Goal: Task Accomplishment & Management: Use online tool/utility

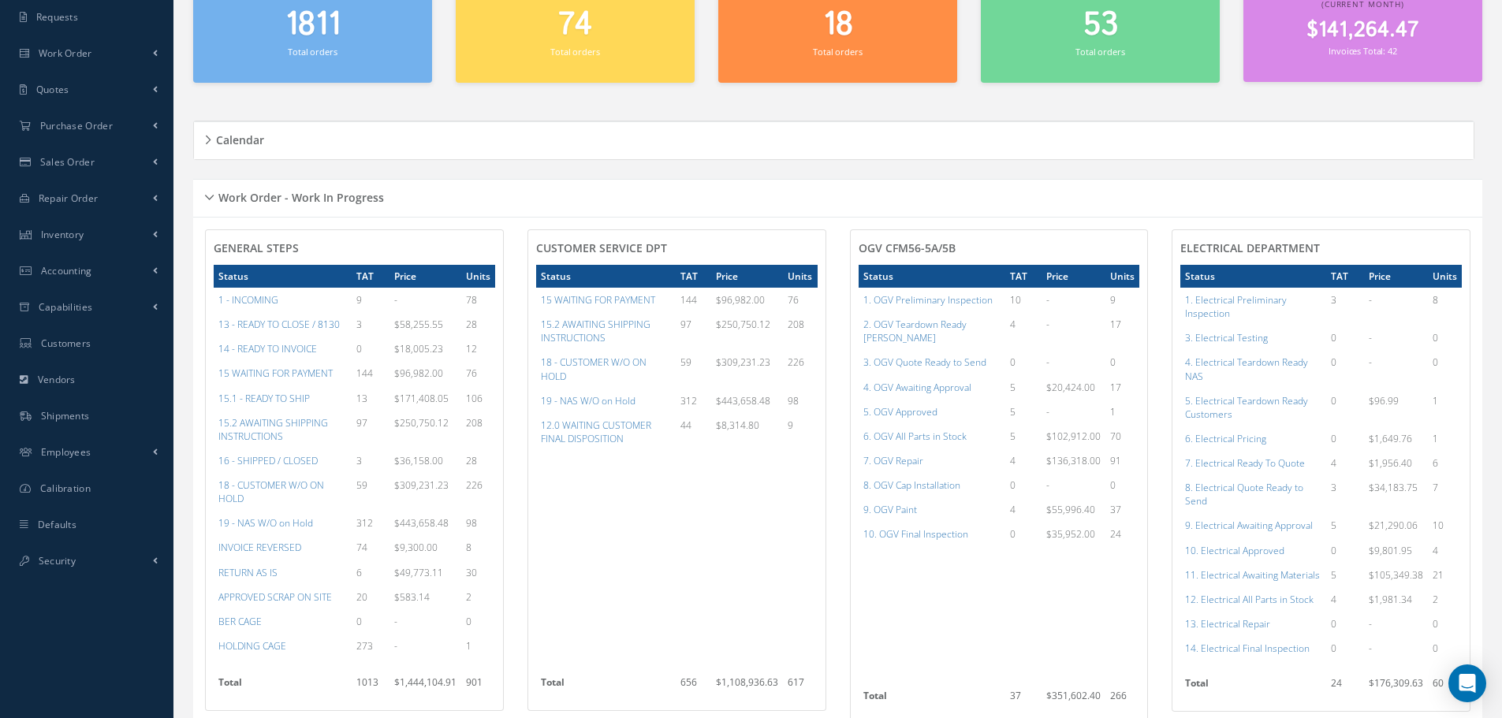
scroll to position [237, 0]
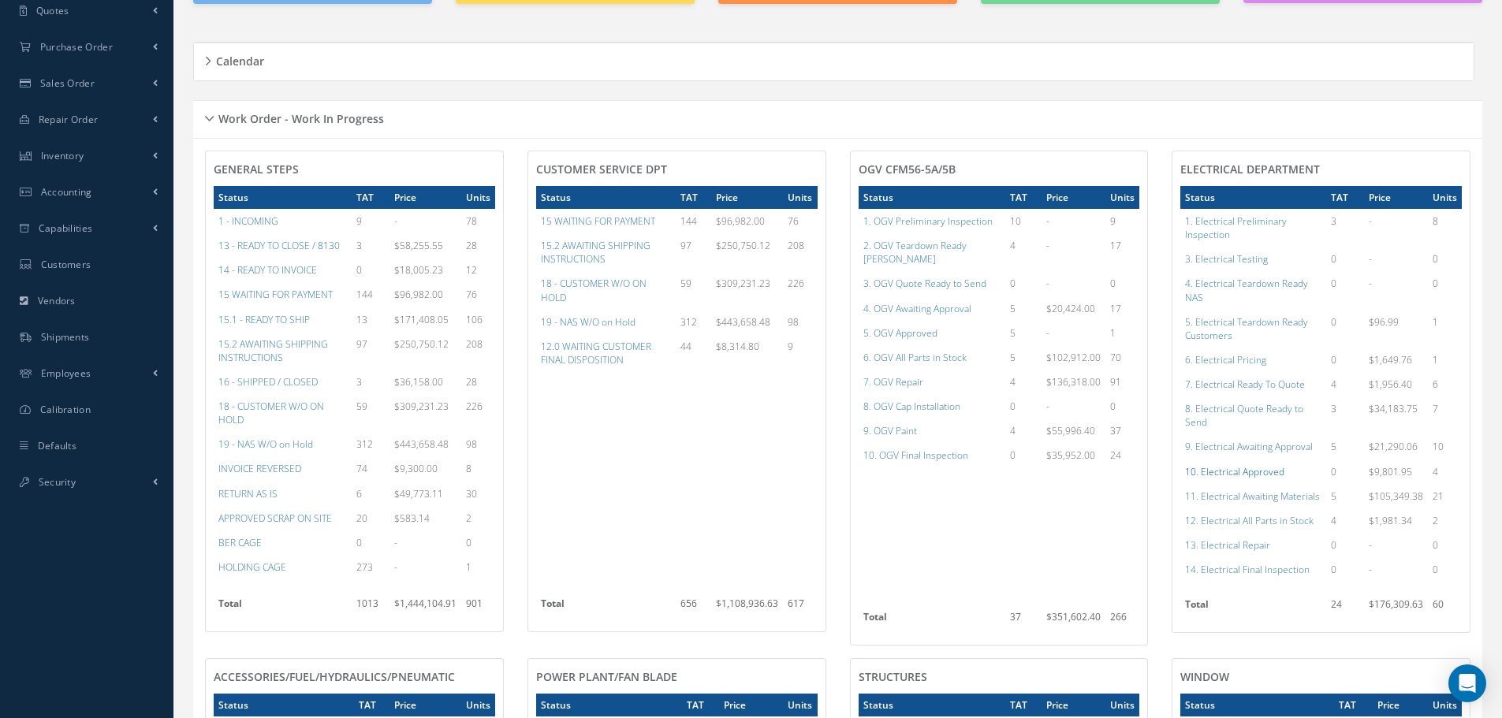
click at [1269, 475] on a=96&excludeInternalCustomer=false&excludeInvoicedOrClosed=true&shop_id=13&filtersHidded"] "10. Electrical Approved" at bounding box center [1234, 471] width 99 height 13
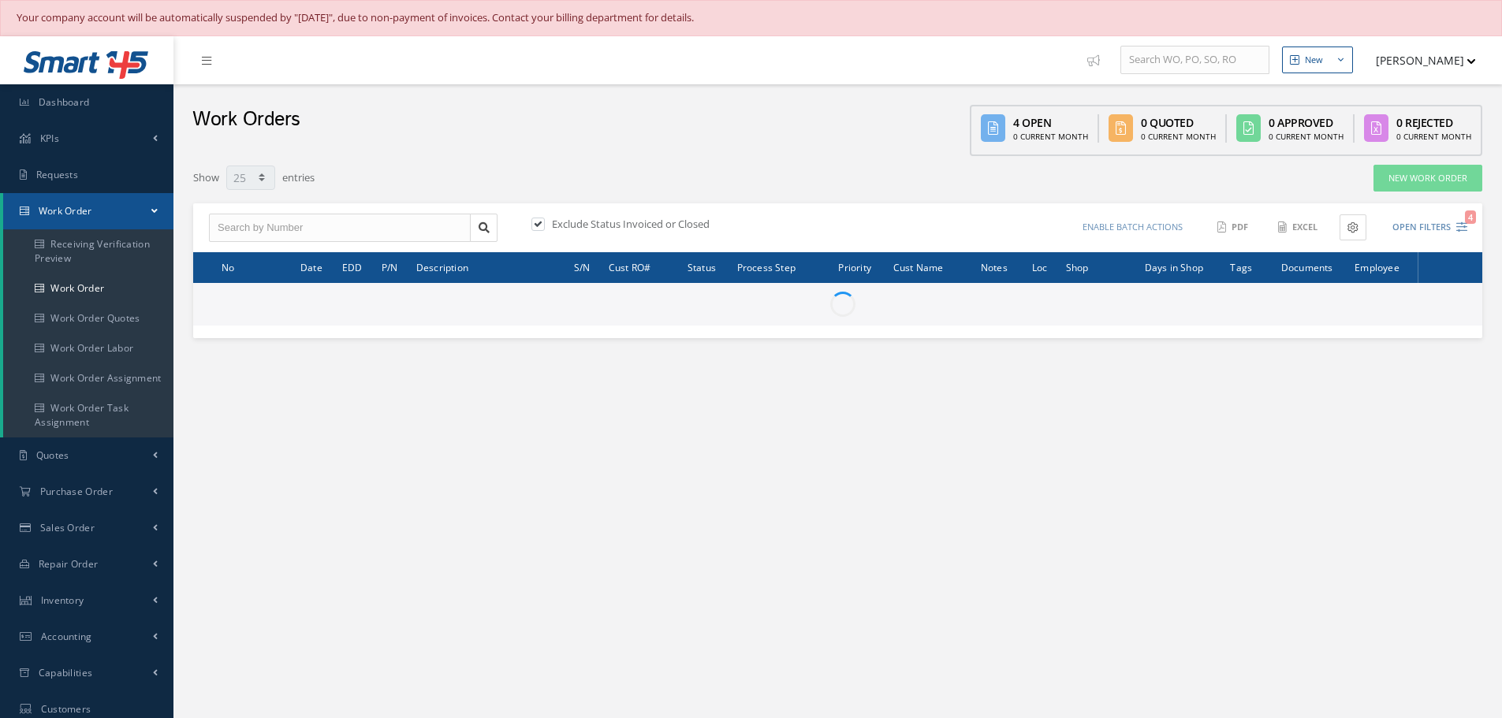
select select "25"
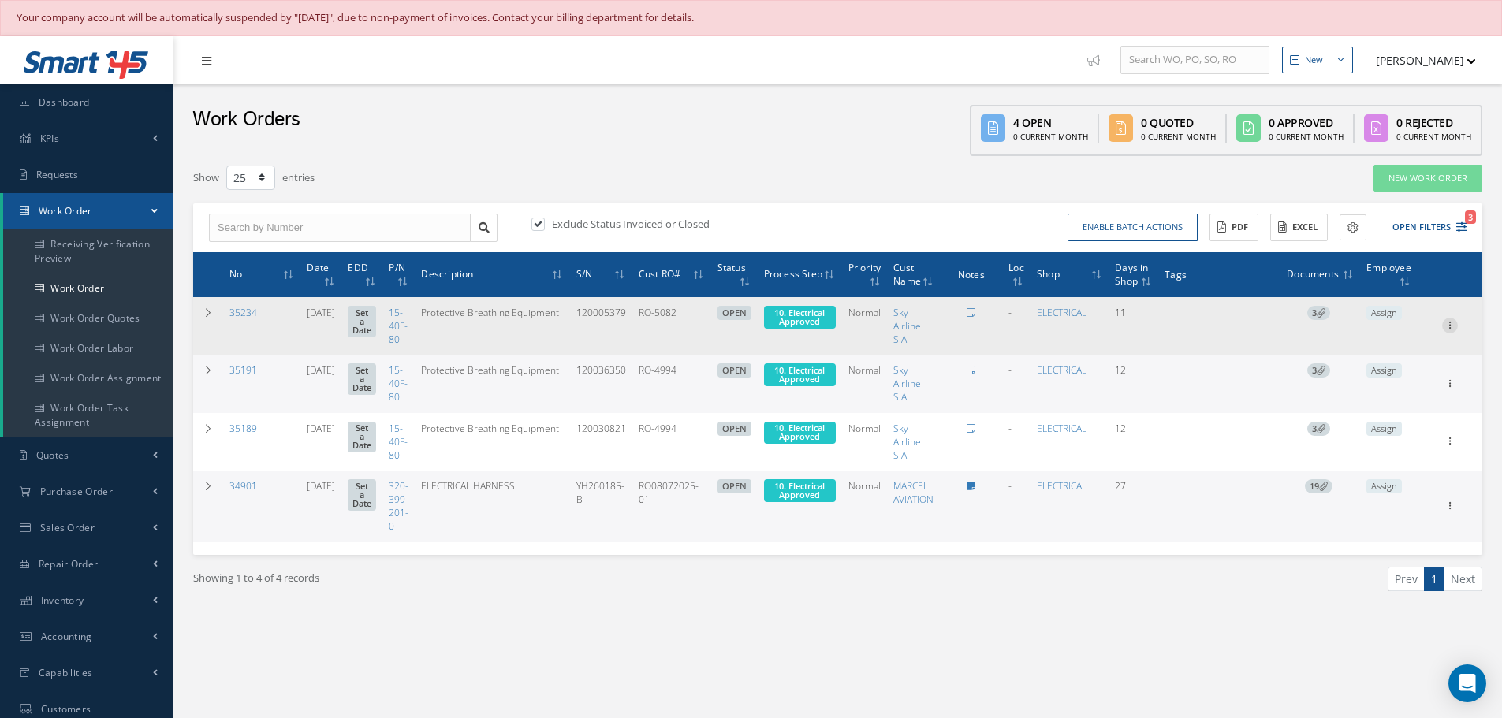
click at [1453, 326] on icon at bounding box center [1450, 324] width 16 height 13
click at [1353, 355] on link "Edit" at bounding box center [1377, 356] width 125 height 21
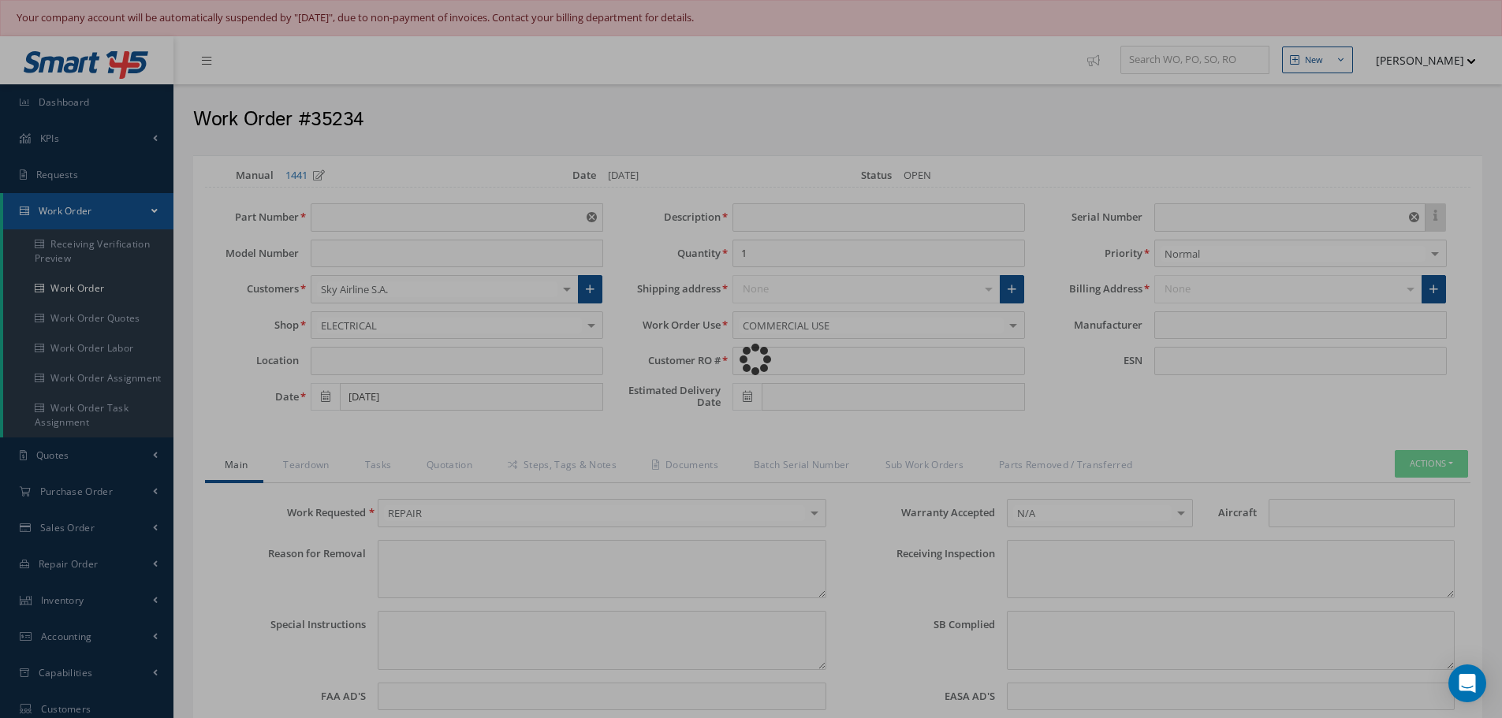
type input "15-40F-80"
type input "07/31/2025"
type input "Protective Breathing Equipment"
type input "RO-5082"
type input "120005379"
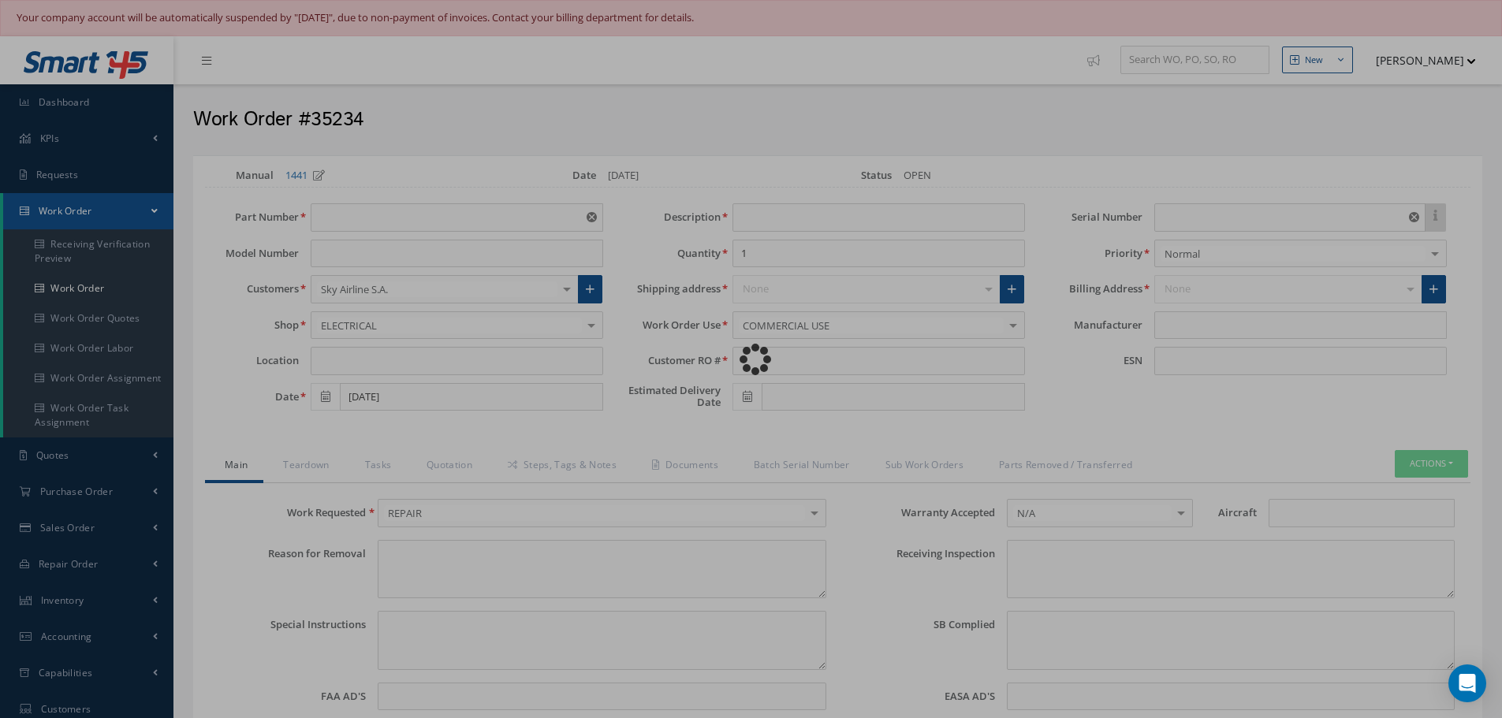
type textarea "NONE"
type textarea "PLEASE SEE R.O. FOR DETAILS"
type textarea "NO VISUAL DAMAGE"
type textarea "None performed"
type textarea "Article was xxxxx in reference with the following Technical Standard : AIR LIQU…"
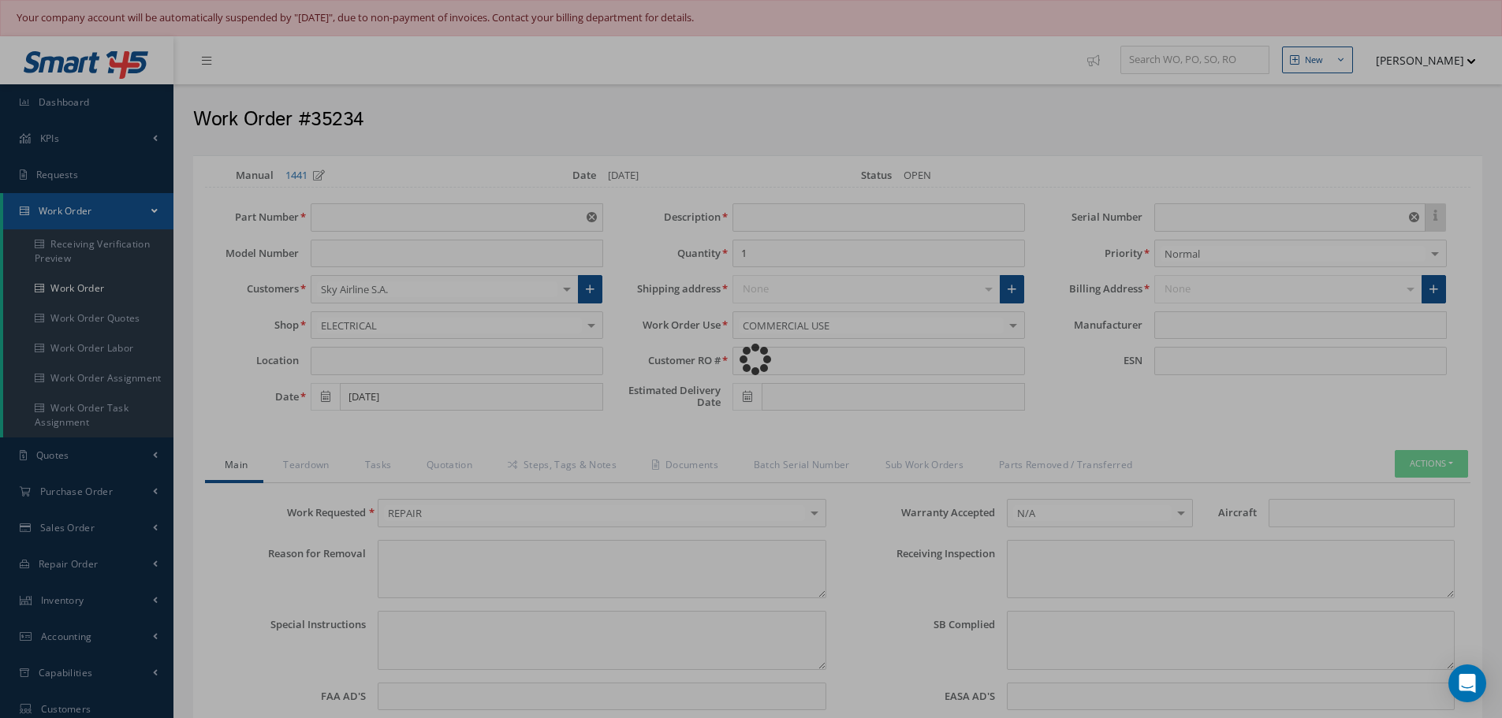
type textarea "Article has been approved to return to service."
type input "AIR LIQUIDE"
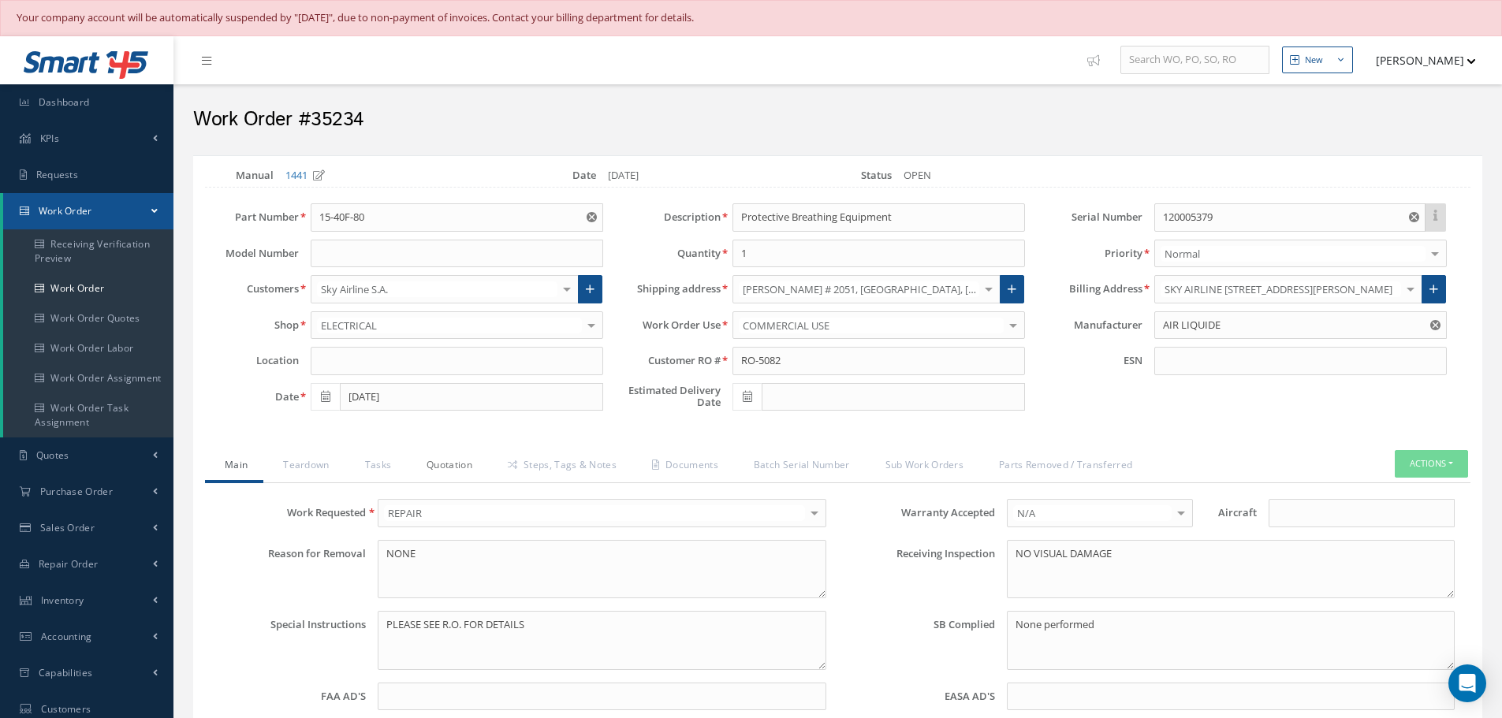
click at [459, 461] on link "Quotation" at bounding box center [447, 466] width 81 height 33
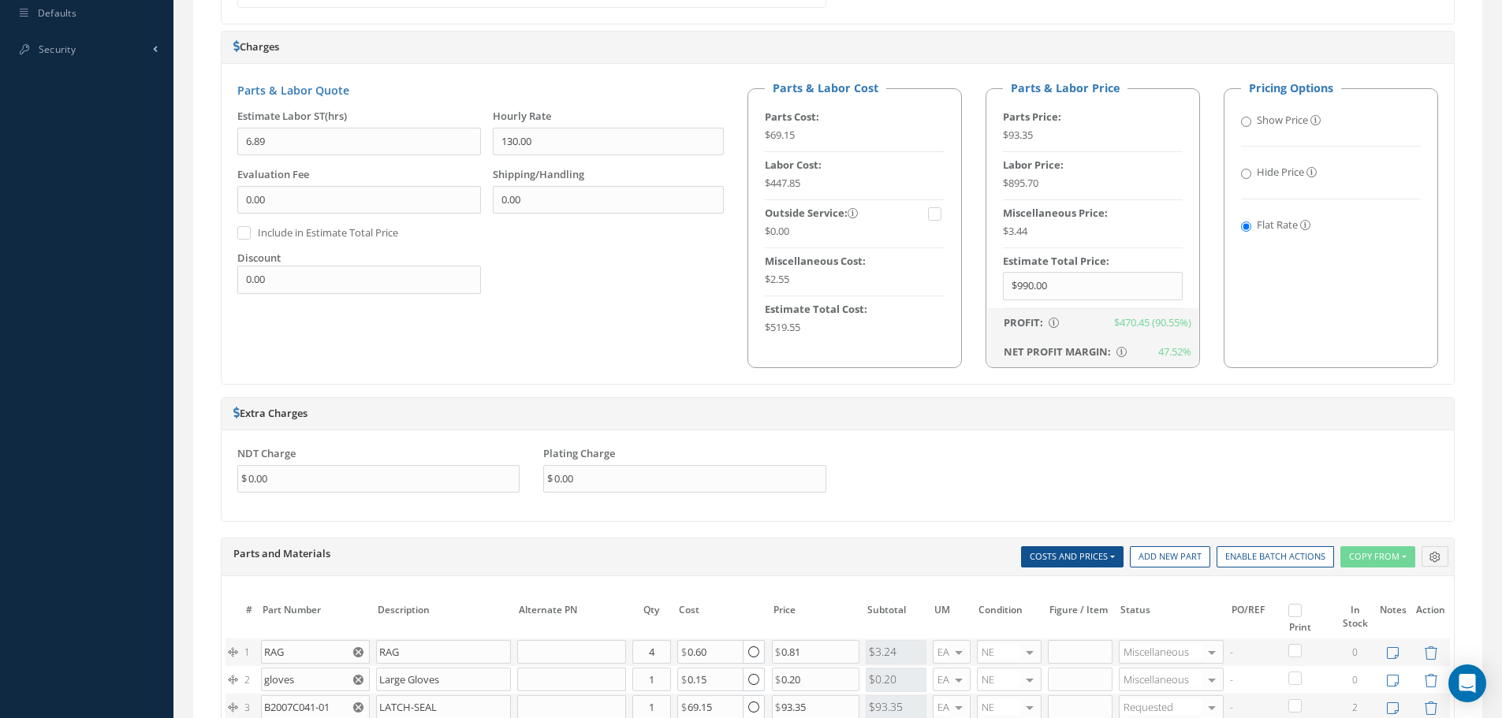
scroll to position [1025, 0]
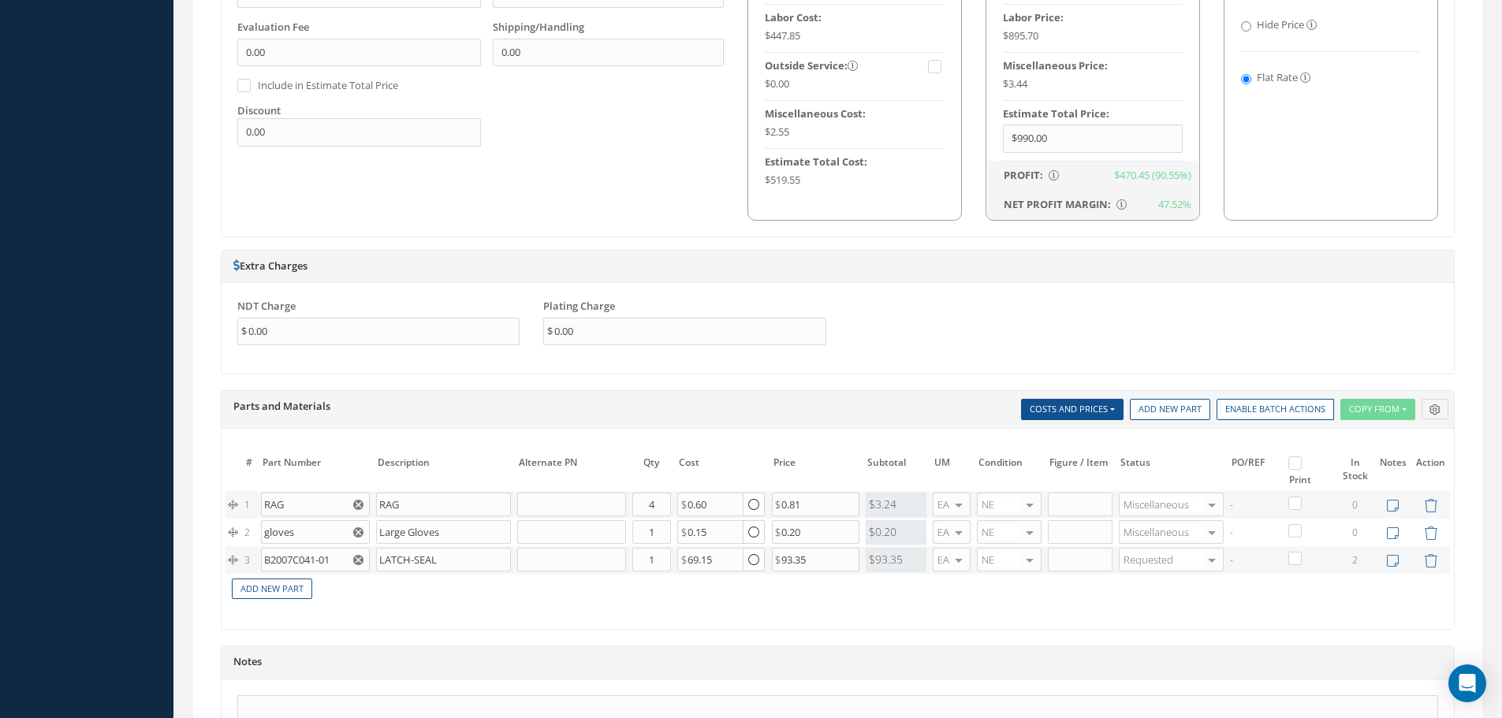
click at [1301, 464] on label at bounding box center [1303, 462] width 4 height 13
click at [1298, 464] on input "checkbox" at bounding box center [1297, 465] width 10 height 10
checkbox input "true"
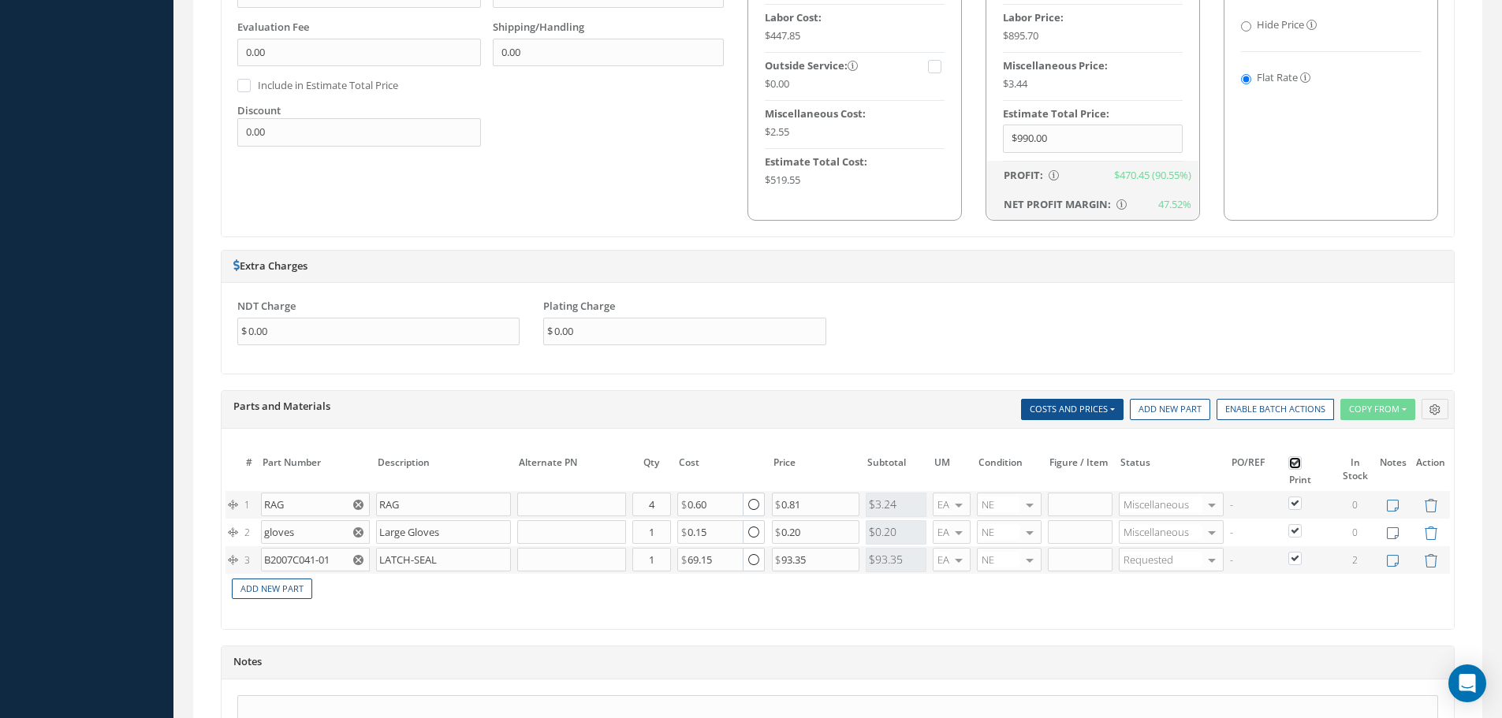
checkbox input "true"
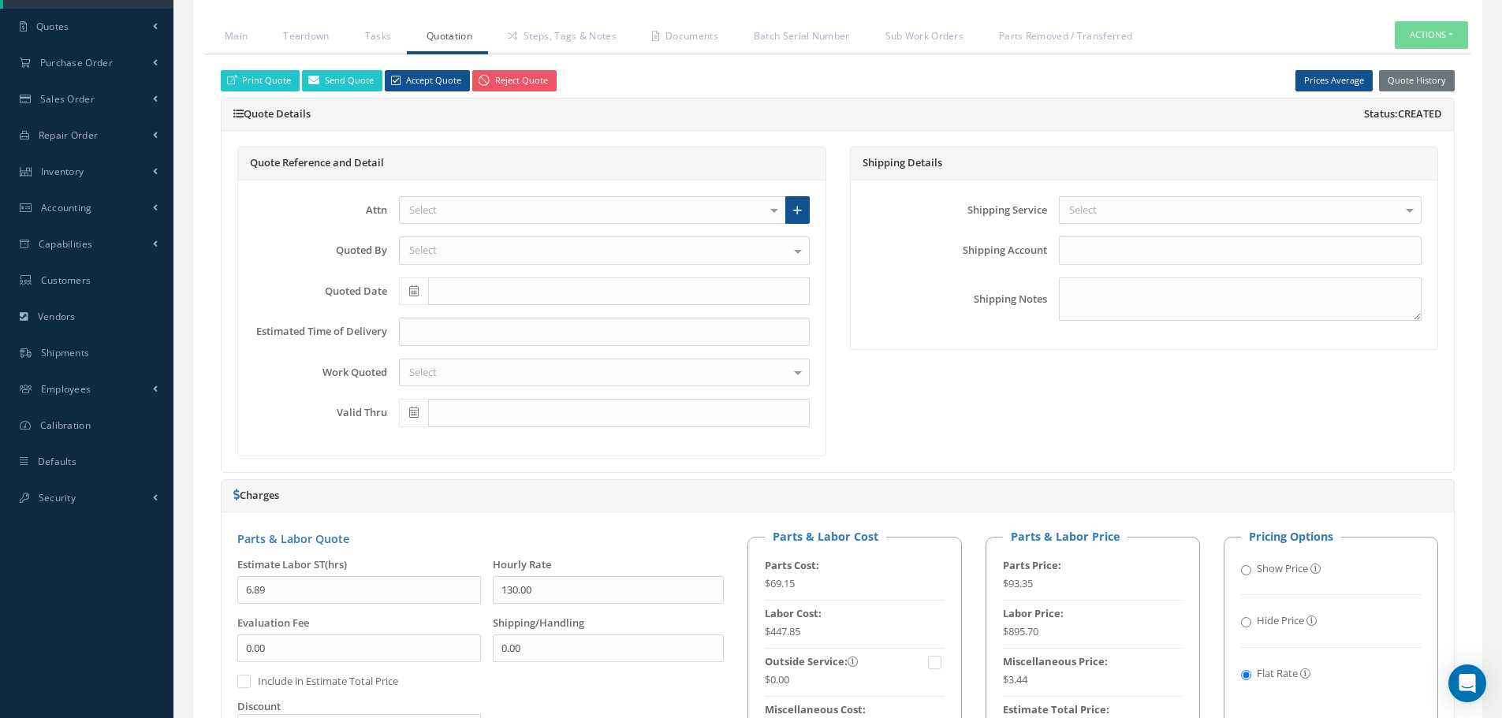
scroll to position [394, 0]
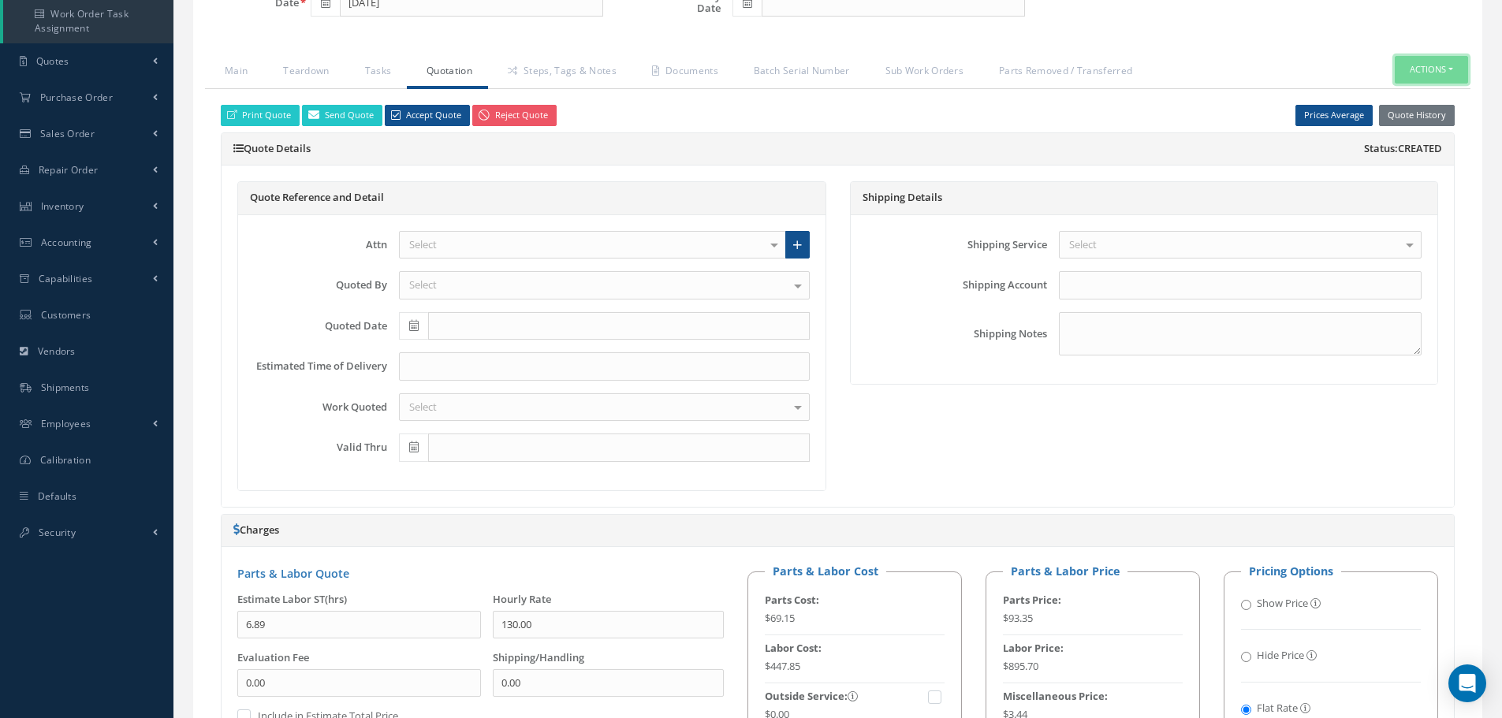
click at [1448, 74] on button "Actions" at bounding box center [1431, 70] width 73 height 28
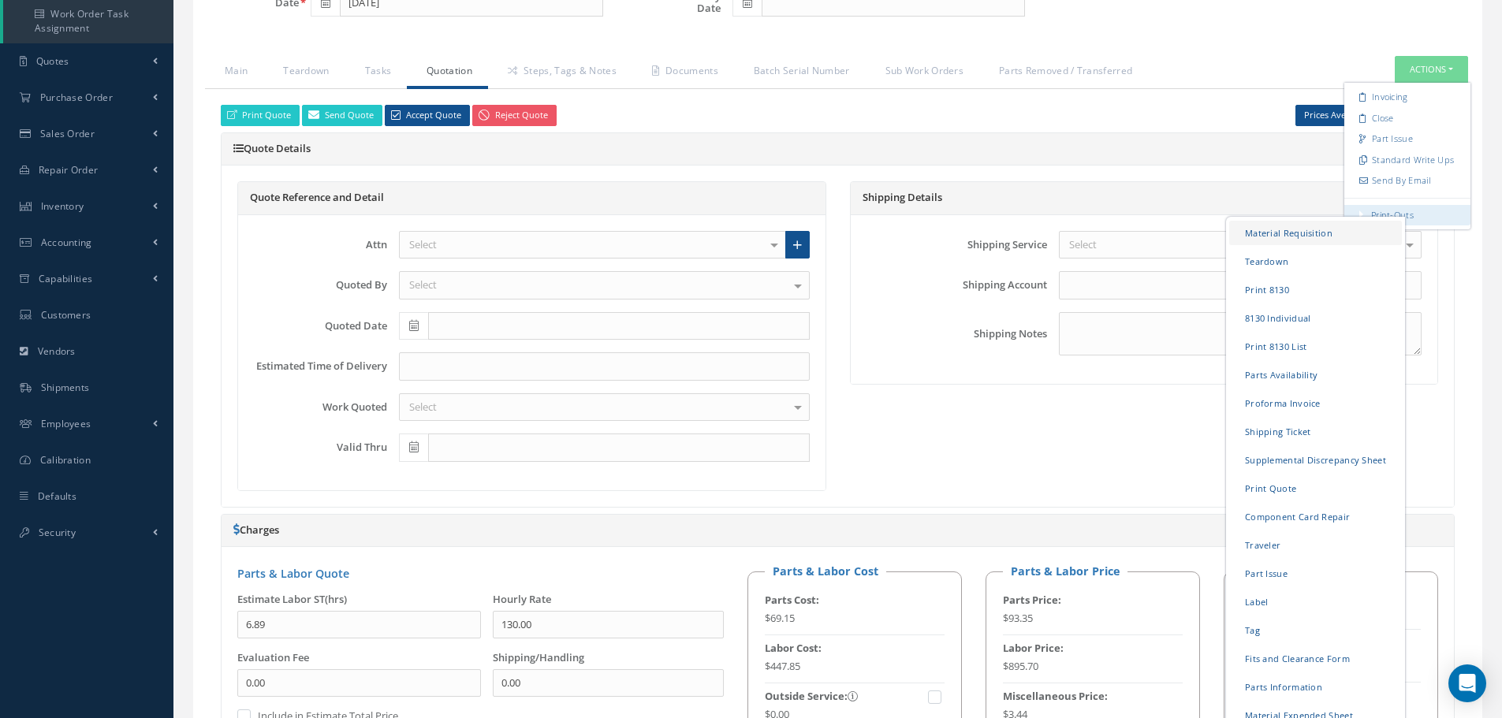
click at [1280, 232] on link "Material Requisition" at bounding box center [1315, 233] width 173 height 24
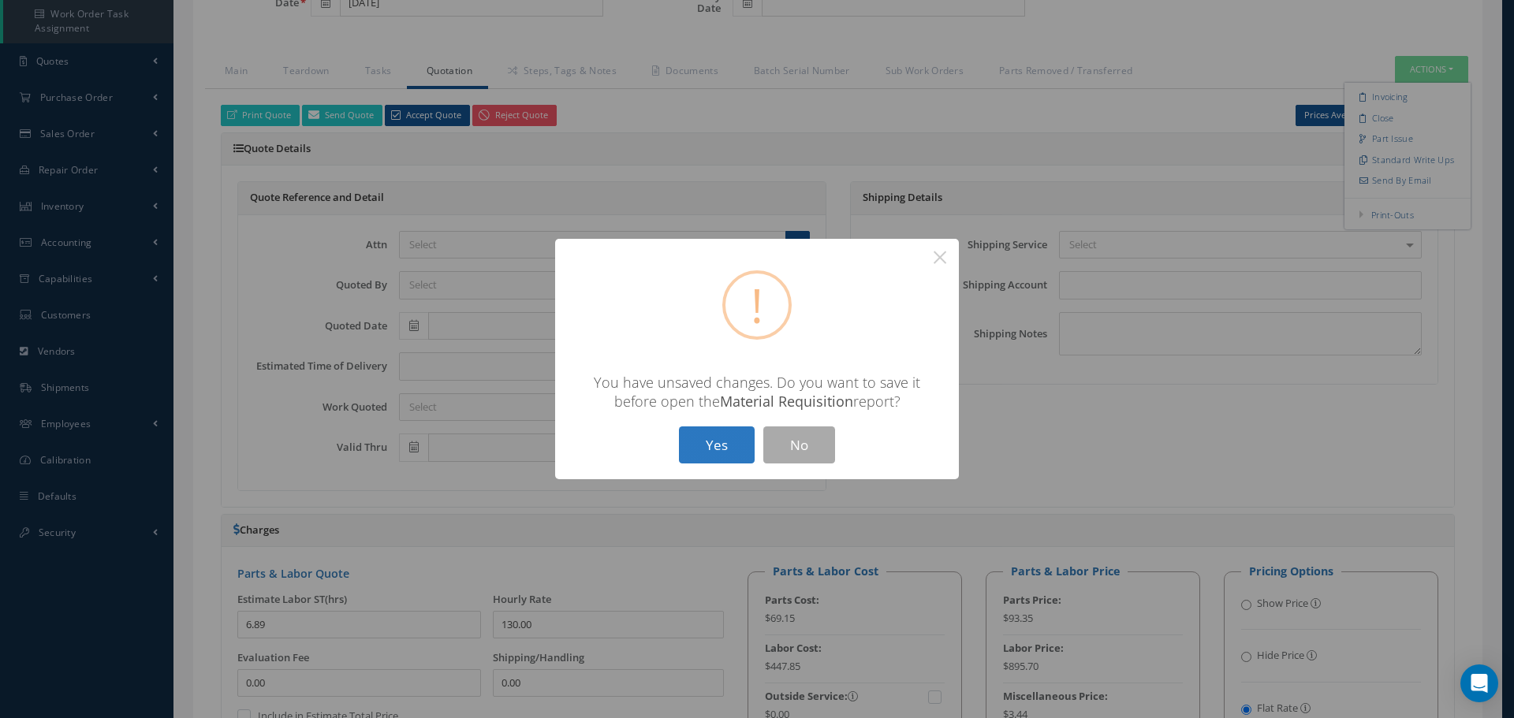
click at [715, 445] on button "Yes" at bounding box center [717, 445] width 76 height 37
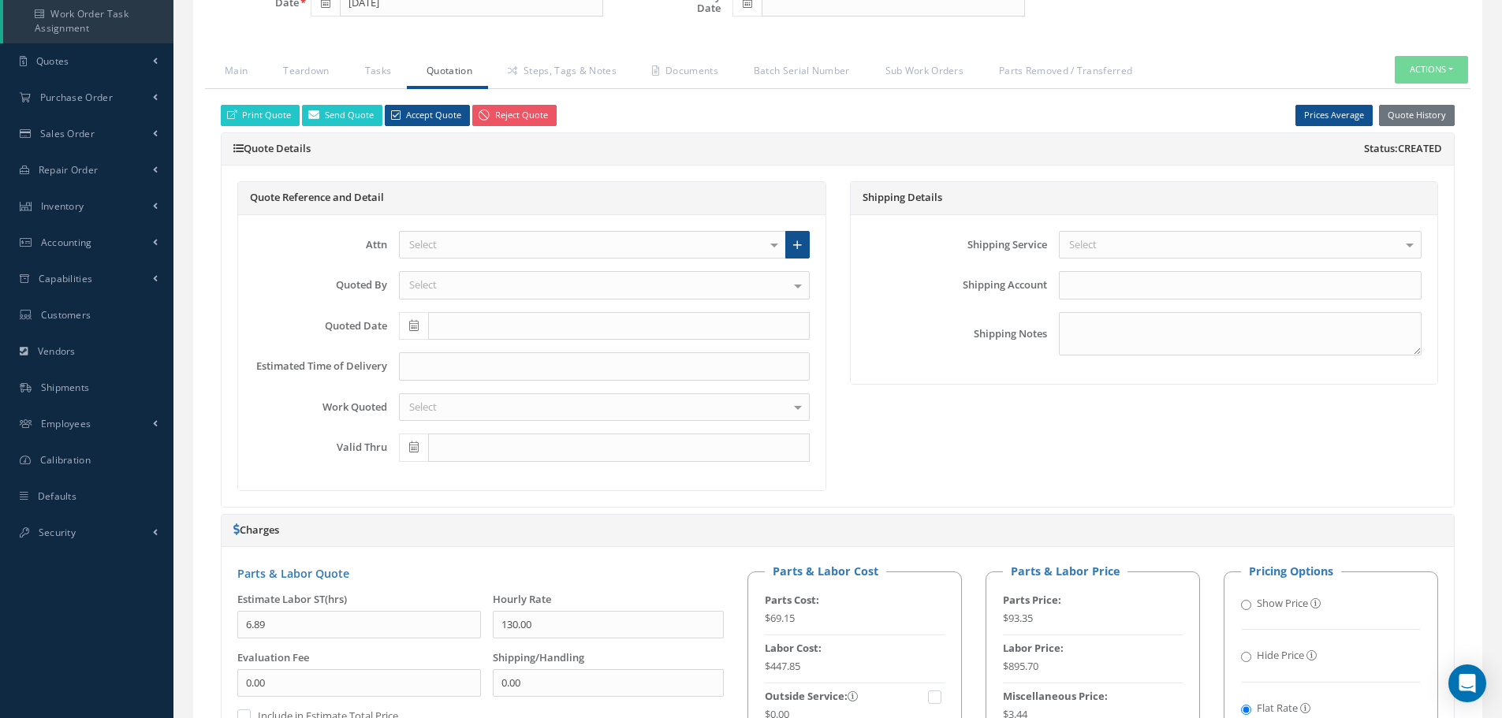
checkbox input "true"
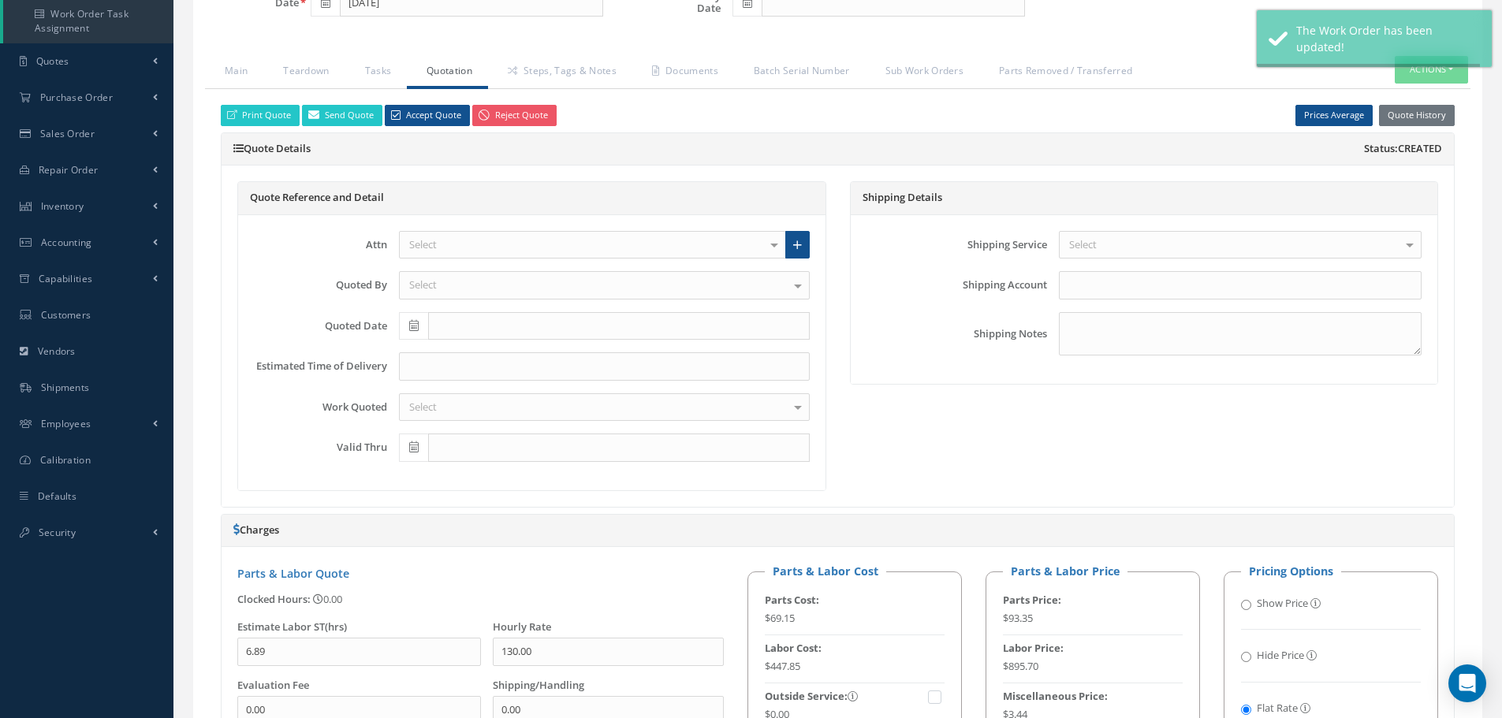
type input "AIR LIQUIDE"
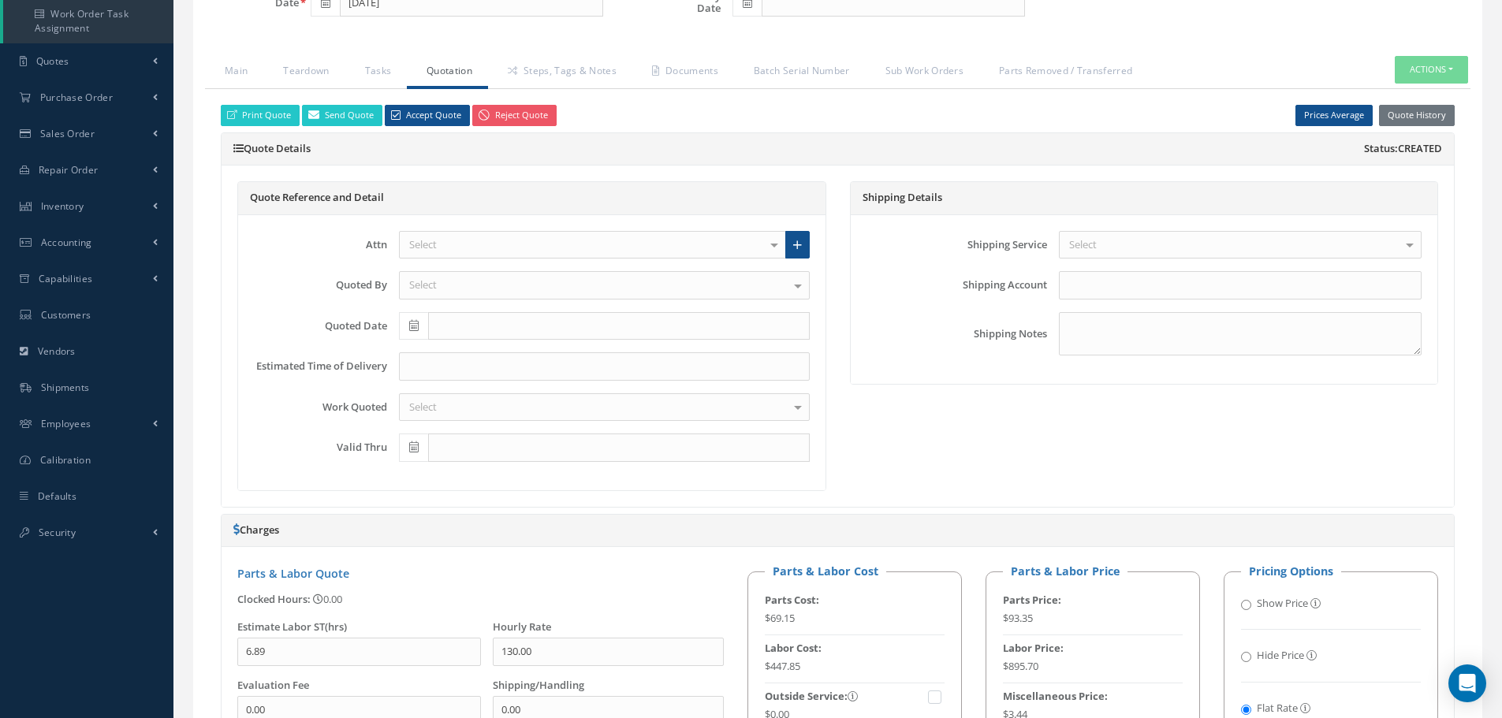
select select "25"
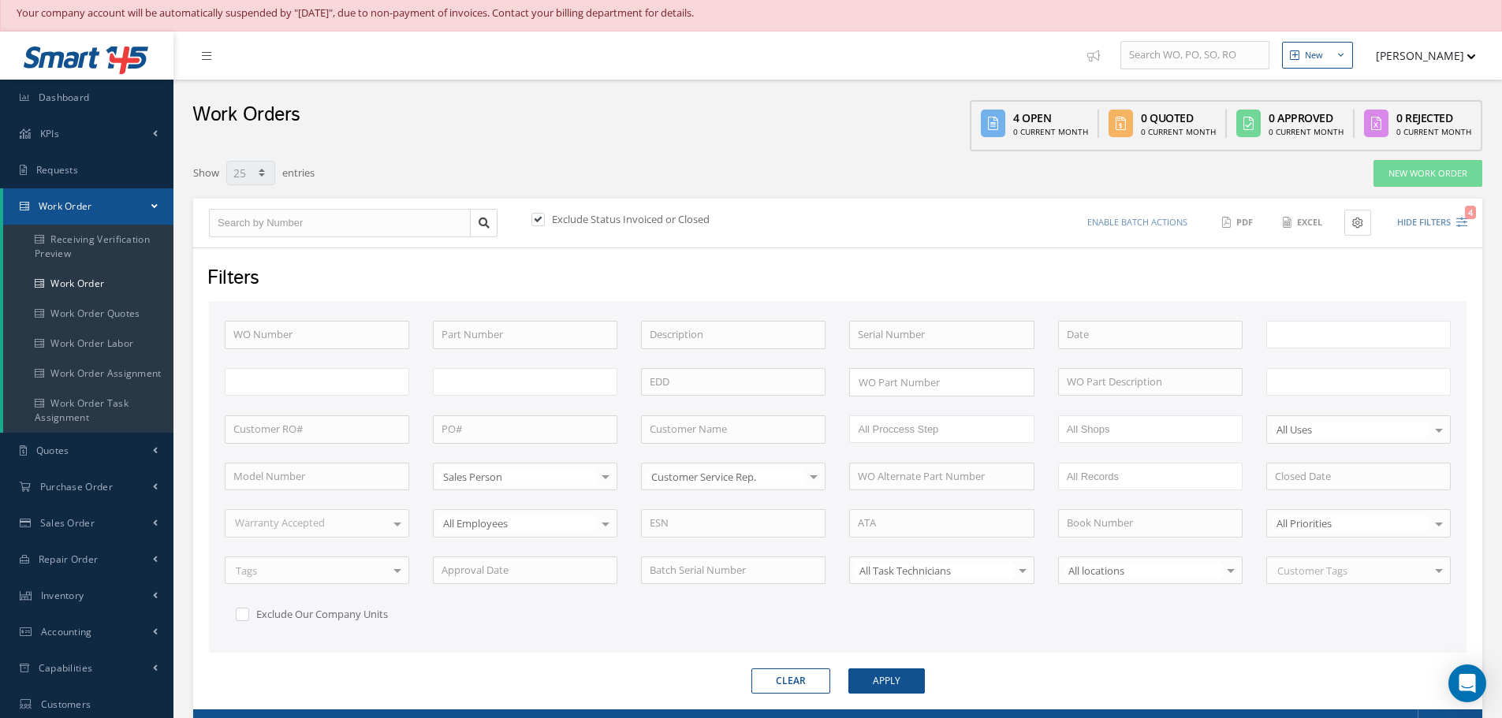
type input "All Work Request"
type input "All Work Performed"
type input "All Status"
type input "WO Part Status"
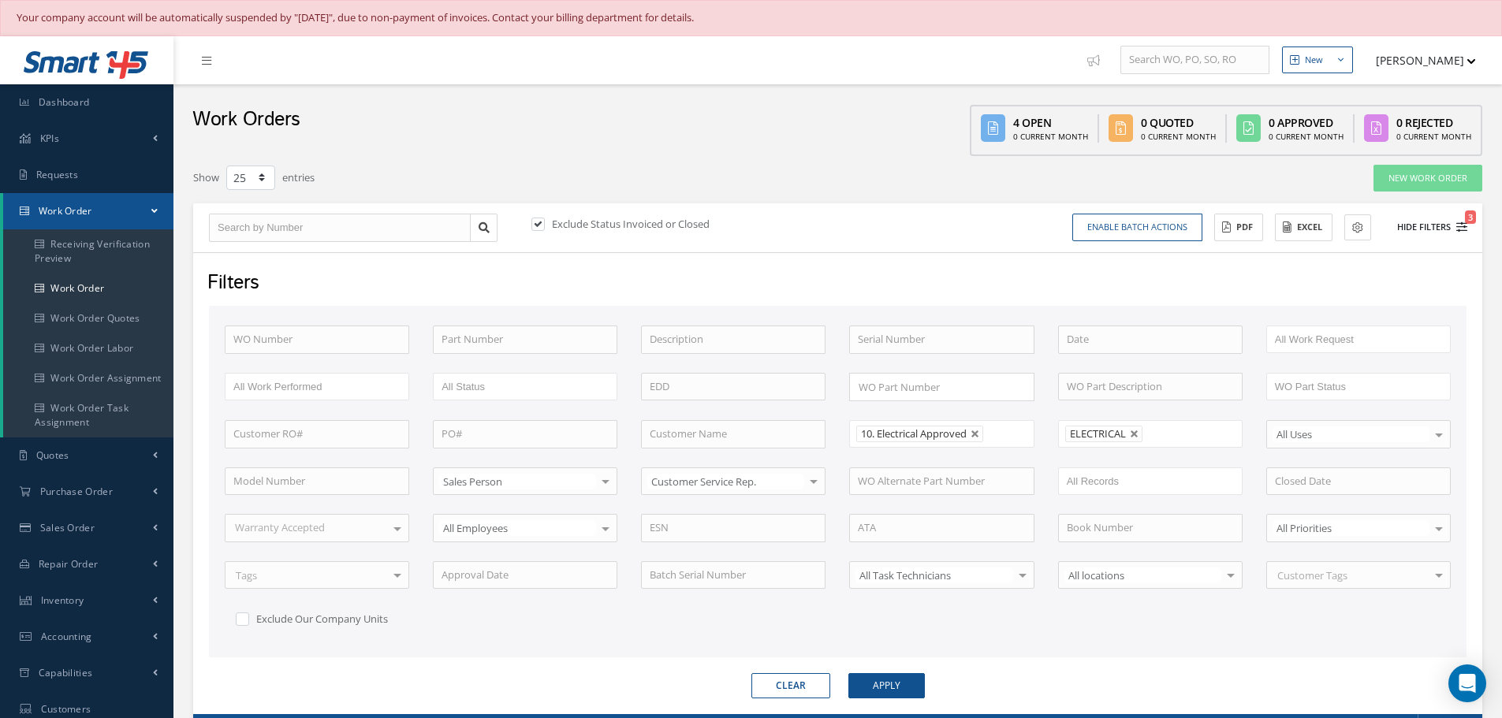
click at [1413, 223] on button "Hide Filters 3" at bounding box center [1425, 227] width 84 height 26
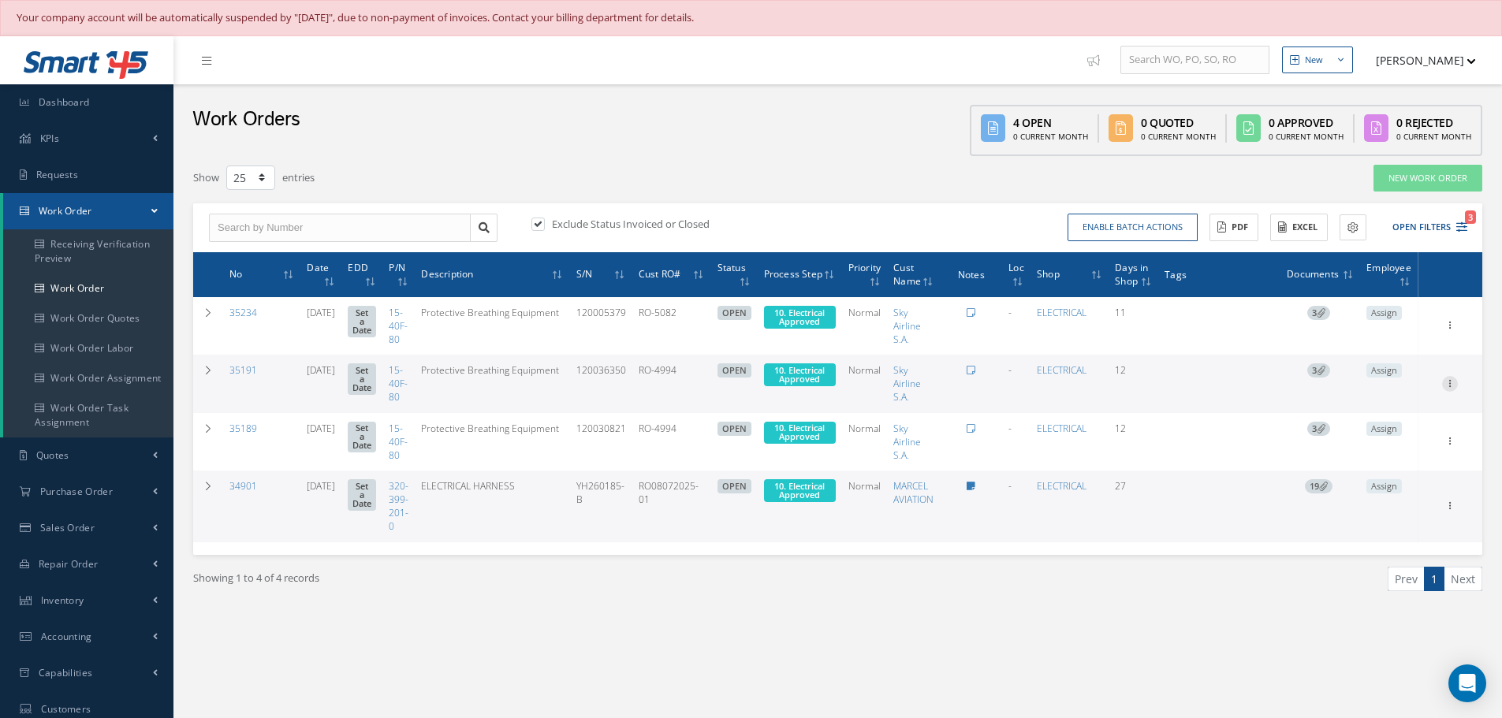
click at [1448, 330] on icon at bounding box center [1450, 324] width 16 height 13
click at [1366, 413] on link "Edit" at bounding box center [1377, 414] width 125 height 21
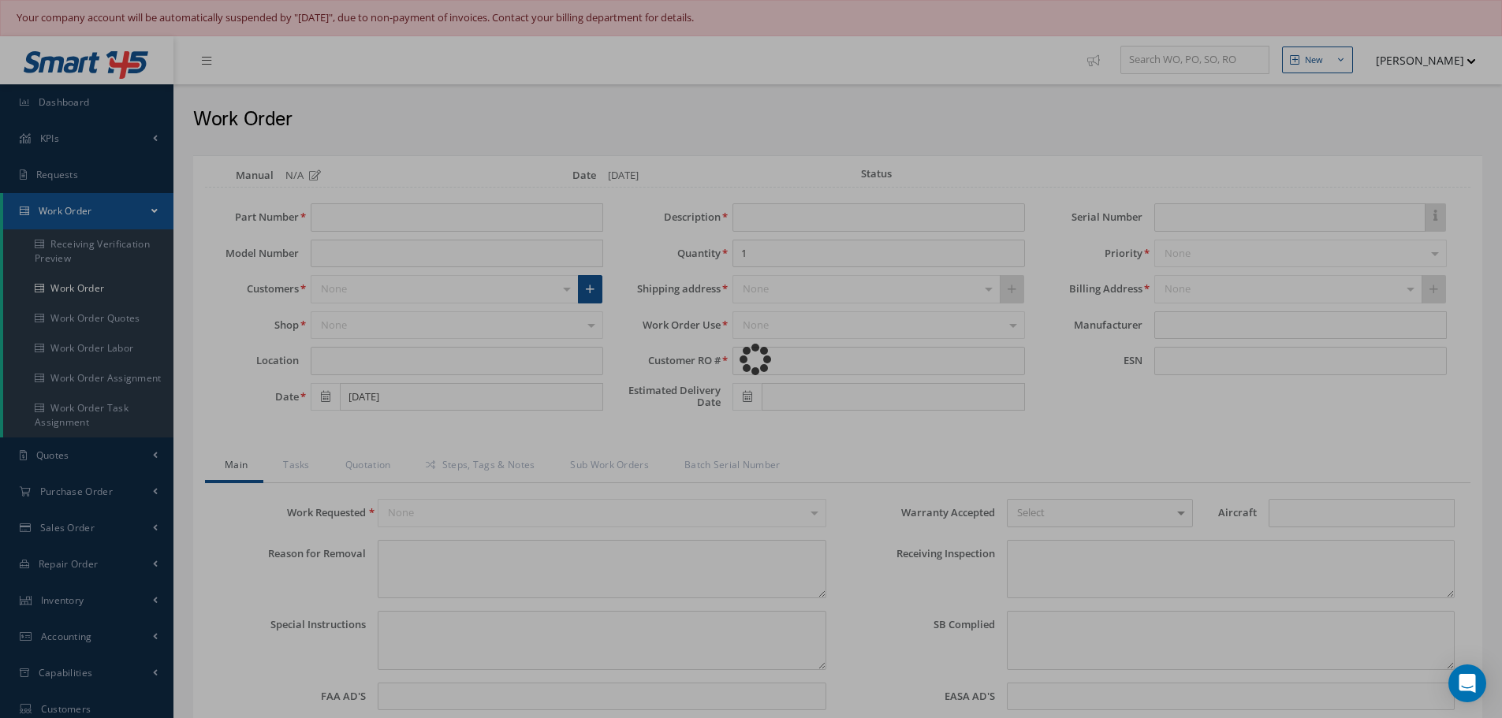
type input "15-40F-80"
type input "07/30/2025"
type input "Protective Breathing Equipment"
type input "RO-4994"
type input "120036350"
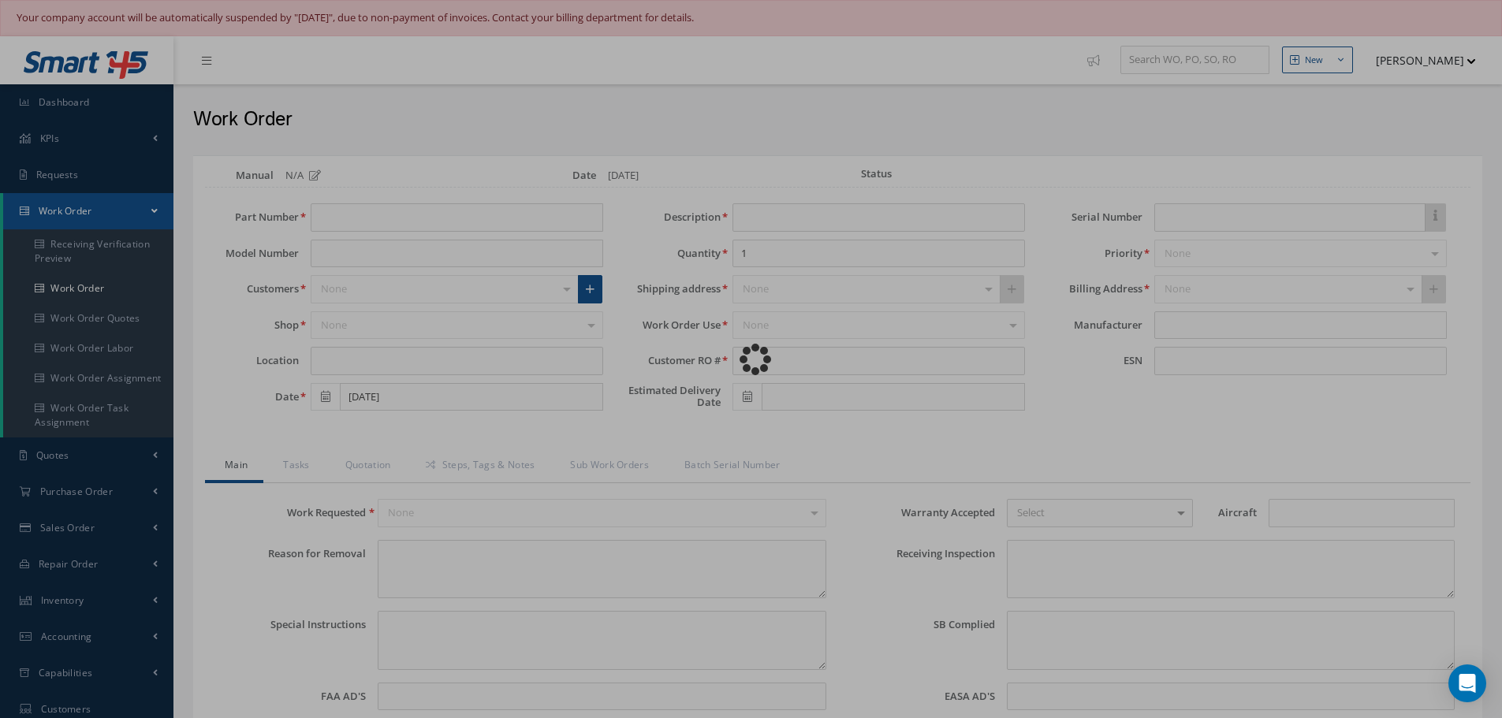
type textarea "NONE"
type textarea "PLEASE SEE R.O. FOR DETAILS"
type textarea "NO VISUAL DAMAGE"
type textarea "None performed"
type textarea "Article was xxxxx in reference with the following Technical Standard : AIR LIQU…"
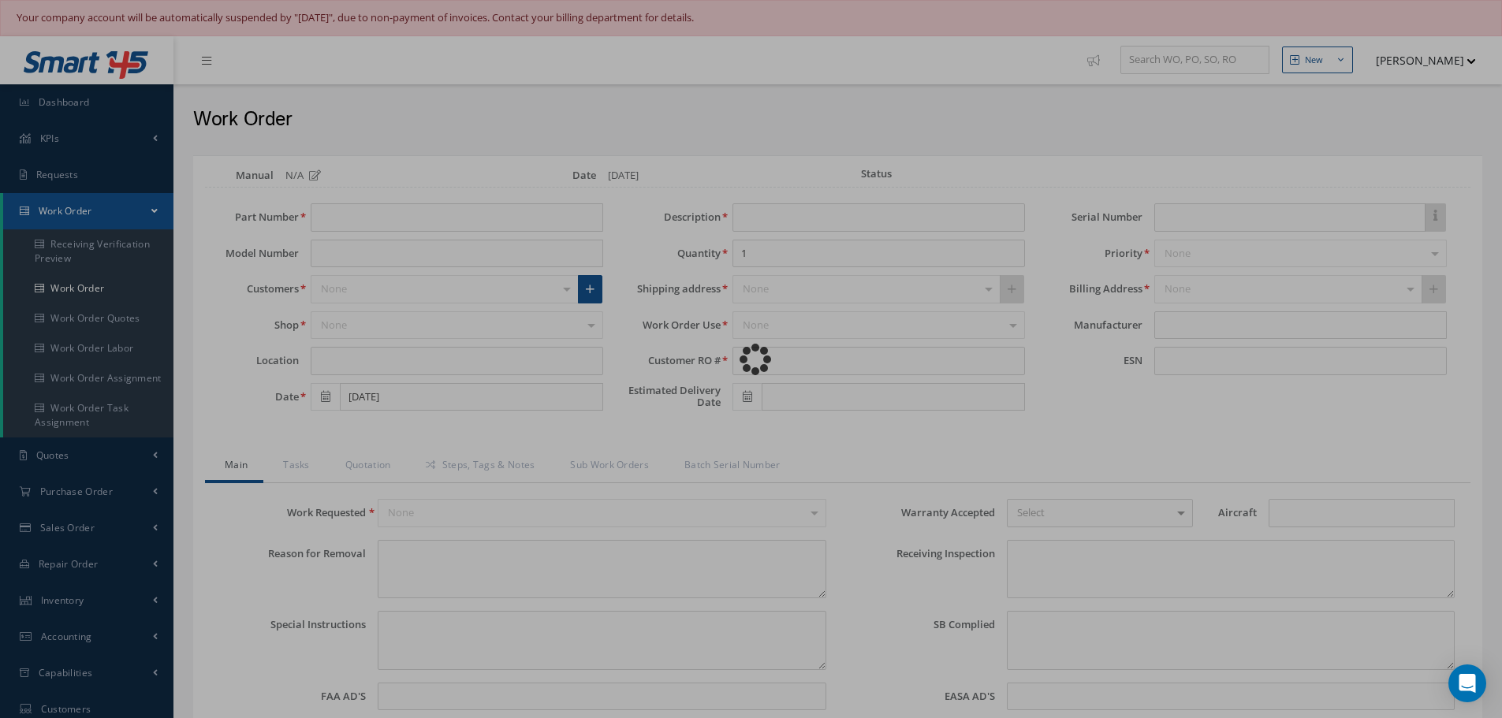
type textarea "Article has been approved to return to service."
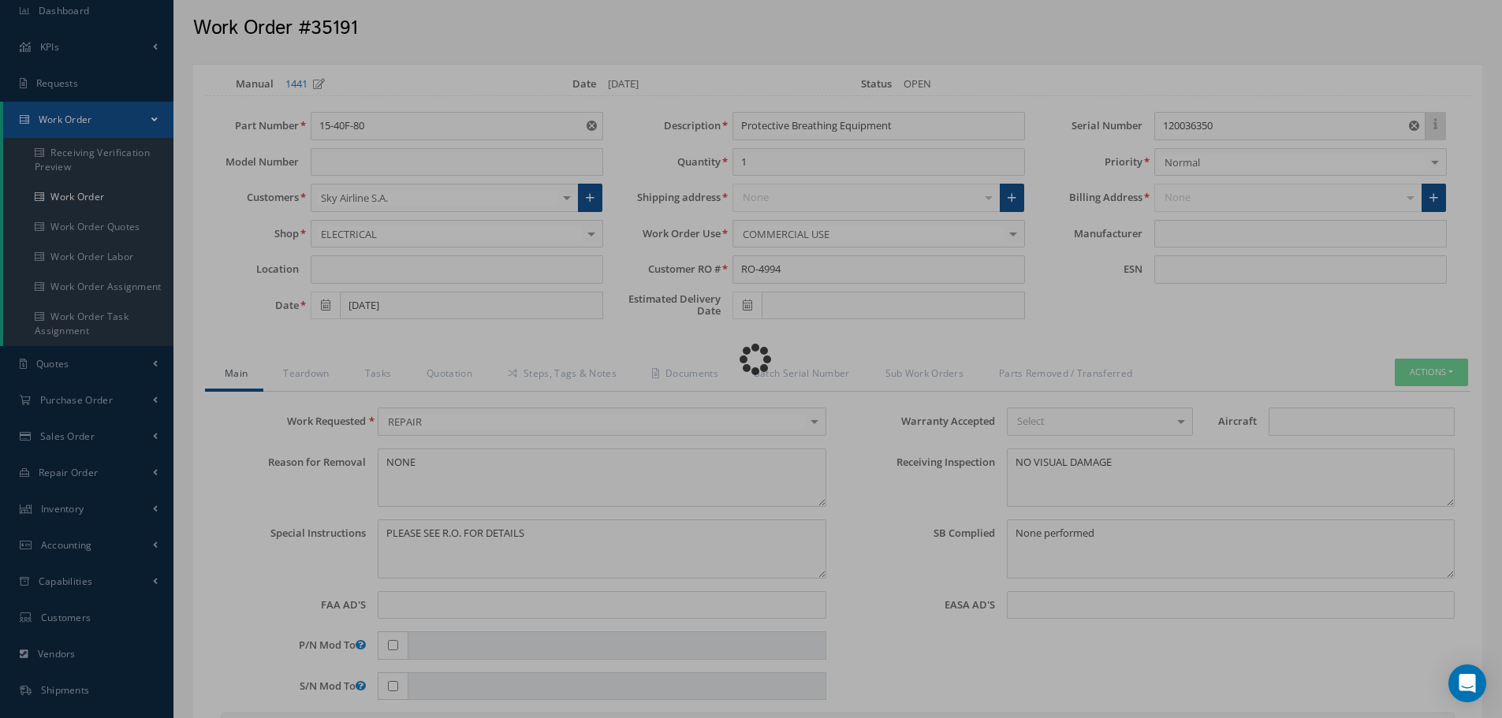
scroll to position [237, 0]
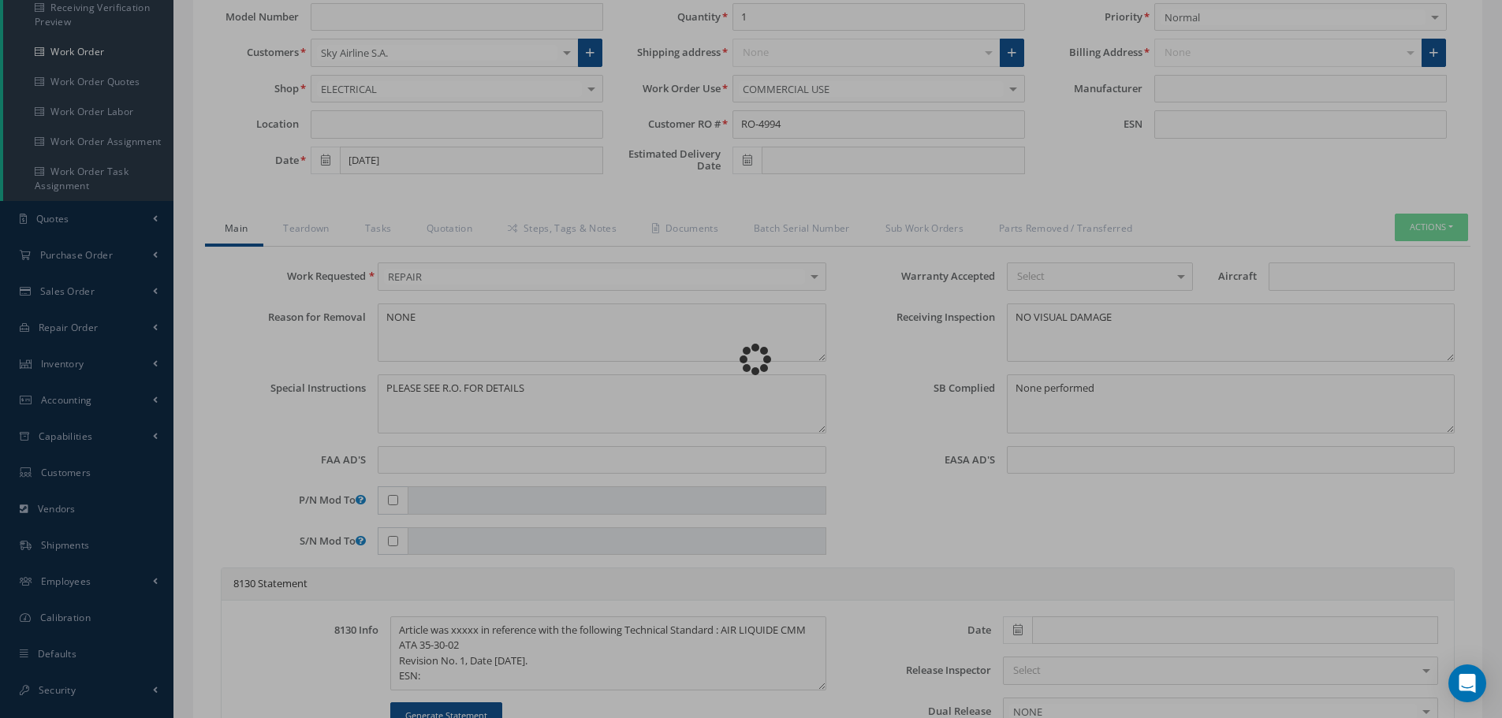
type input "AIR LIQUIDE"
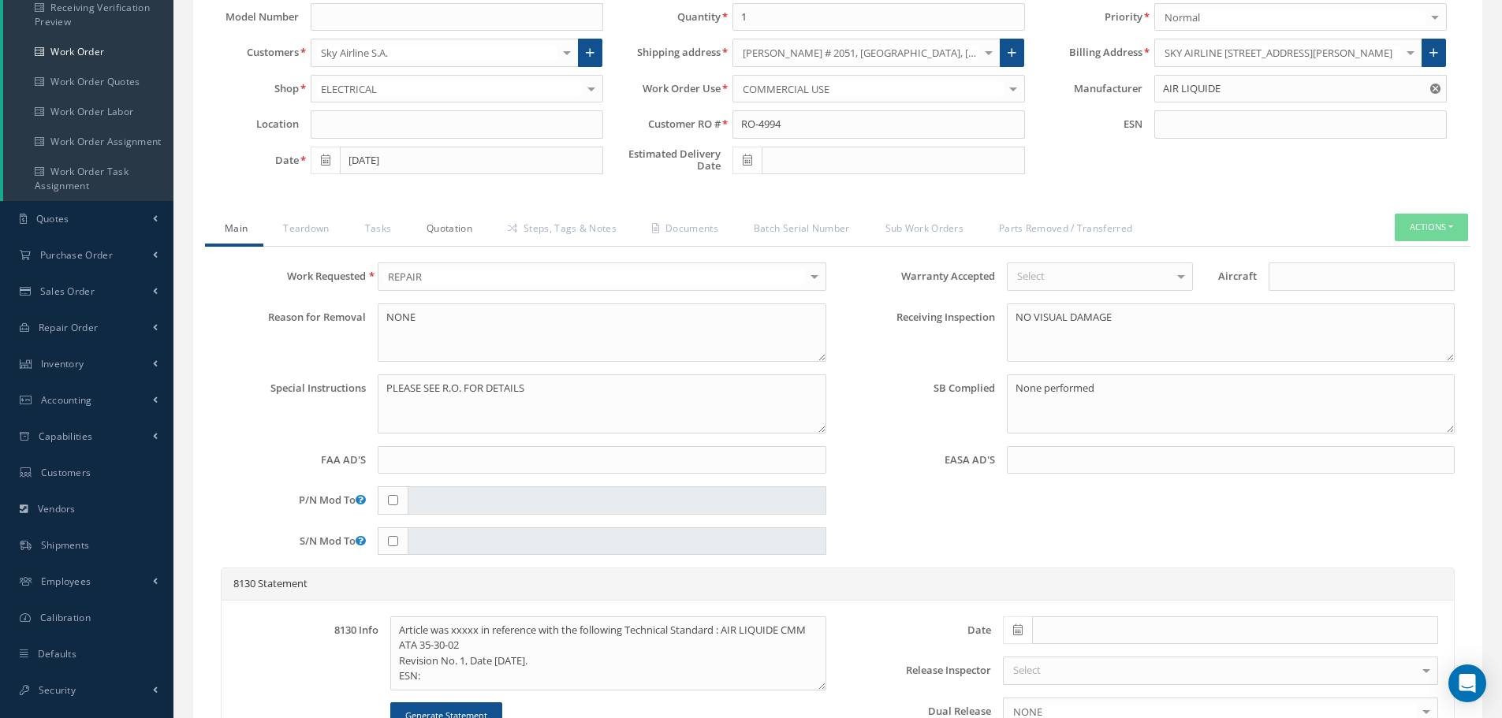
click at [461, 226] on link "Quotation" at bounding box center [447, 230] width 81 height 33
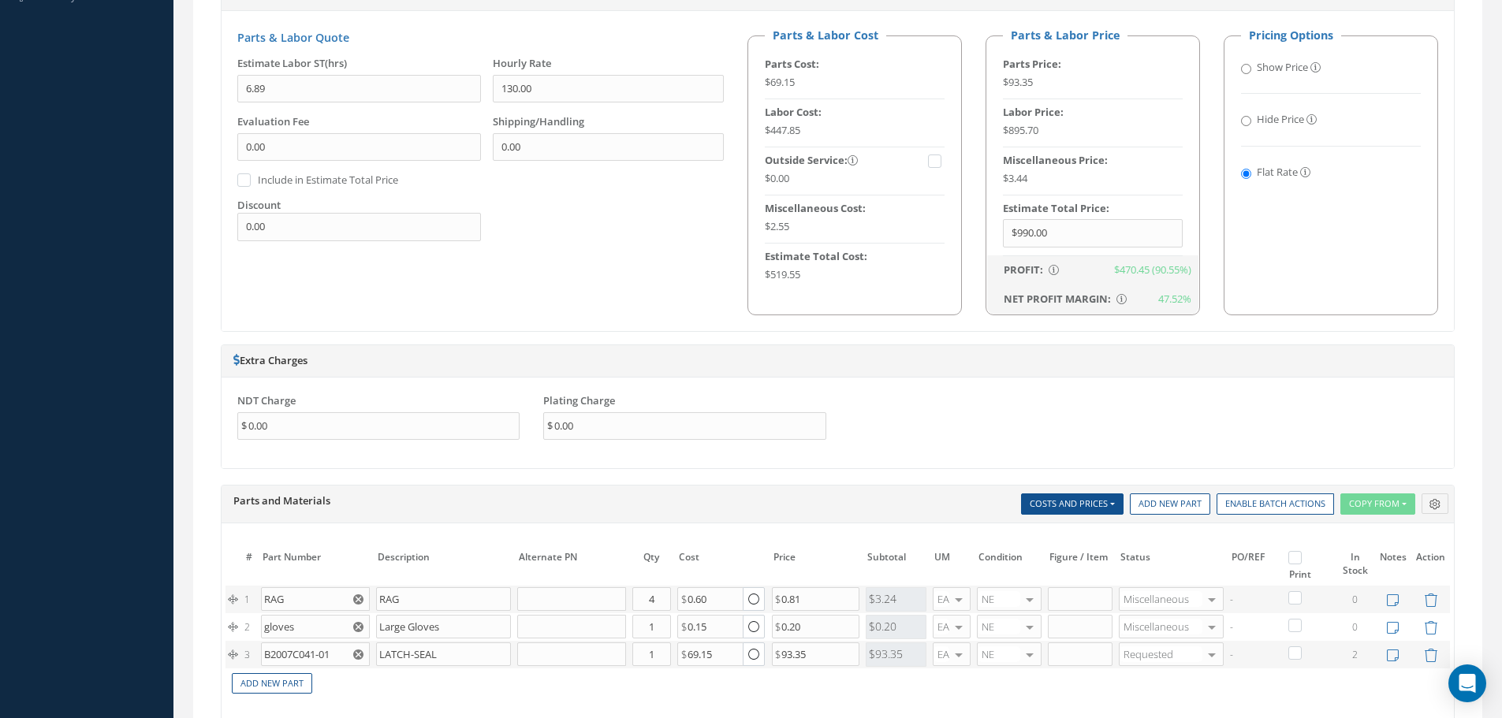
scroll to position [1025, 0]
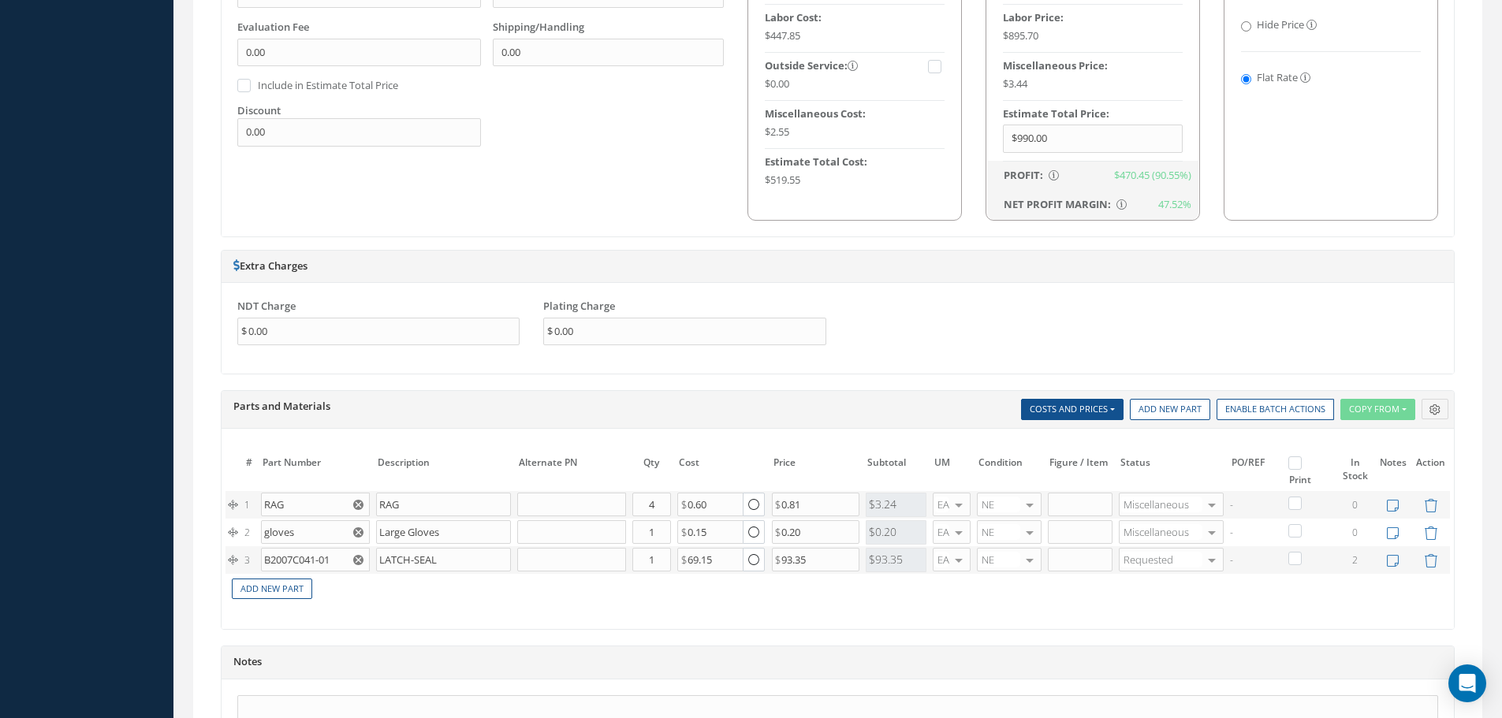
click at [1301, 457] on label at bounding box center [1303, 462] width 4 height 13
click at [1301, 460] on input "checkbox" at bounding box center [1297, 465] width 10 height 10
checkbox input "true"
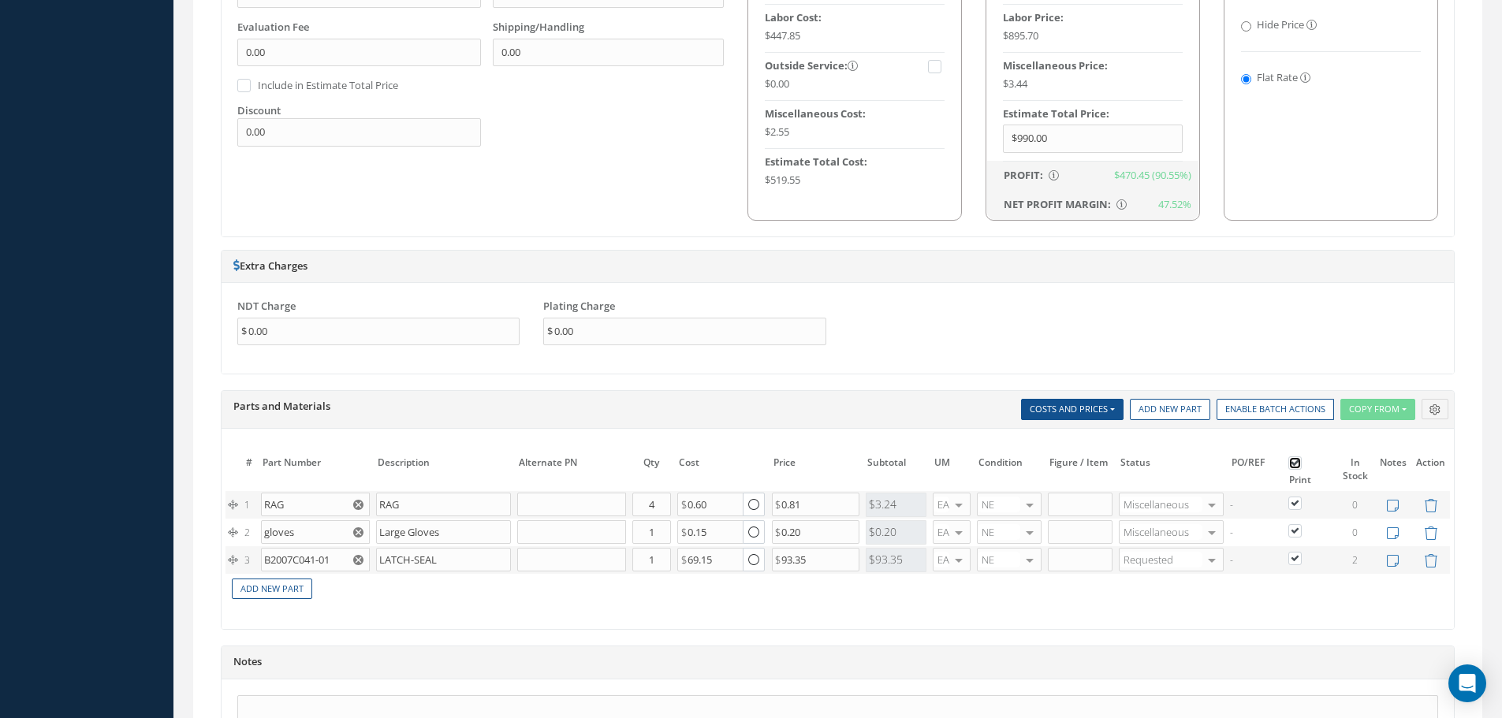
checkbox input "true"
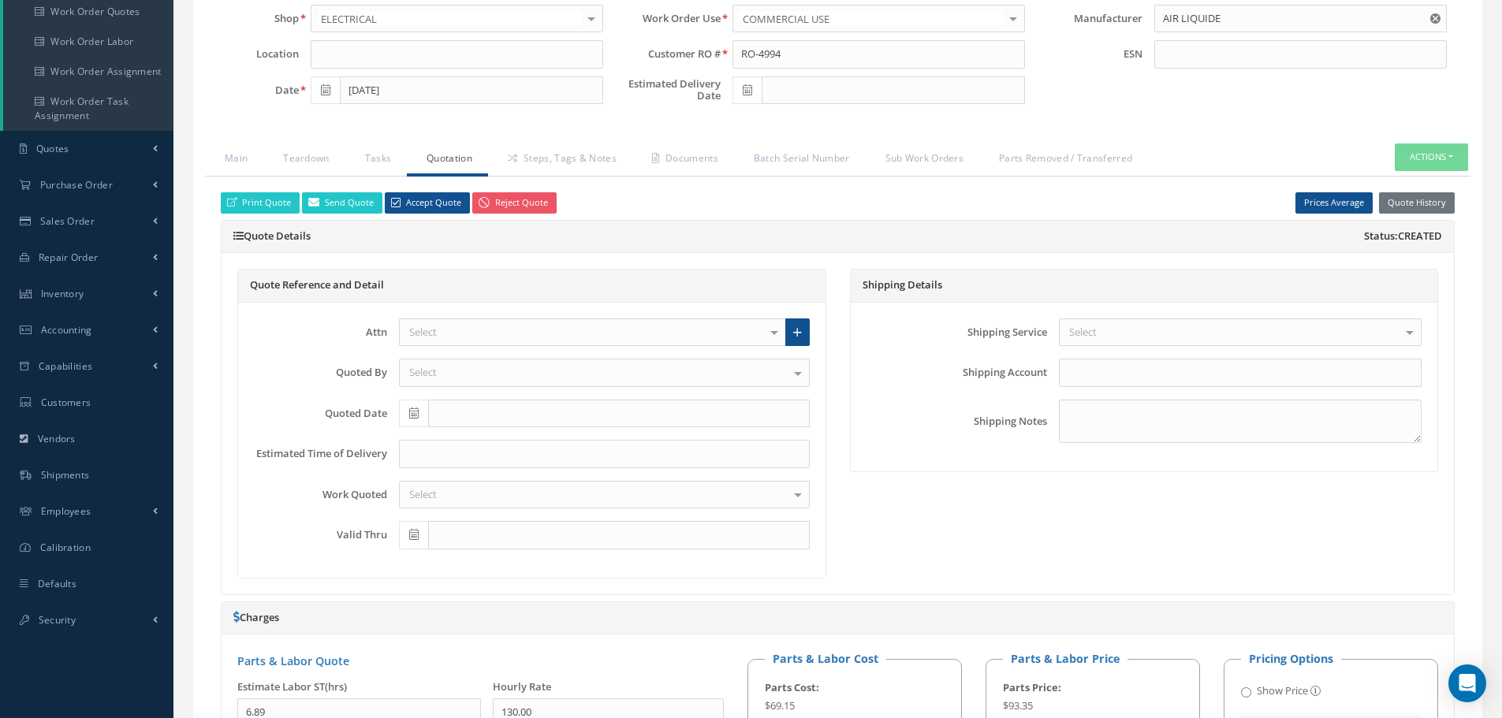
scroll to position [131, 0]
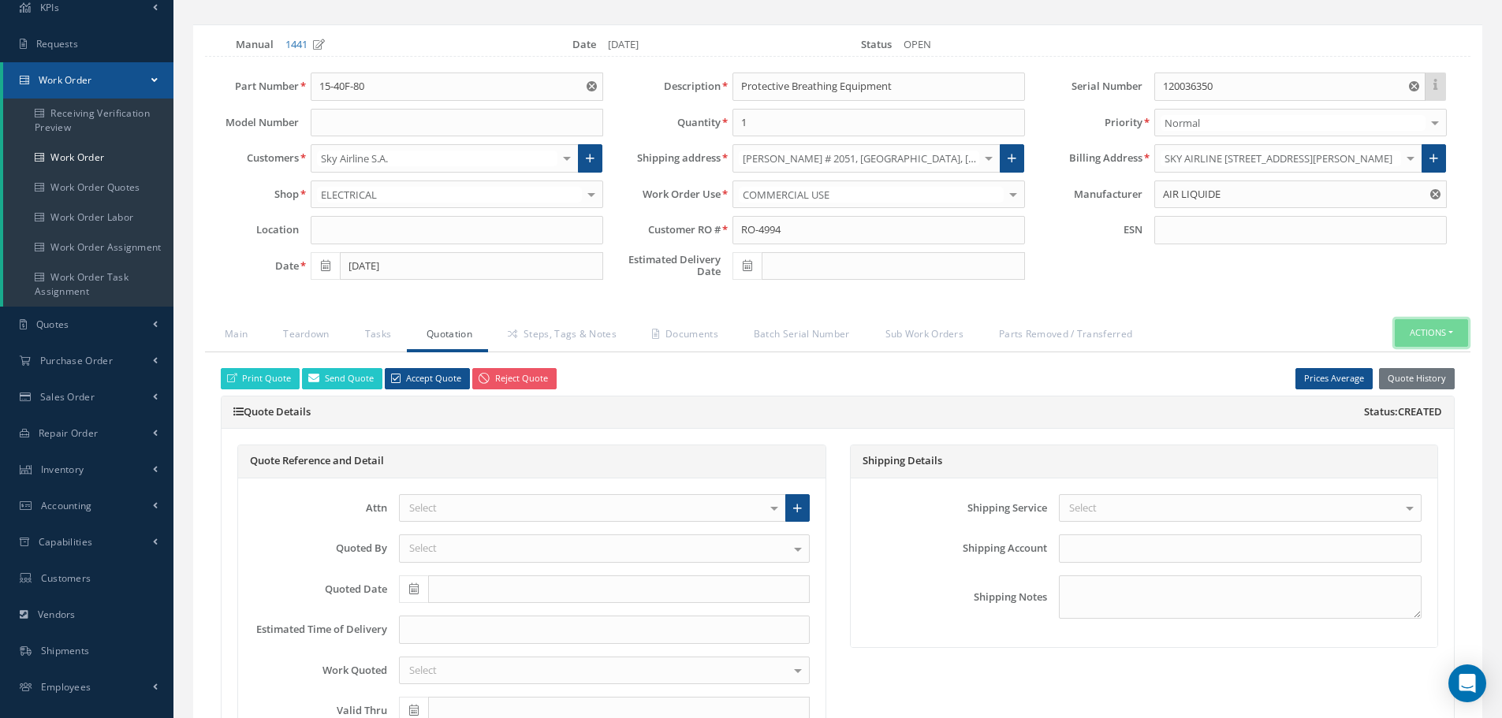
click at [1455, 332] on button "Actions" at bounding box center [1431, 333] width 73 height 28
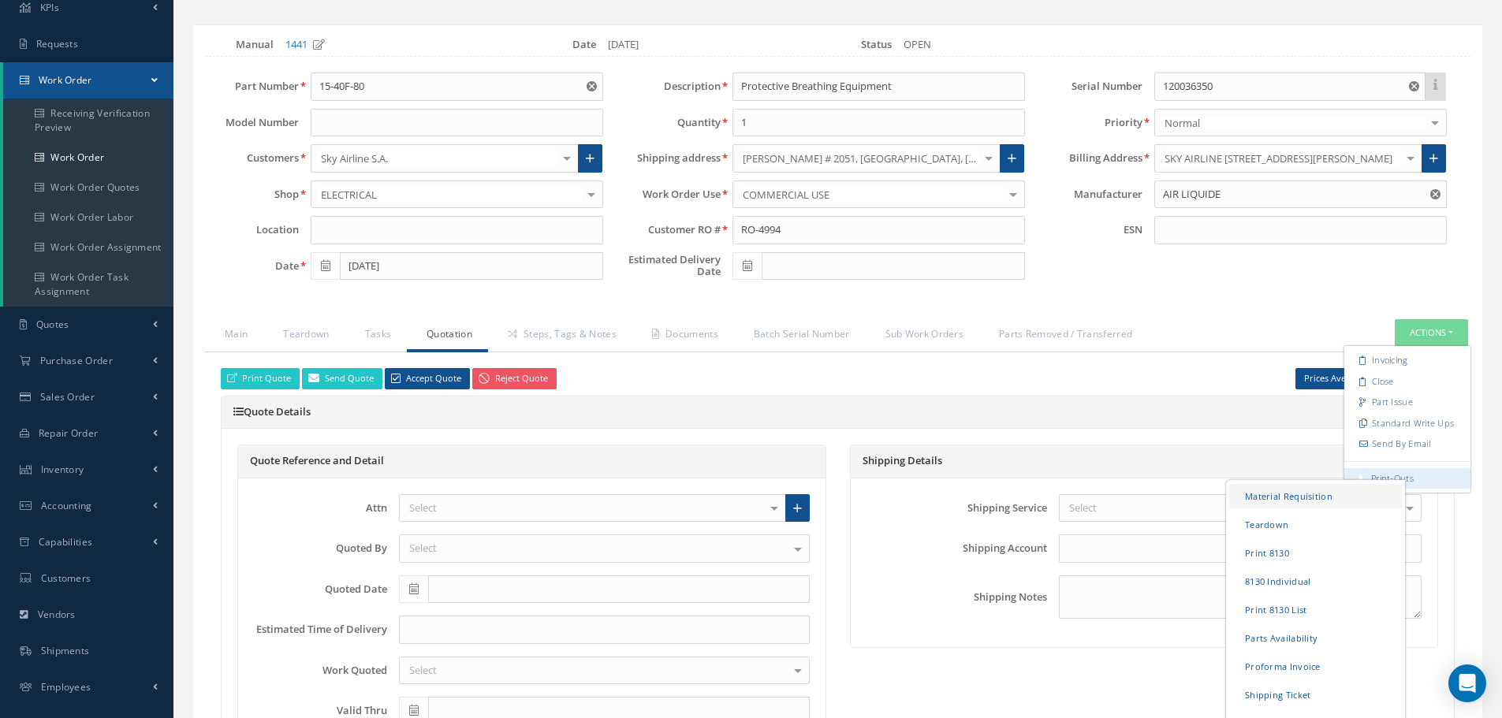
click at [1259, 495] on link "Material Requisition" at bounding box center [1315, 496] width 173 height 24
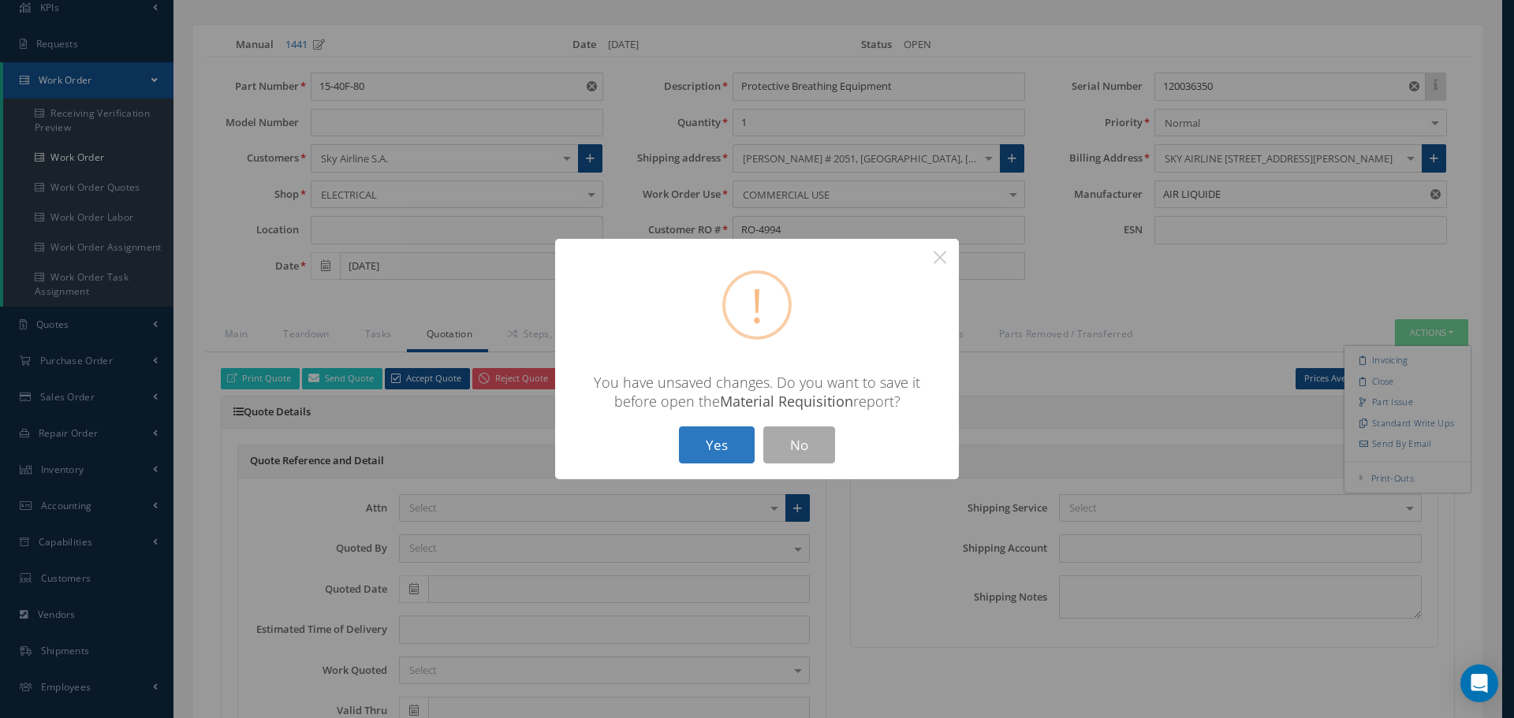
click at [703, 445] on button "Yes" at bounding box center [717, 445] width 76 height 37
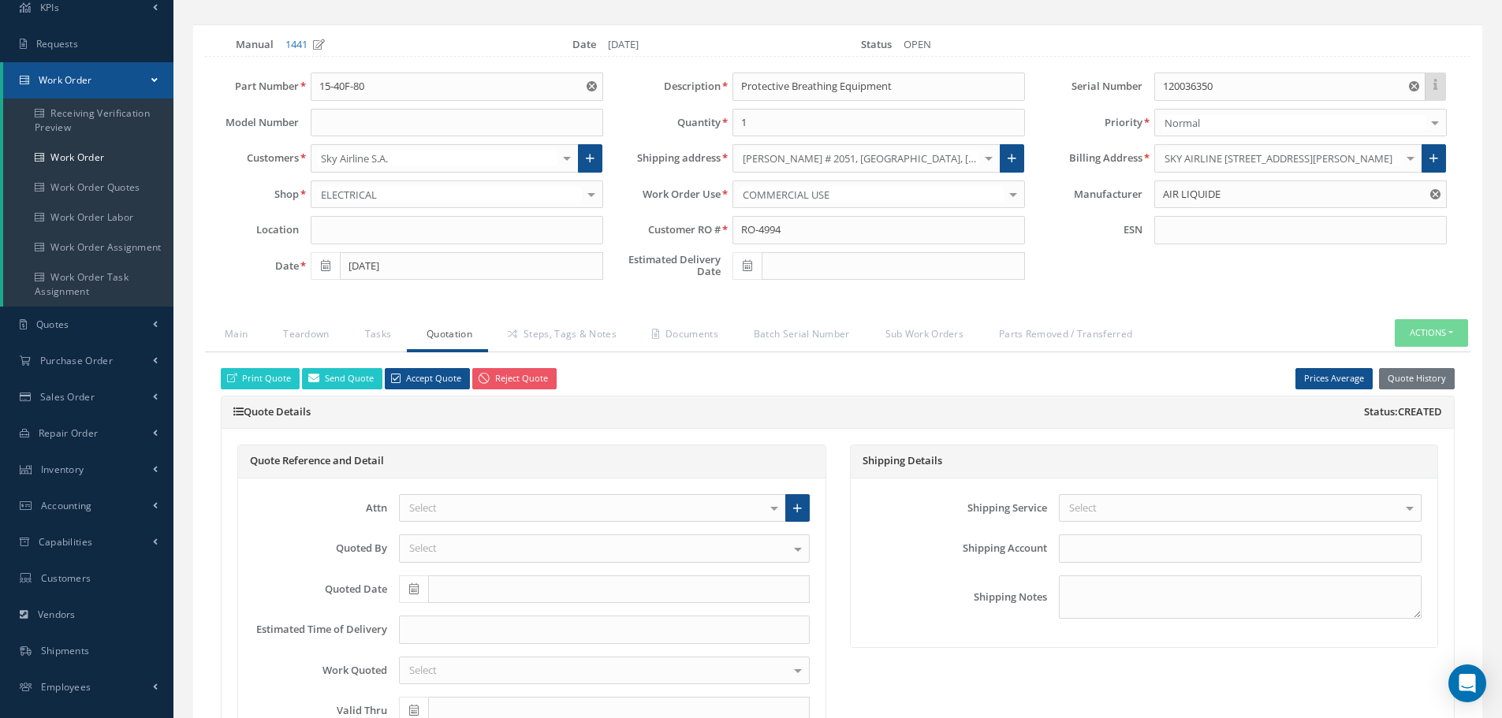
checkbox input "true"
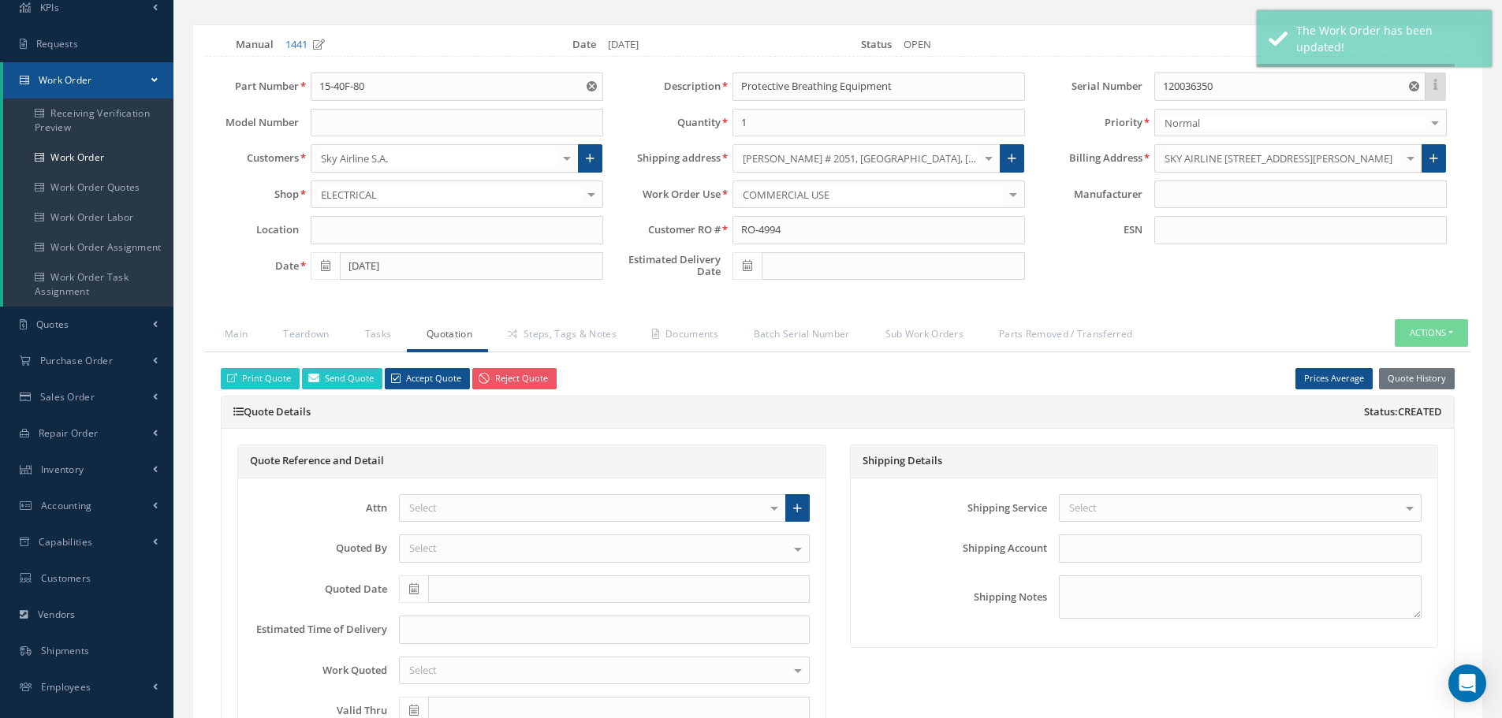
type input "AIR LIQUIDE"
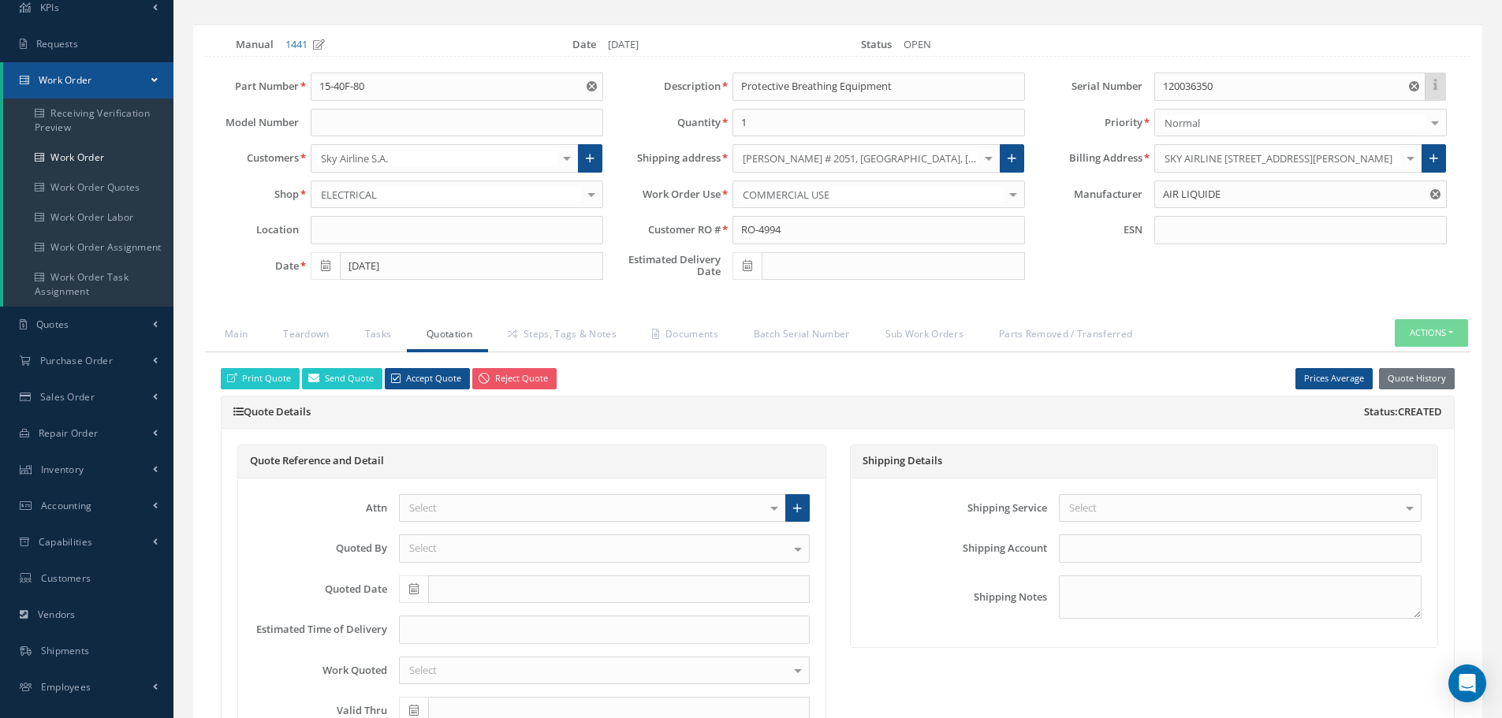
select select "25"
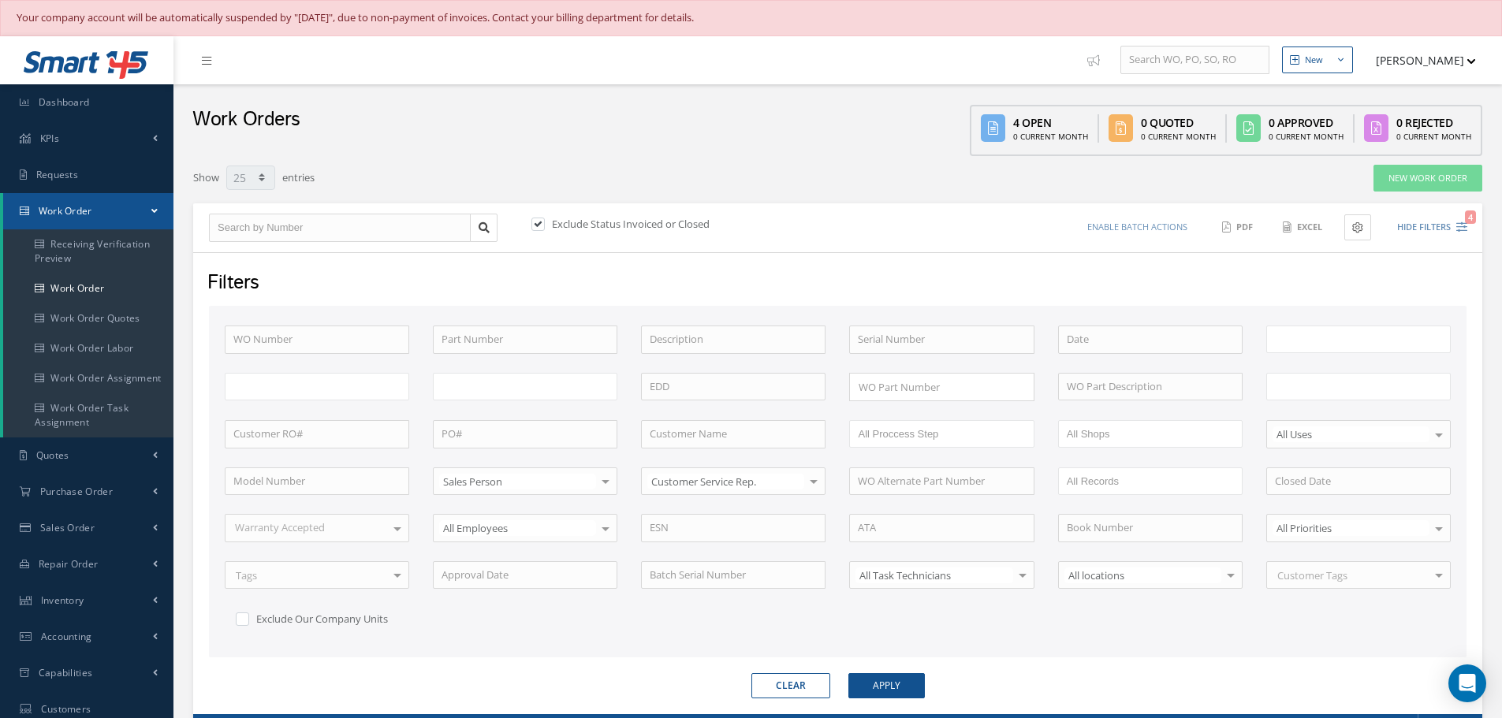
type input "All Work Request"
type input "All Work Performed"
type input "All Status"
type input "WO Part Status"
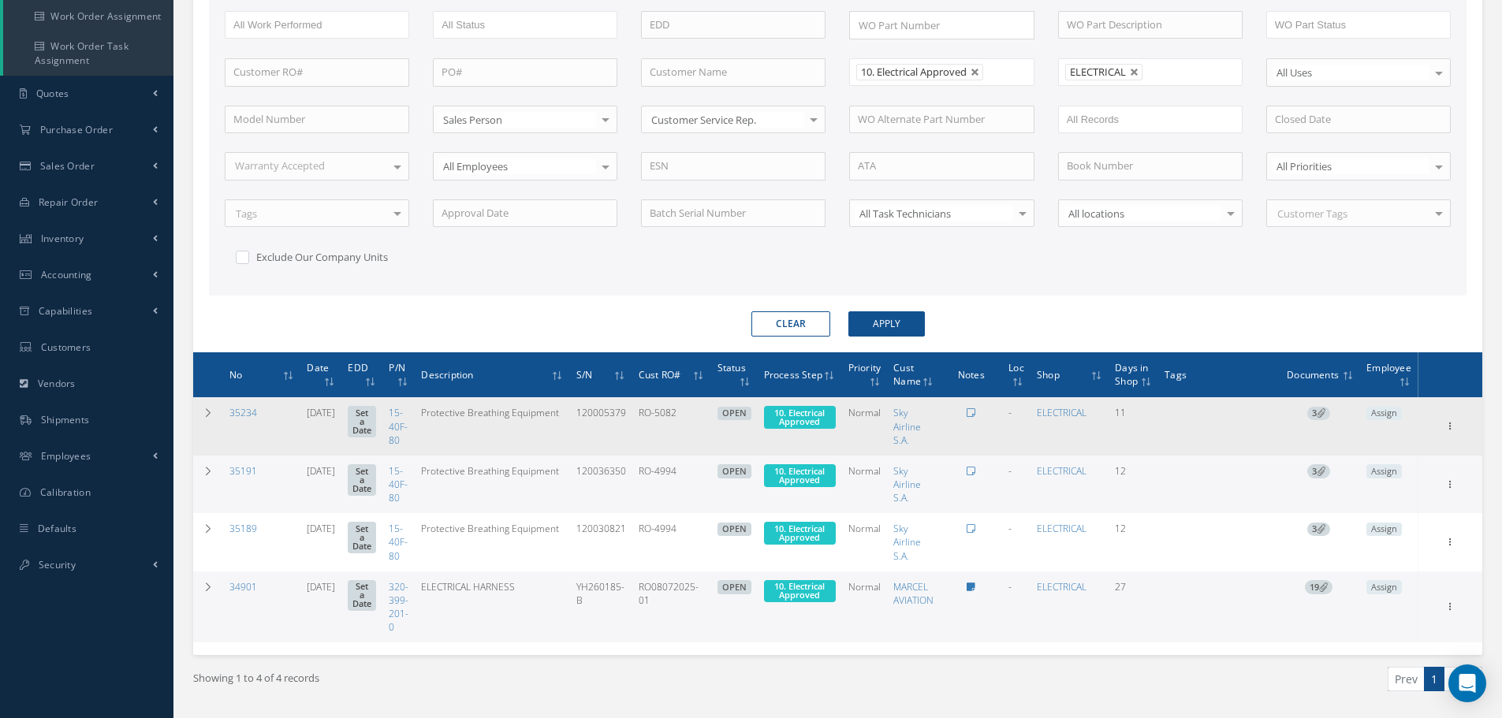
scroll to position [407, 0]
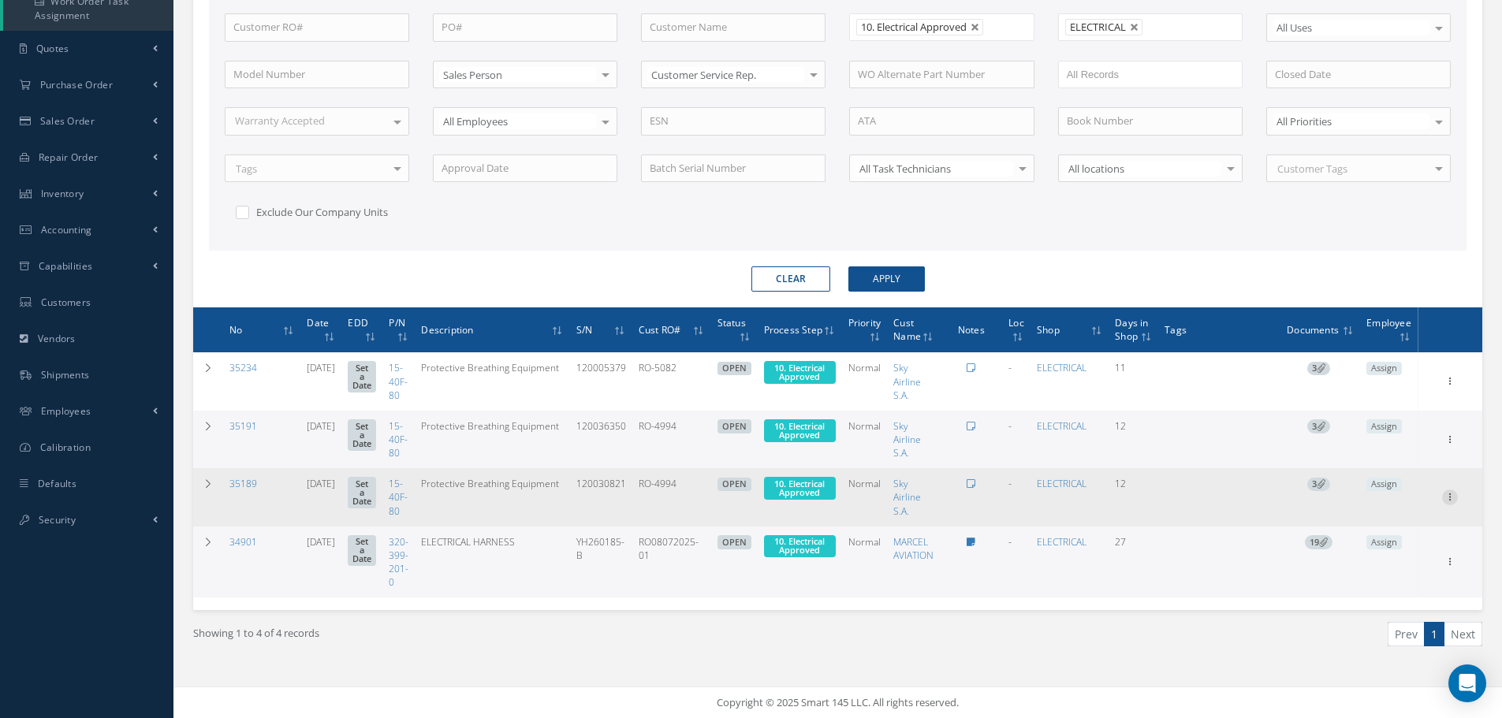
click at [1451, 386] on icon at bounding box center [1450, 380] width 16 height 13
click at [1381, 525] on link "Edit" at bounding box center [1377, 528] width 125 height 21
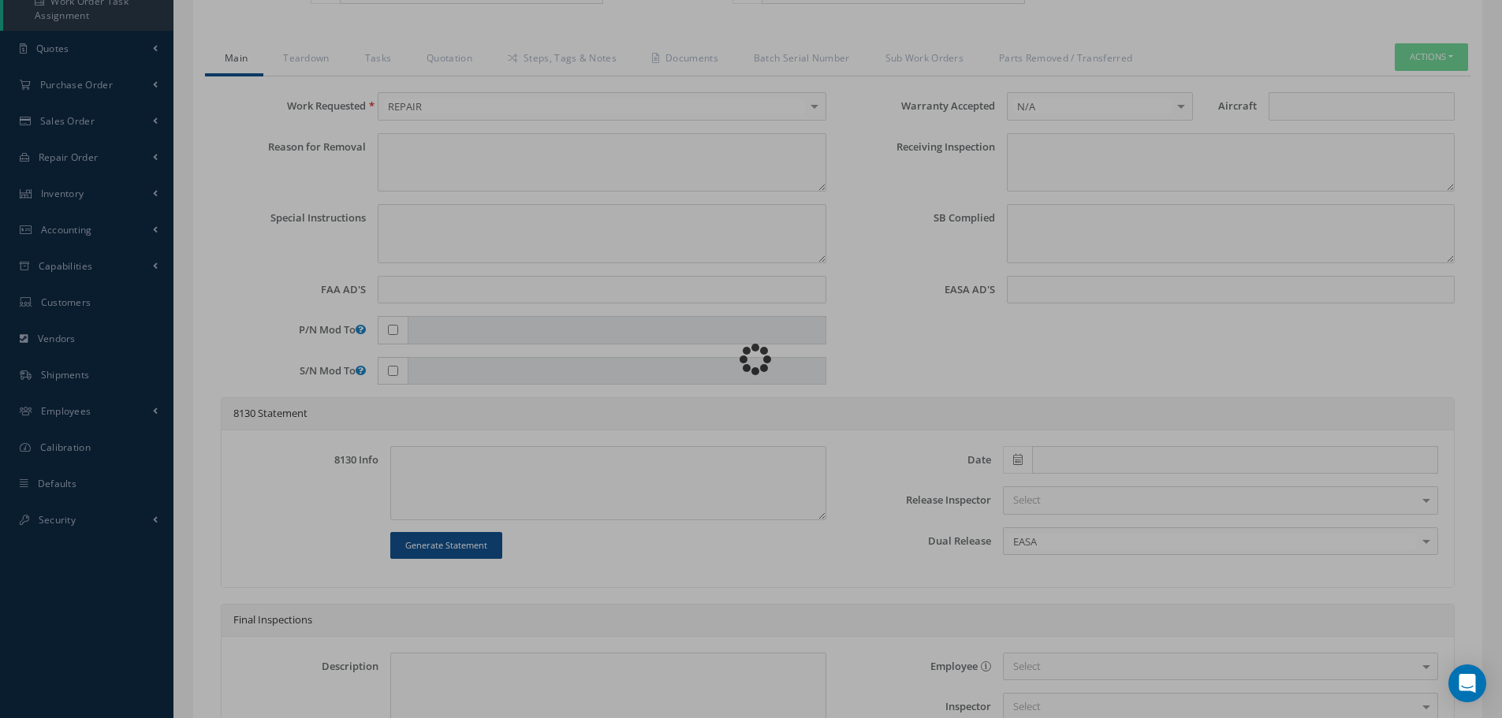
type input "15-40F-80"
type input "07/30/2025"
type input "Protective Breathing Equipment"
type input "RO-4994"
type input "120030821"
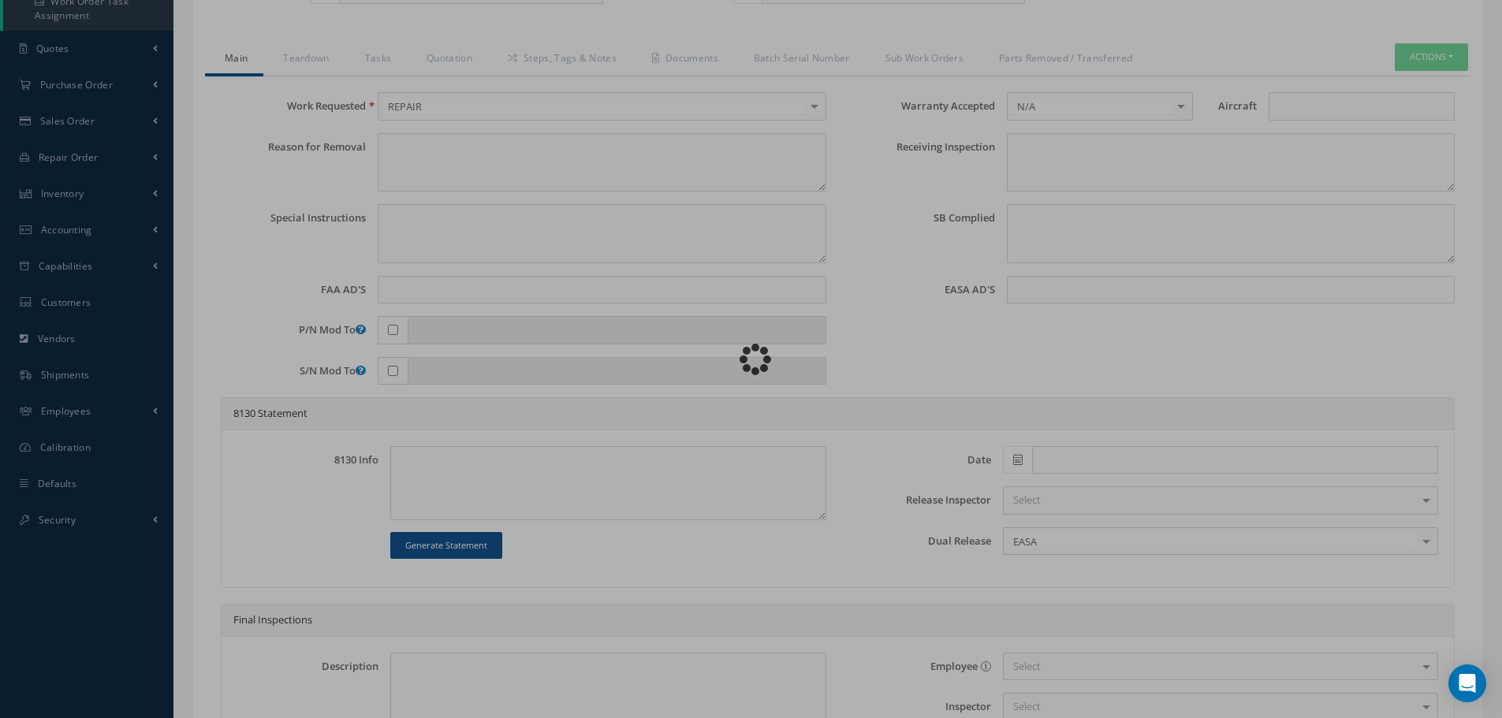
type textarea "NONE"
type textarea "PLEASE SEE R.O. FOR DETAILS"
type textarea "NO VISUAL DAMAGE"
type textarea "None performed"
type textarea "Article was xxxxx in reference with the following Technical Standard : AIR LIQU…"
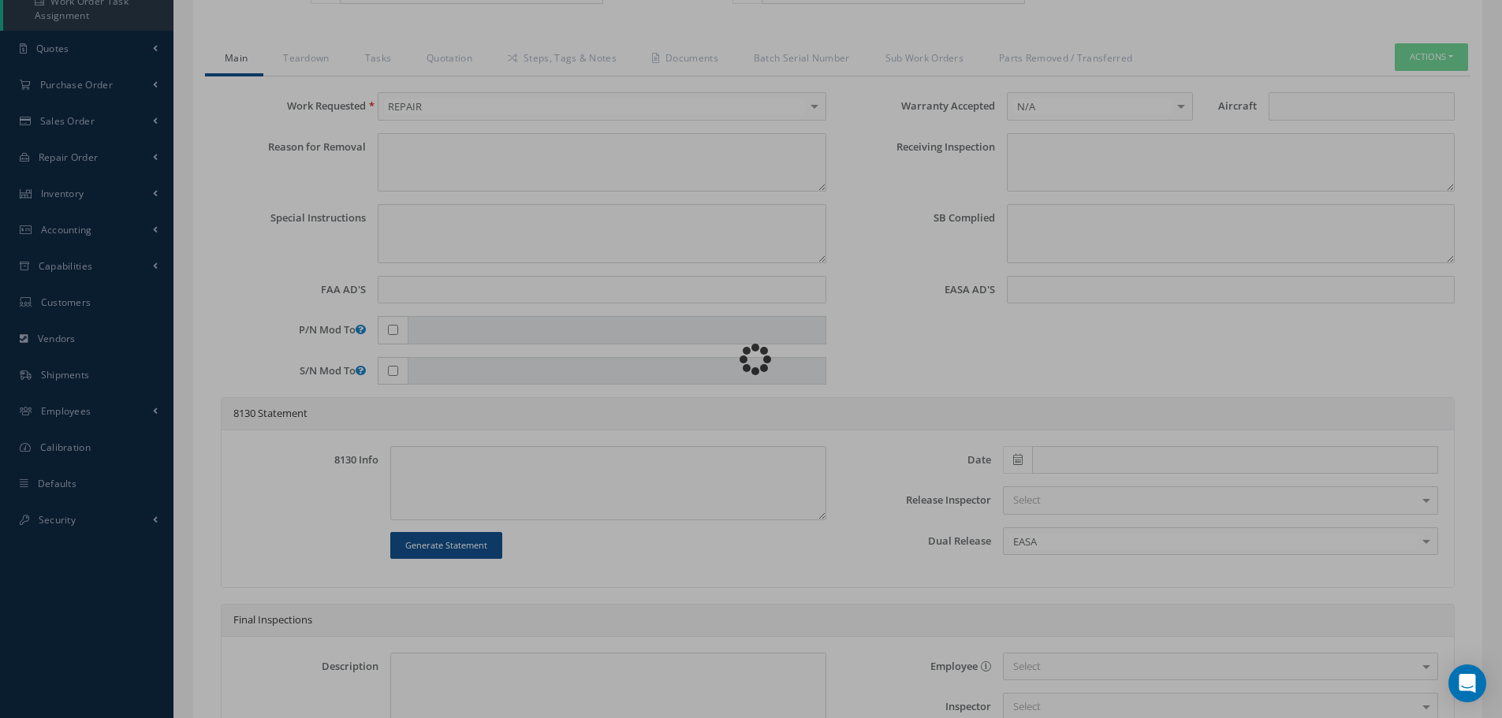
type textarea "Article has been approved to return to service."
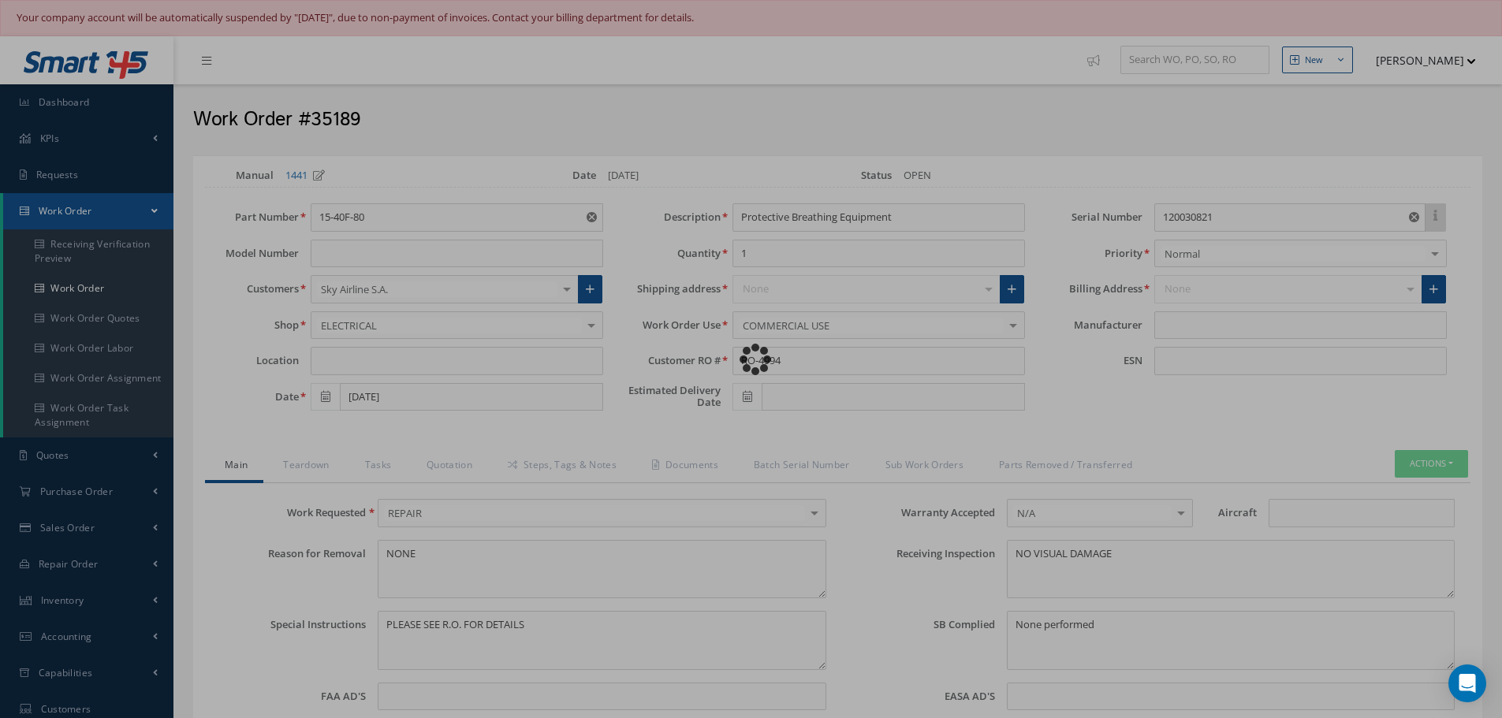
type input "AIR LIQUIDE"
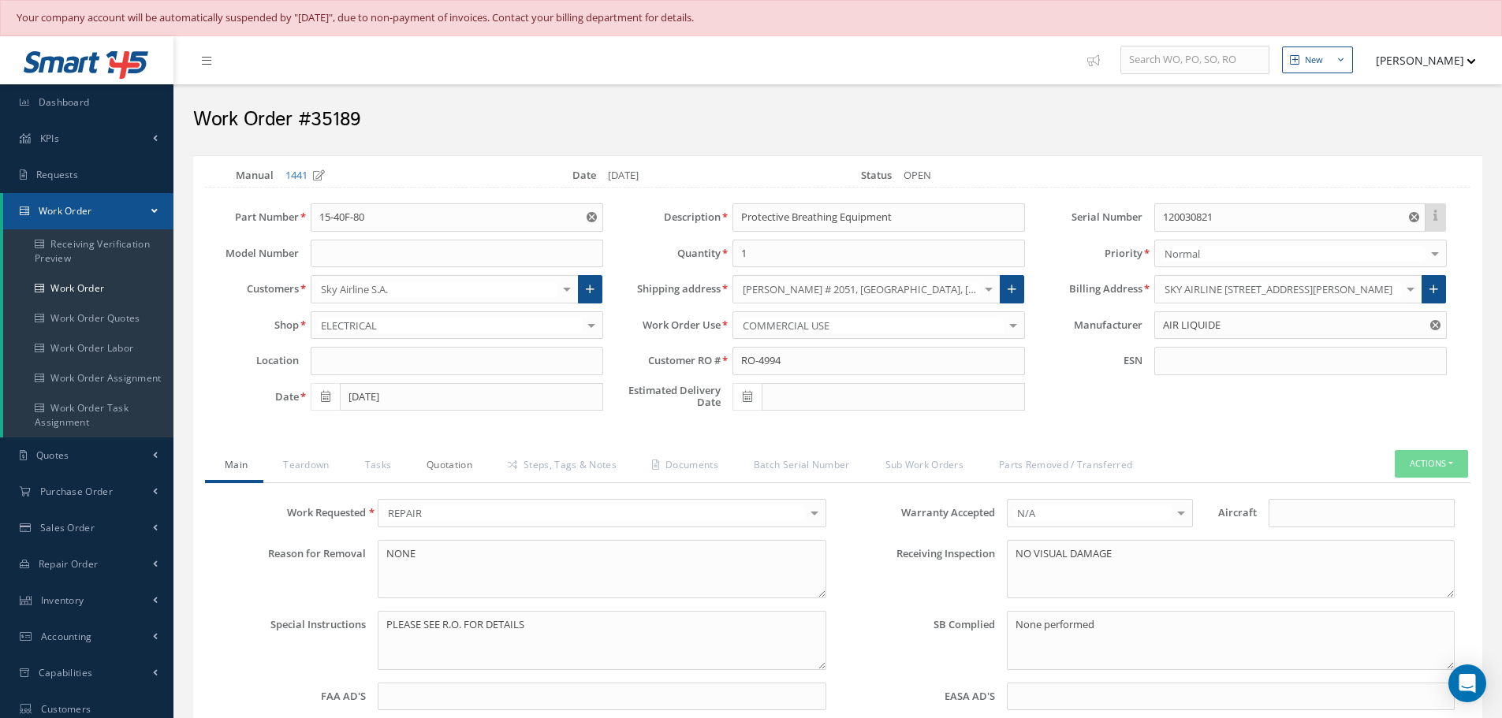
click at [450, 466] on link "Quotation" at bounding box center [447, 466] width 81 height 33
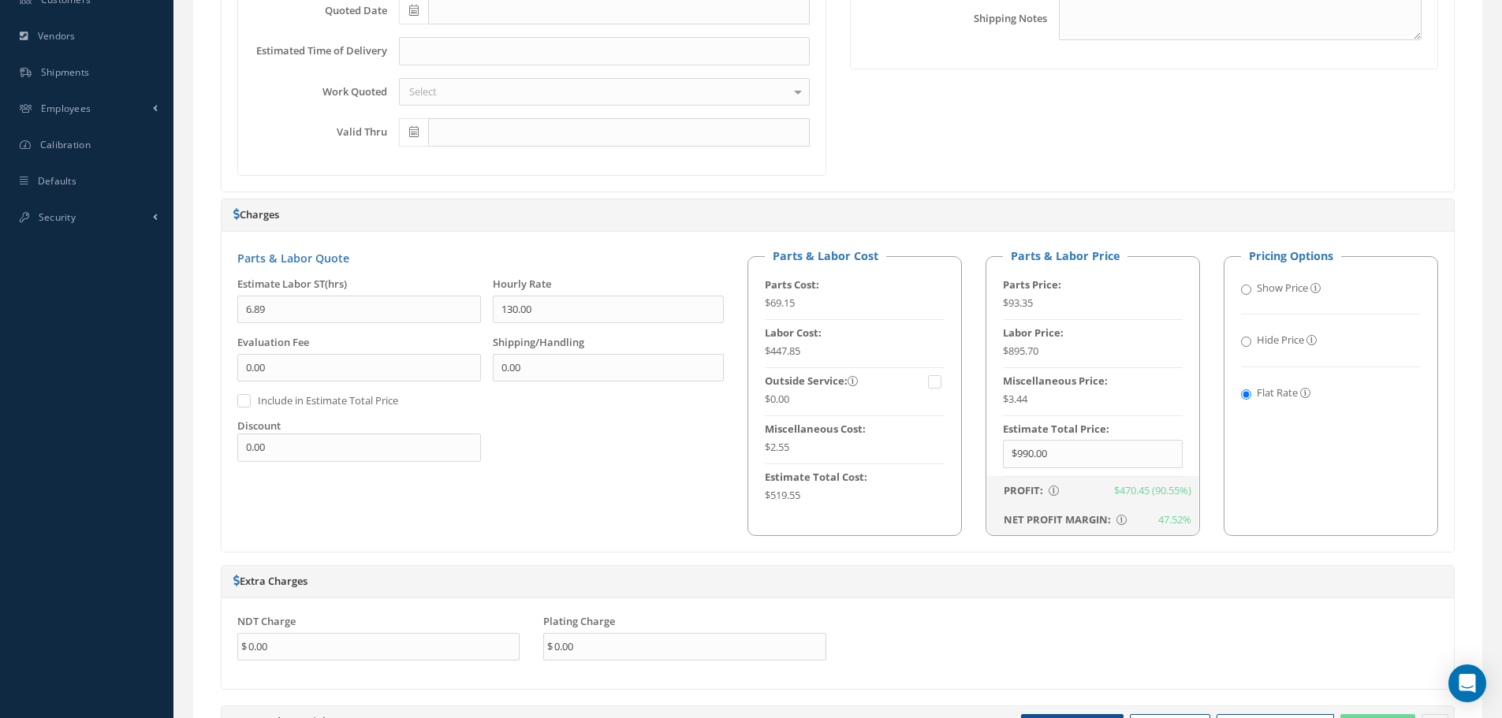
scroll to position [1025, 0]
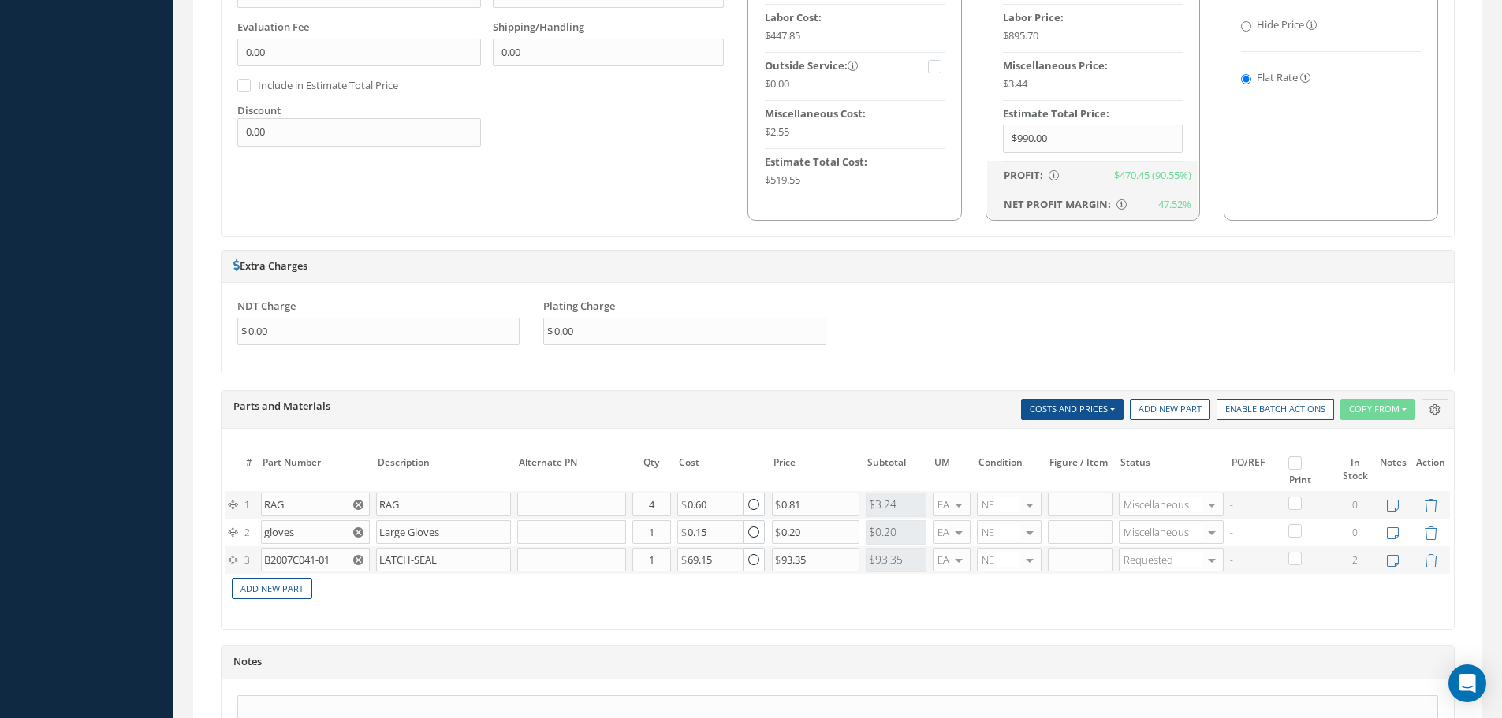
click at [1301, 461] on label at bounding box center [1303, 462] width 4 height 13
click at [1295, 461] on input "checkbox" at bounding box center [1297, 465] width 10 height 10
checkbox input "true"
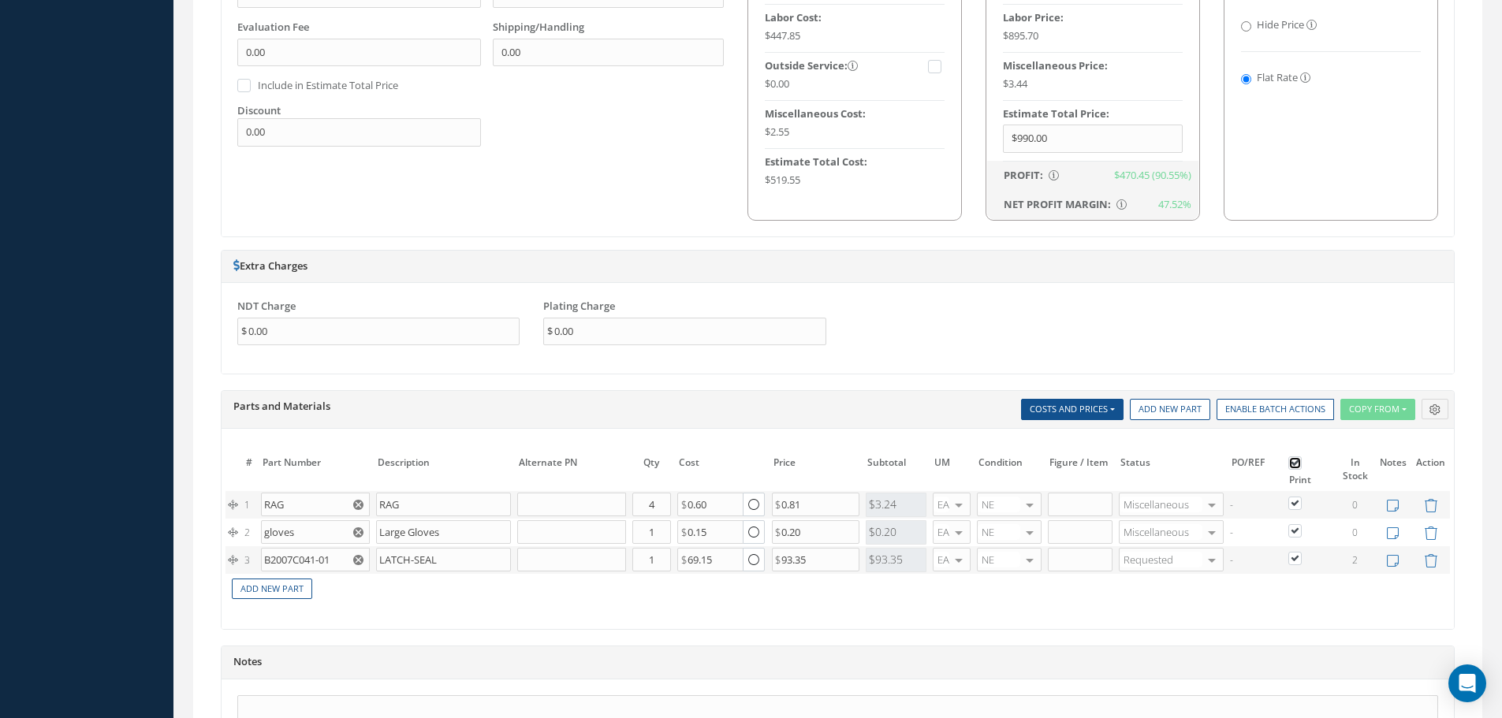
checkbox input "true"
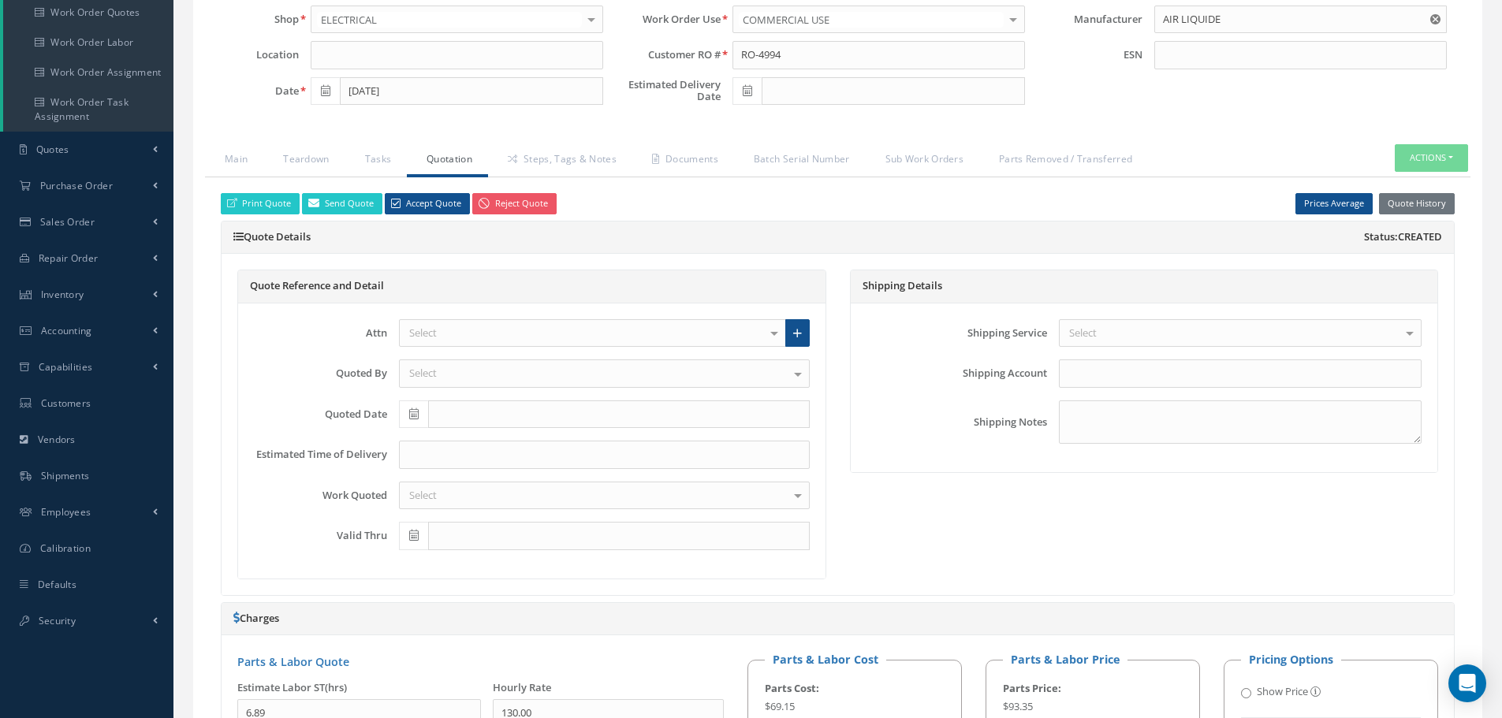
scroll to position [158, 0]
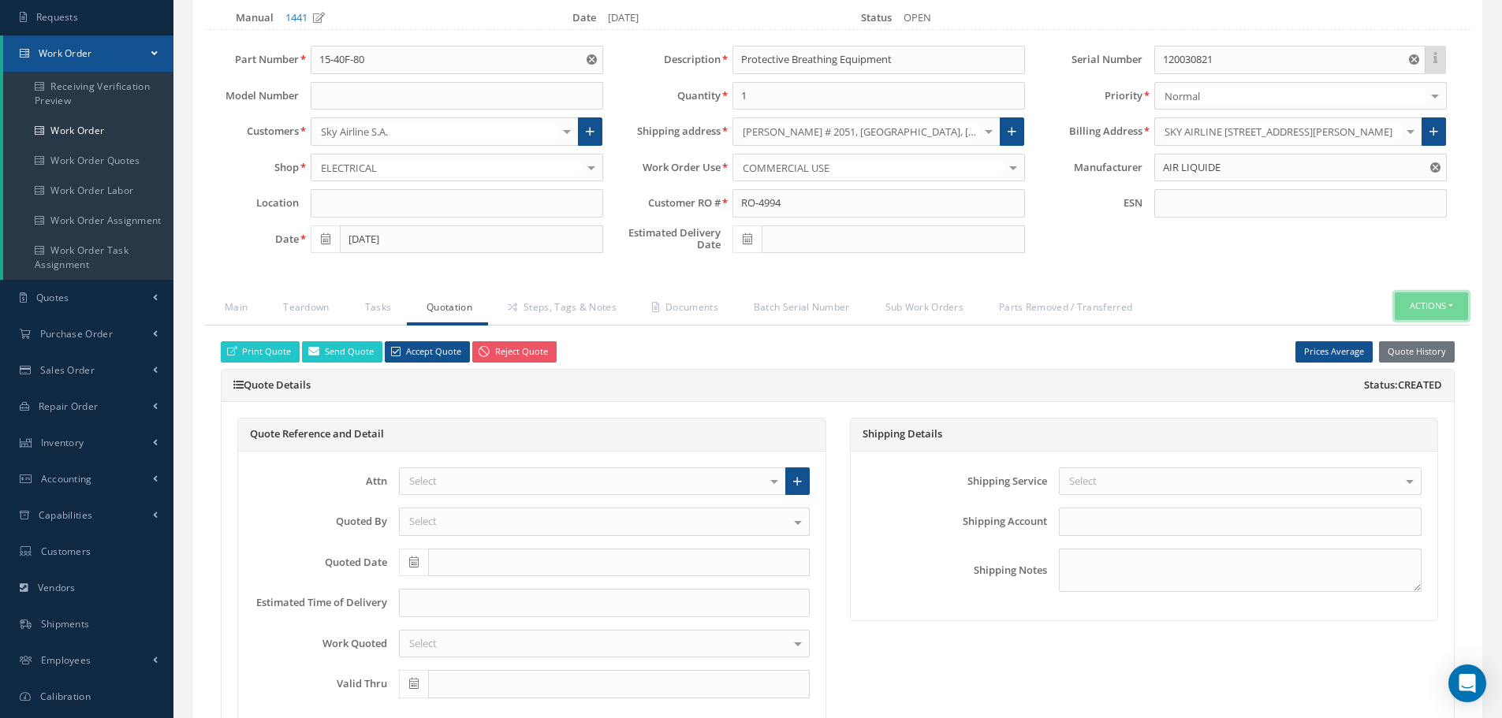
click at [1448, 308] on button "Actions" at bounding box center [1431, 307] width 73 height 28
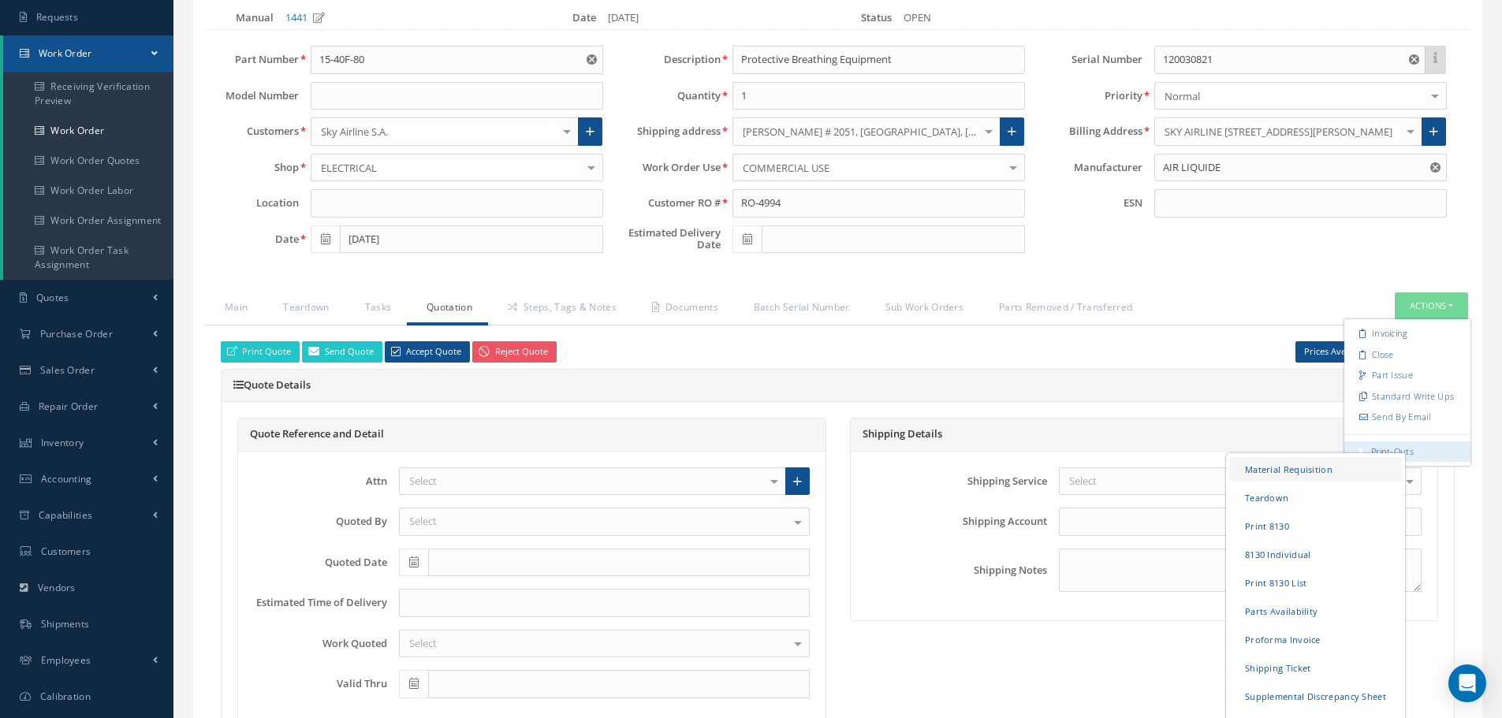
click at [1262, 472] on link "Material Requisition" at bounding box center [1315, 469] width 173 height 24
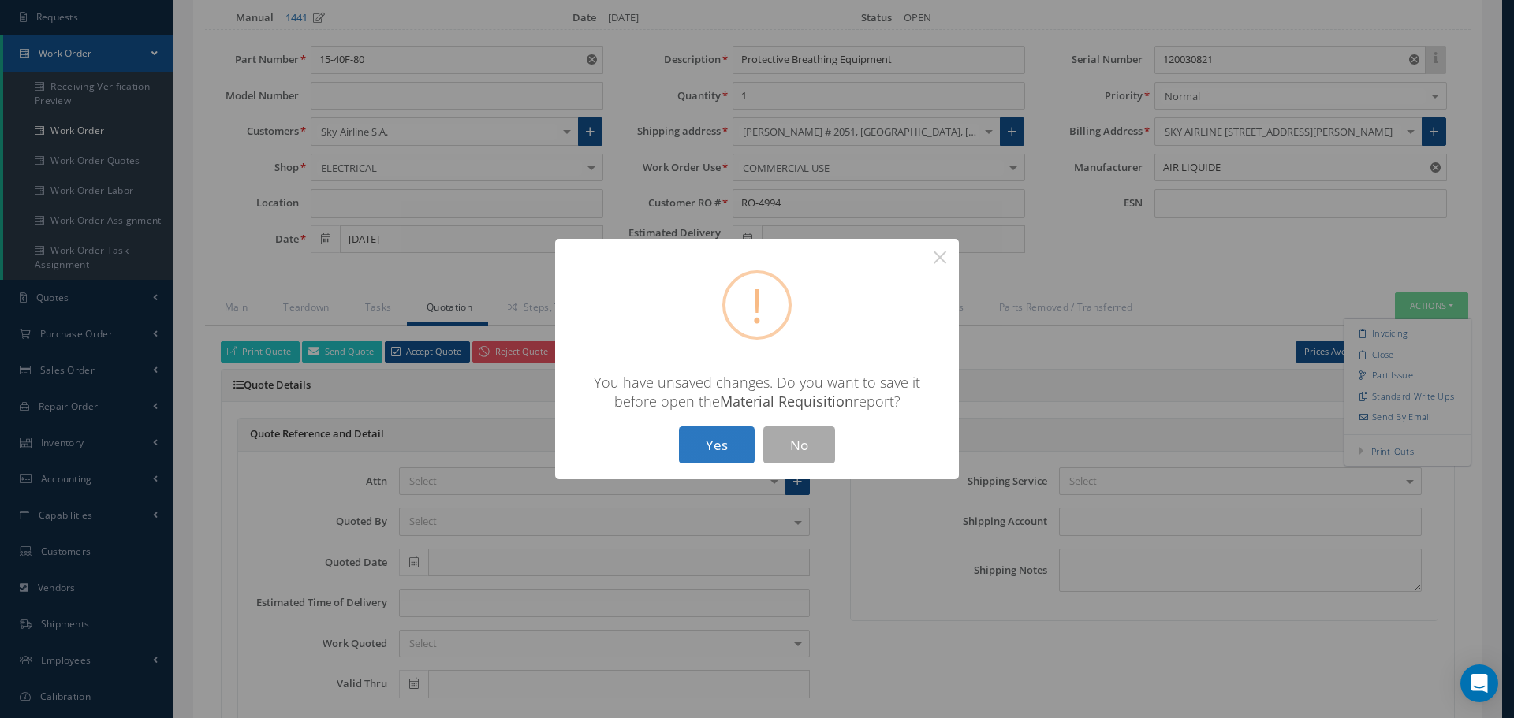
click at [720, 438] on button "Yes" at bounding box center [717, 445] width 76 height 37
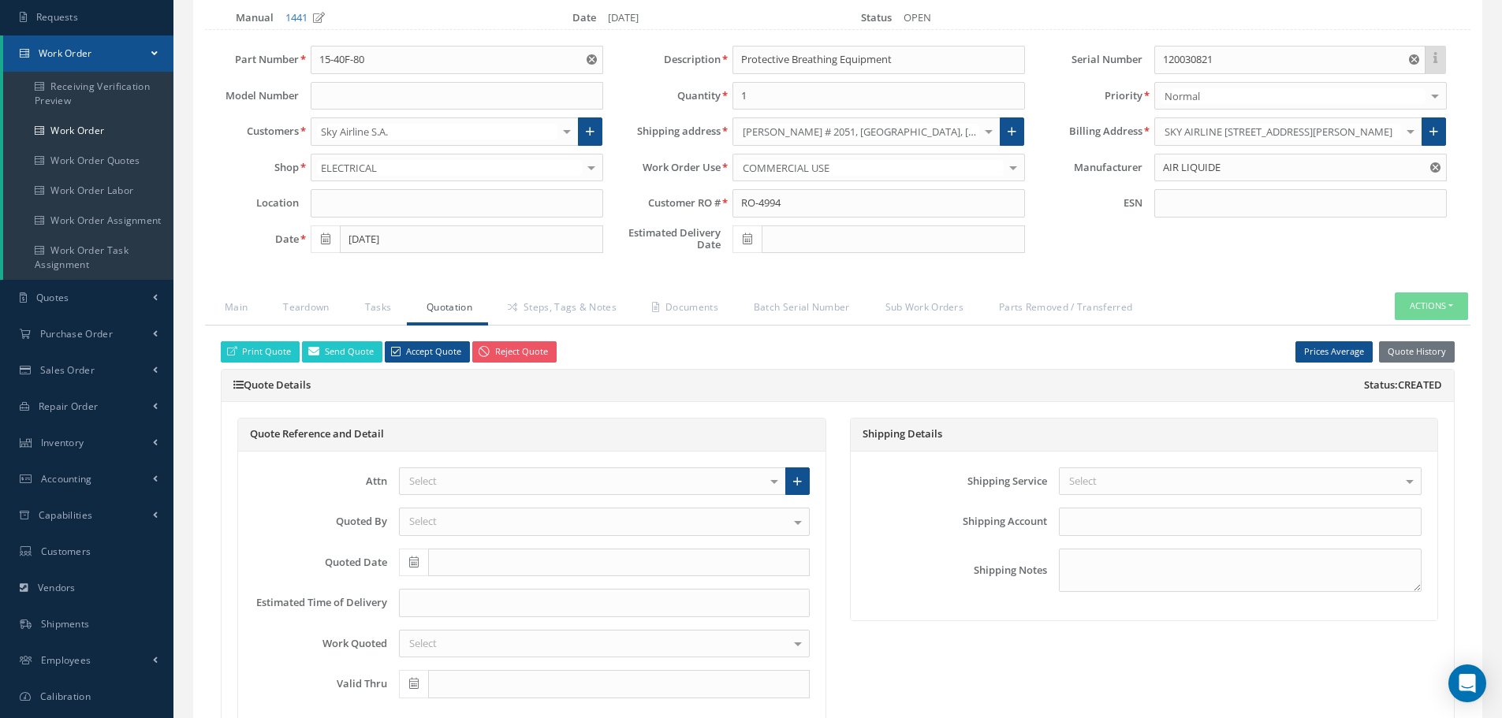
checkbox input "true"
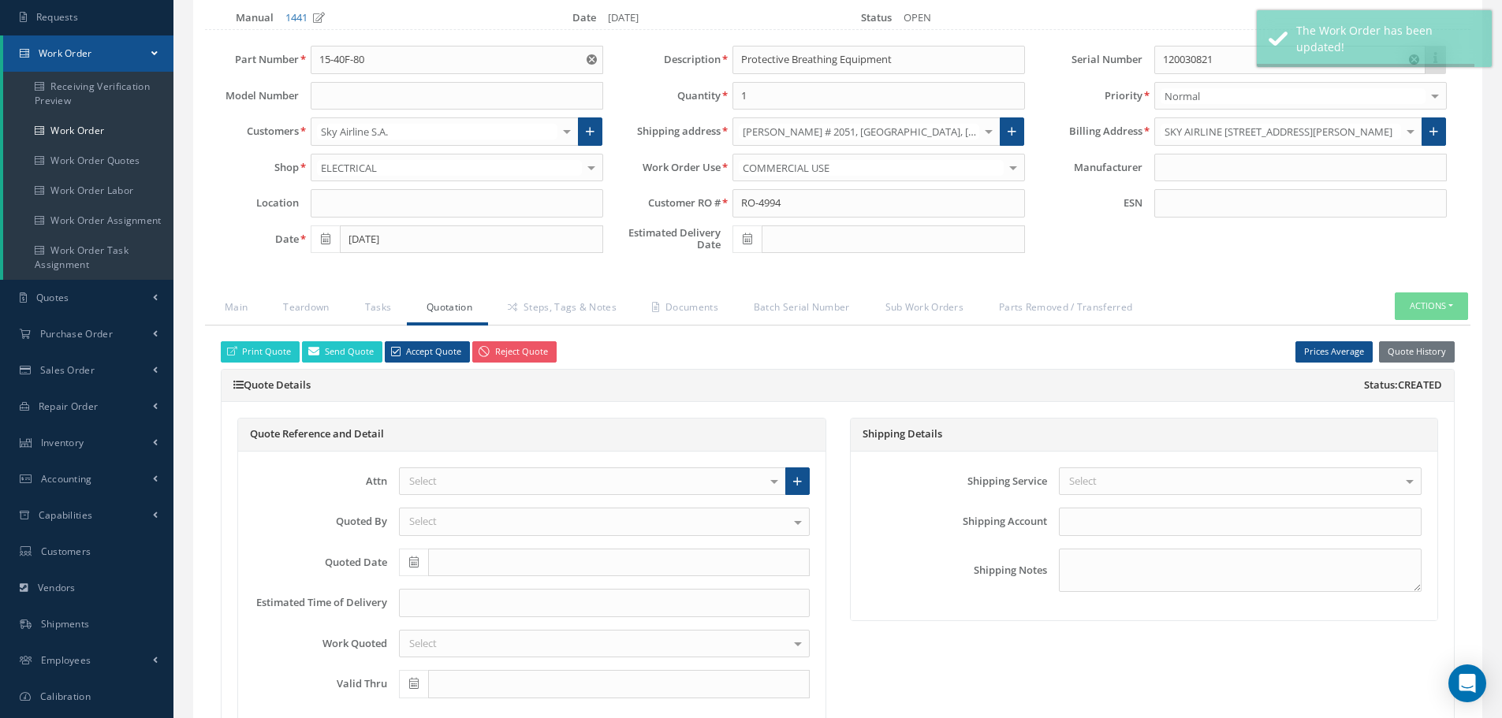
type input "AIR LIQUIDE"
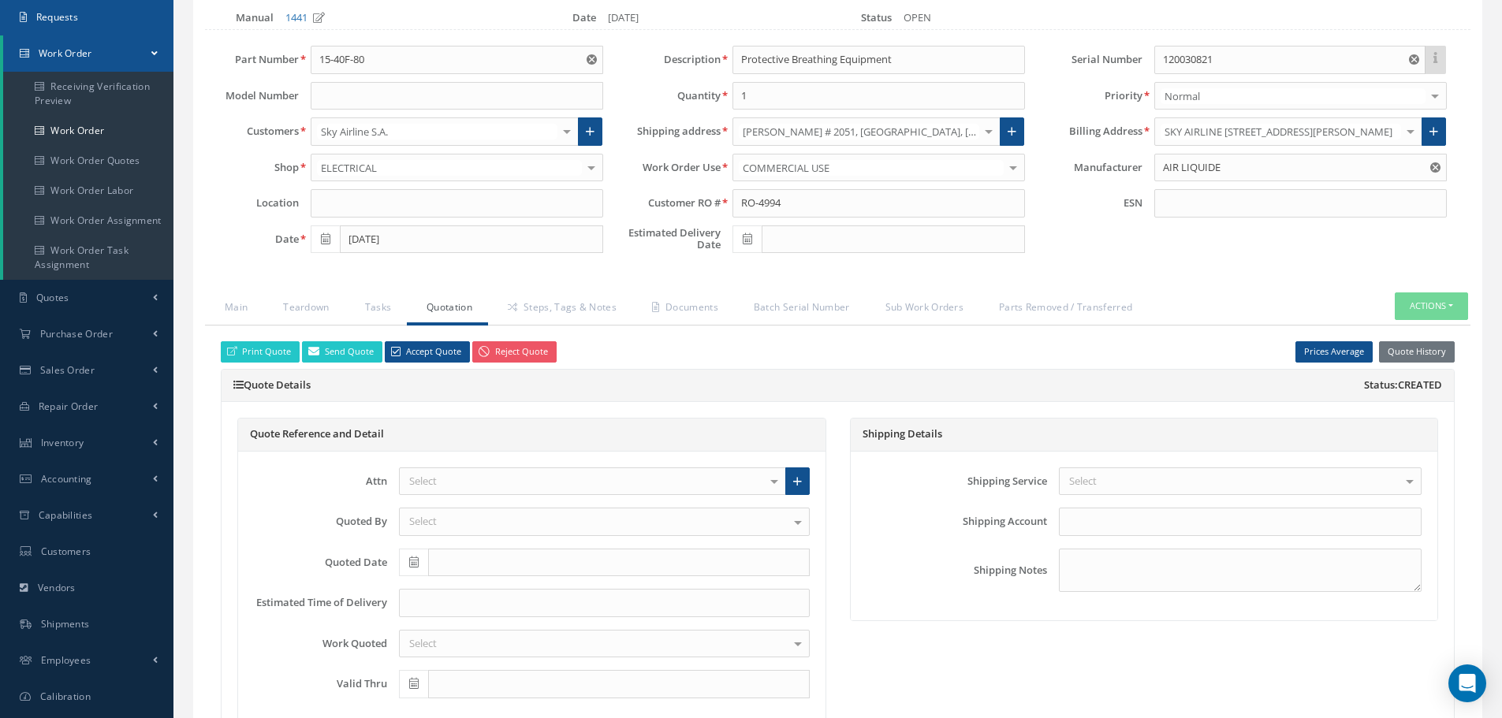
select select "25"
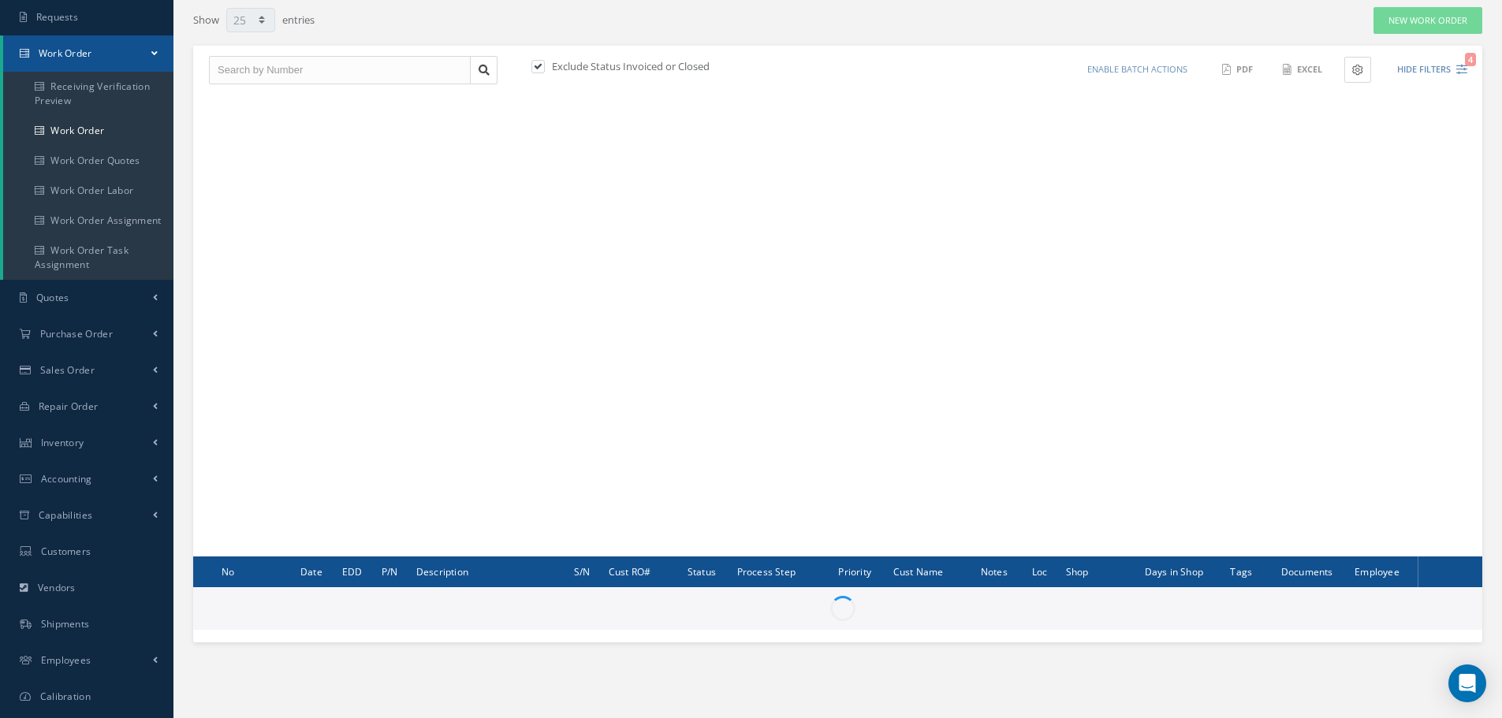
scroll to position [227, 0]
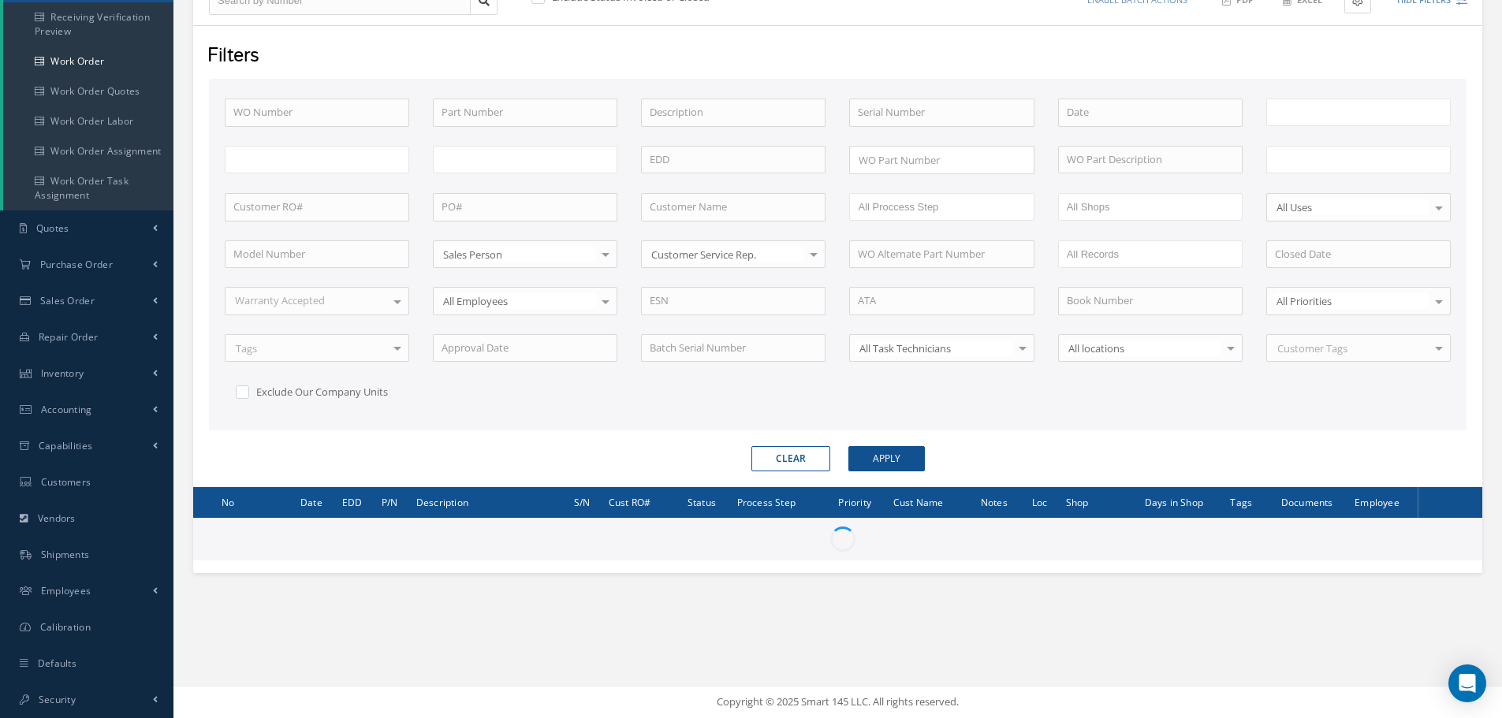
type input "All Work Request"
type input "All Work Performed"
type input "All Status"
type input "WO Part Status"
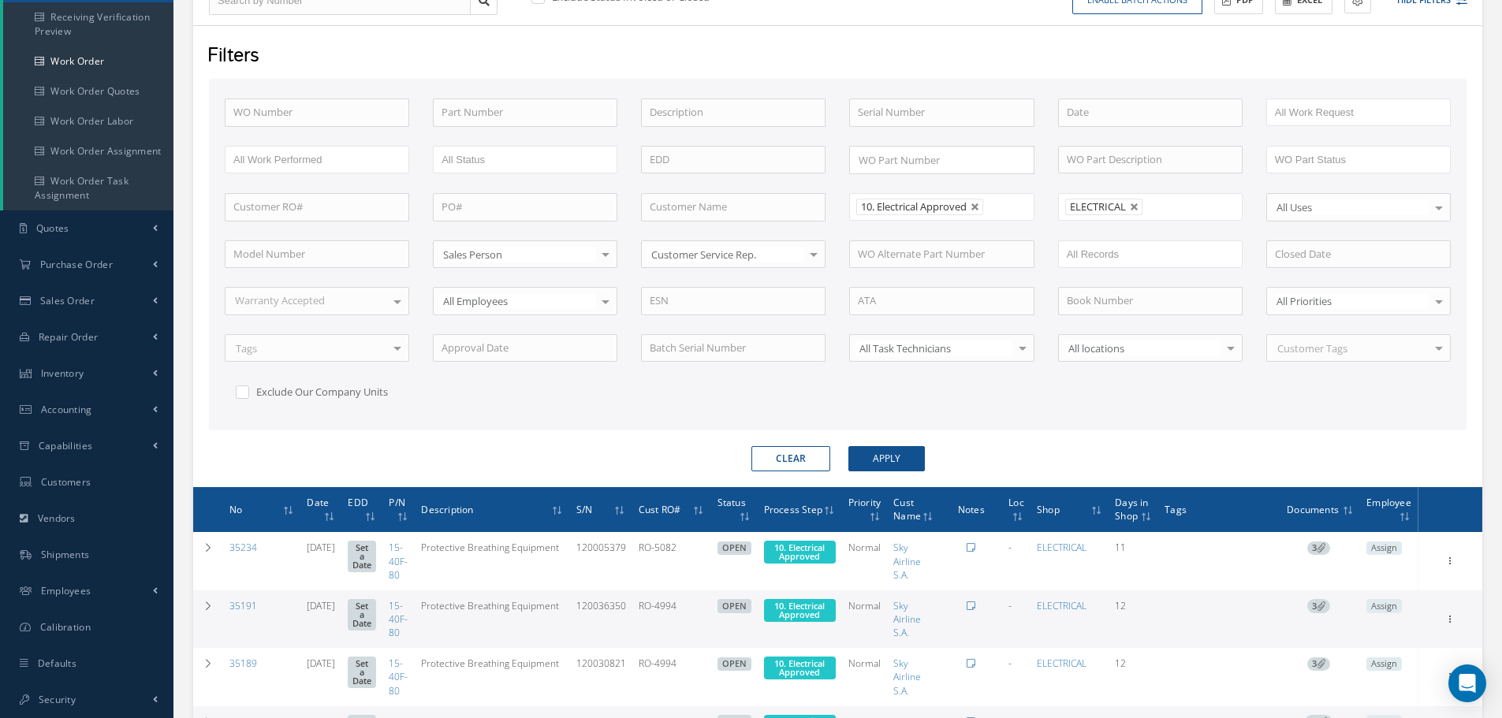
scroll to position [407, 0]
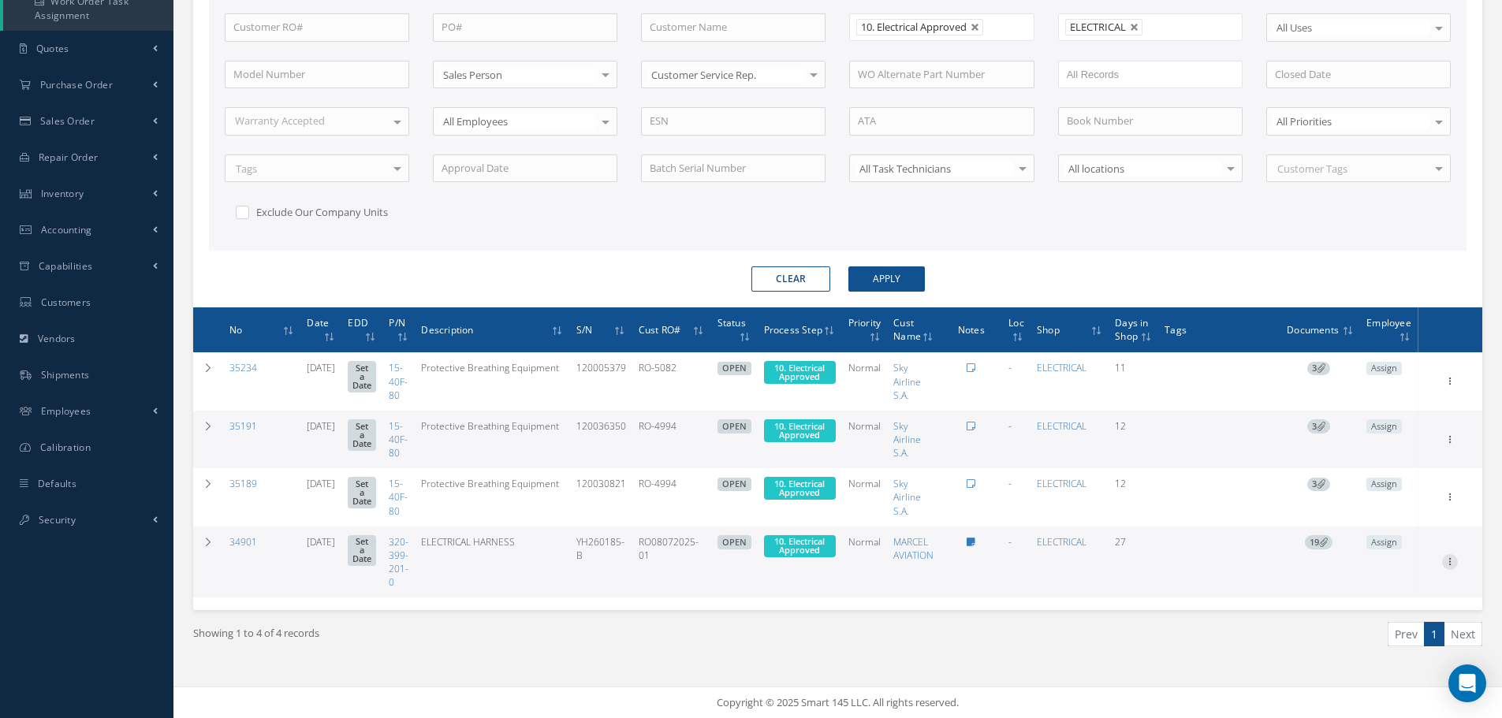
click at [1452, 386] on icon at bounding box center [1450, 380] width 16 height 13
click at [1374, 542] on link "Edit" at bounding box center [1377, 541] width 125 height 21
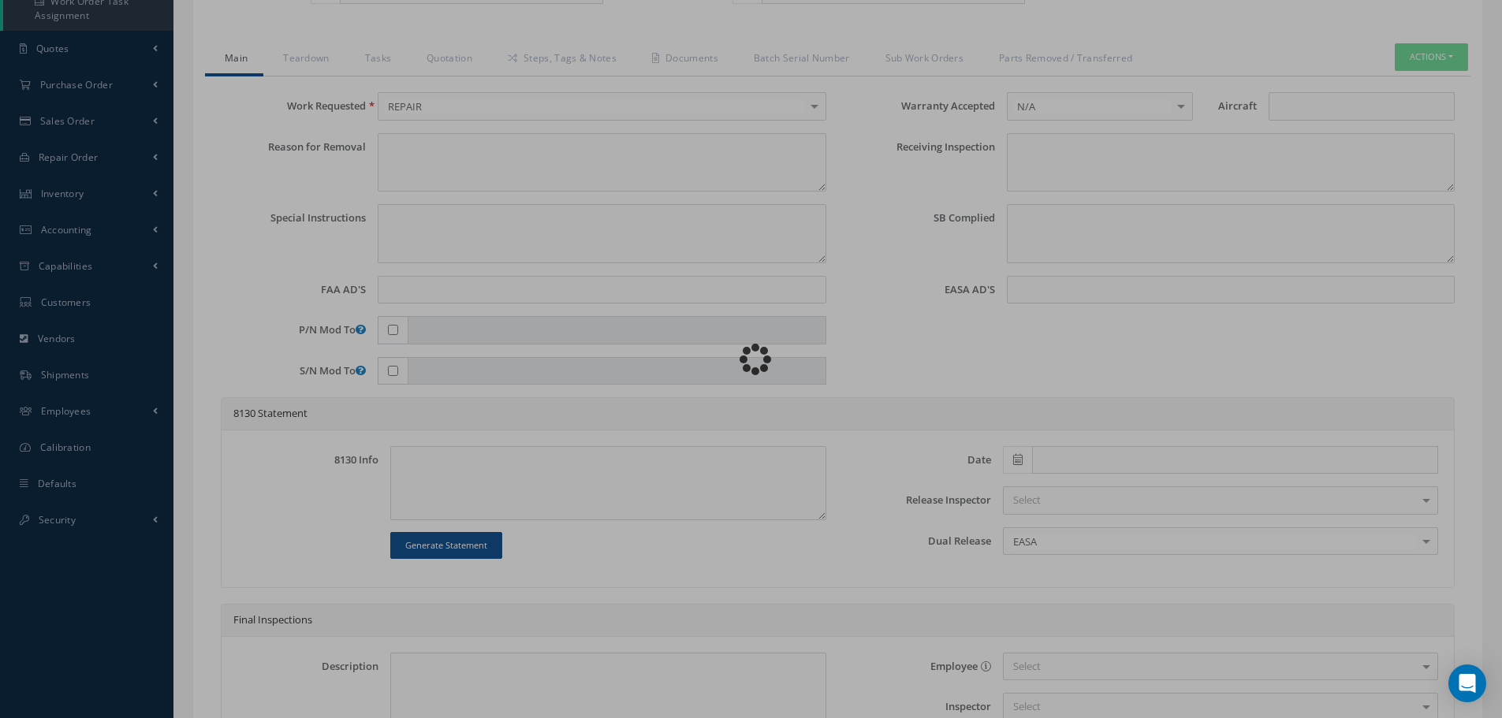
type input "320-399-201-0"
type input "07/15/2025"
type input "ELECTRICAL HARNESS"
type input "RO08072025-01"
type input "YH260185-B"
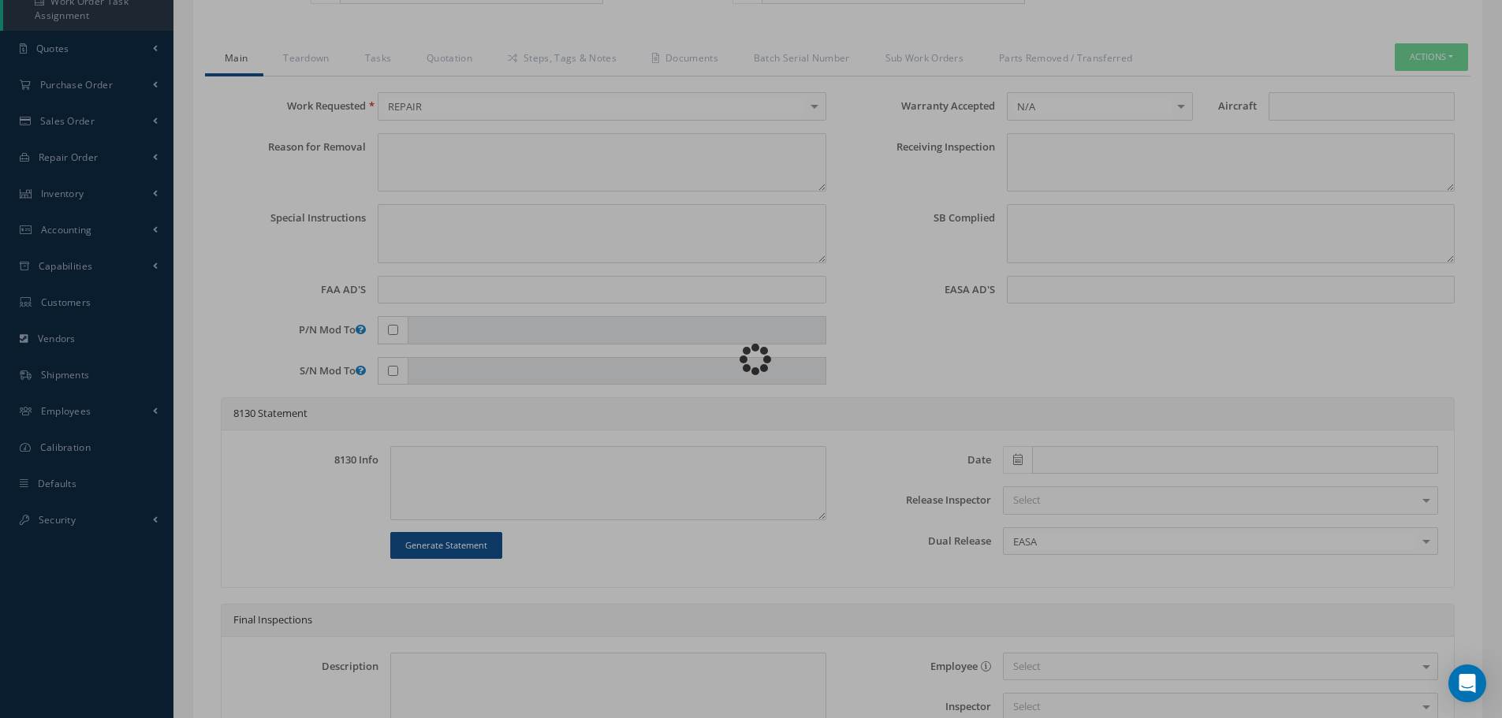
type textarea "NONE"
type textarea "PLEASE SEE R.O. FOR DETAILS"
type textarea "NO VISUAL DAMAGE"
type textarea "None performed"
type textarea "Article was xxxxx in reference with the following Technical Standard : CFM56-5A…"
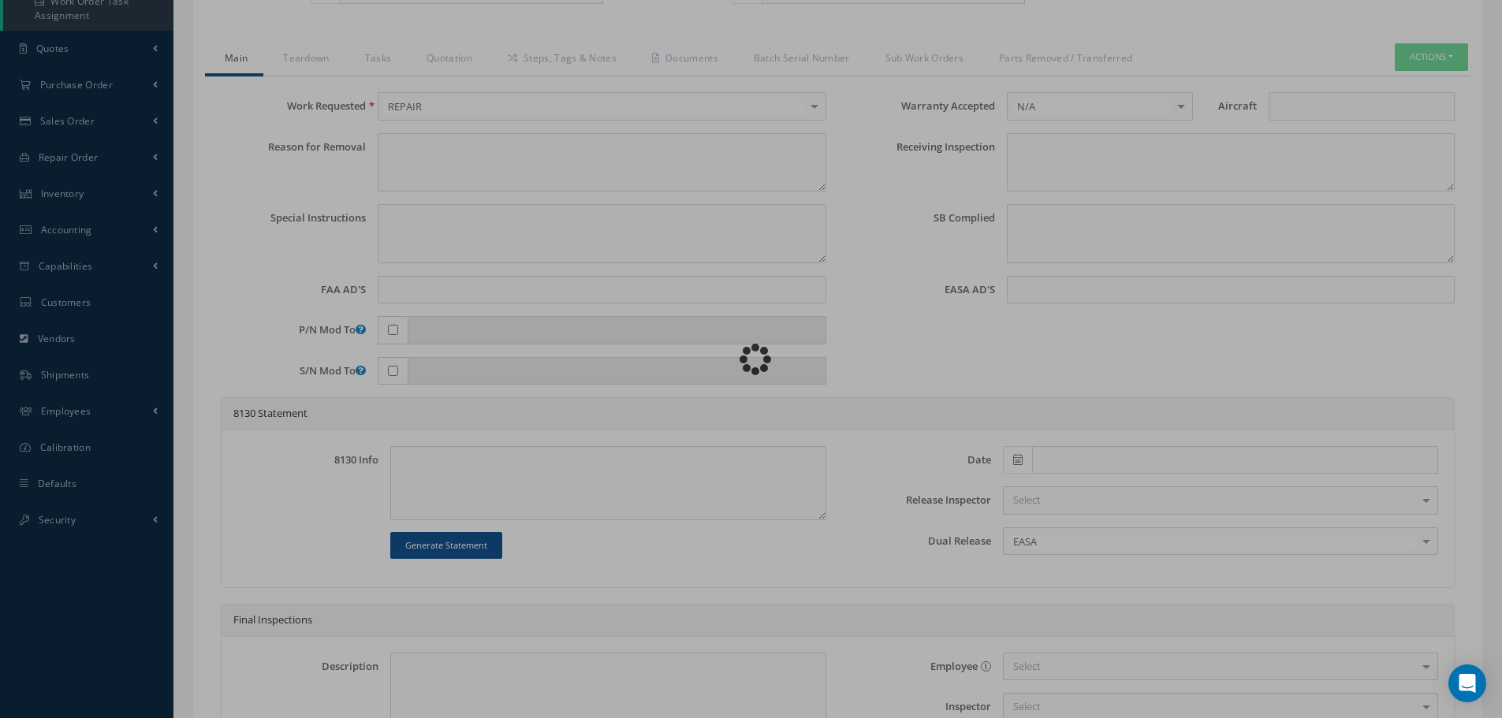
type textarea "Article has been approved to return to service."
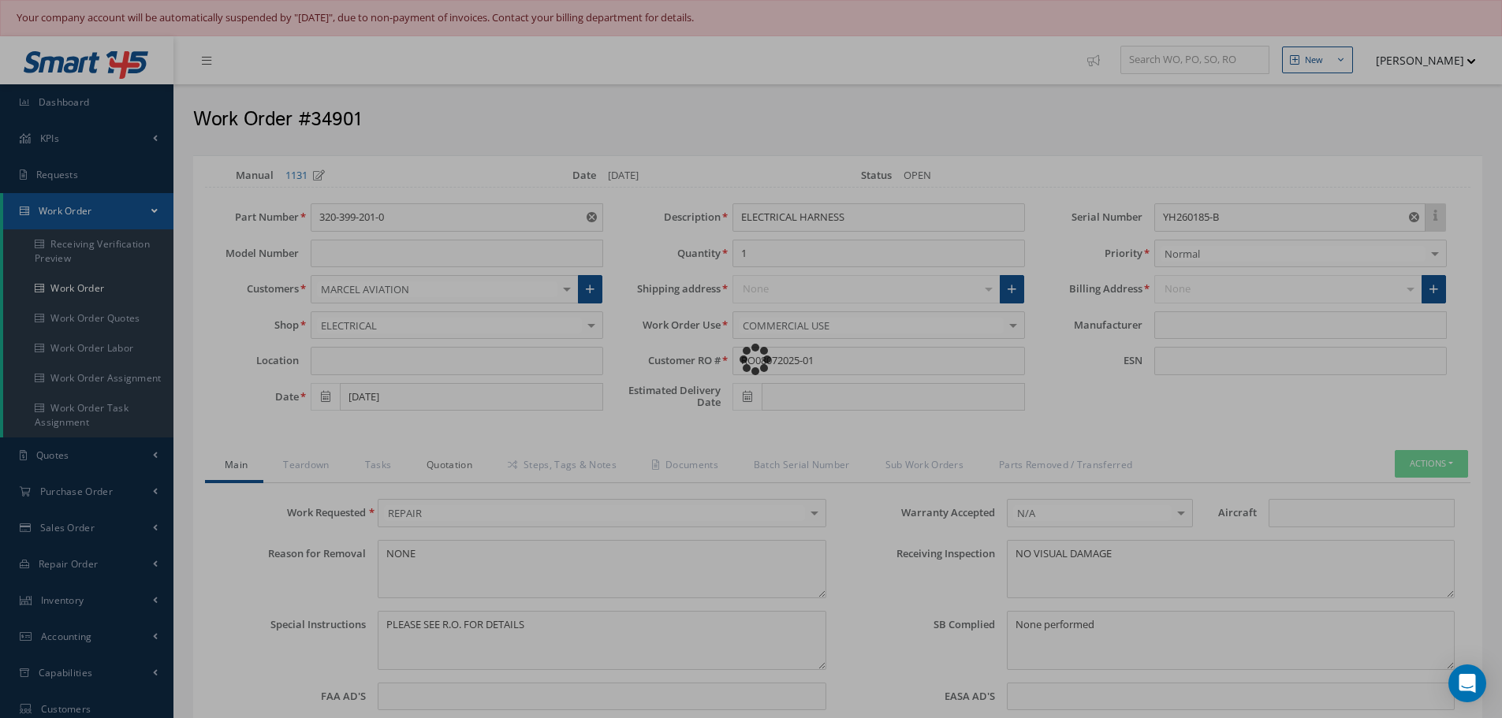
click at [442, 466] on link "Quotation" at bounding box center [447, 466] width 81 height 33
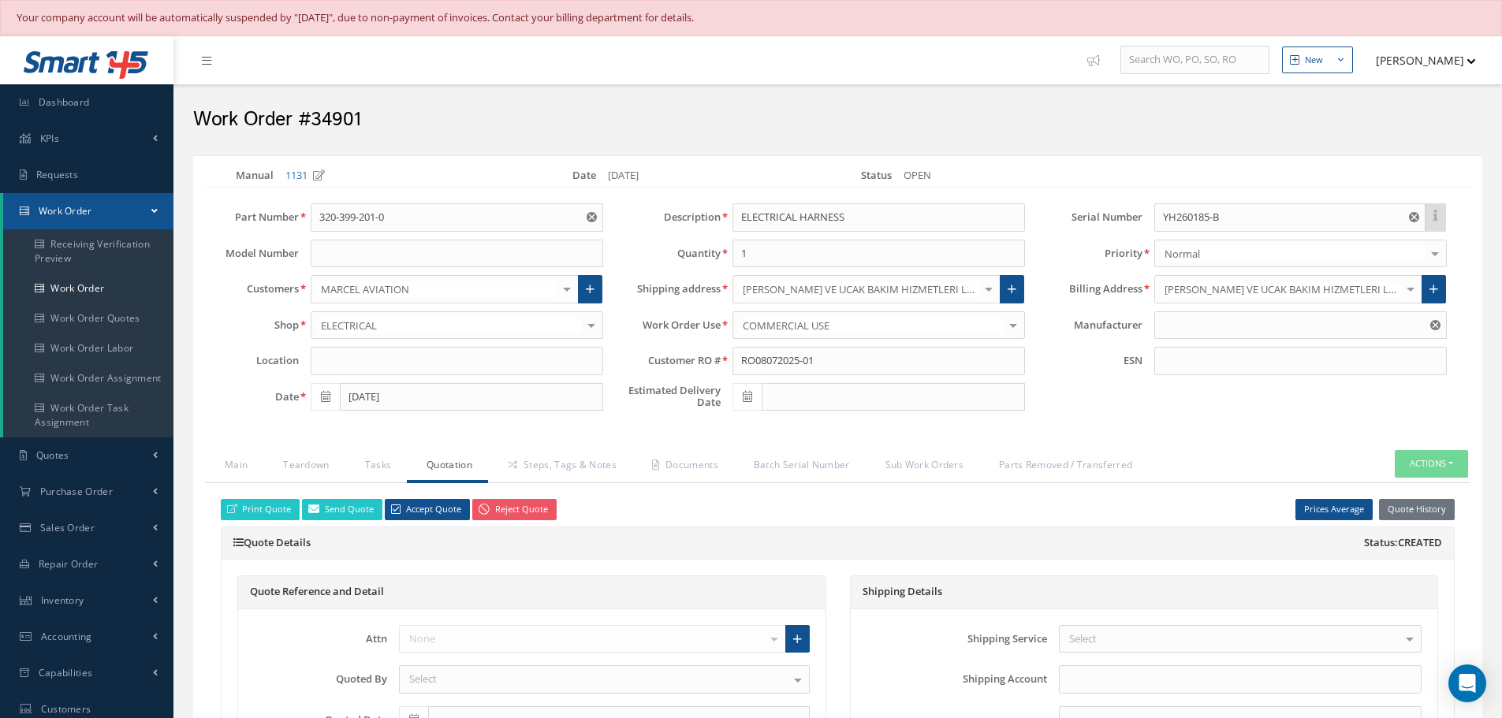
type input "CFM56-5A"
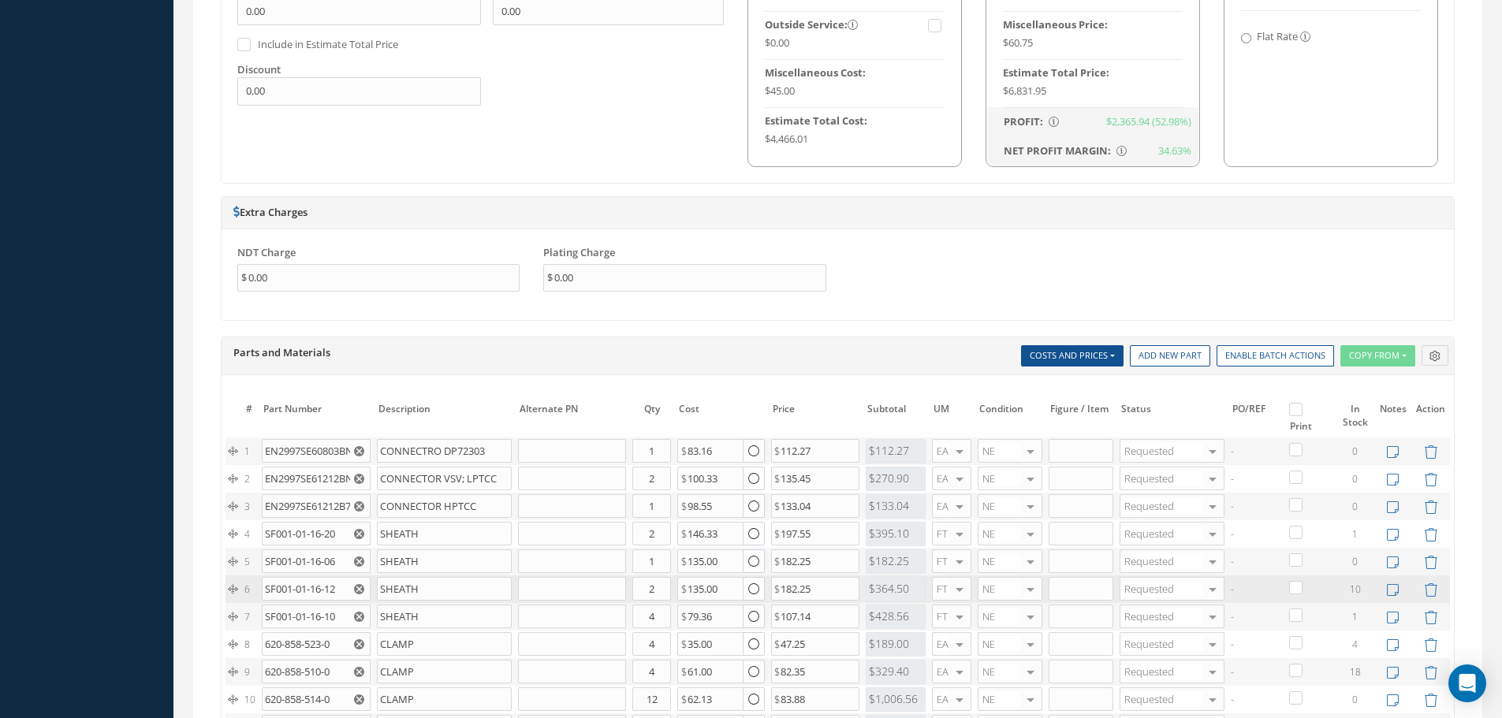
scroll to position [1183, 0]
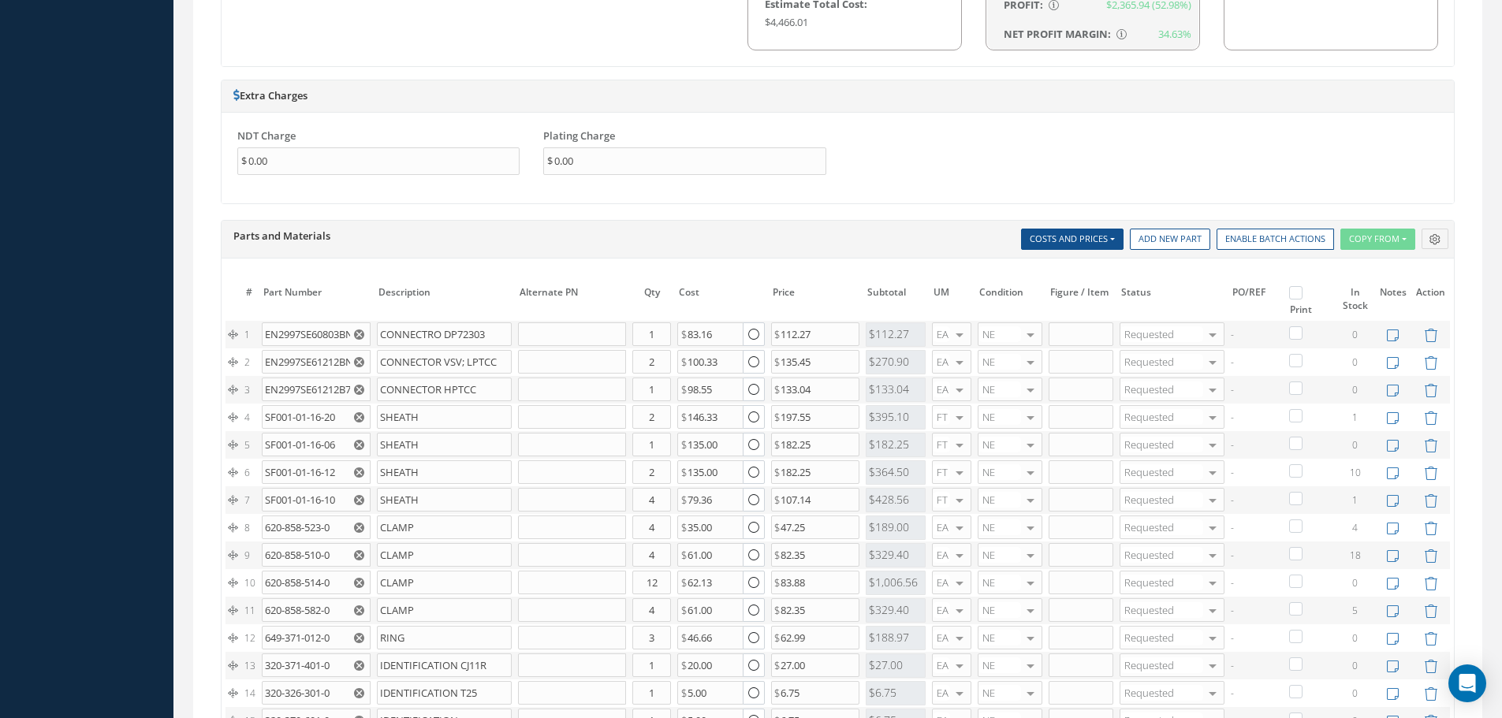
click at [1302, 293] on label at bounding box center [1304, 291] width 4 height 13
click at [1299, 293] on input "checkbox" at bounding box center [1298, 294] width 10 height 10
checkbox input "true"
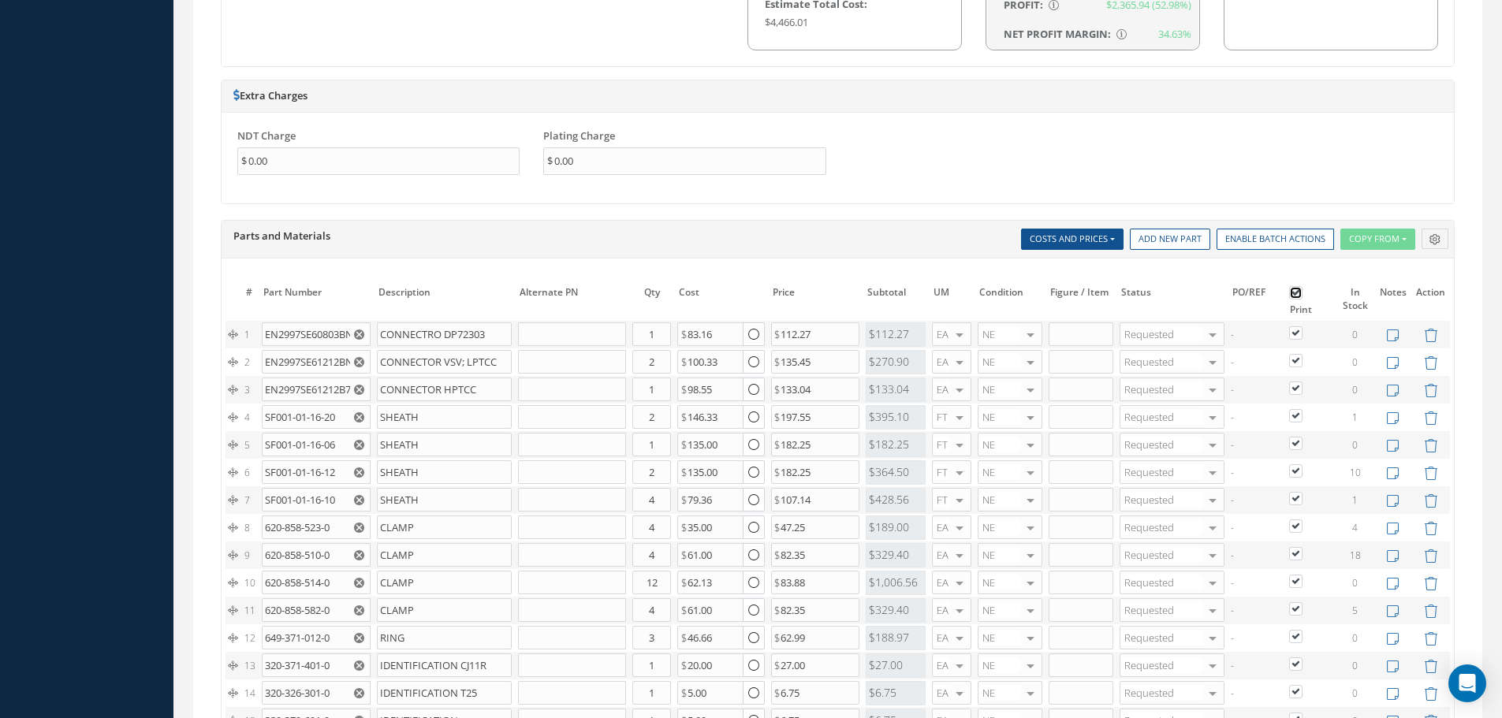
checkbox input "true"
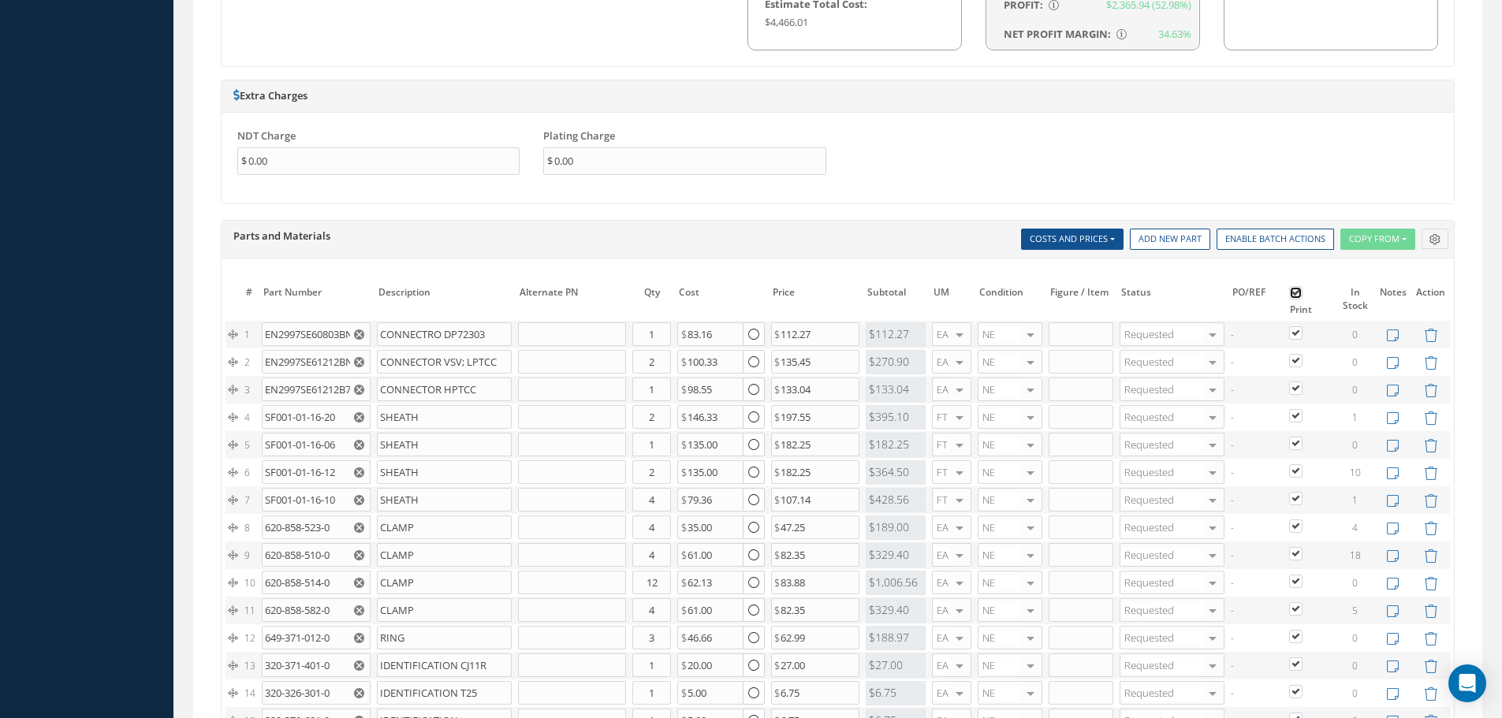
checkbox input "true"
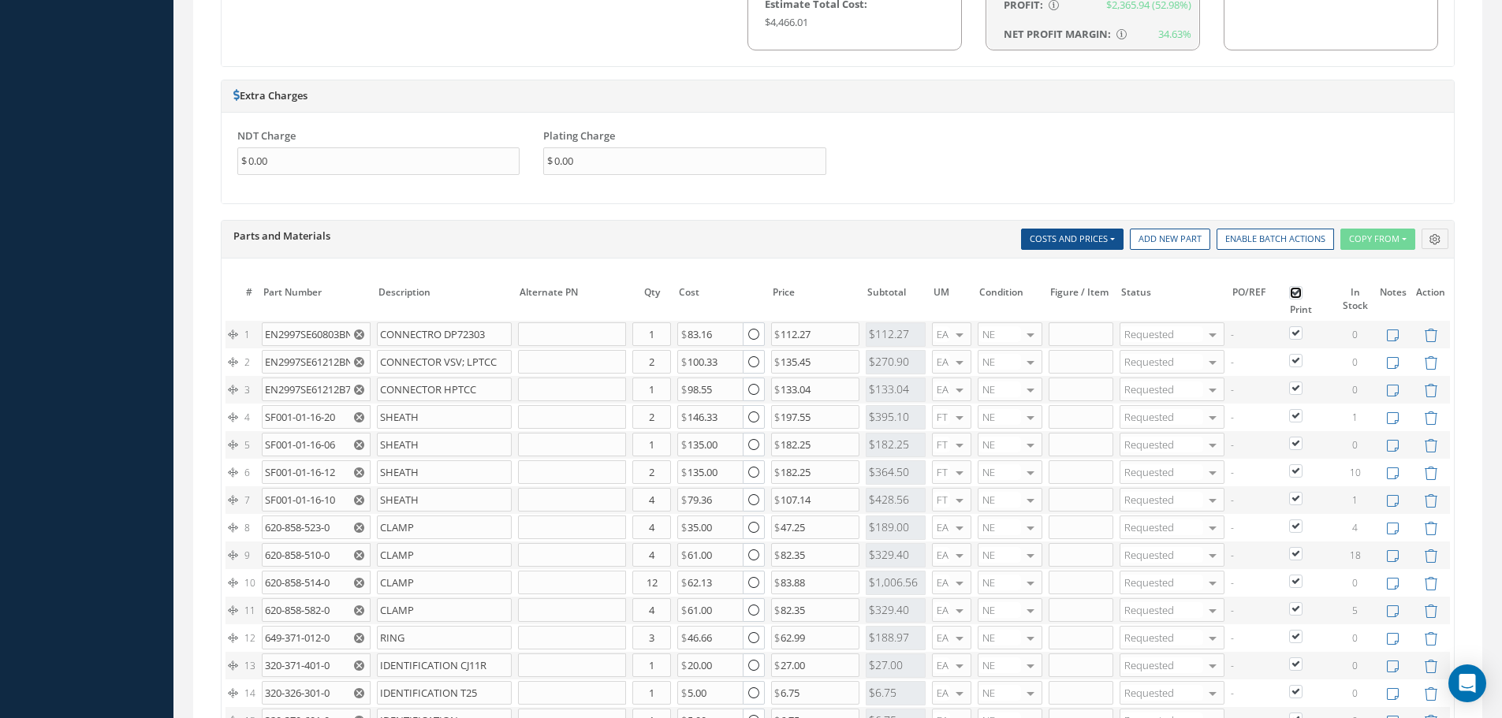
checkbox input "true"
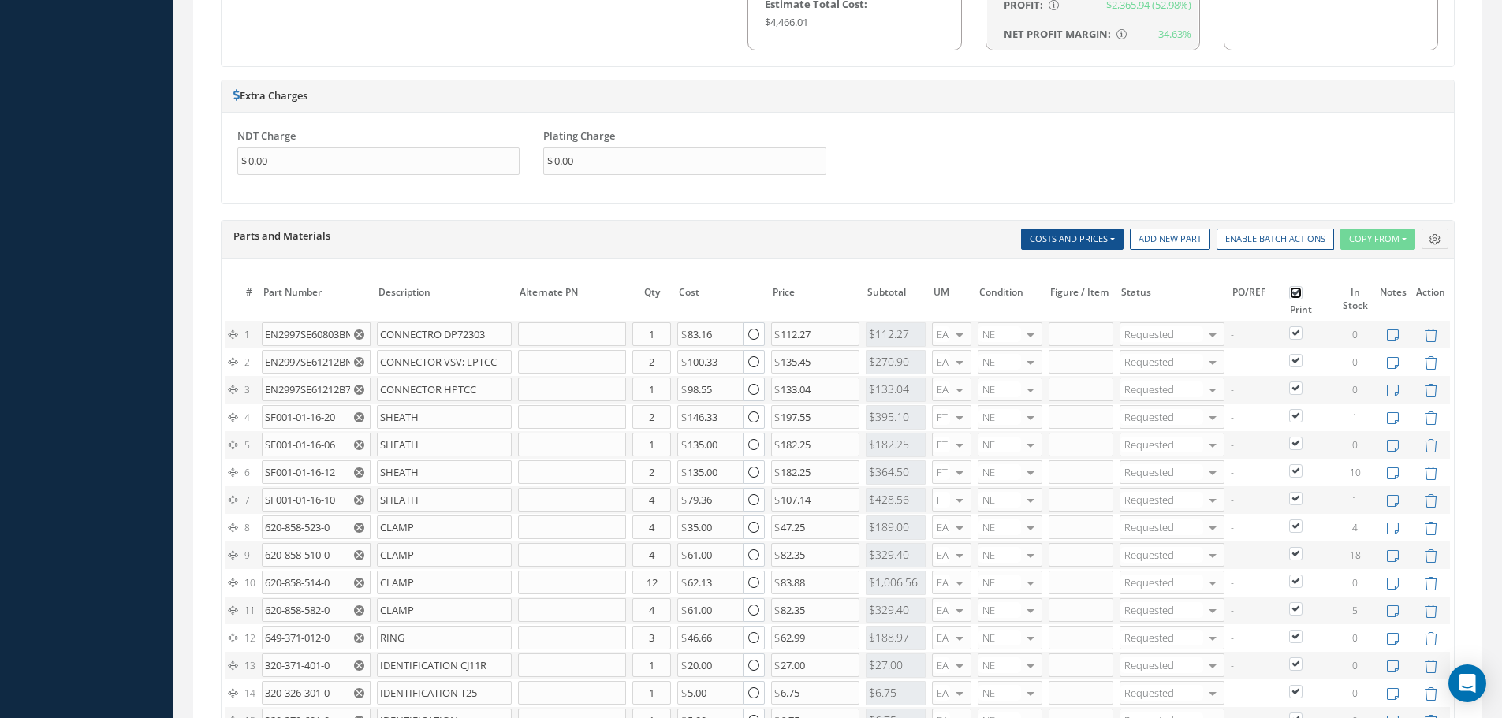
checkbox input "true"
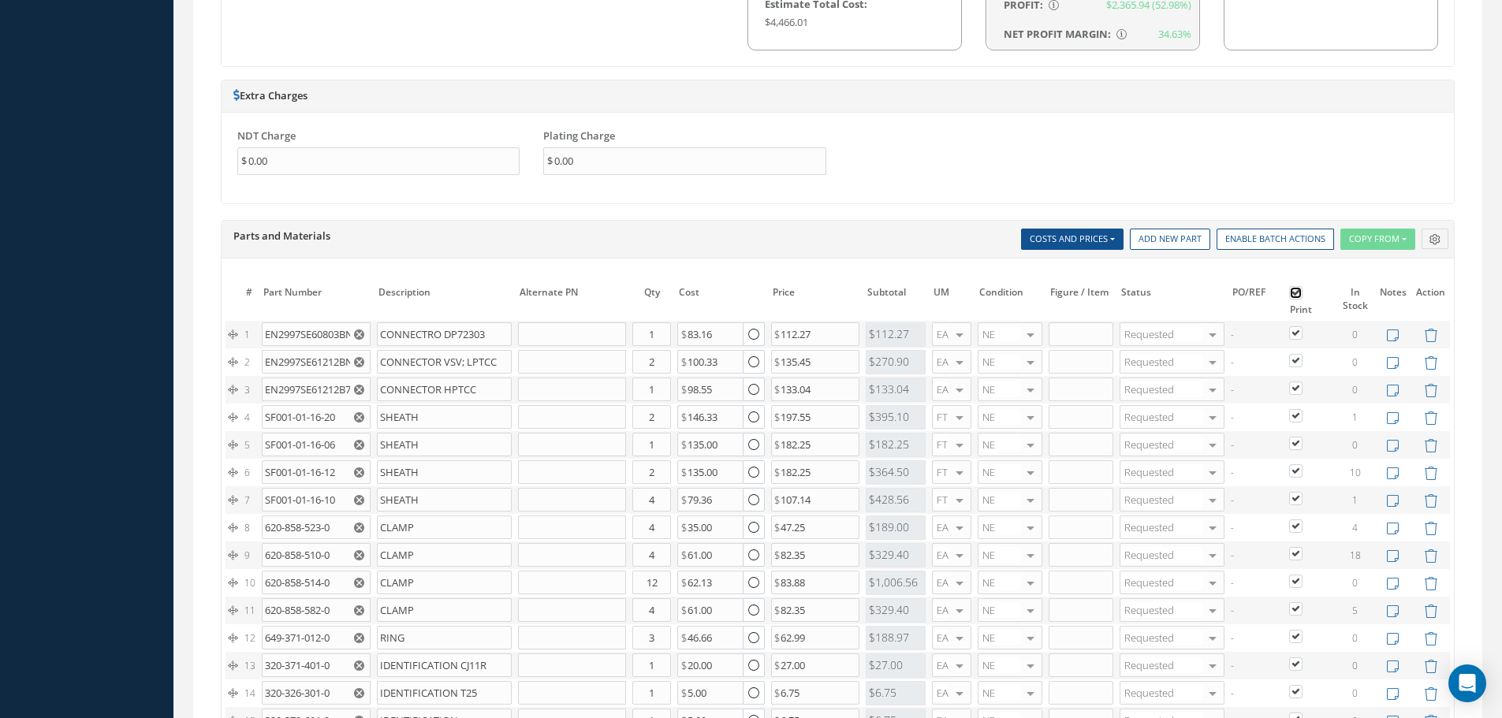
checkbox input "true"
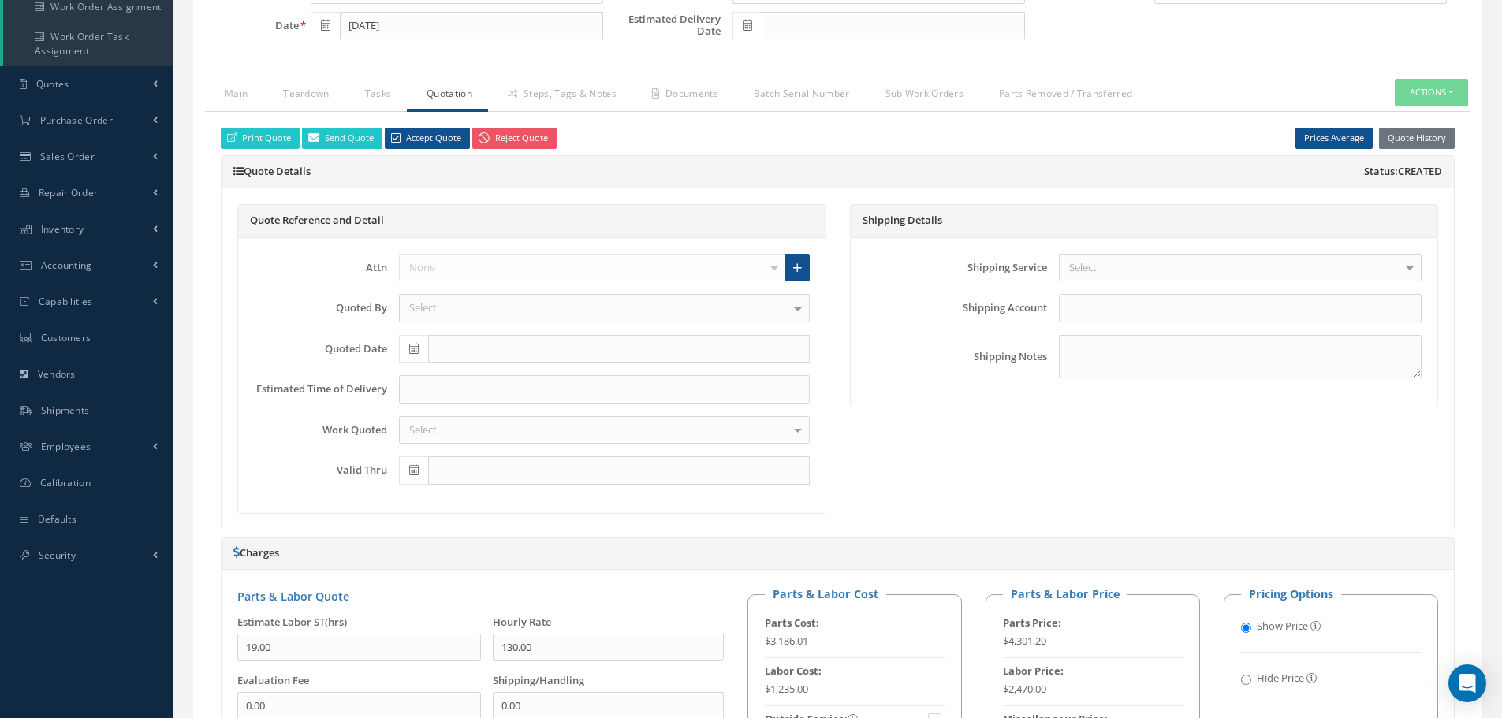
scroll to position [237, 0]
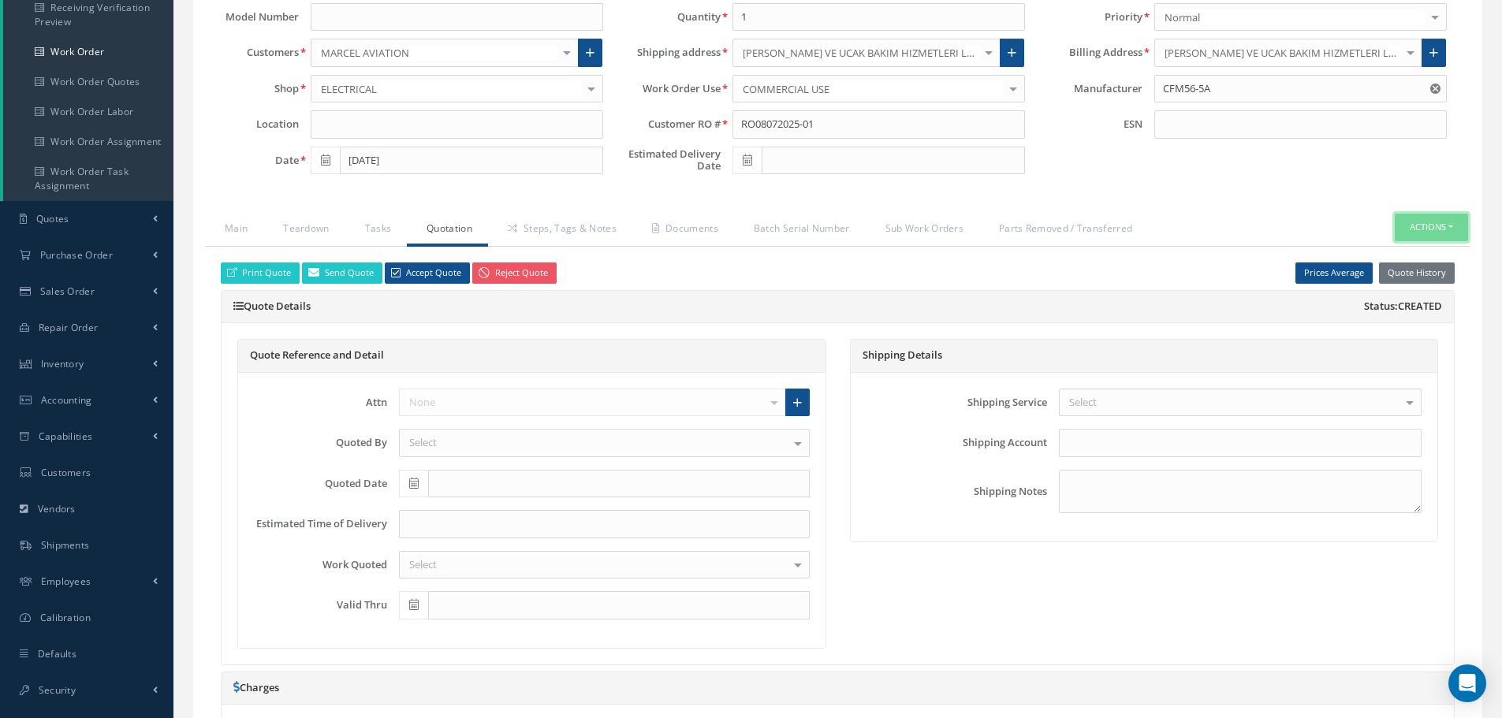
click at [1448, 228] on button "Actions" at bounding box center [1431, 228] width 73 height 28
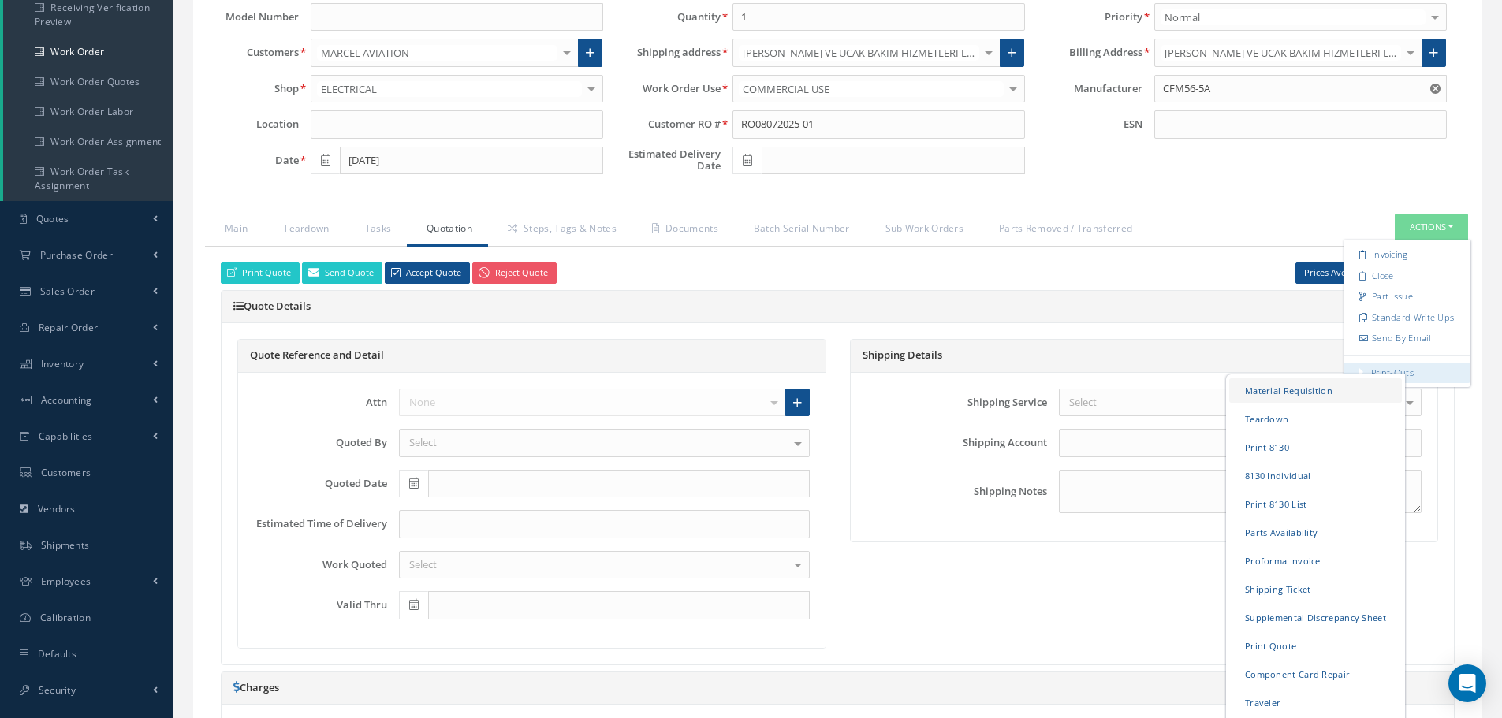
click at [1289, 393] on link "Material Requisition" at bounding box center [1315, 390] width 173 height 24
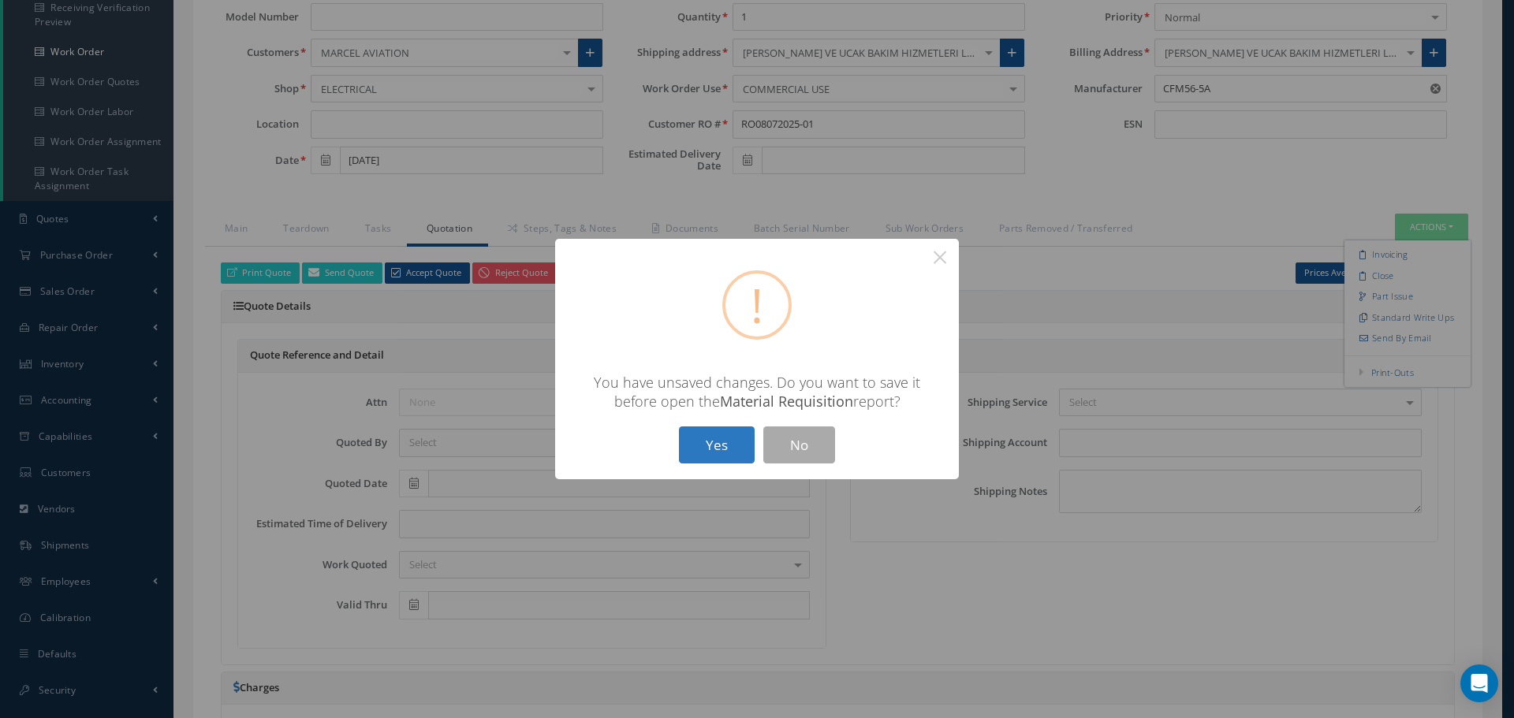
click at [745, 444] on button "Yes" at bounding box center [717, 445] width 76 height 37
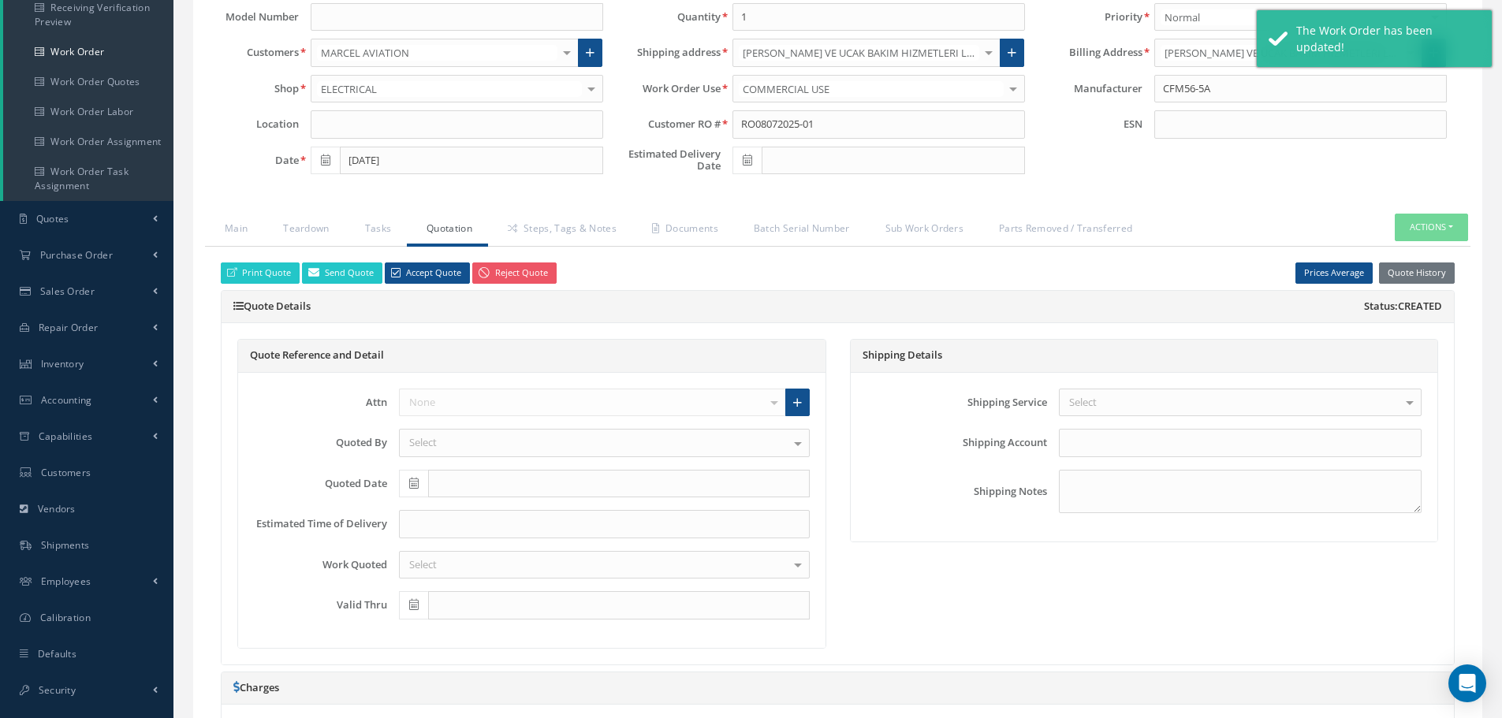
checkbox input "true"
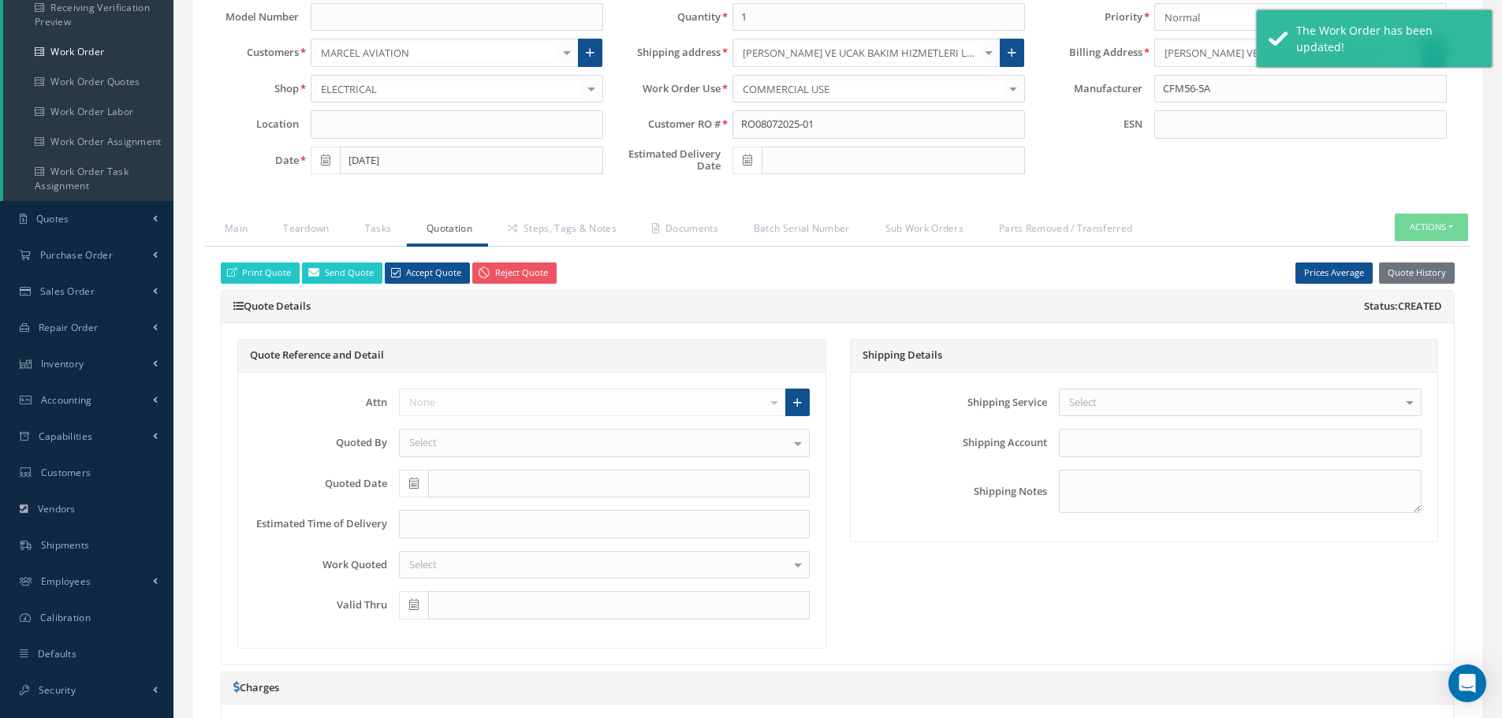
checkbox input "true"
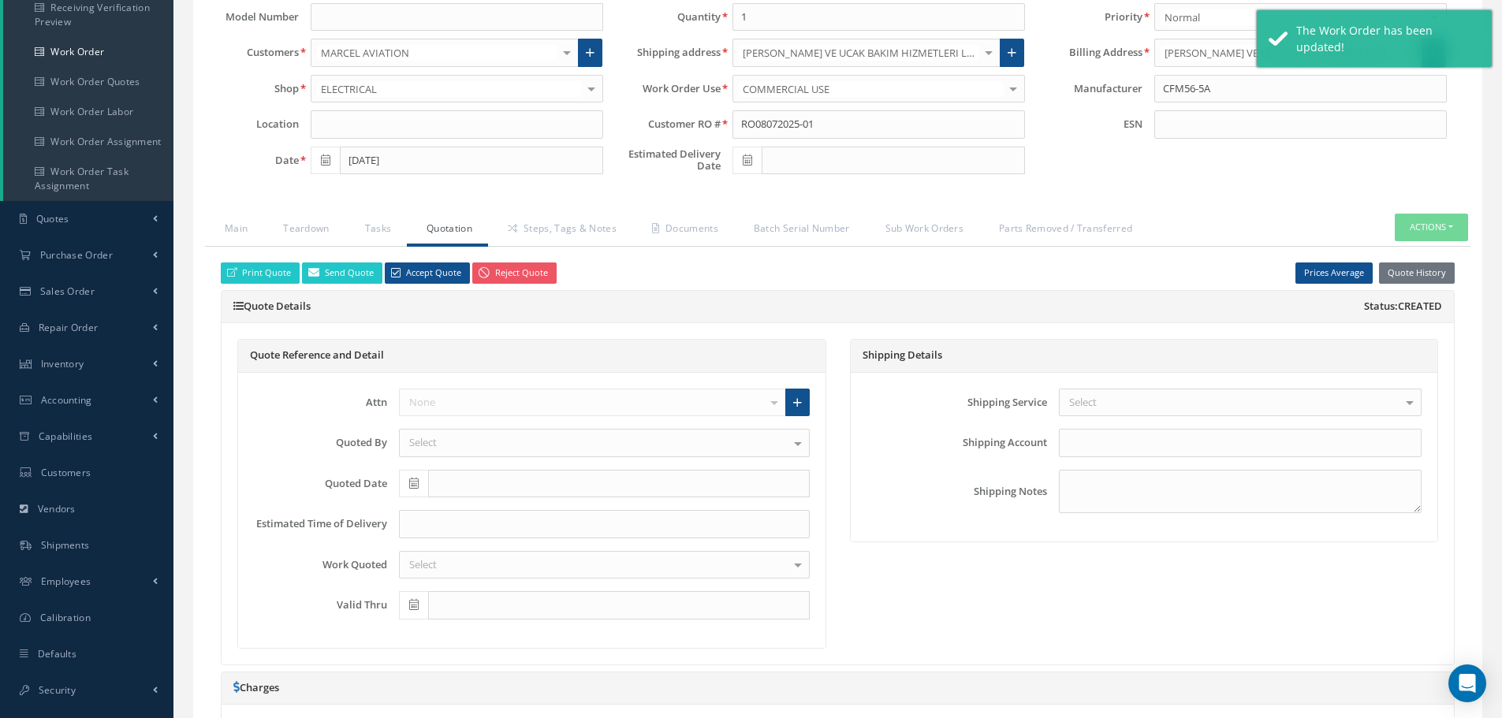
checkbox input "true"
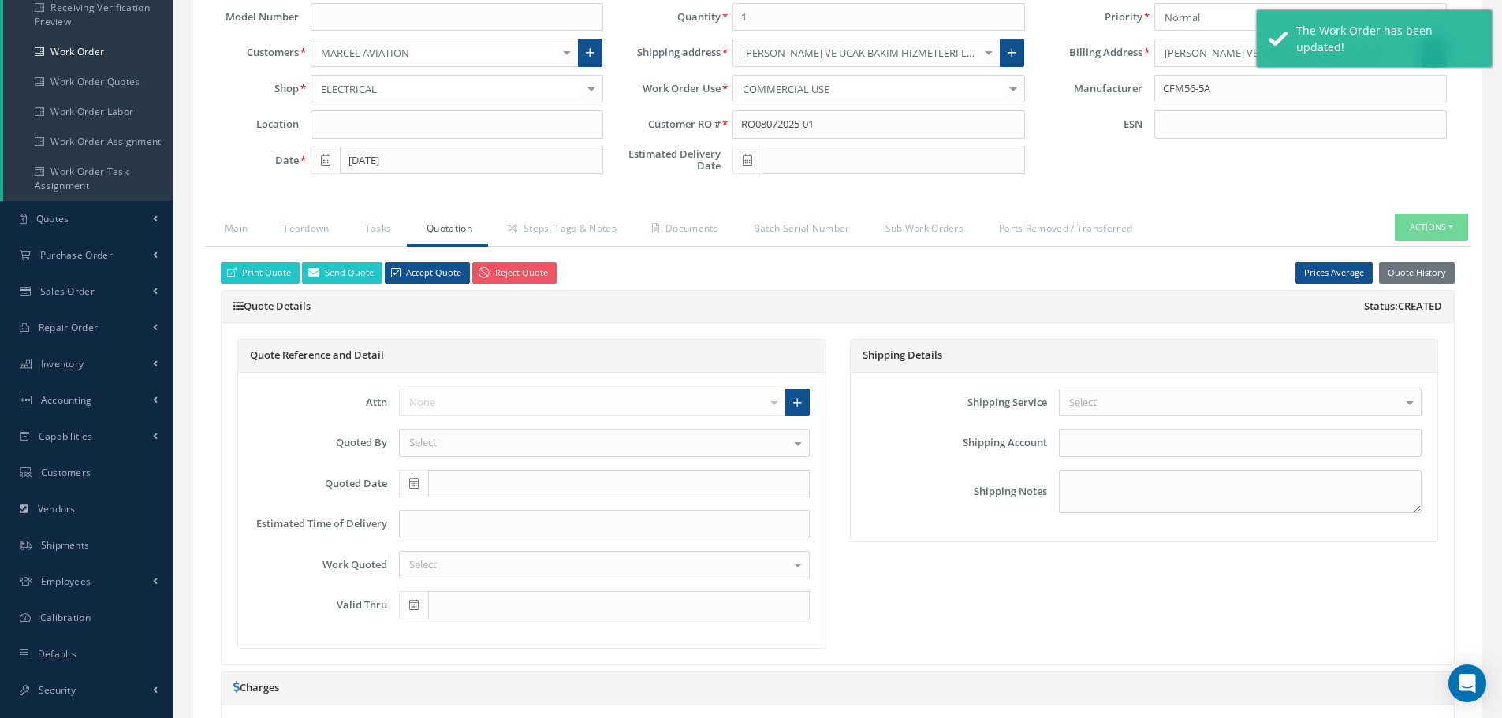
checkbox input "true"
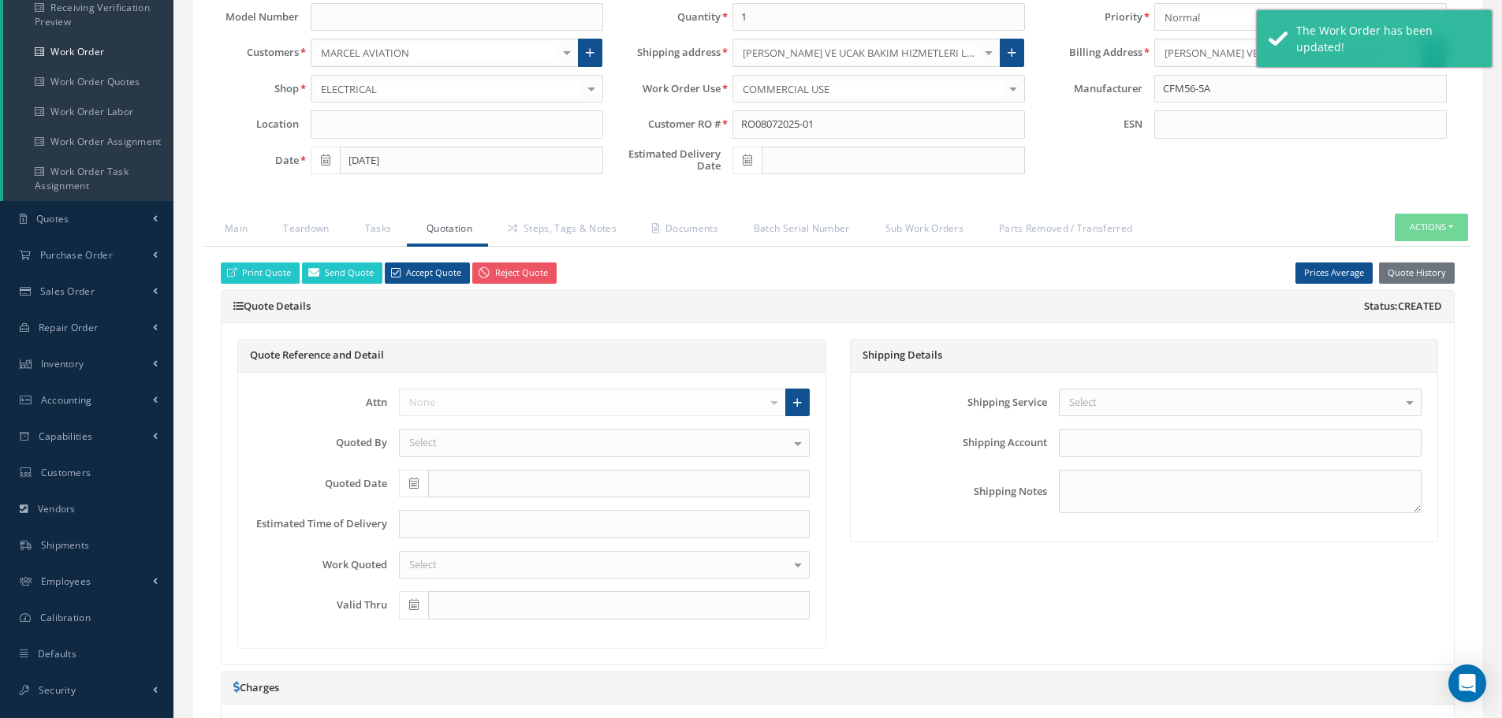
checkbox input "true"
type input "CFM56-5A"
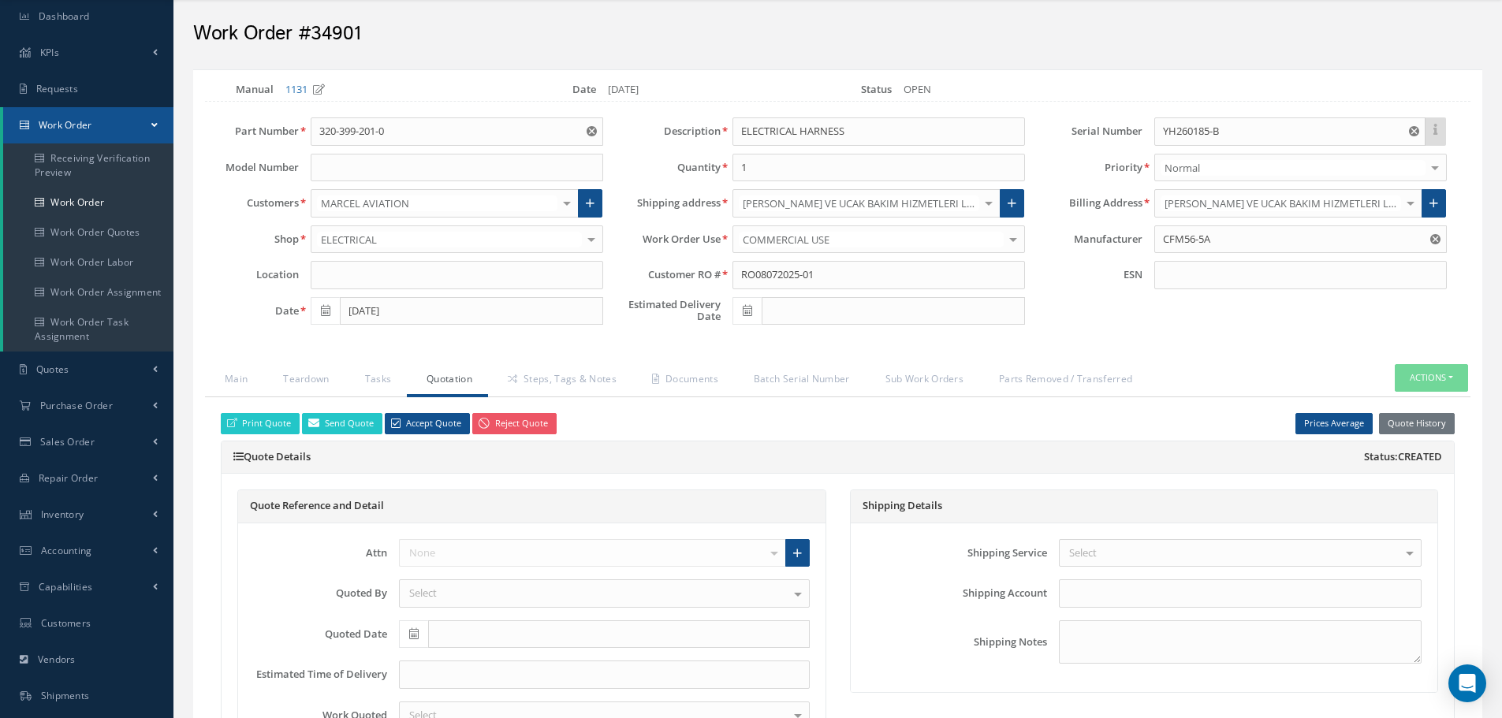
scroll to position [394, 0]
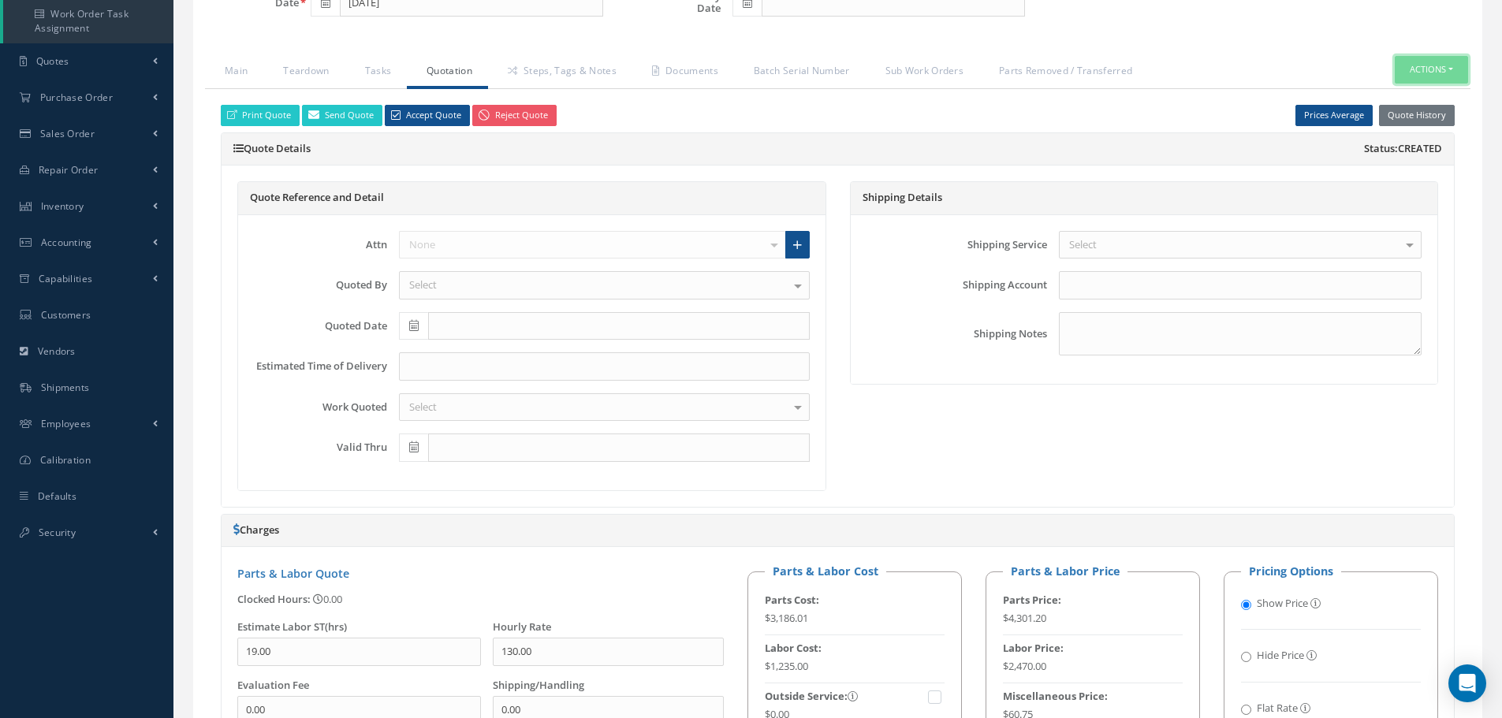
click at [1455, 65] on button "Actions" at bounding box center [1431, 70] width 73 height 28
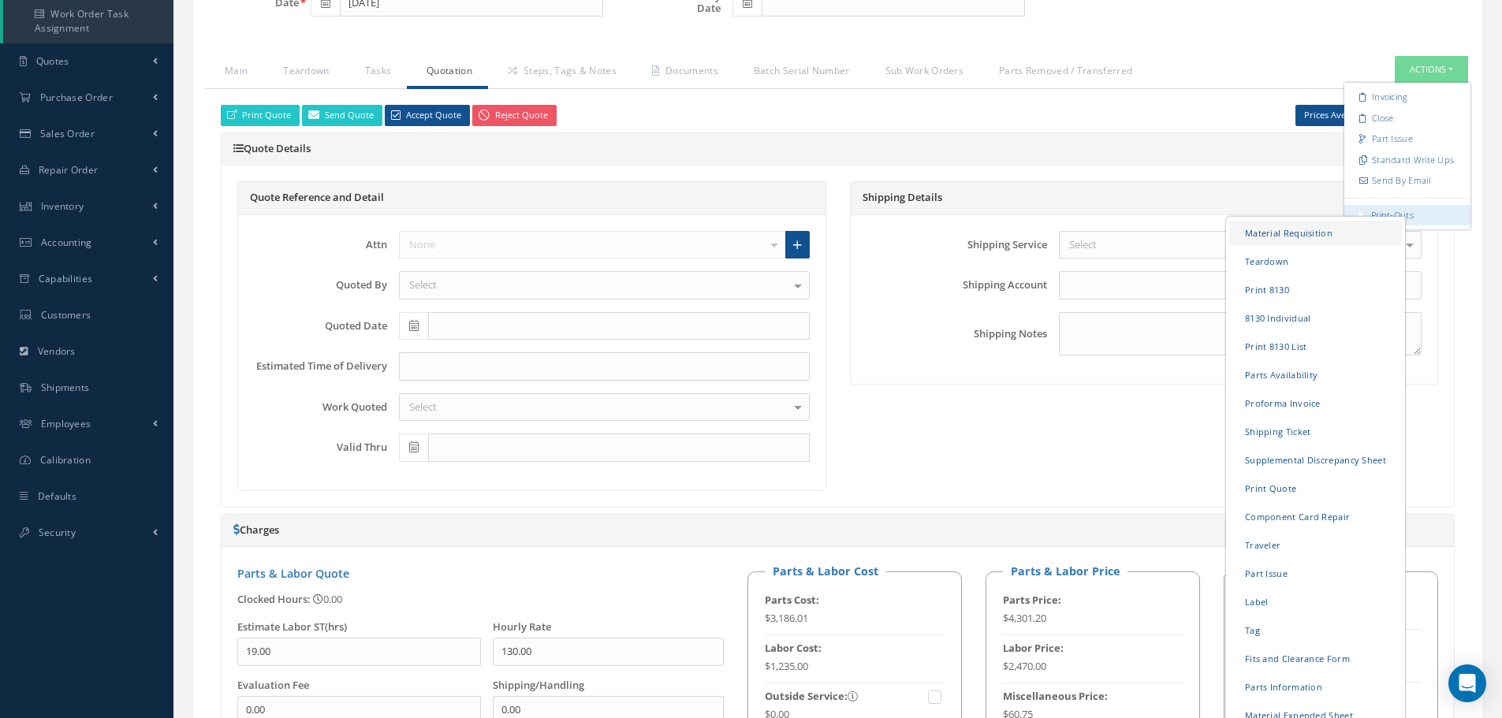
click at [1312, 229] on link "Material Requisition" at bounding box center [1315, 233] width 173 height 24
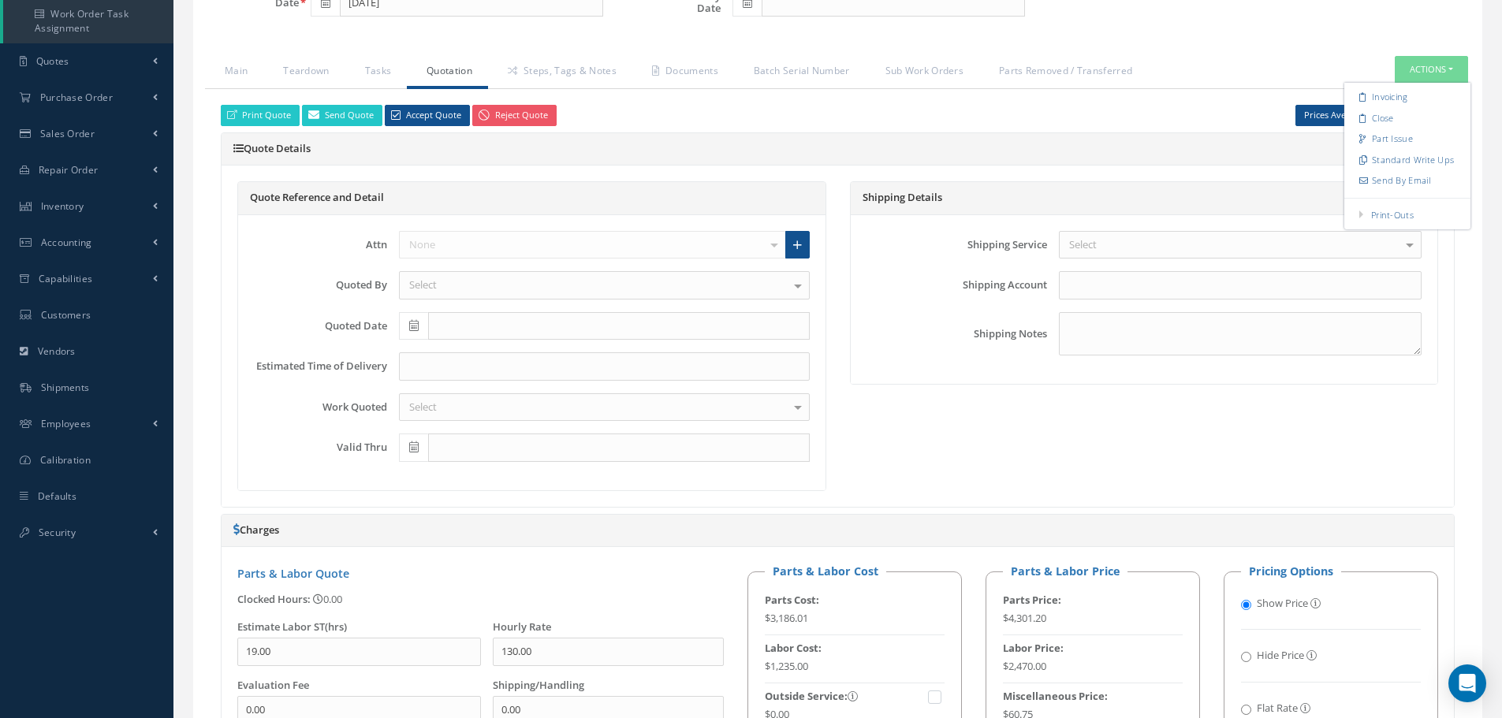
select select "25"
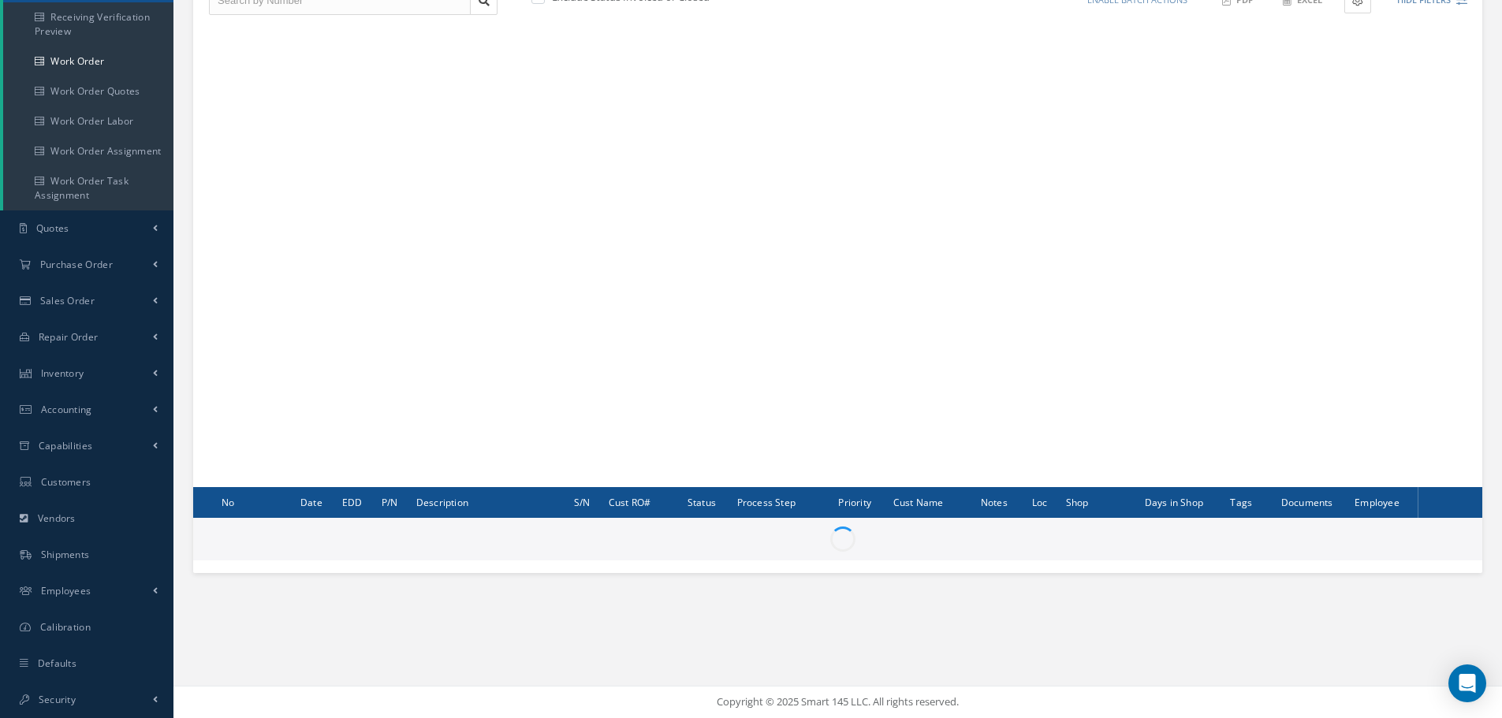
scroll to position [227, 0]
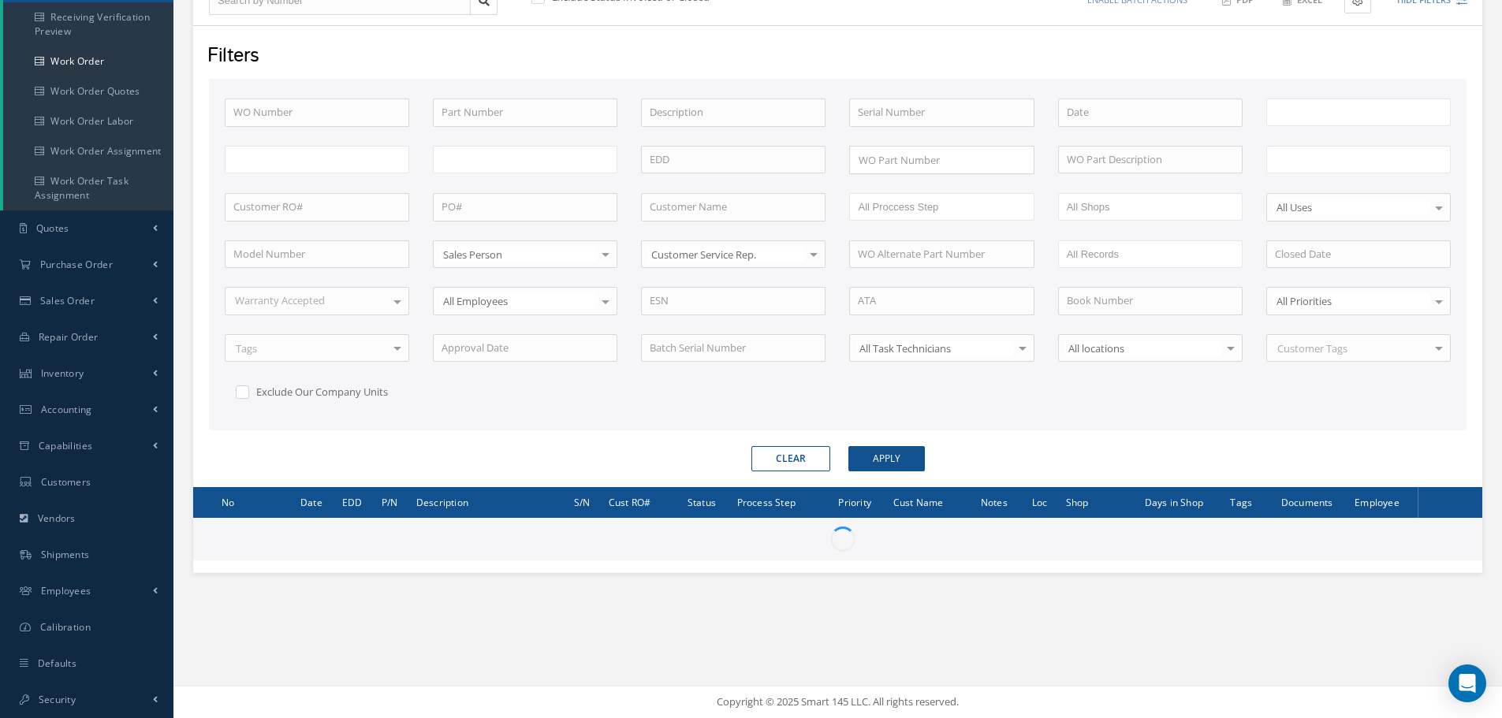
type input "All Work Request"
type input "All Work Performed"
type input "All Status"
type input "WO Part Status"
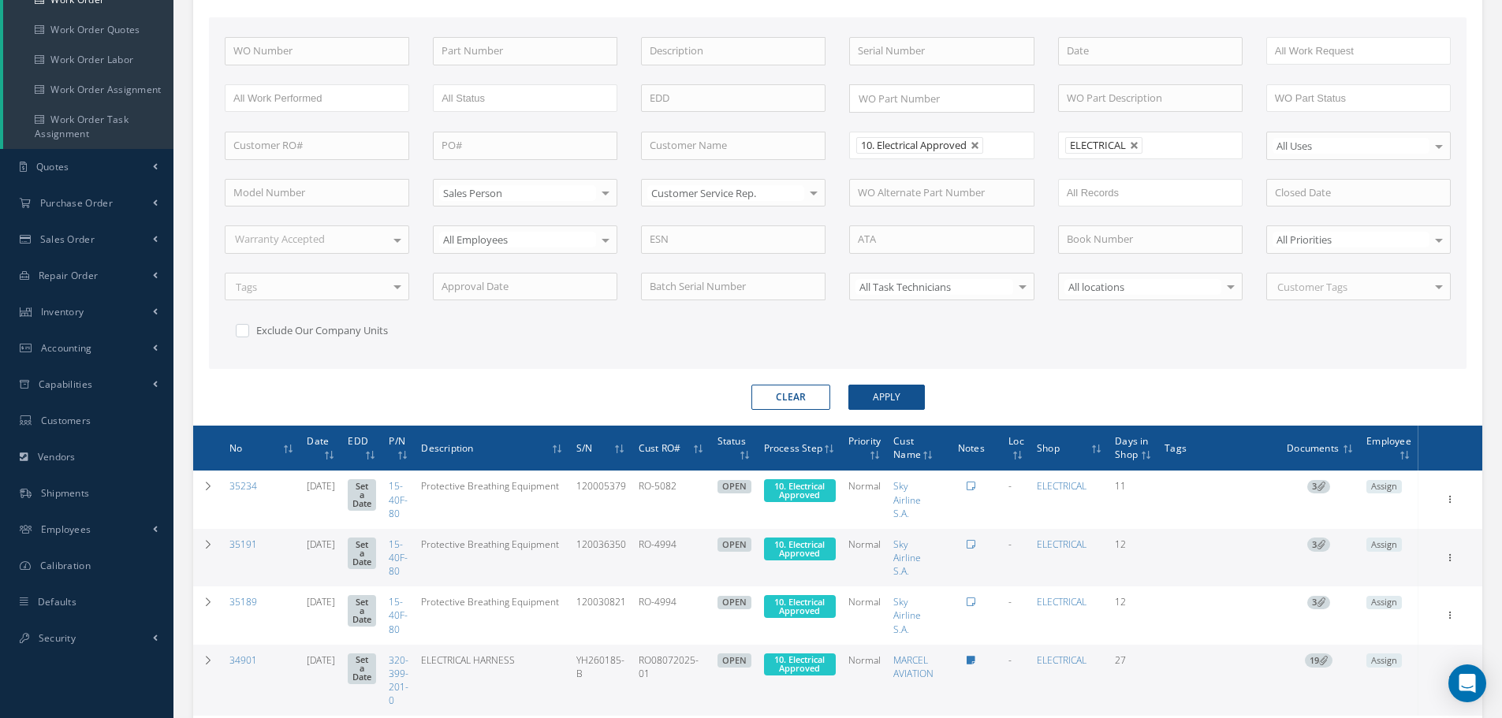
scroll to position [407, 0]
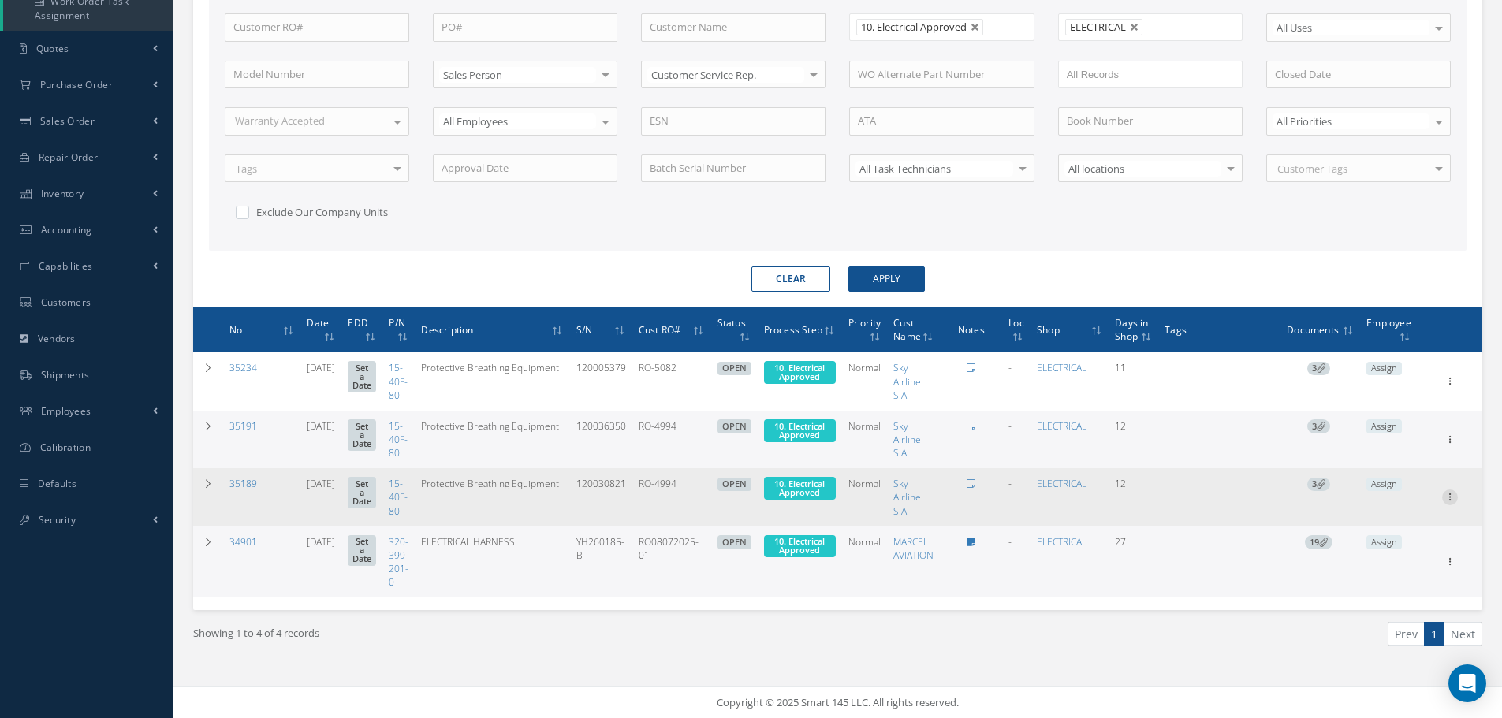
click at [1454, 386] on icon at bounding box center [1450, 380] width 16 height 13
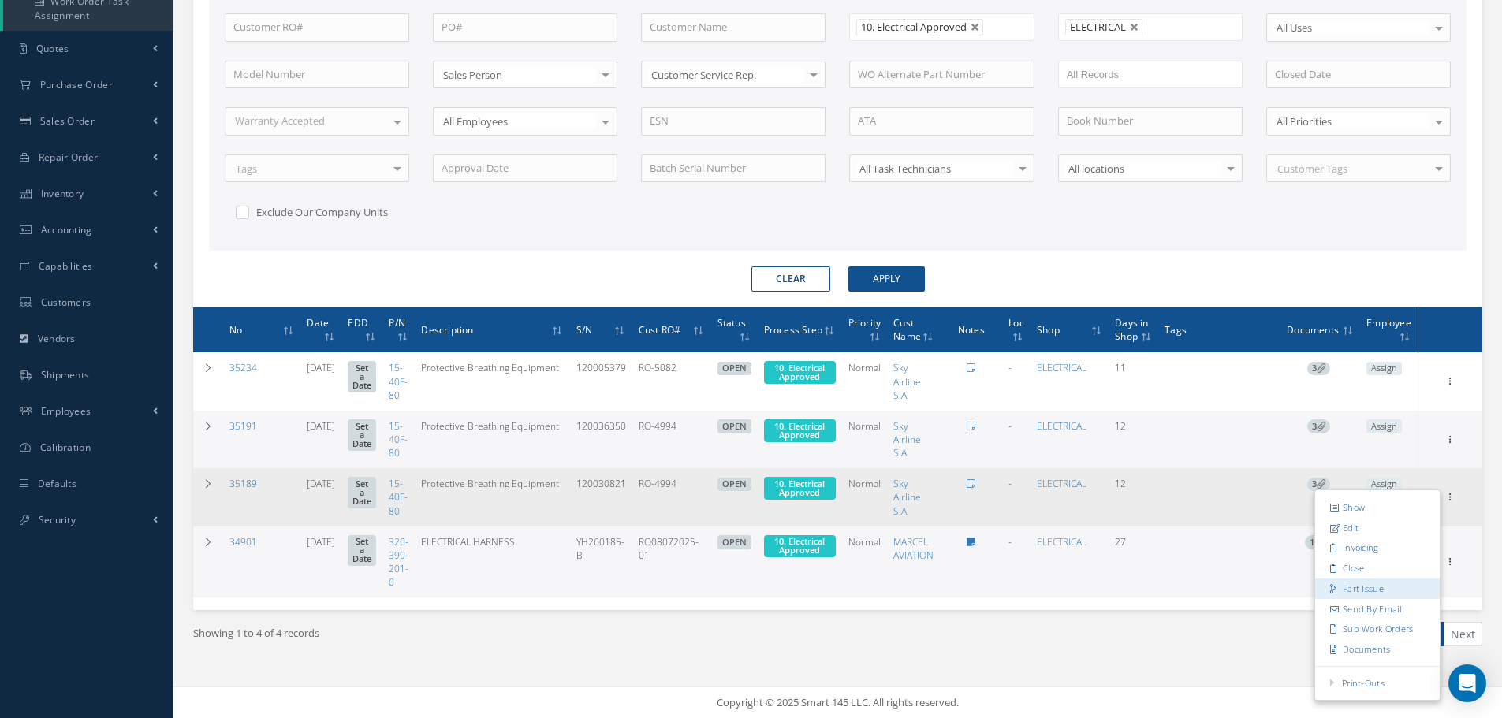
click at [1369, 585] on link "Part Issue" at bounding box center [1377, 589] width 125 height 21
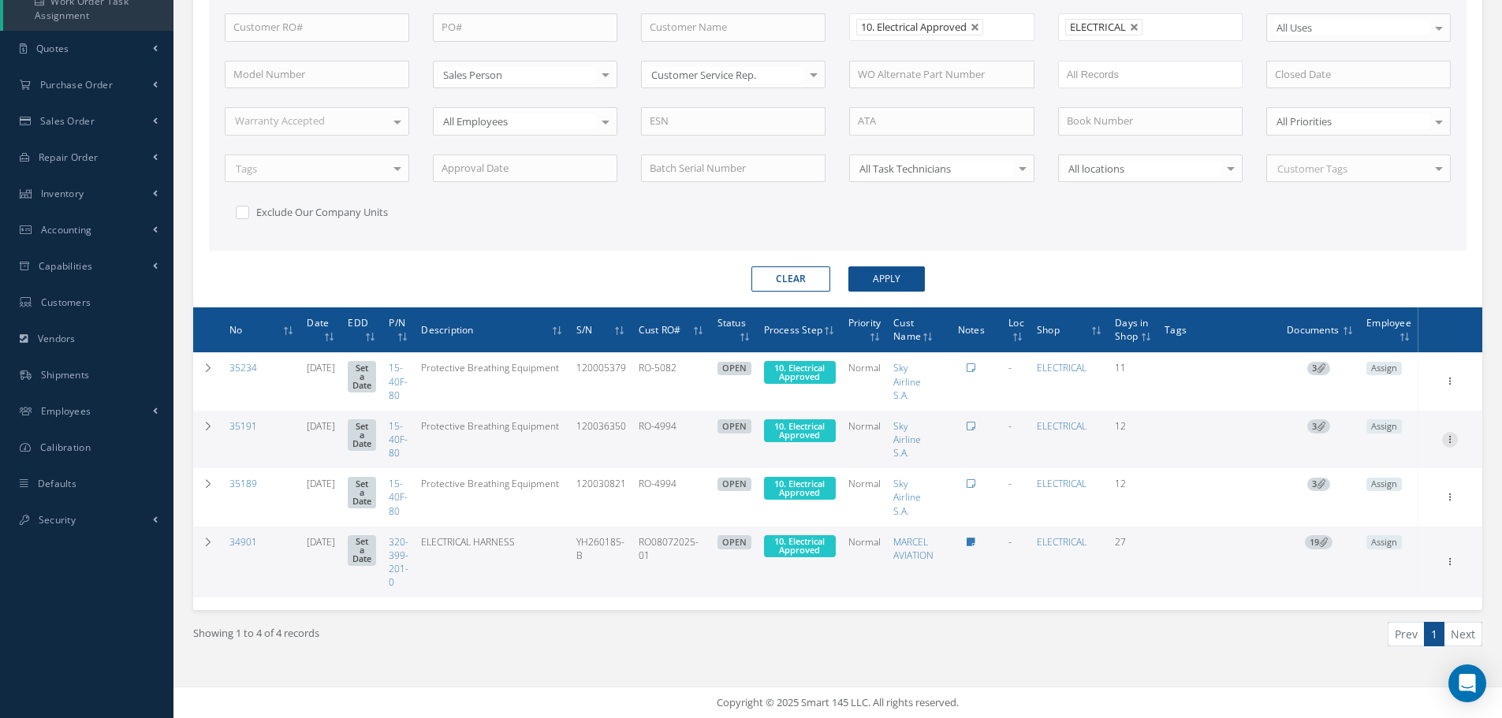
click at [1454, 386] on icon at bounding box center [1450, 380] width 16 height 13
click at [1372, 529] on link "Part Issue" at bounding box center [1377, 530] width 125 height 21
click at [1450, 386] on icon at bounding box center [1450, 380] width 16 height 13
click at [1366, 601] on link "Part Issue" at bounding box center [1377, 602] width 125 height 21
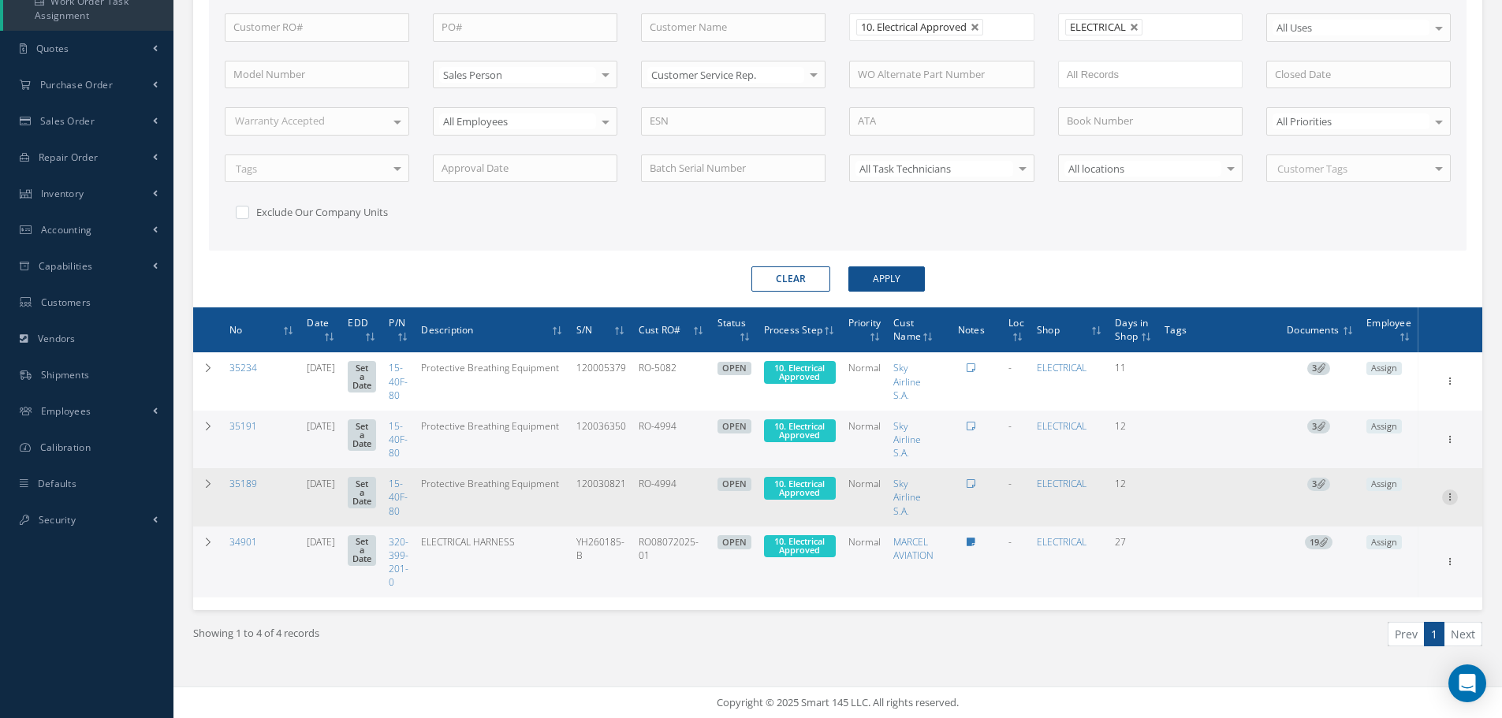
click at [1447, 386] on icon at bounding box center [1450, 380] width 16 height 13
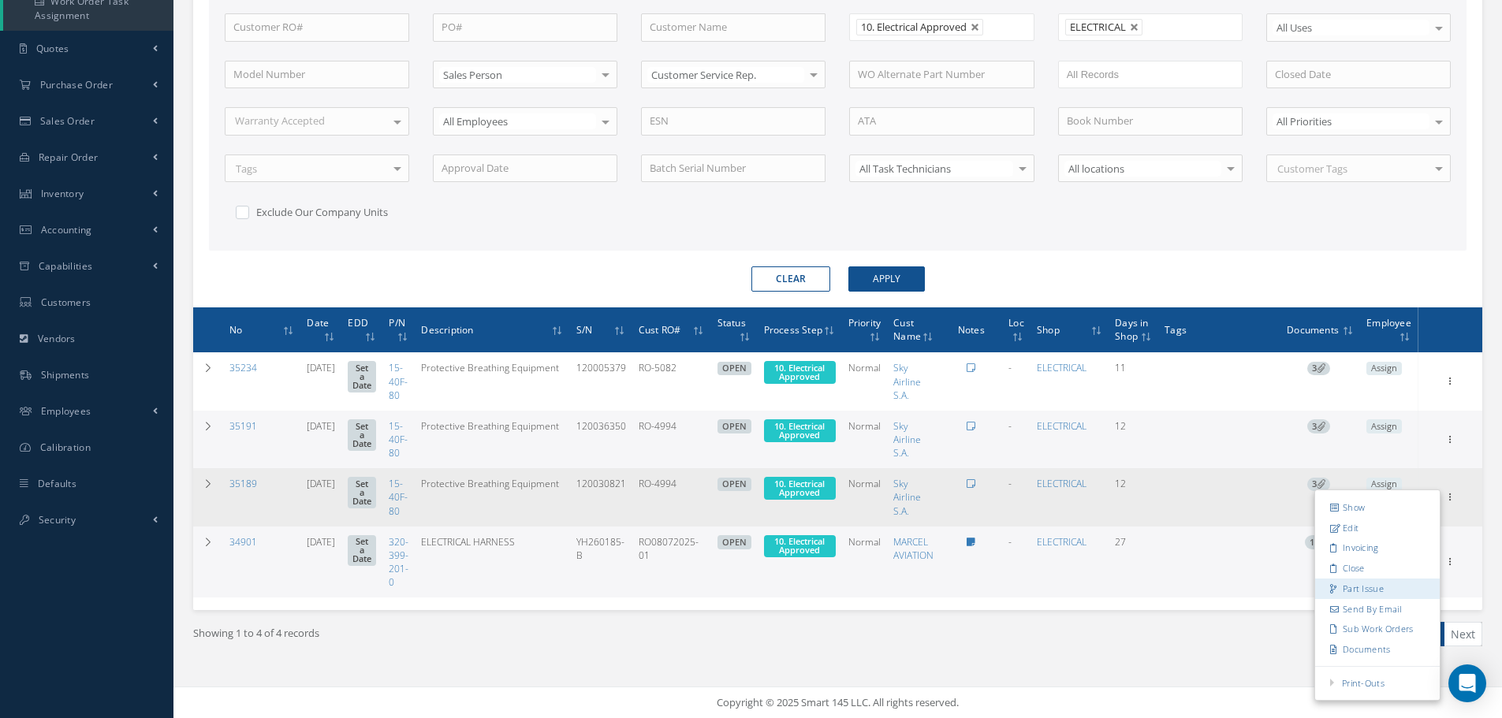
click at [1376, 593] on link "Part Issue" at bounding box center [1377, 589] width 125 height 21
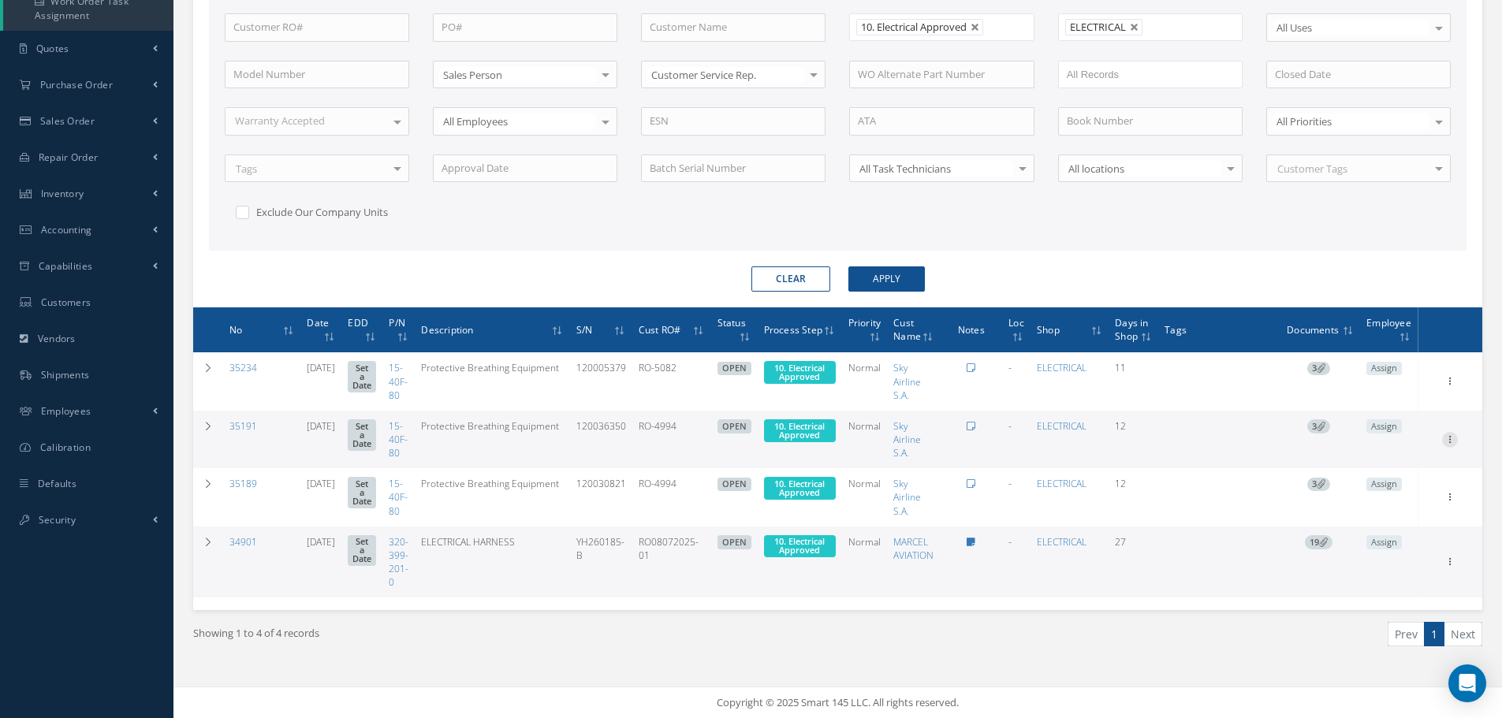
click at [1454, 386] on icon at bounding box center [1450, 380] width 16 height 13
click at [1360, 531] on link "Part Issue" at bounding box center [1377, 530] width 125 height 21
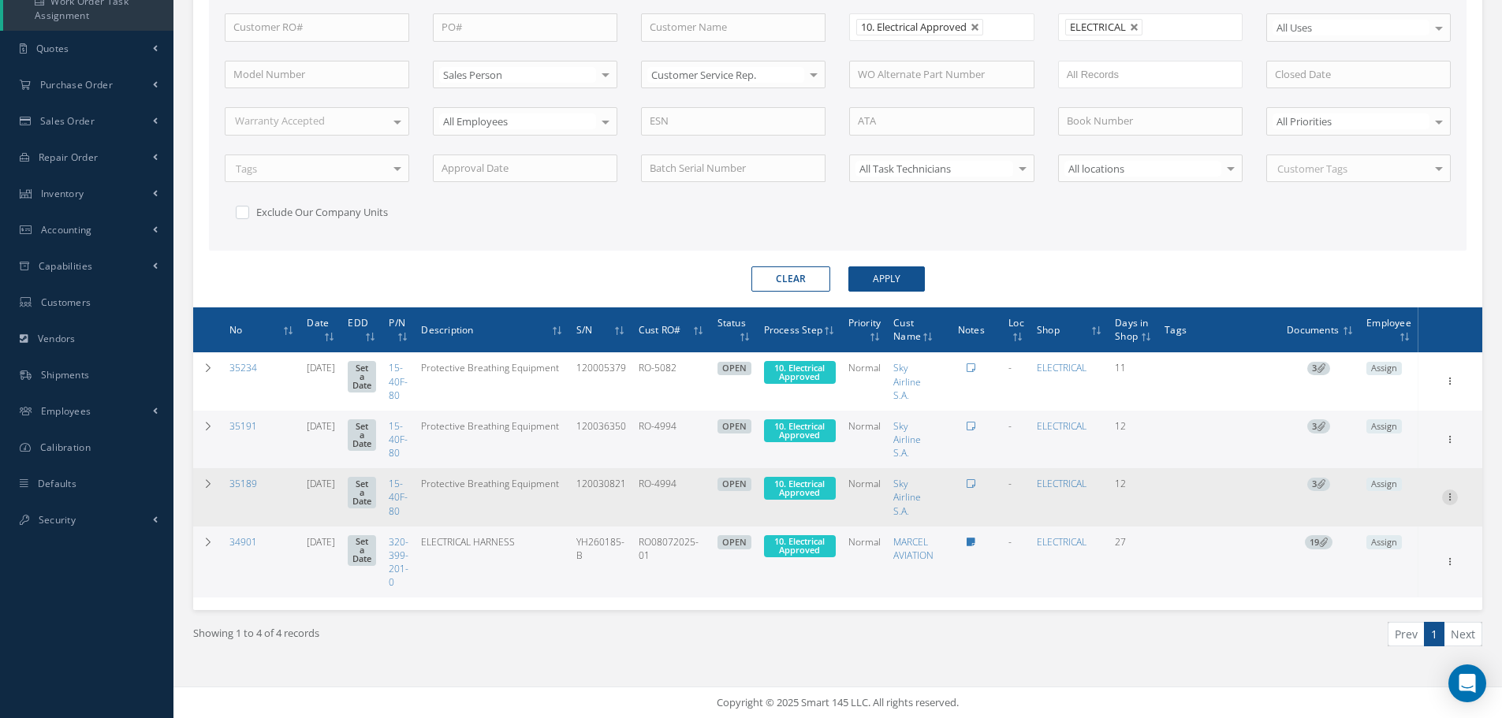
click at [1449, 386] on icon at bounding box center [1450, 380] width 16 height 13
click at [1360, 520] on link "Edit" at bounding box center [1377, 528] width 125 height 21
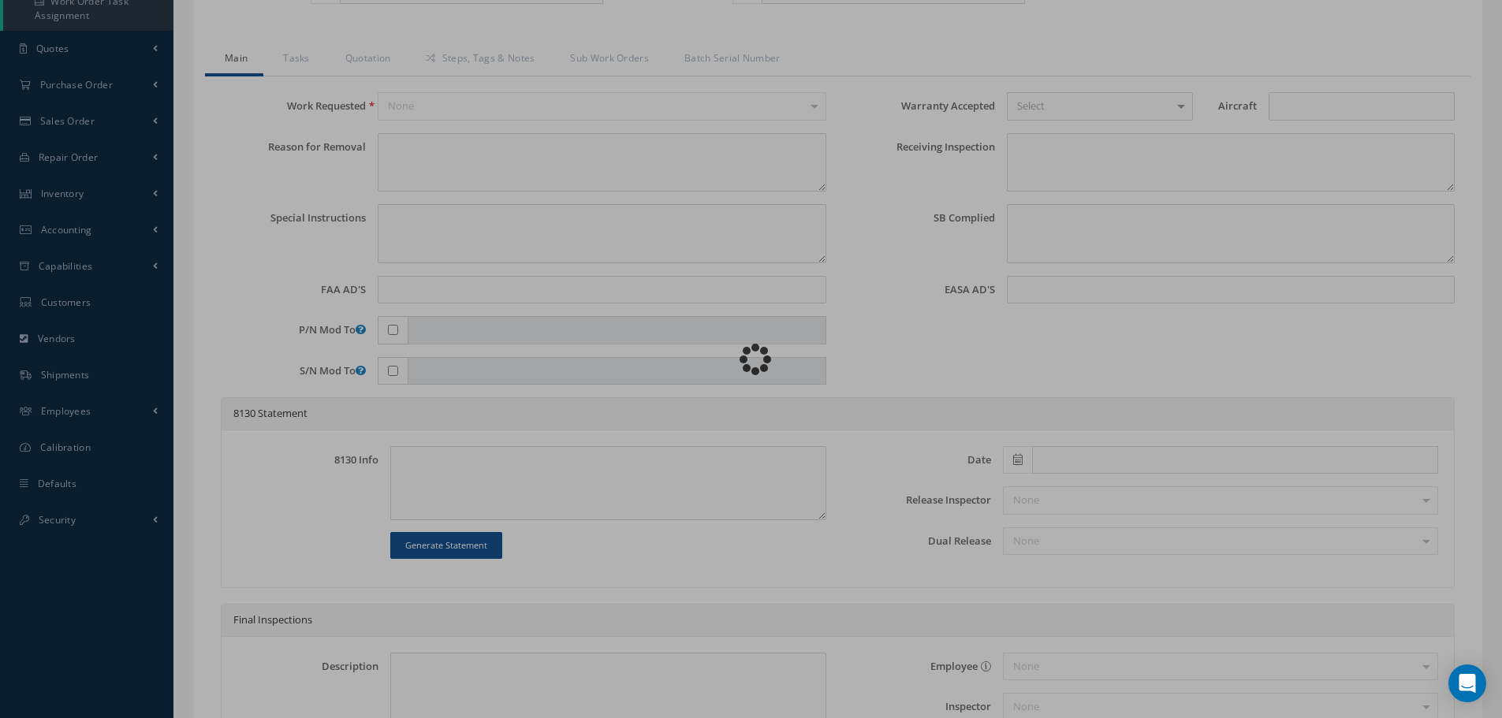
type input "15-40F-80"
type input "07/30/2025"
type input "Protective Breathing Equipment"
type input "RO-4994"
type input "120030821"
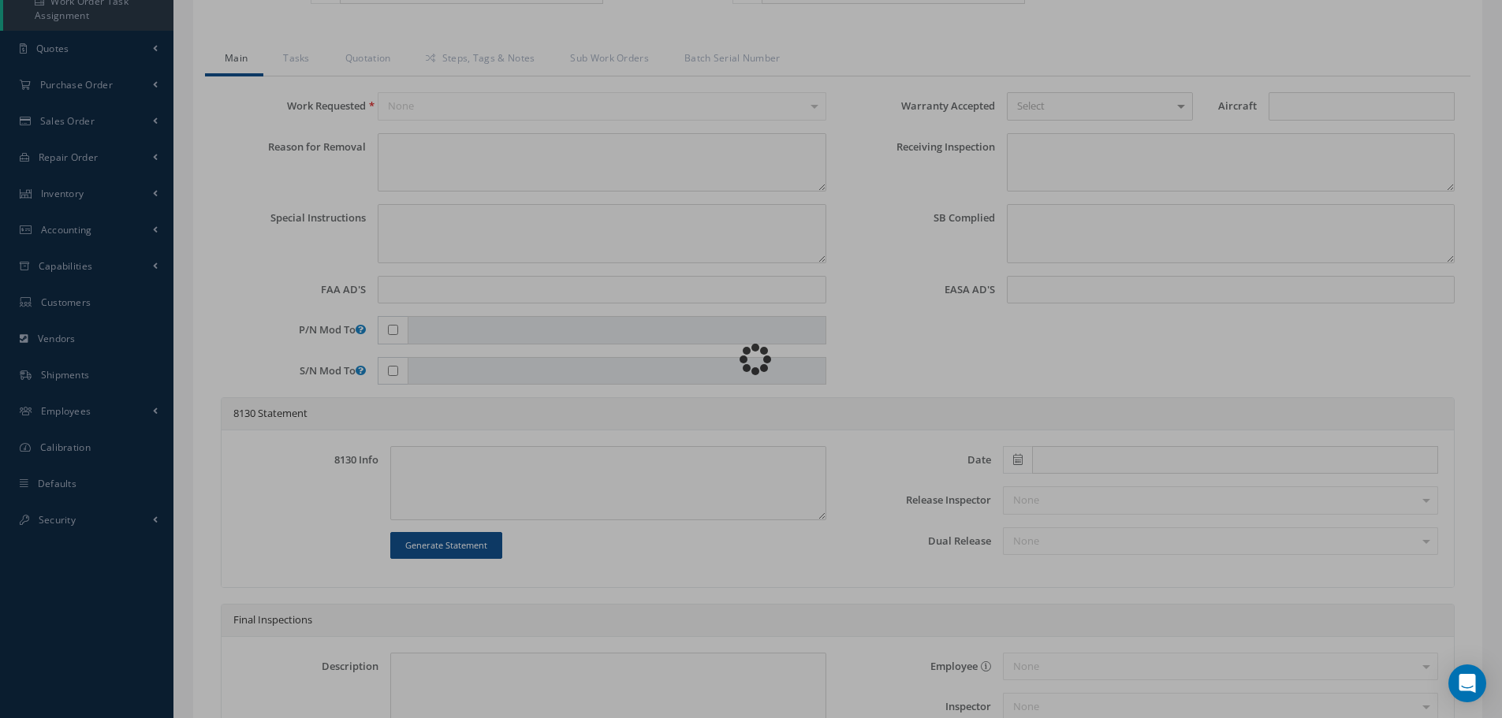
type textarea "NONE"
type textarea "PLEASE SEE R.O. FOR DETAILS"
type textarea "NO VISUAL DAMAGE"
type textarea "None performed"
type textarea "Article was xxxxx in reference with the following Technical Standard : AIR LIQU…"
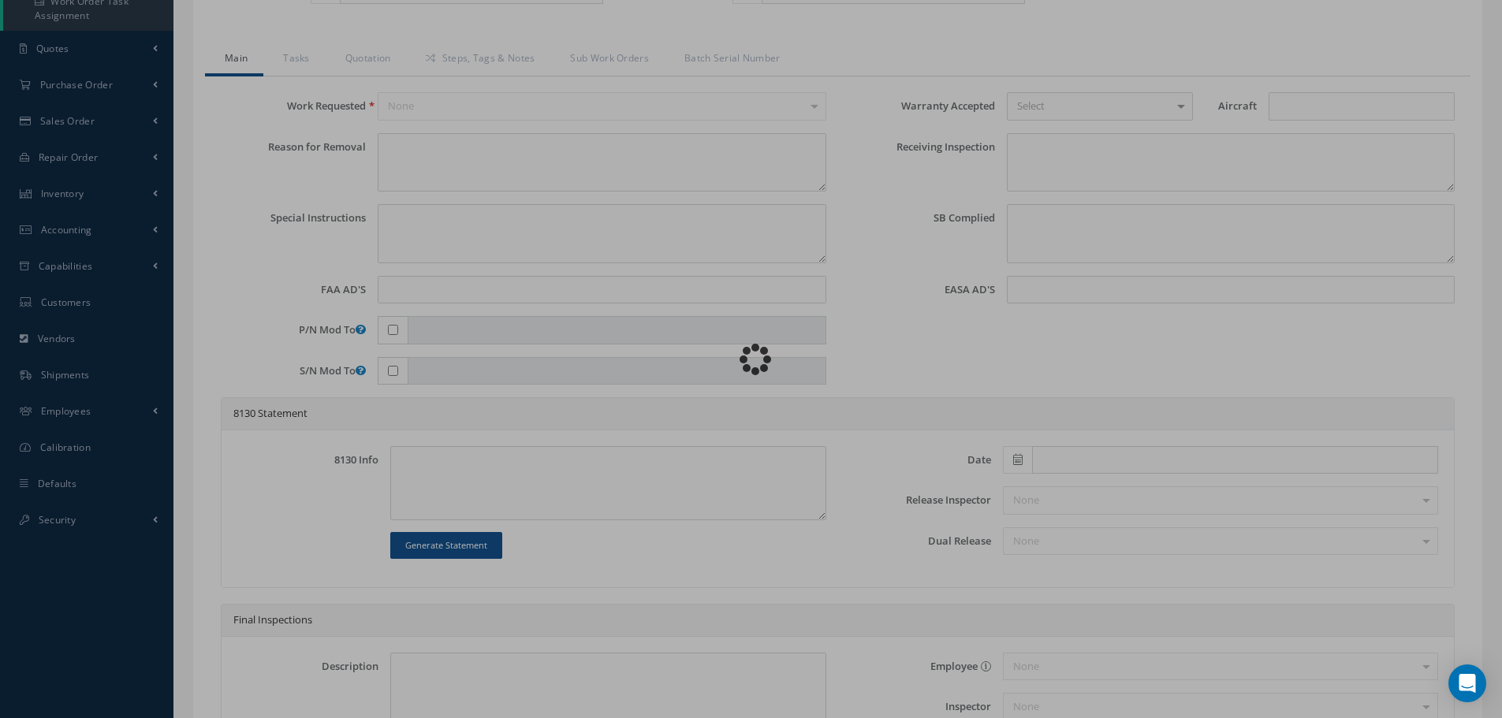
type textarea "Article has been approved to return to service."
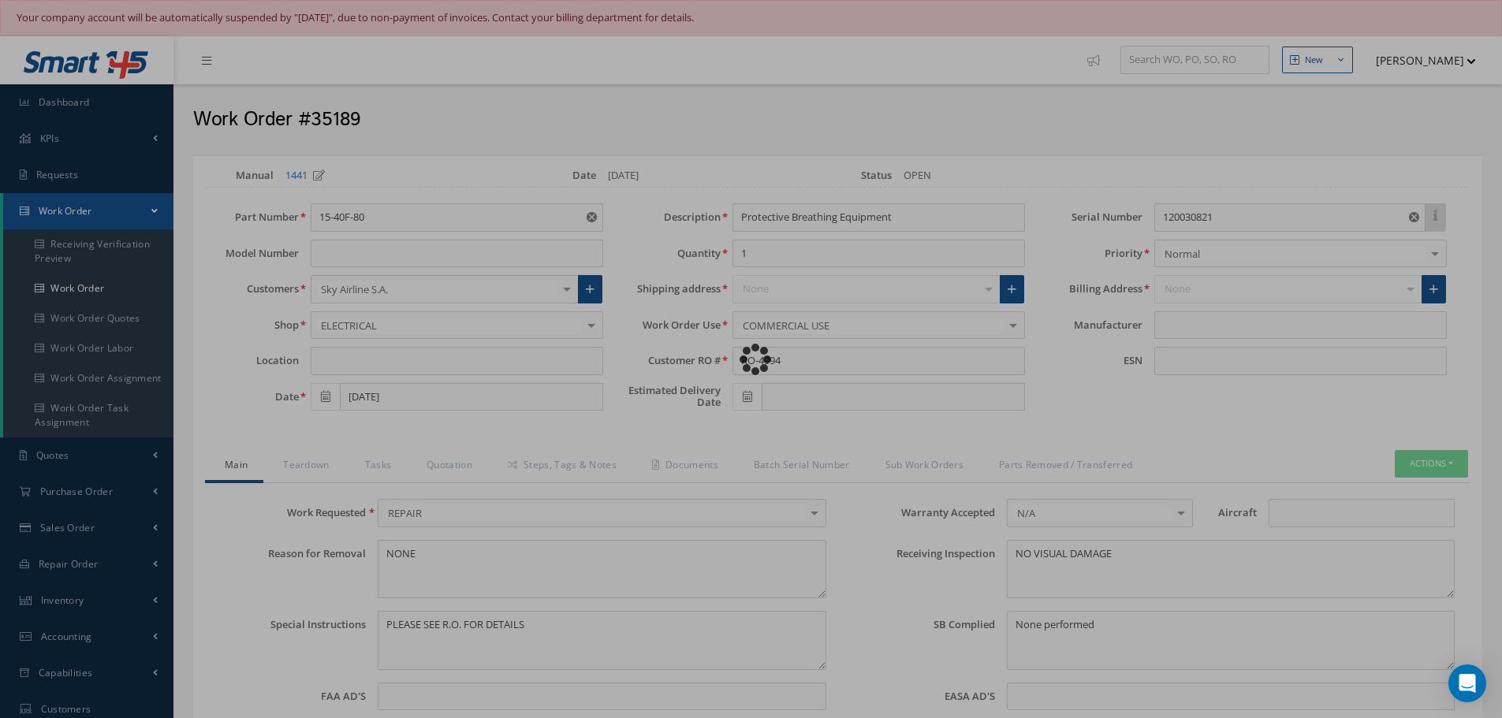
type input "AIR LIQUIDE"
select select "25"
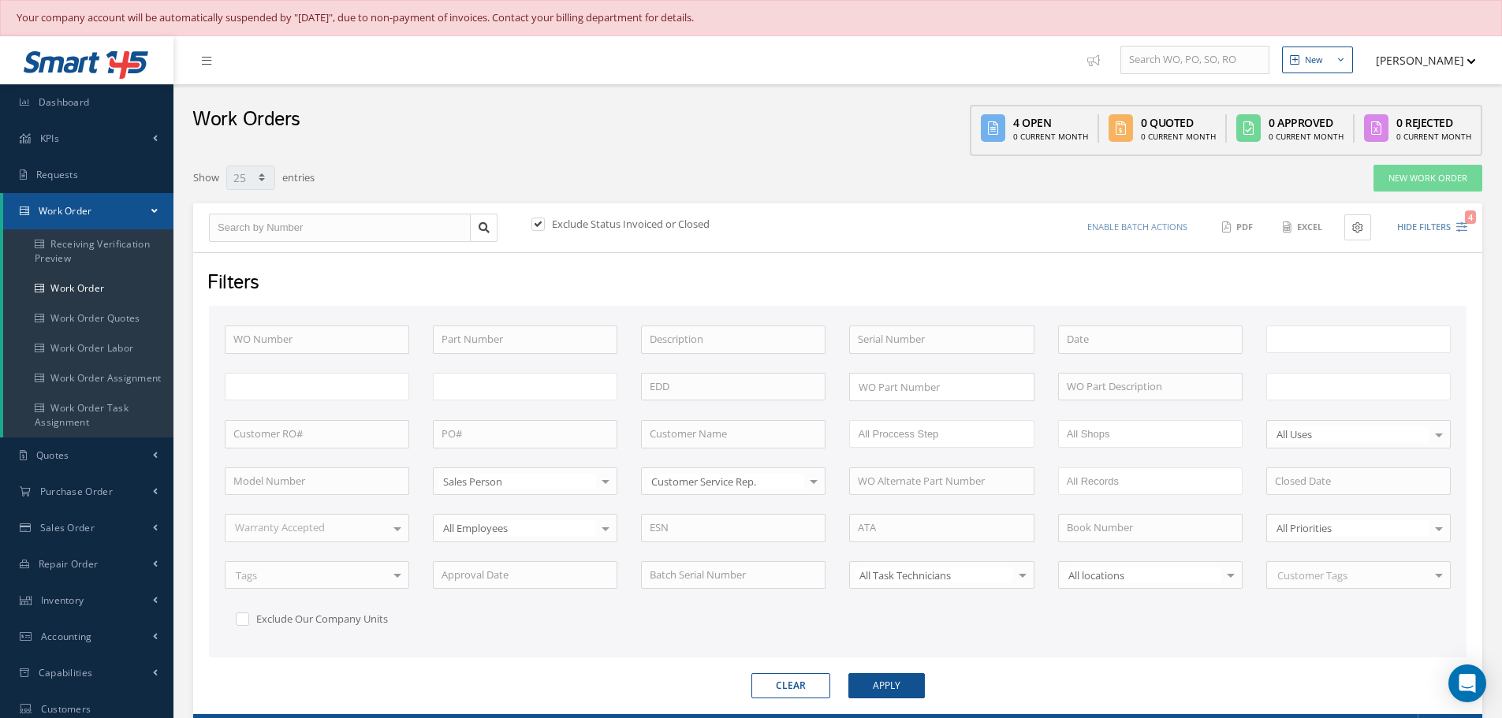
scroll to position [227, 0]
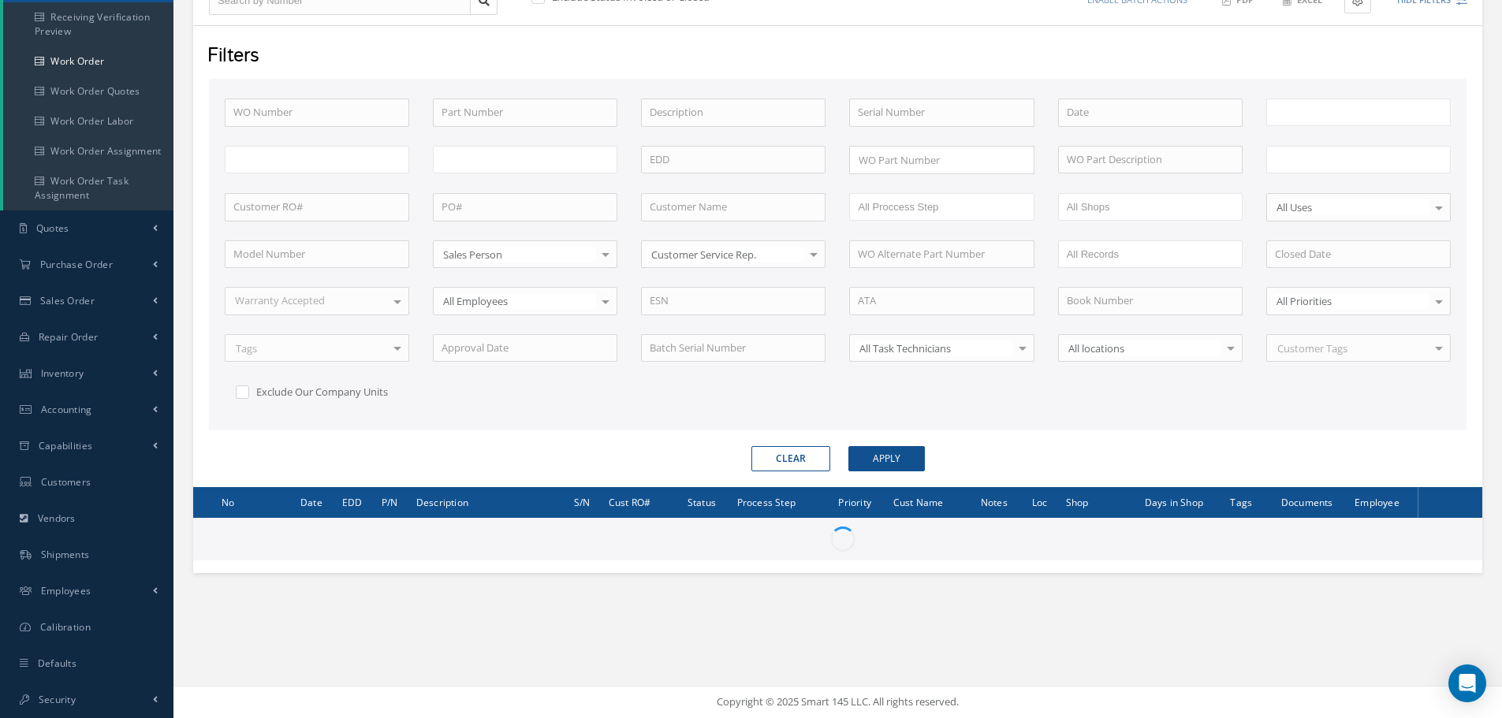
type input "All Work Request"
type input "All Work Performed"
type input "All Status"
type input "WO Part Status"
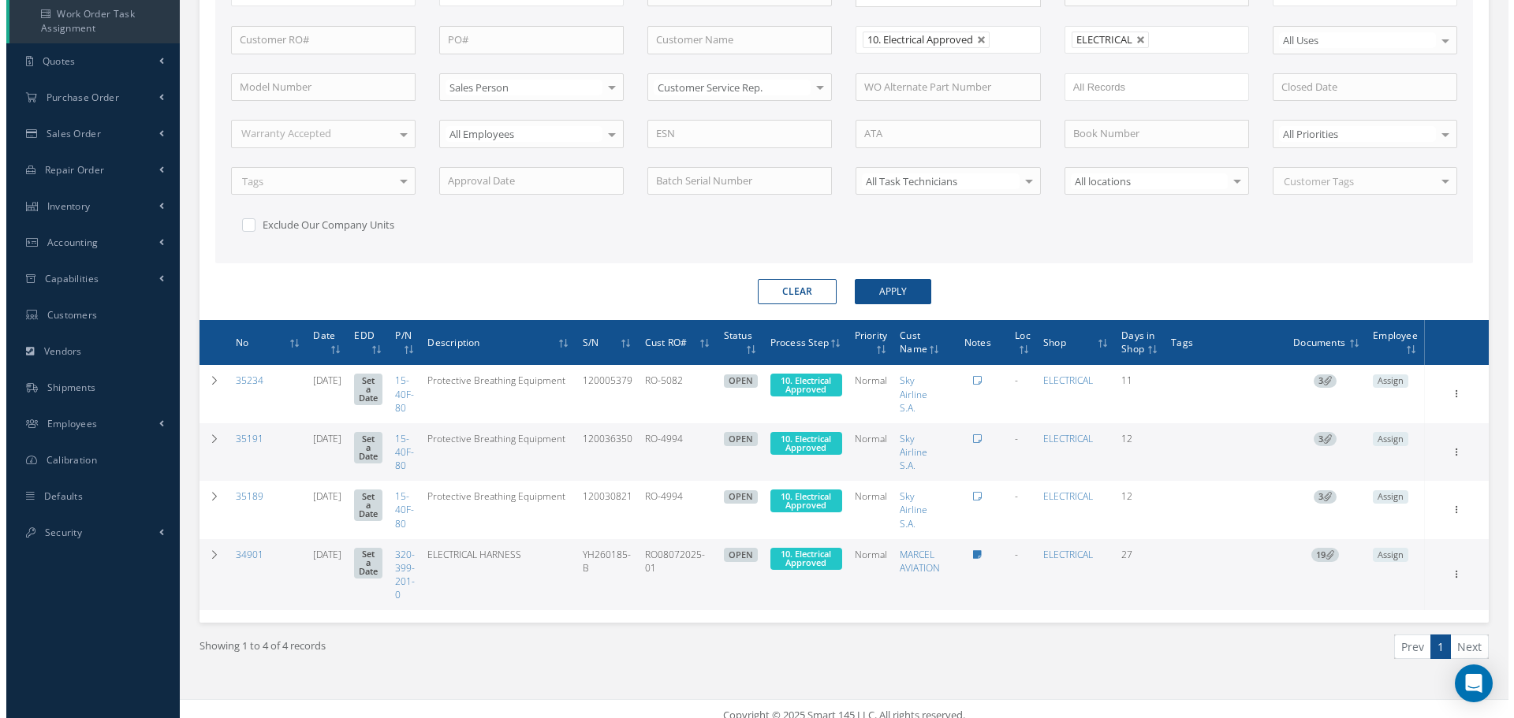
scroll to position [407, 0]
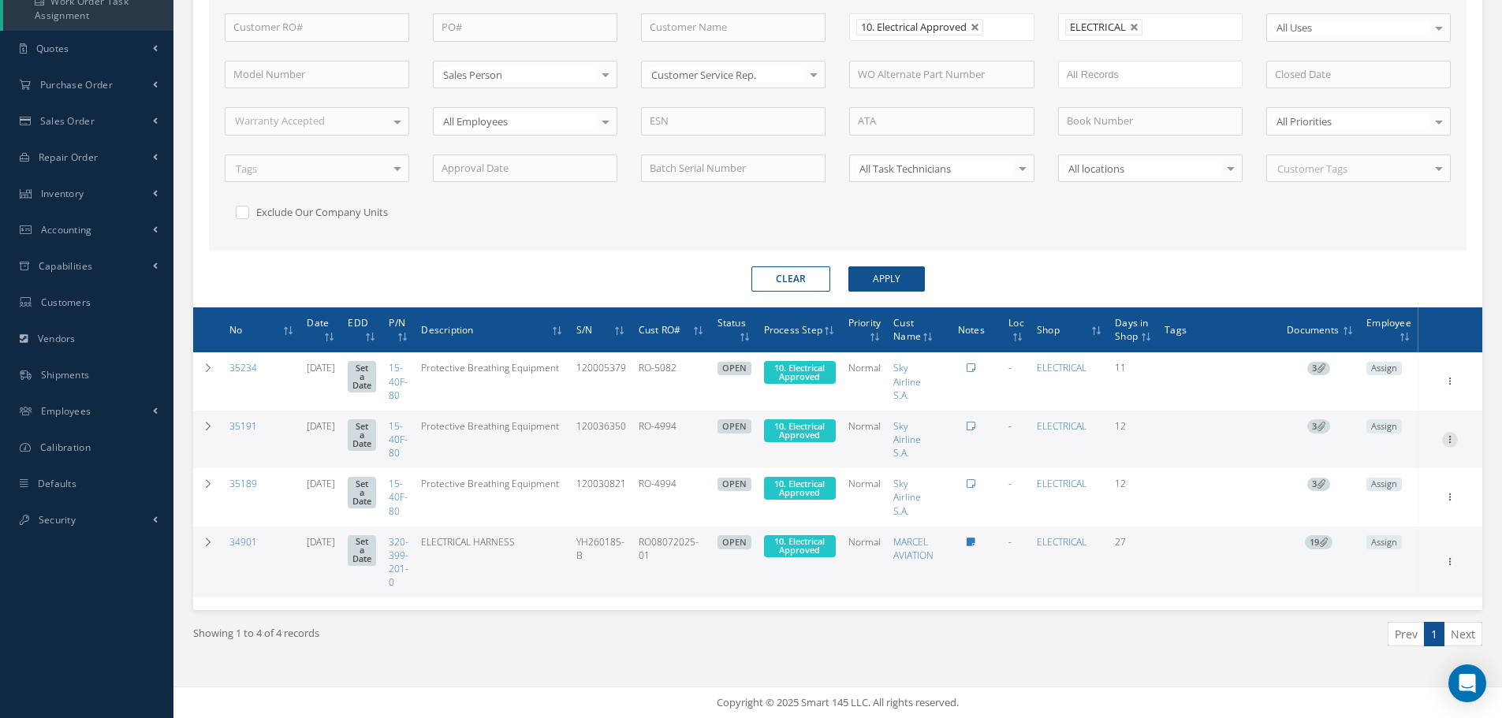
click at [1445, 386] on icon at bounding box center [1450, 380] width 16 height 13
click at [1377, 528] on link "Part Issue" at bounding box center [1377, 530] width 125 height 21
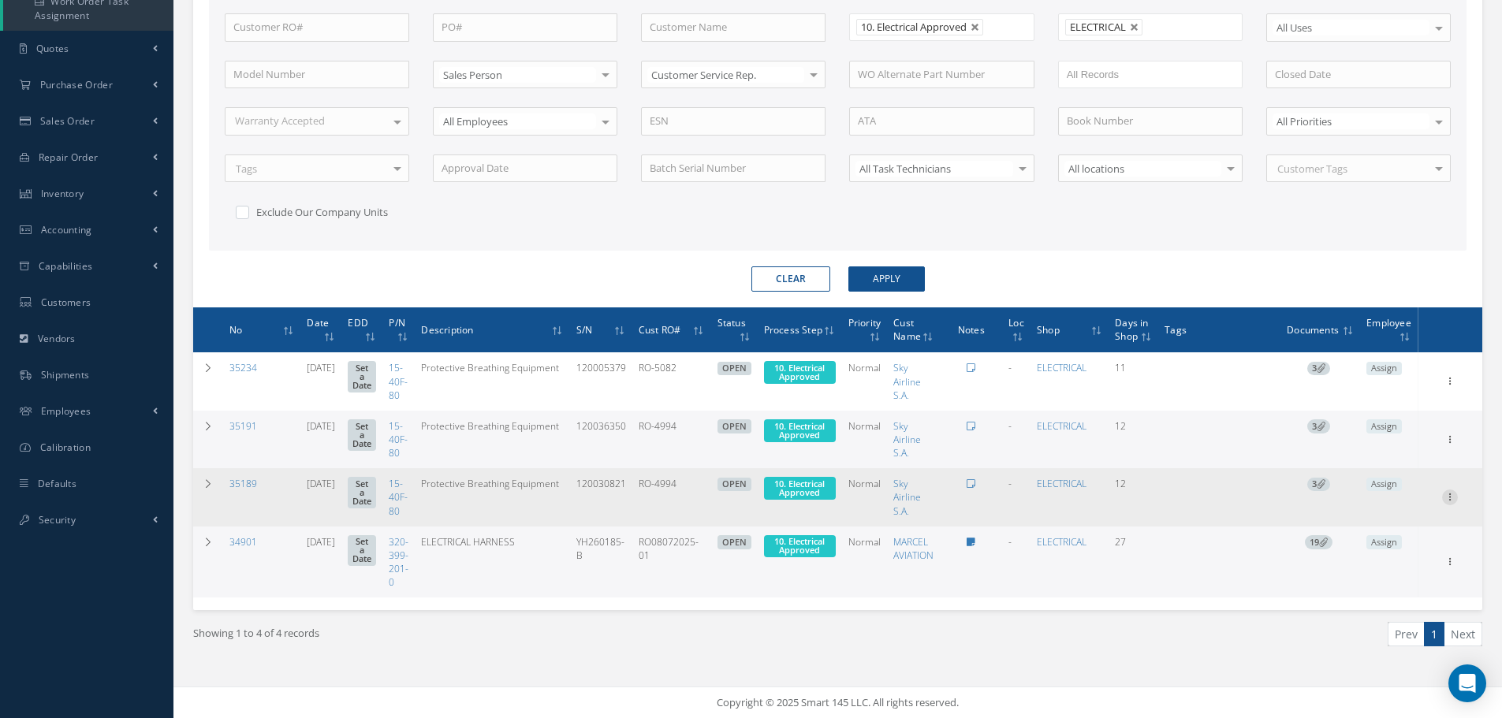
click at [1452, 386] on icon at bounding box center [1450, 380] width 16 height 13
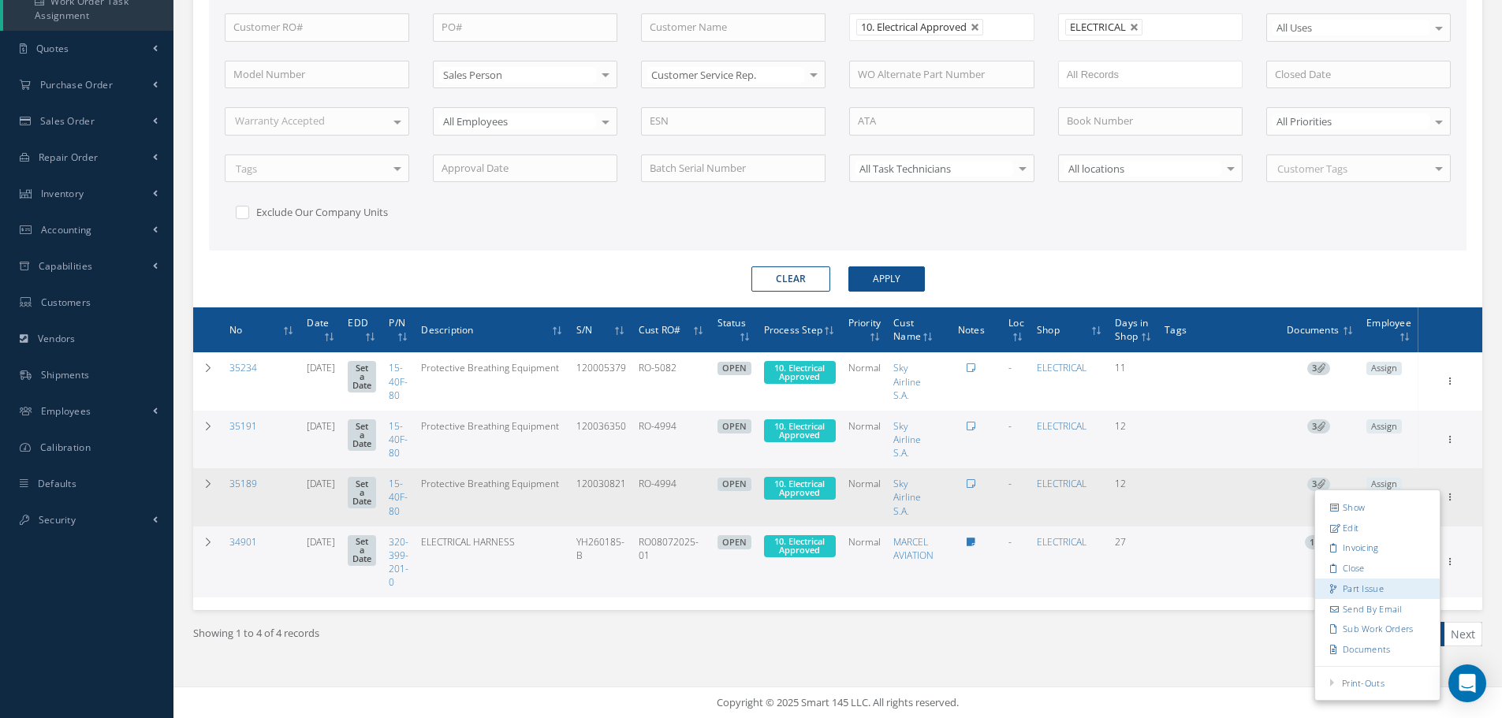
click at [1377, 584] on link "Part Issue" at bounding box center [1377, 589] width 125 height 21
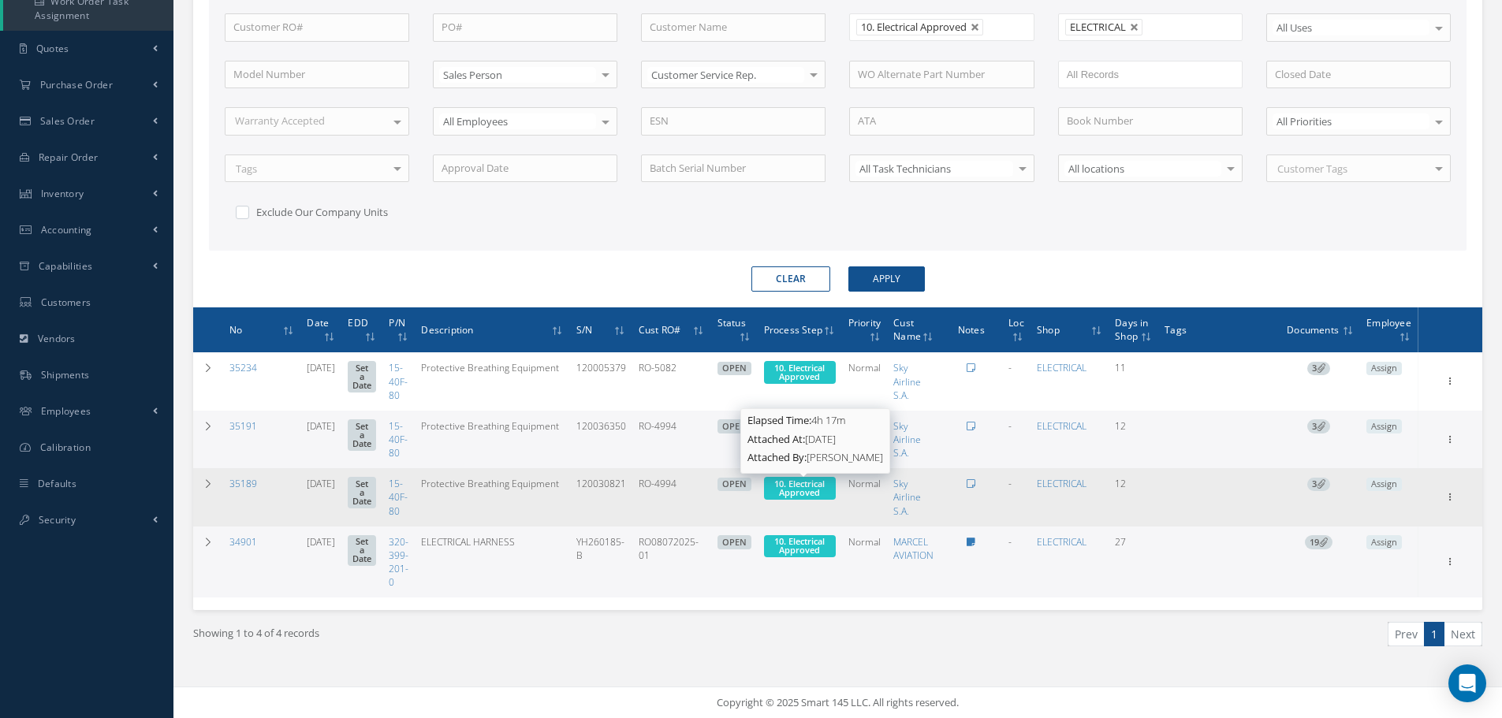
click at [793, 483] on span "10. Electrical Approved" at bounding box center [799, 488] width 50 height 21
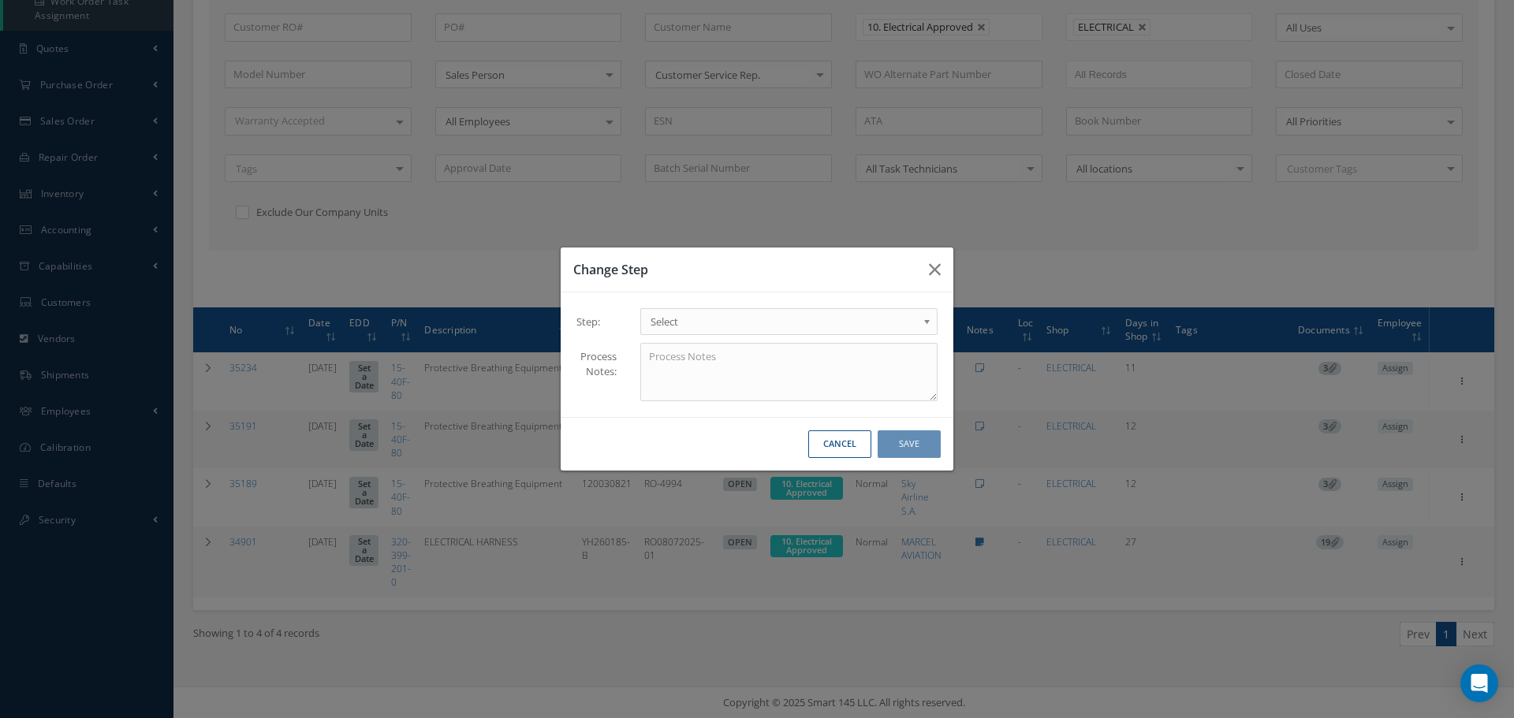
drag, startPoint x: 926, startPoint y: 319, endPoint x: 885, endPoint y: 354, distance: 54.8
click at [926, 320] on b at bounding box center [930, 325] width 14 height 25
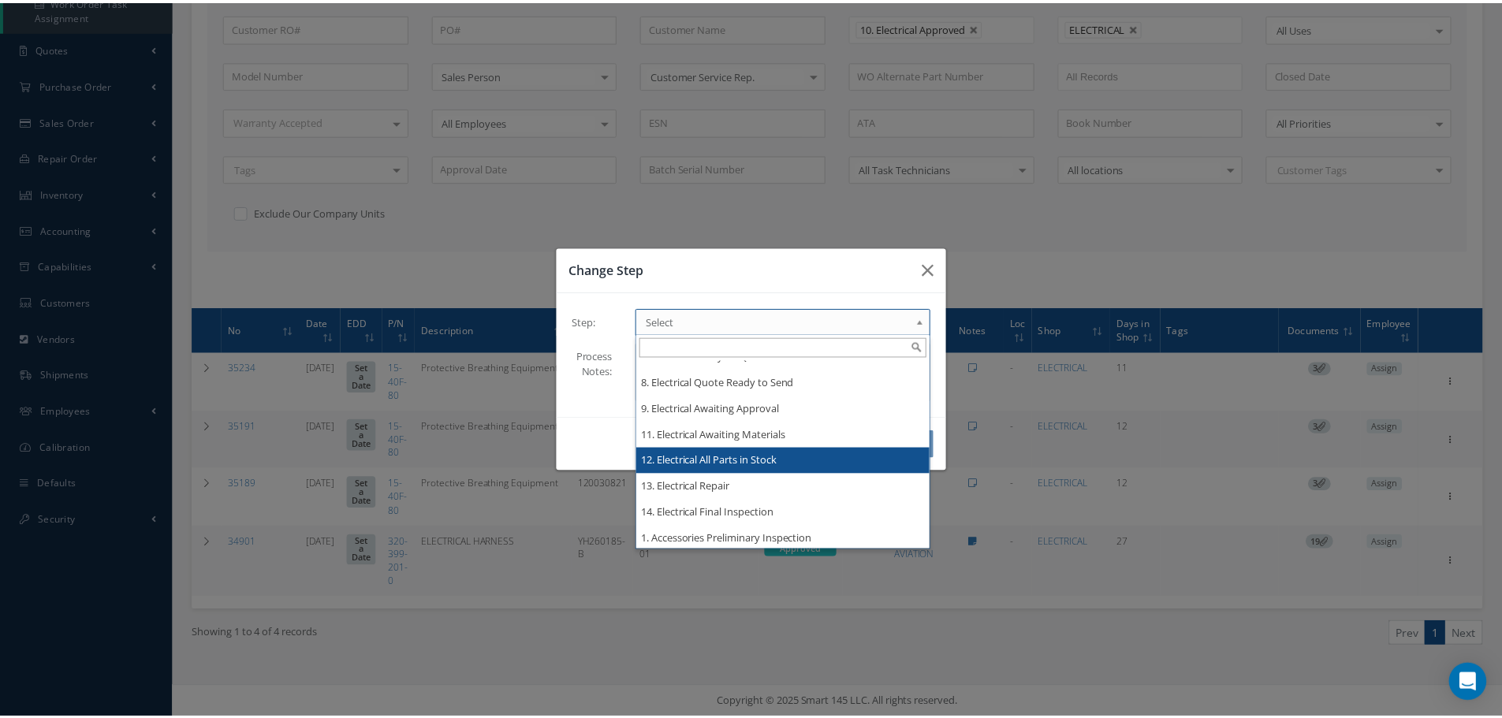
scroll to position [0, 0]
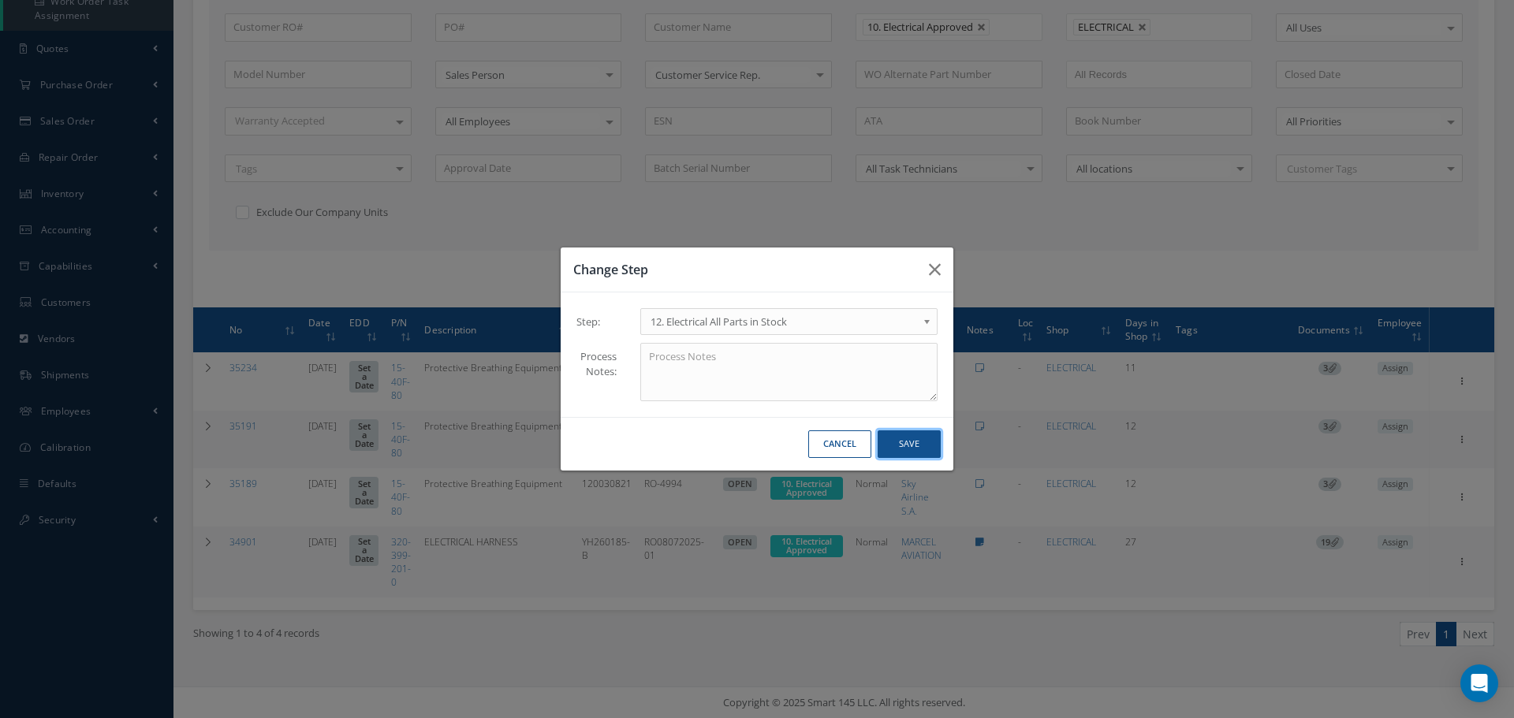
click at [922, 437] on button "Save" at bounding box center [909, 445] width 63 height 28
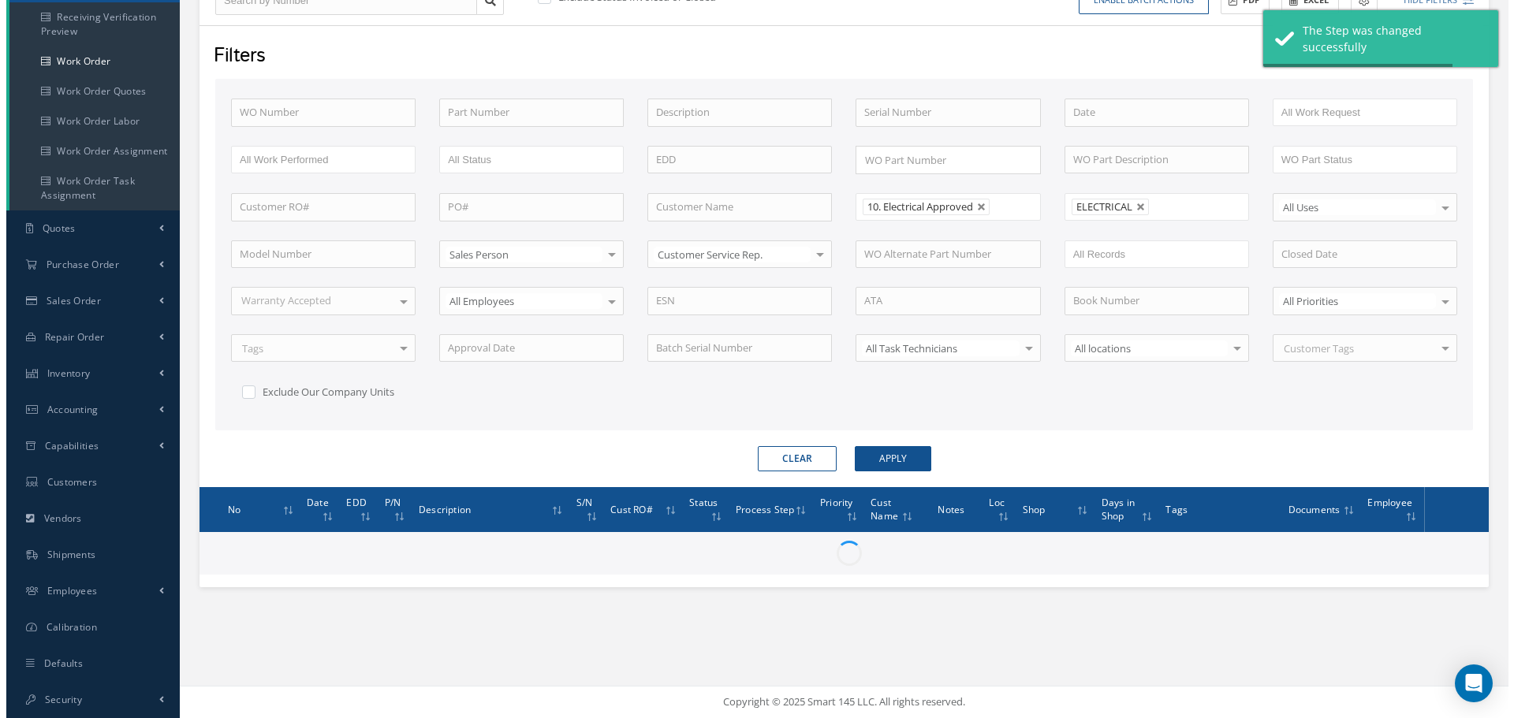
scroll to position [349, 0]
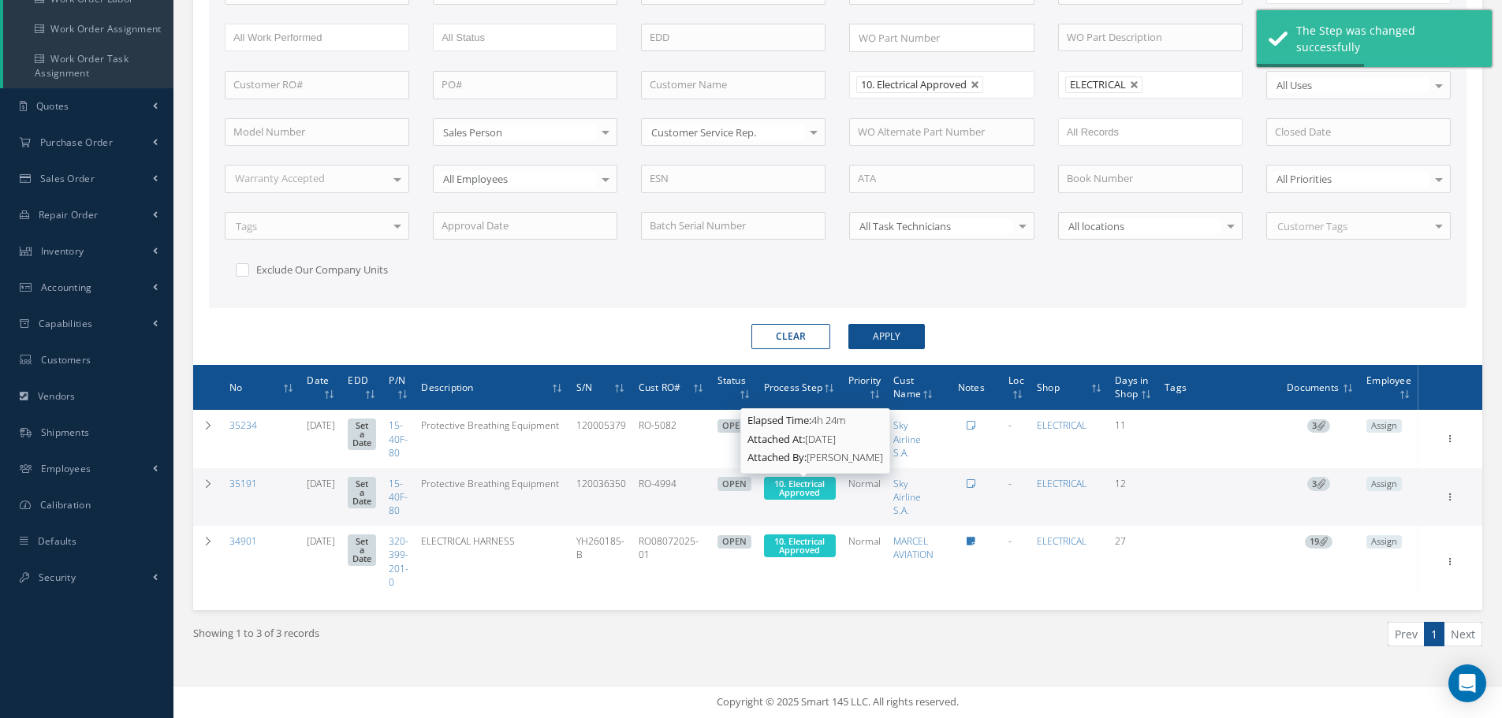
click at [818, 485] on span "10. Electrical Approved" at bounding box center [799, 488] width 50 height 21
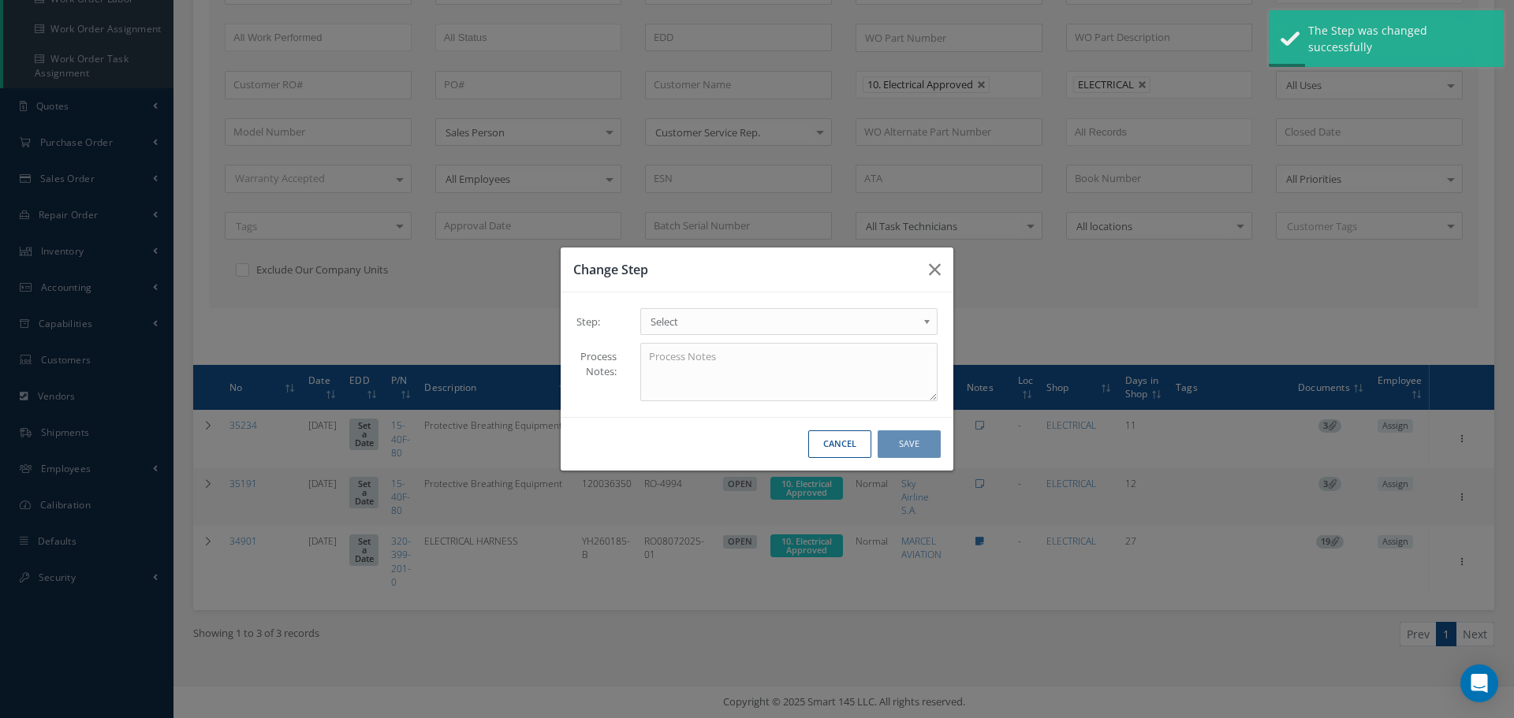
click at [929, 315] on b at bounding box center [930, 325] width 14 height 25
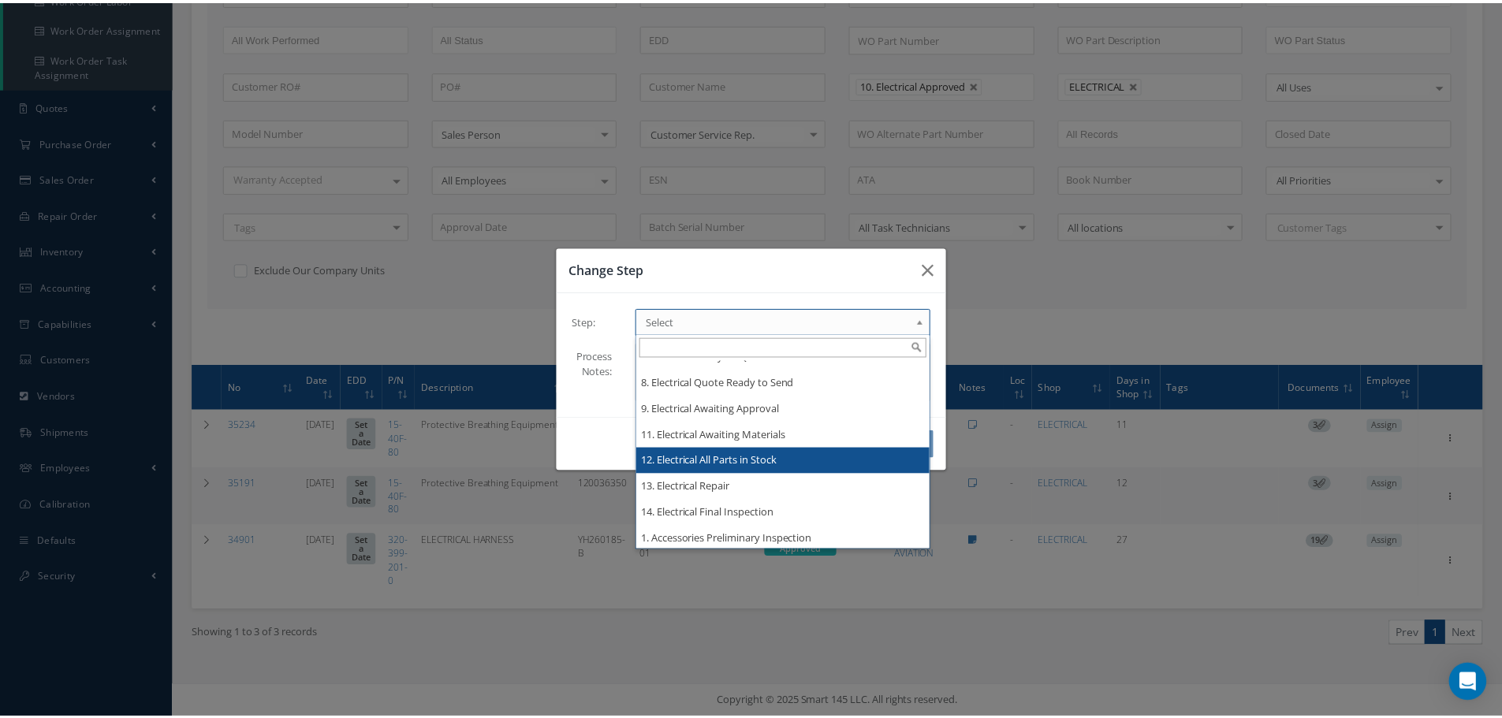
scroll to position [0, 0]
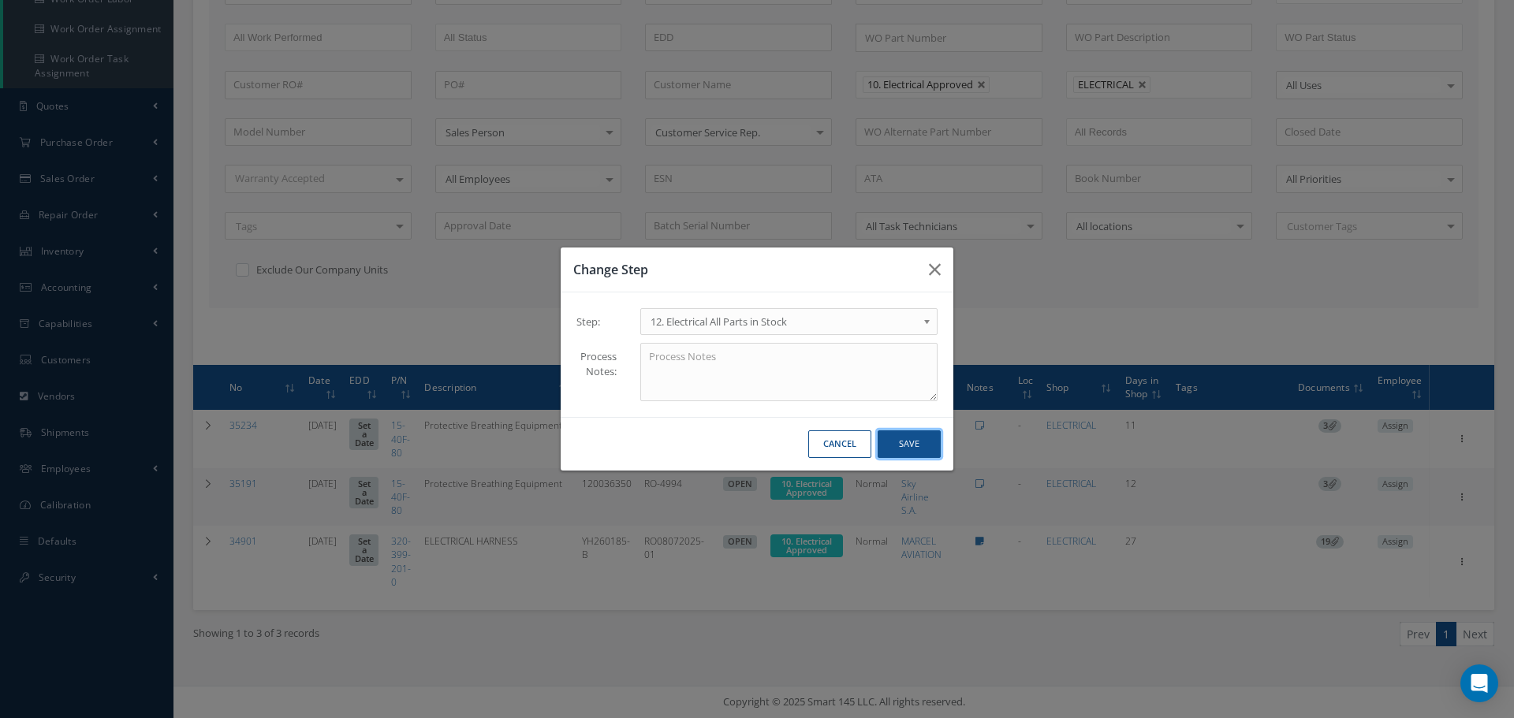
click at [899, 442] on button "Save" at bounding box center [909, 445] width 63 height 28
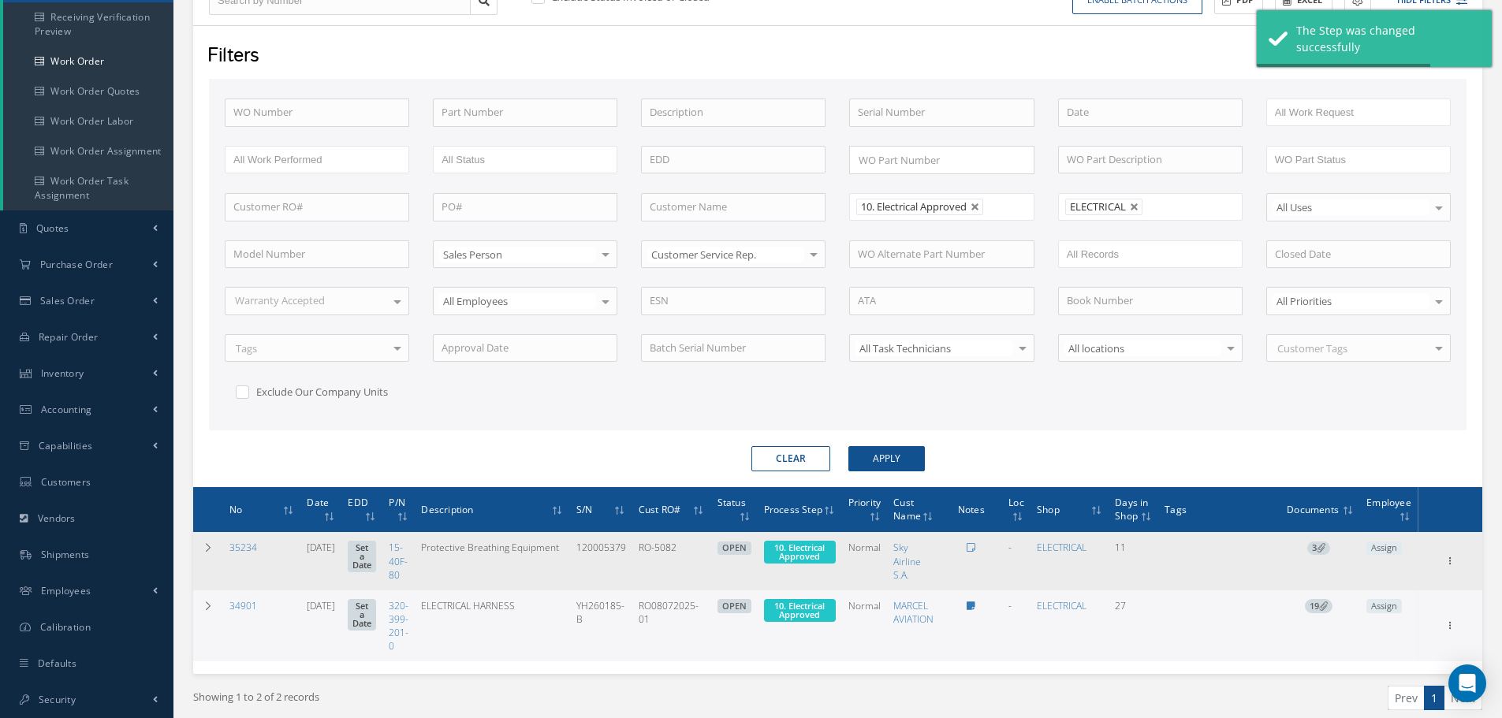
scroll to position [291, 0]
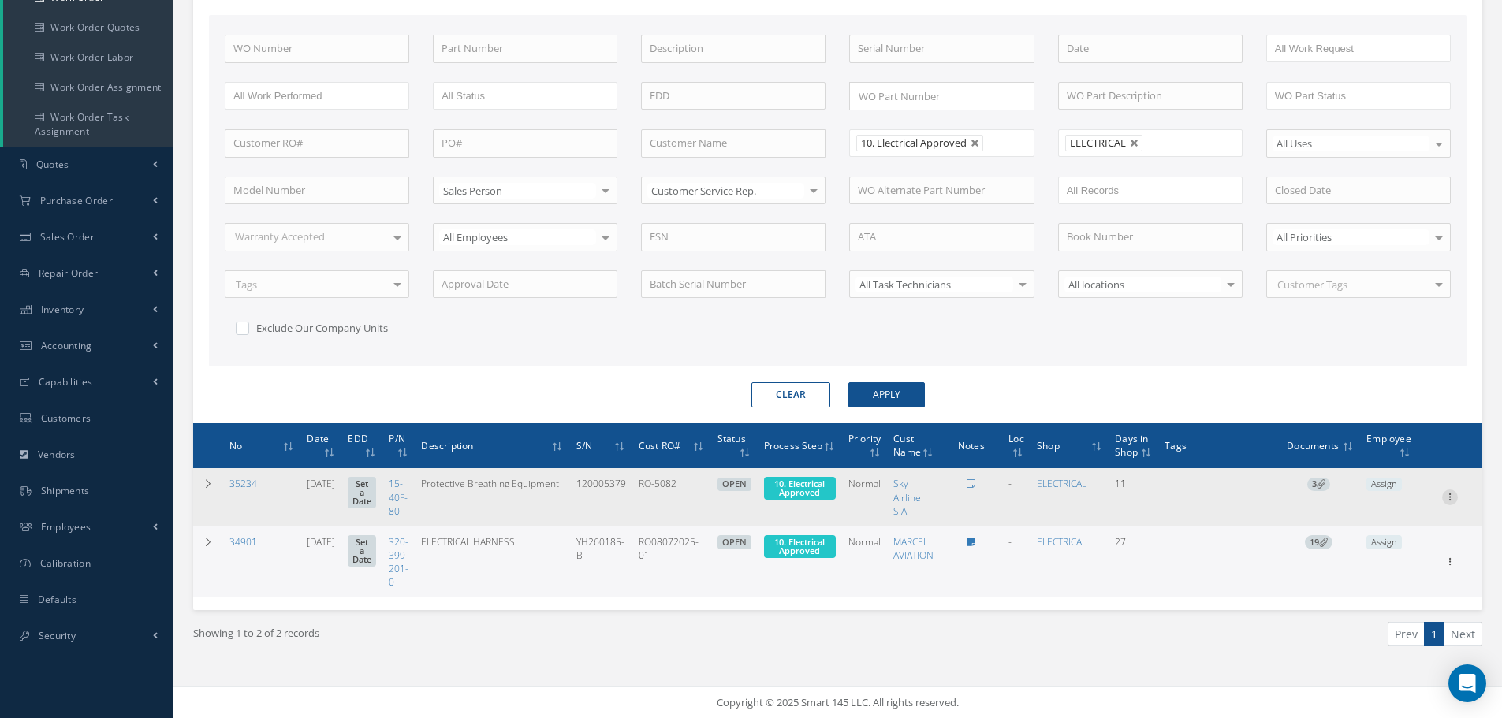
click at [1451, 493] on icon at bounding box center [1450, 496] width 16 height 13
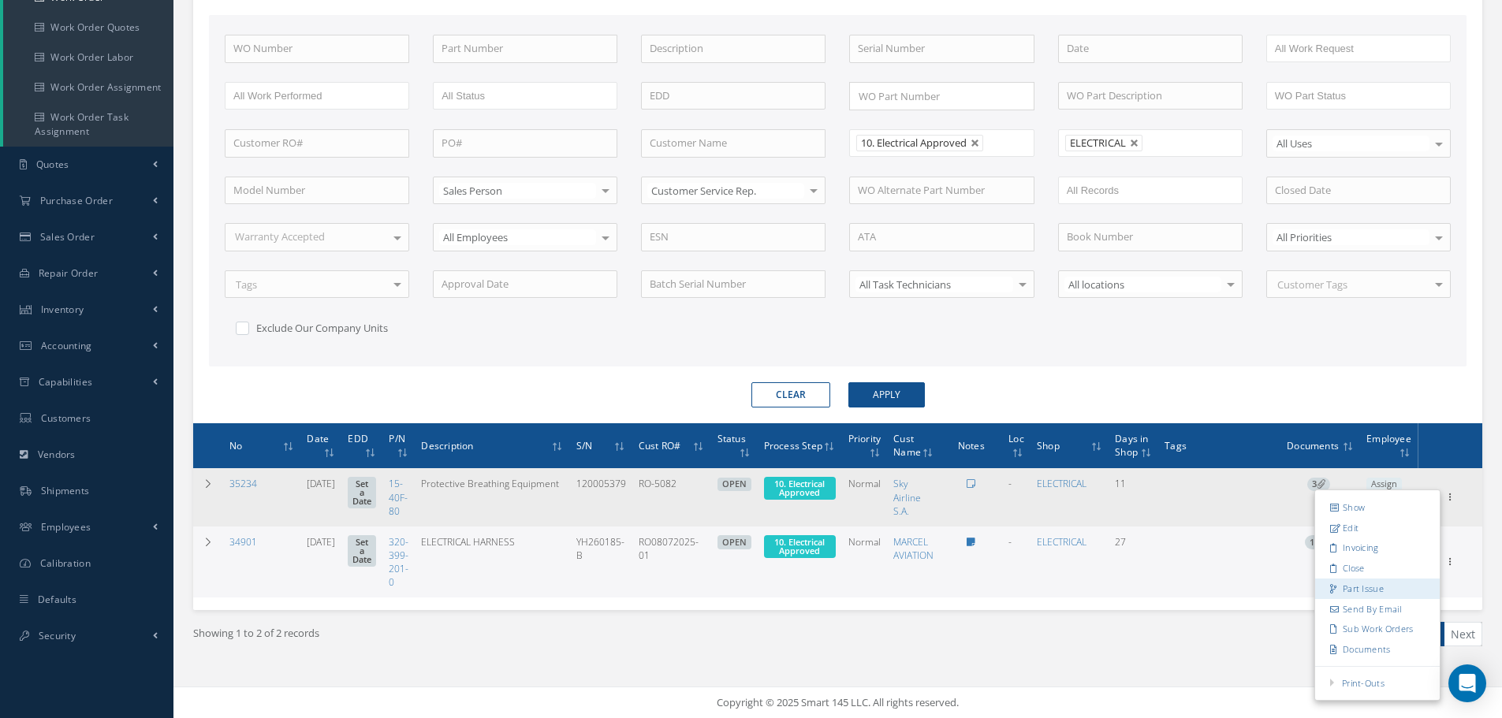
click at [1375, 589] on link "Part Issue" at bounding box center [1377, 589] width 125 height 21
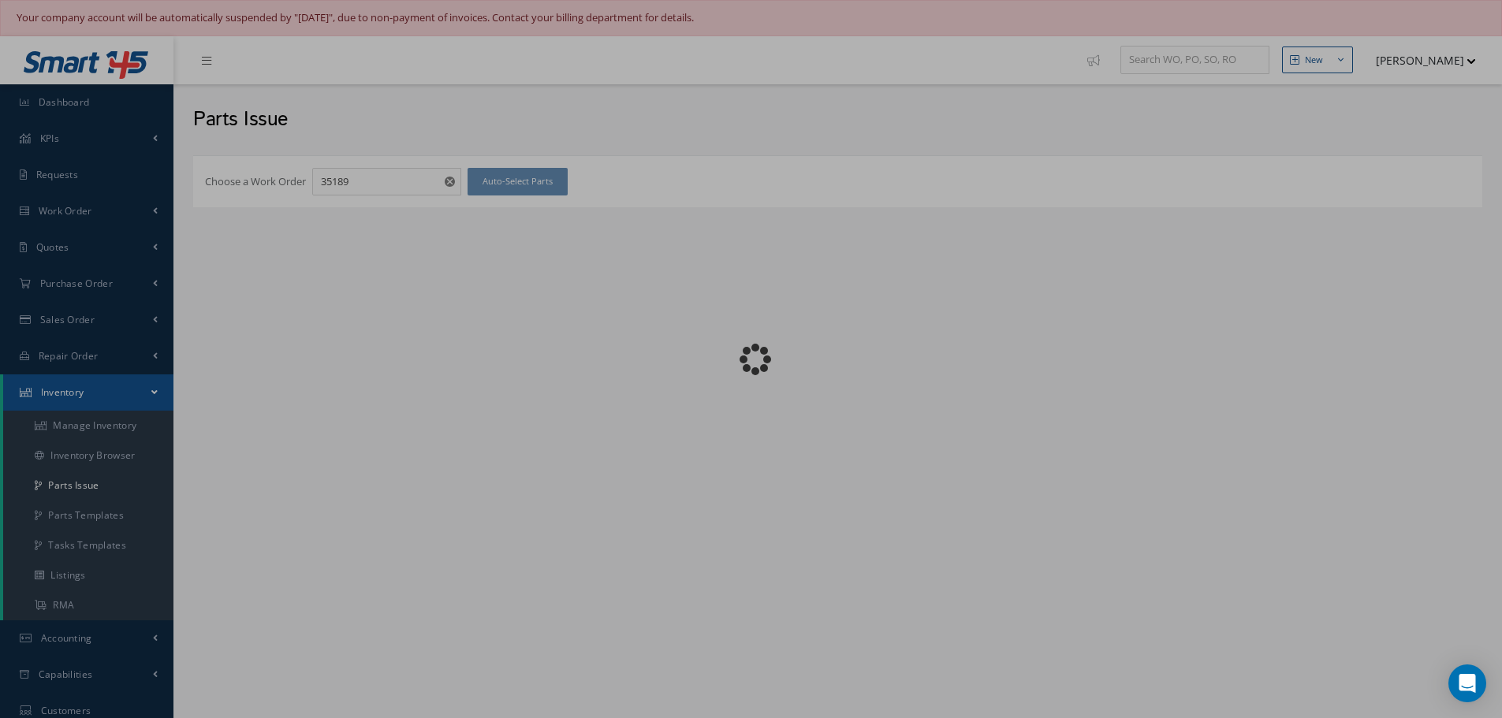
checkbox input "false"
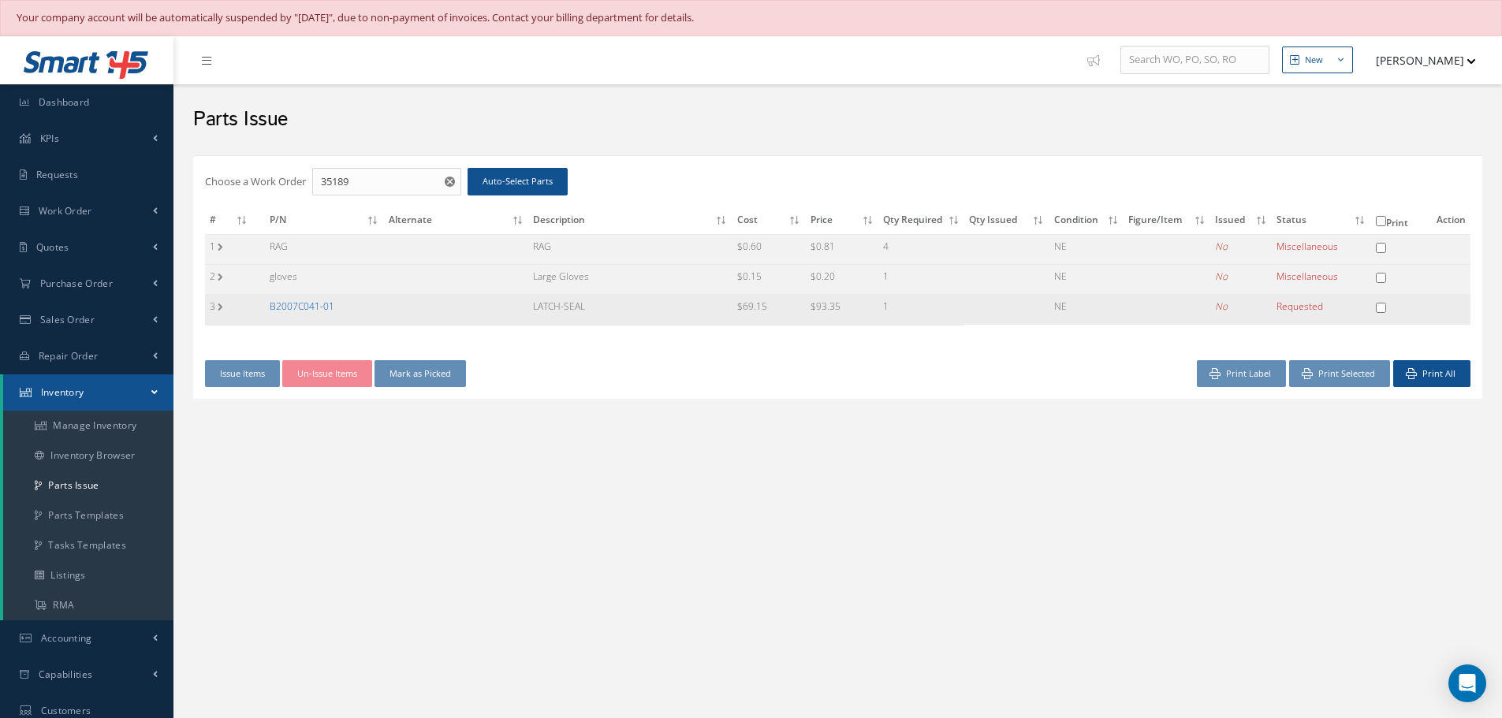
click at [311, 305] on link "B2007C041-01" at bounding box center [302, 306] width 65 height 13
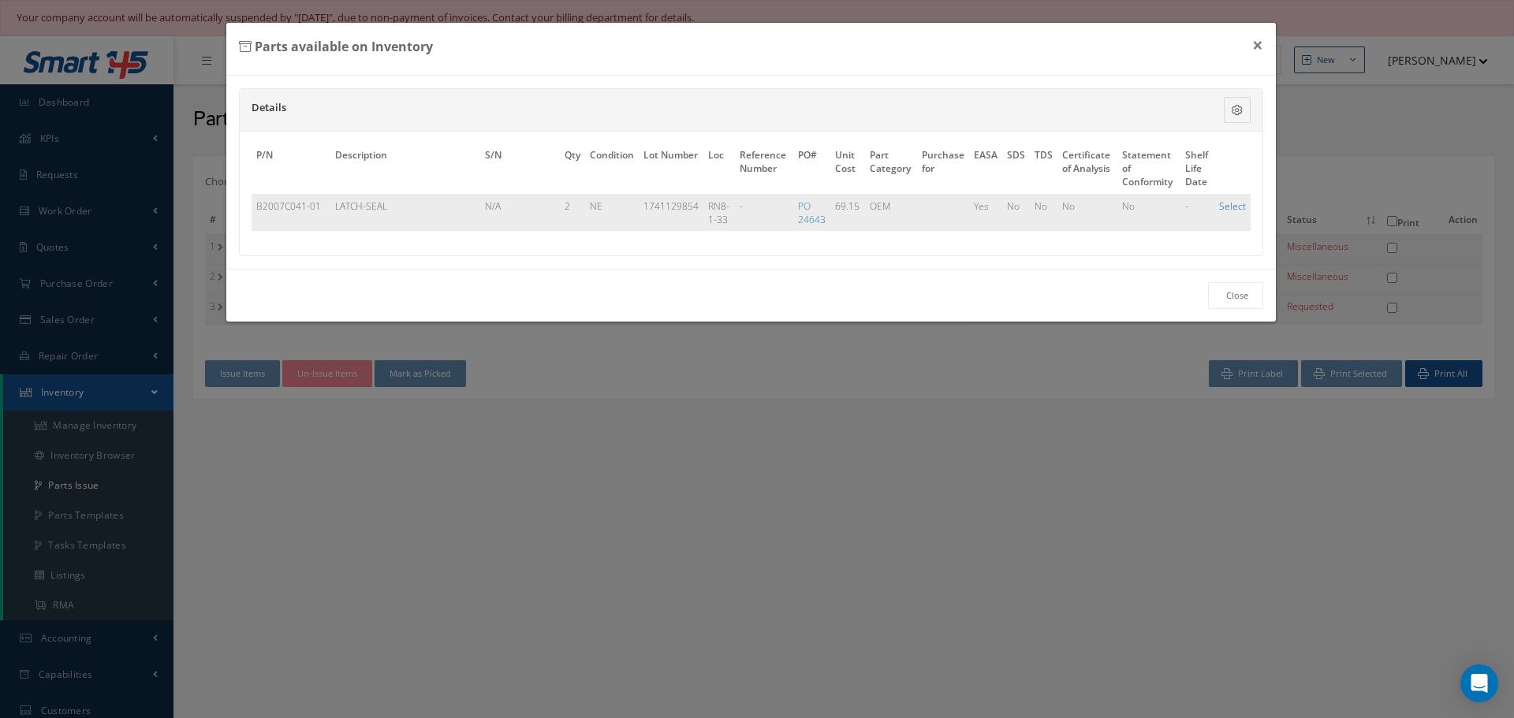
click at [1226, 201] on link "Select" at bounding box center [1232, 205] width 27 height 13
checkbox input "true"
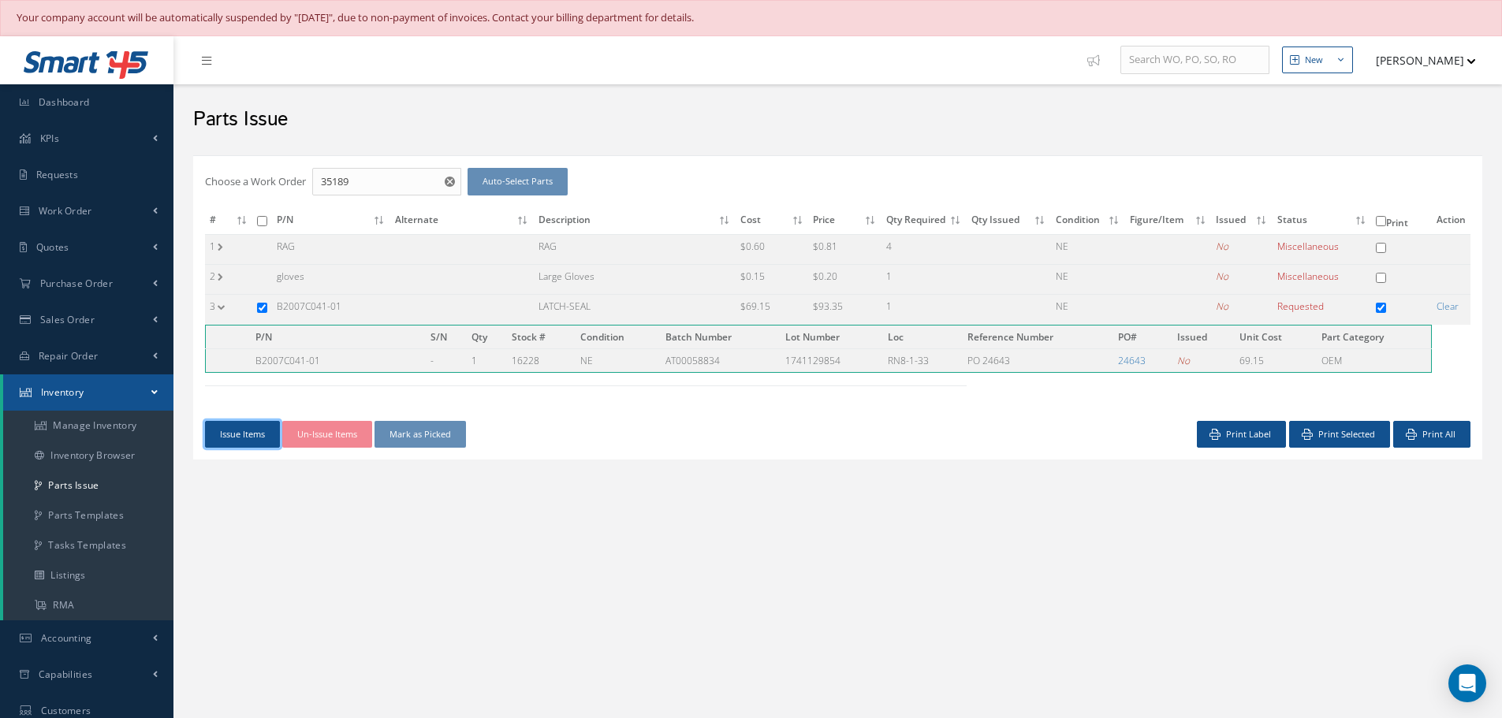
click at [232, 434] on button "Issue Items" at bounding box center [242, 435] width 75 height 28
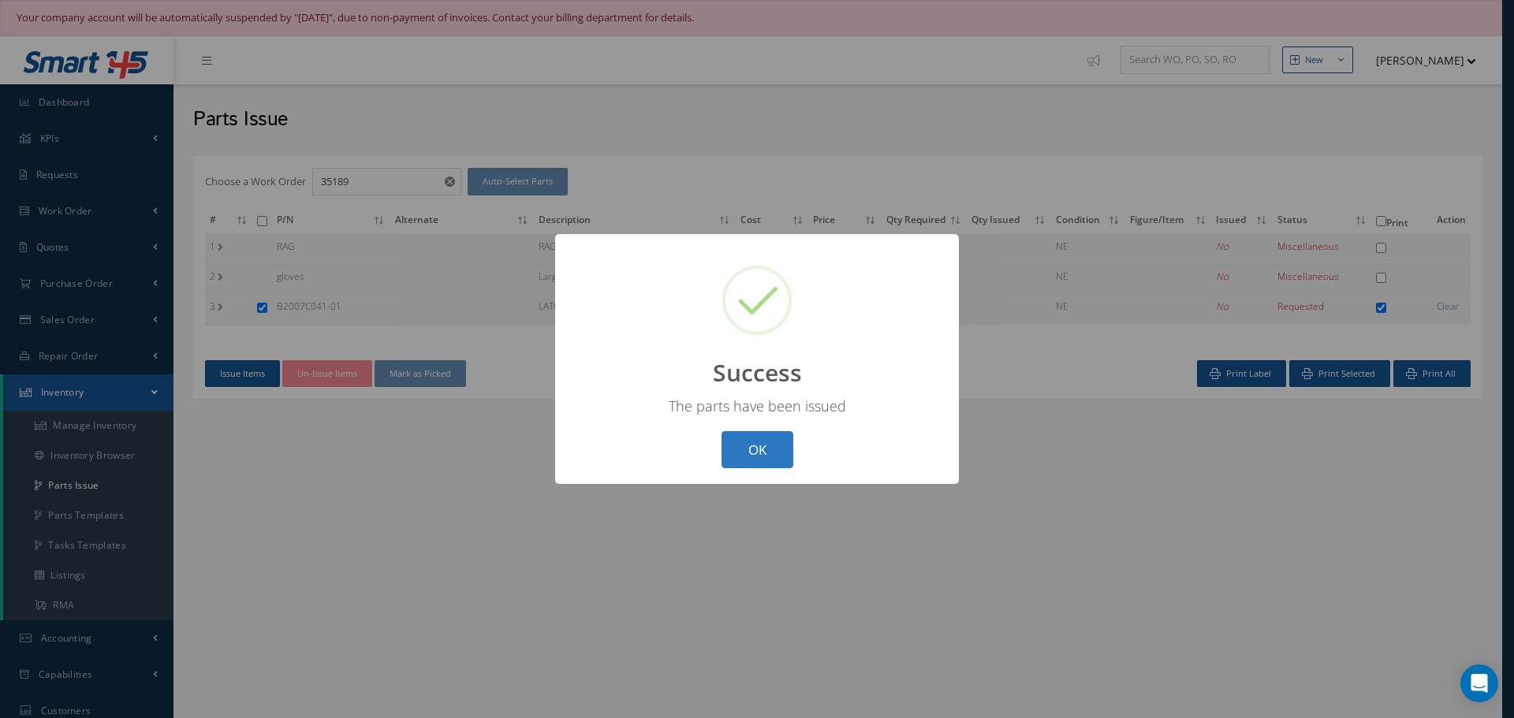
click at [750, 453] on button "OK" at bounding box center [757, 449] width 72 height 37
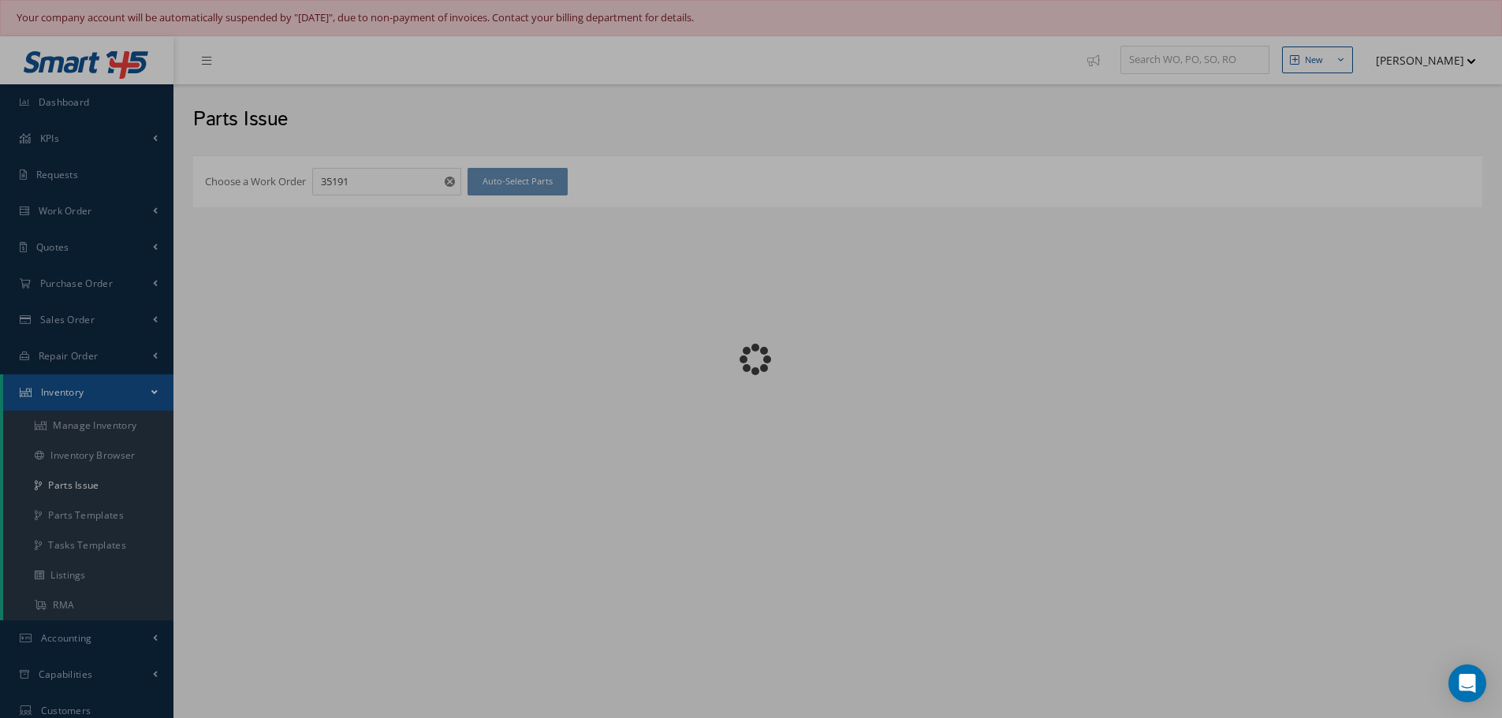
checkbox input "false"
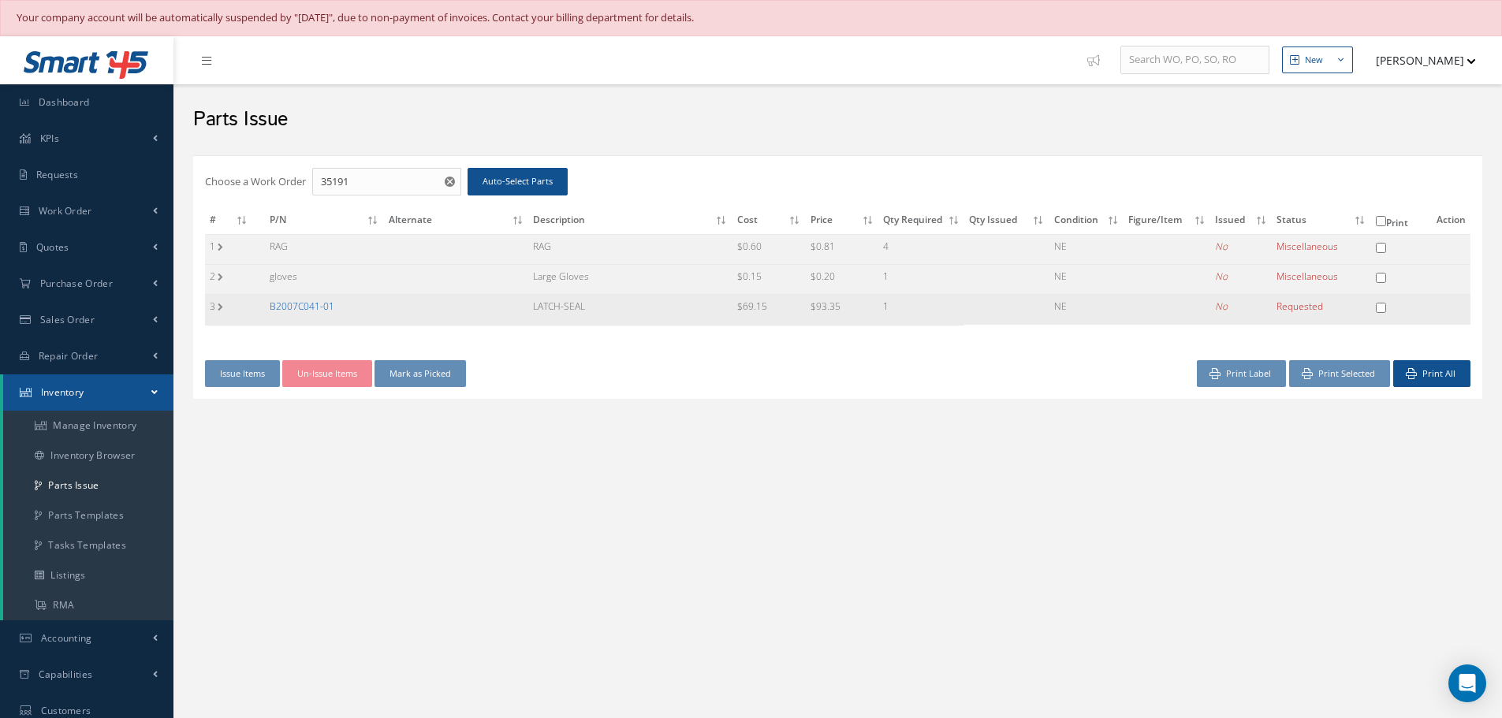
click at [301, 303] on link "B2007C041-01" at bounding box center [302, 306] width 65 height 13
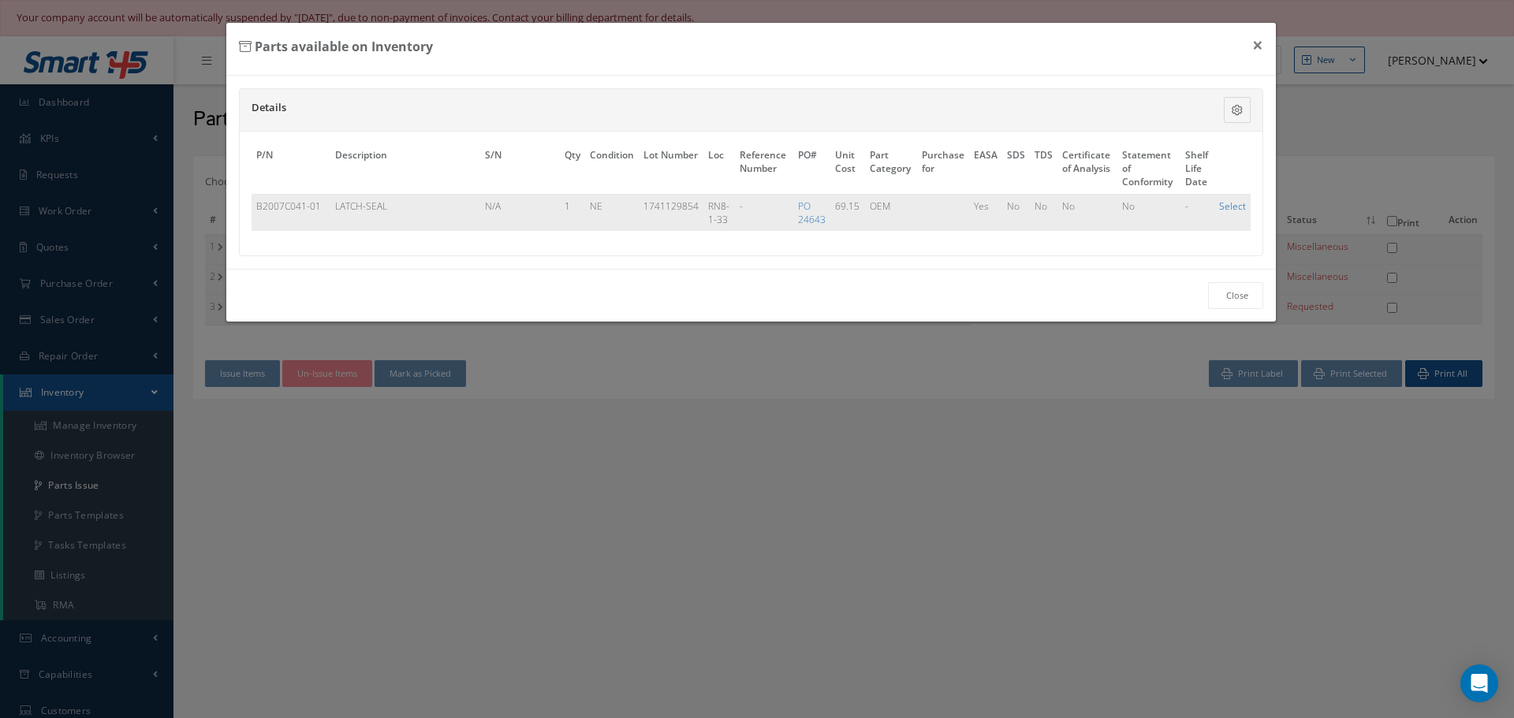
click at [1225, 204] on link "Select" at bounding box center [1232, 205] width 27 height 13
checkbox input "true"
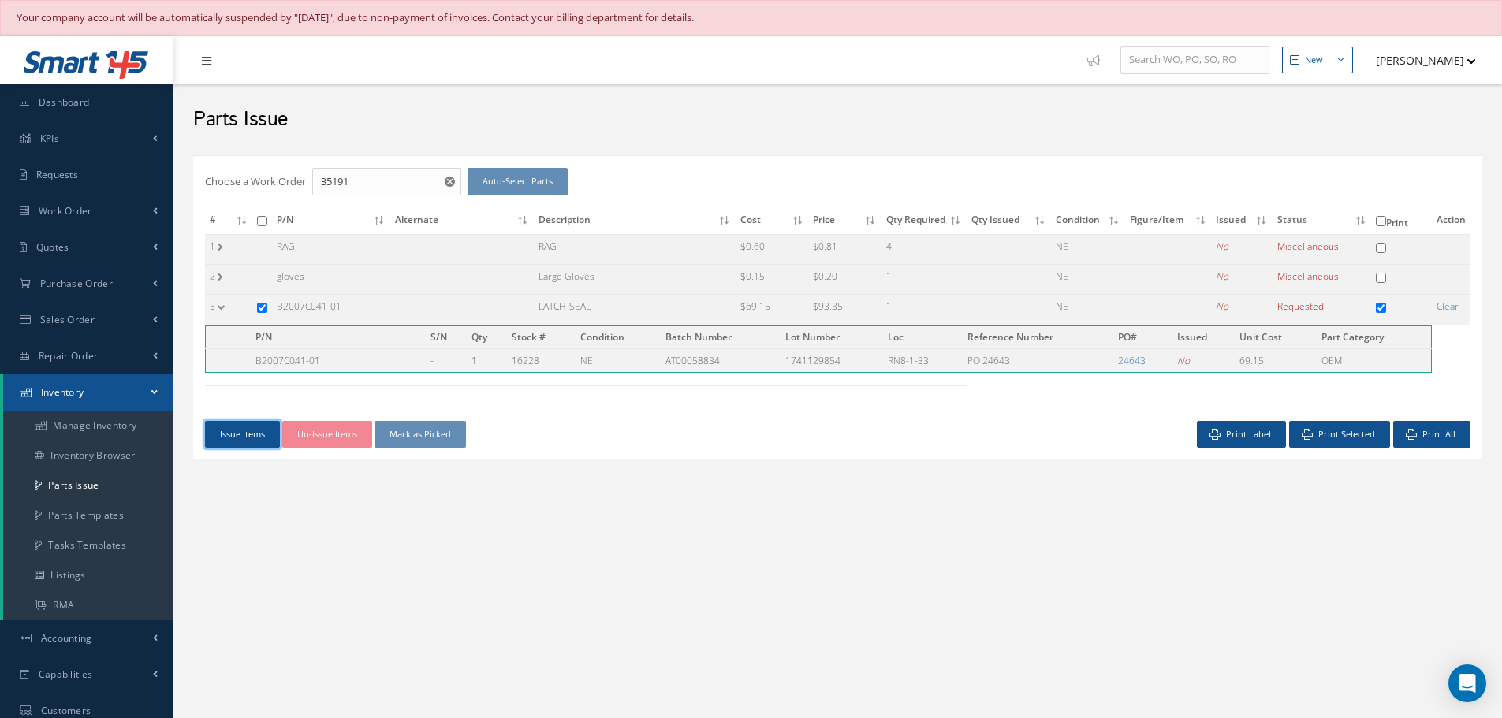
click at [248, 433] on button "Issue Items" at bounding box center [242, 435] width 75 height 28
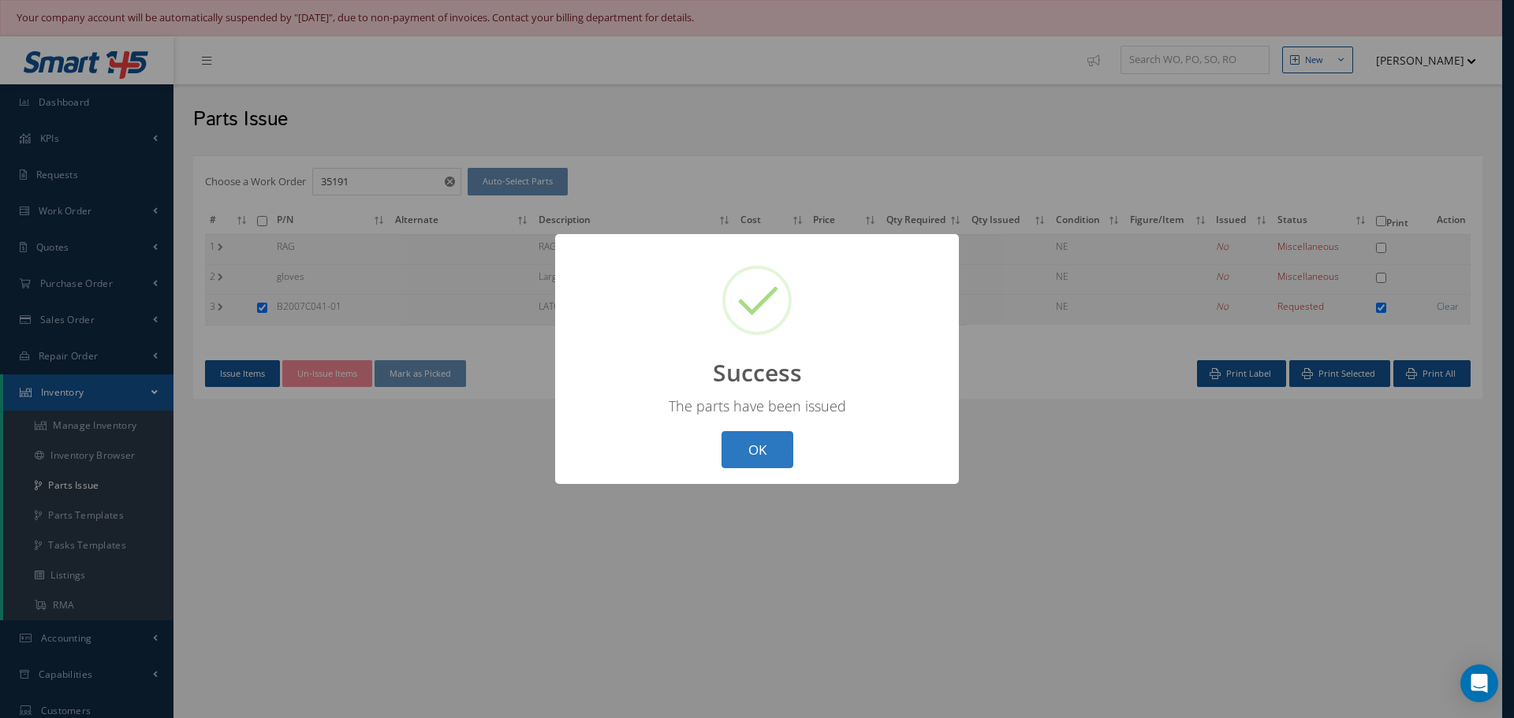
click at [790, 450] on button "OK" at bounding box center [757, 449] width 72 height 37
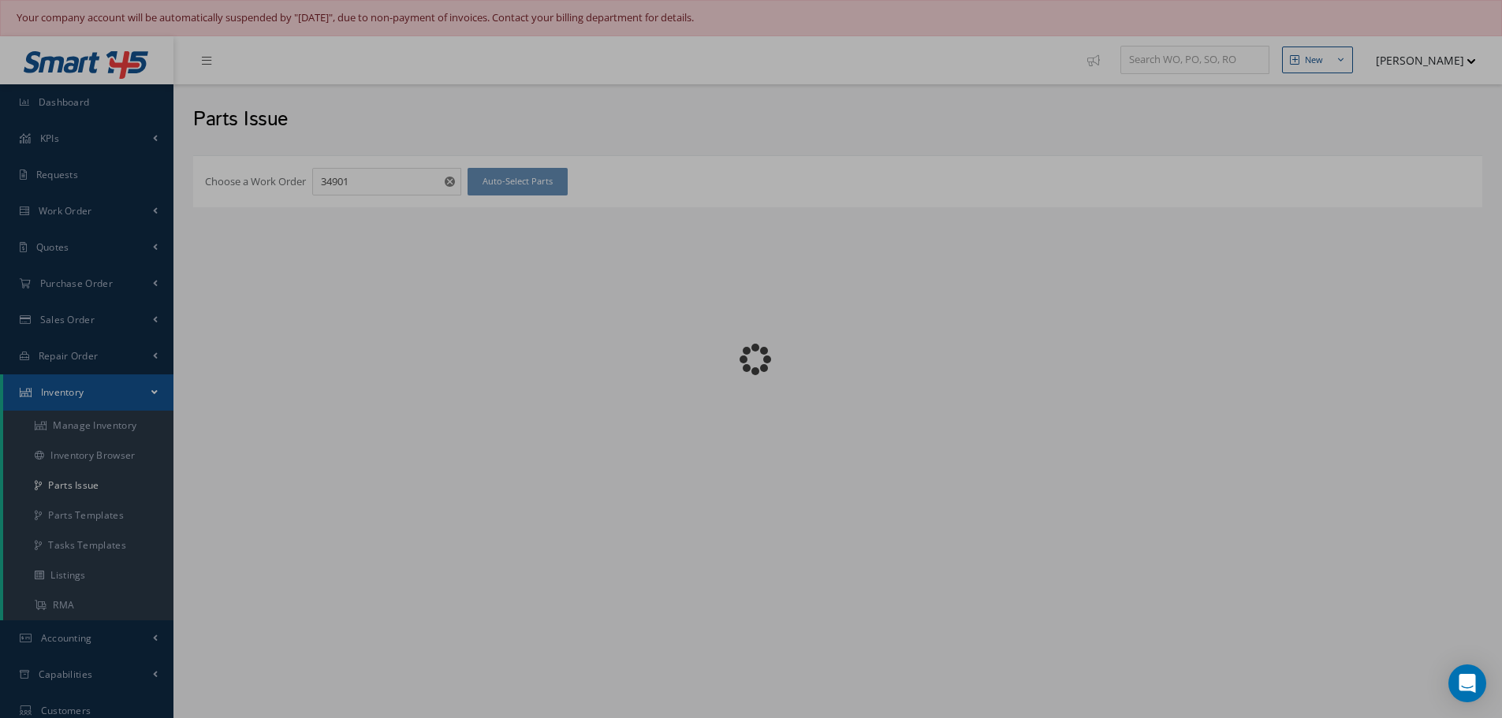
checkbox input "false"
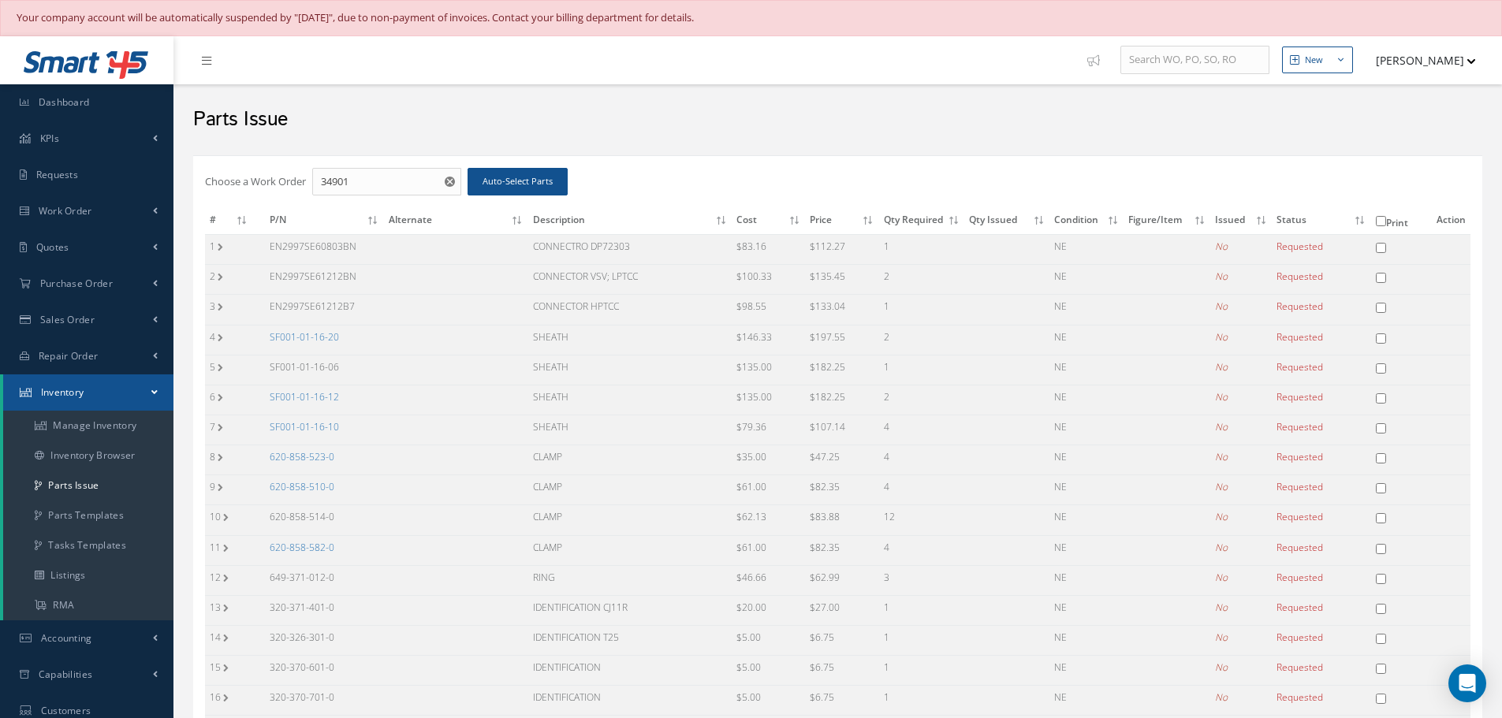
click at [290, 394] on link "SF001-01-16-12" at bounding box center [304, 396] width 69 height 13
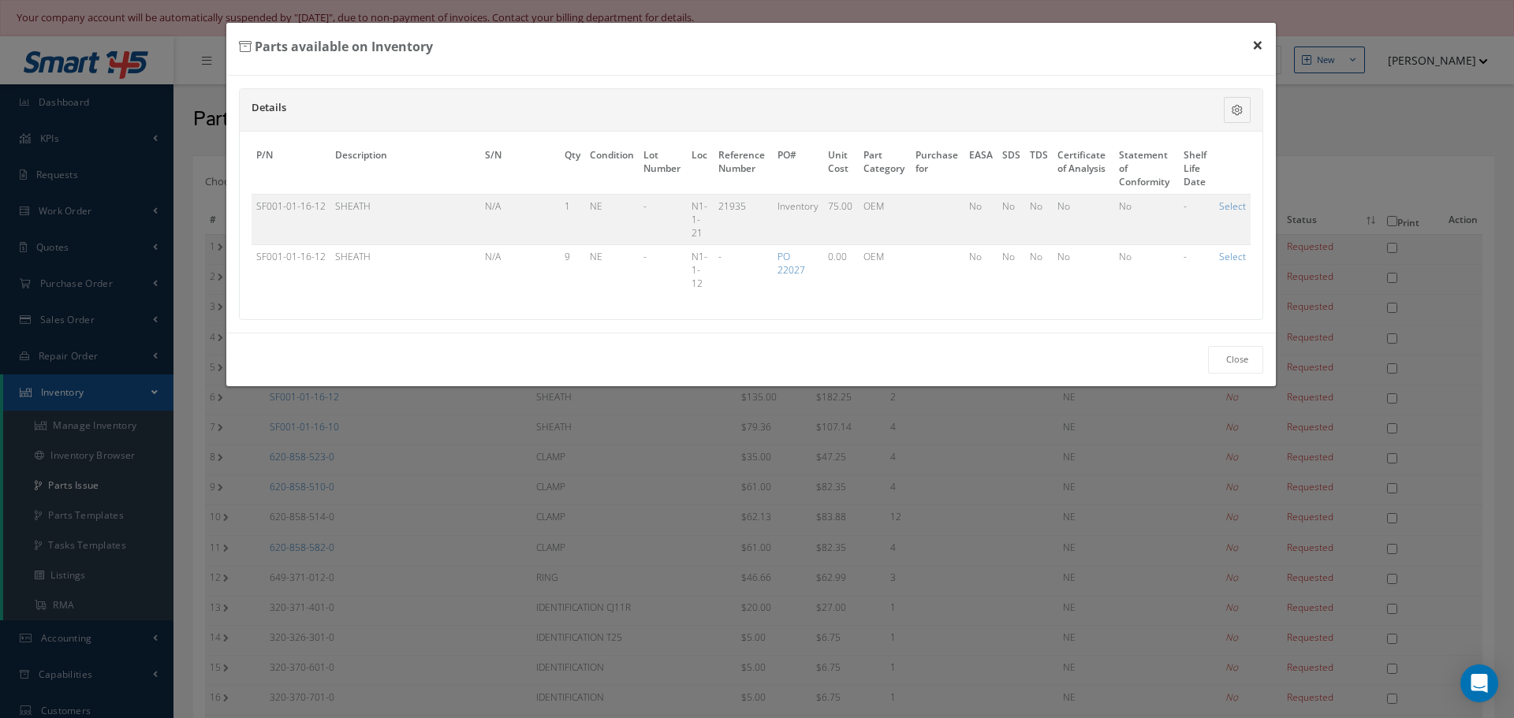
click at [1257, 43] on button "×" at bounding box center [1257, 45] width 36 height 44
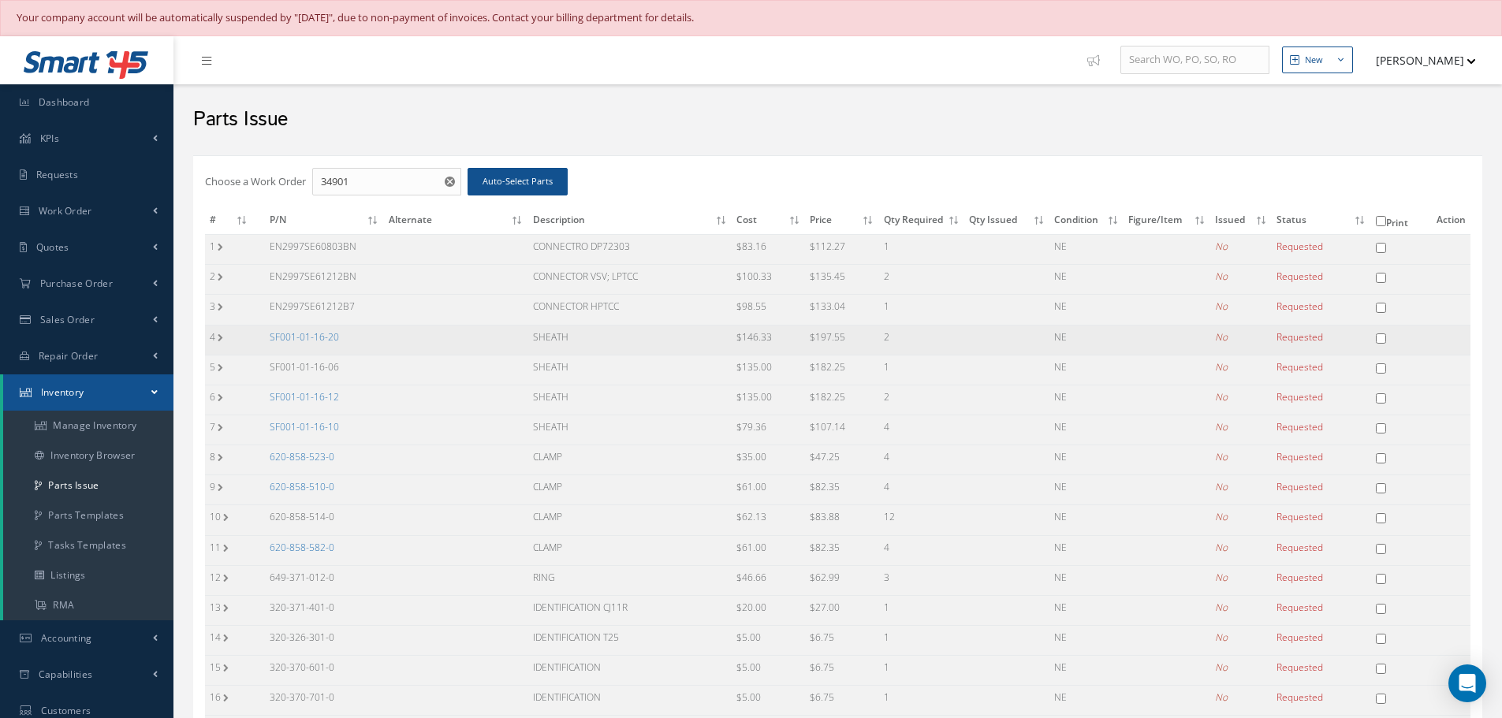
click at [1384, 337] on input "checkbox" at bounding box center [1381, 339] width 10 height 10
checkbox input "true"
click at [1381, 460] on input "checkbox" at bounding box center [1381, 458] width 10 height 10
checkbox input "true"
click at [1381, 489] on input "checkbox" at bounding box center [1381, 488] width 10 height 10
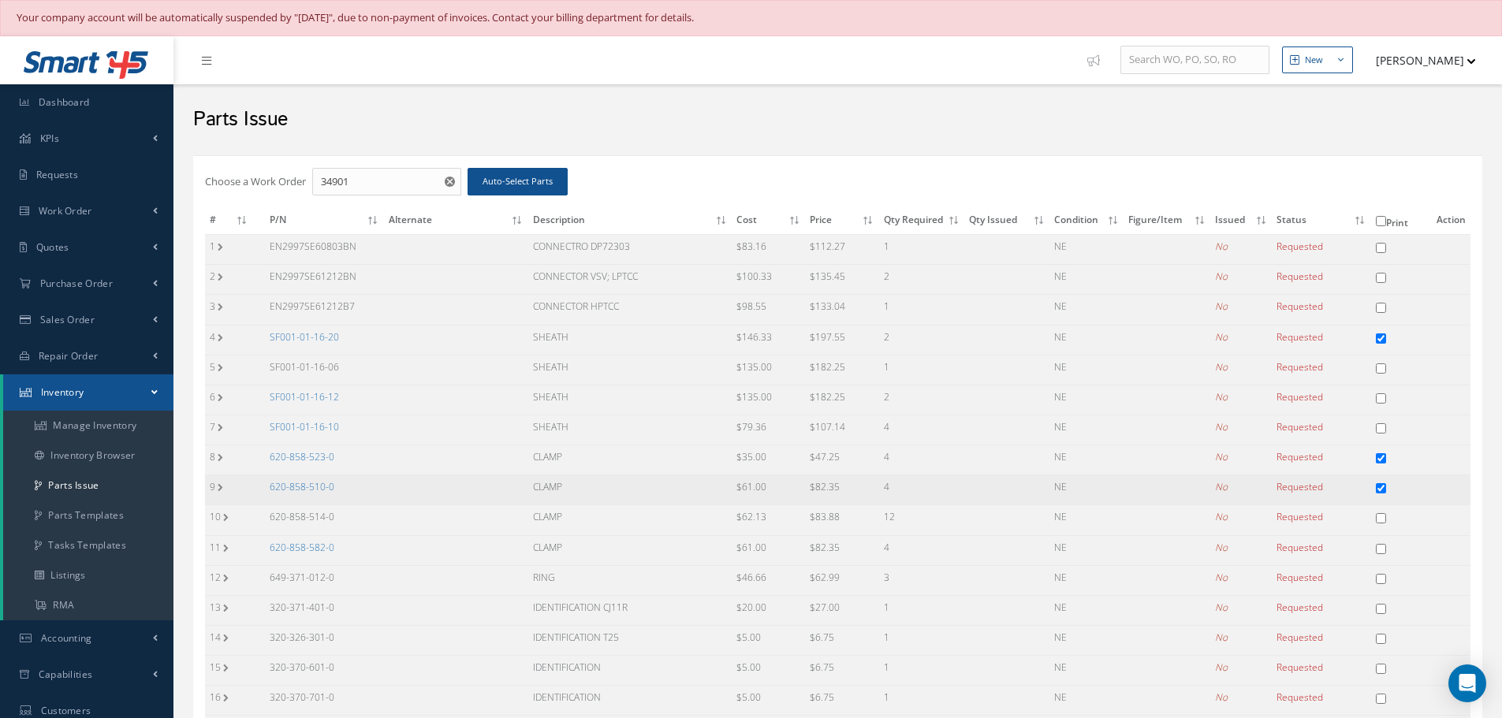
checkbox input "true"
click at [1381, 550] on input "checkbox" at bounding box center [1381, 549] width 10 height 10
checkbox input "true"
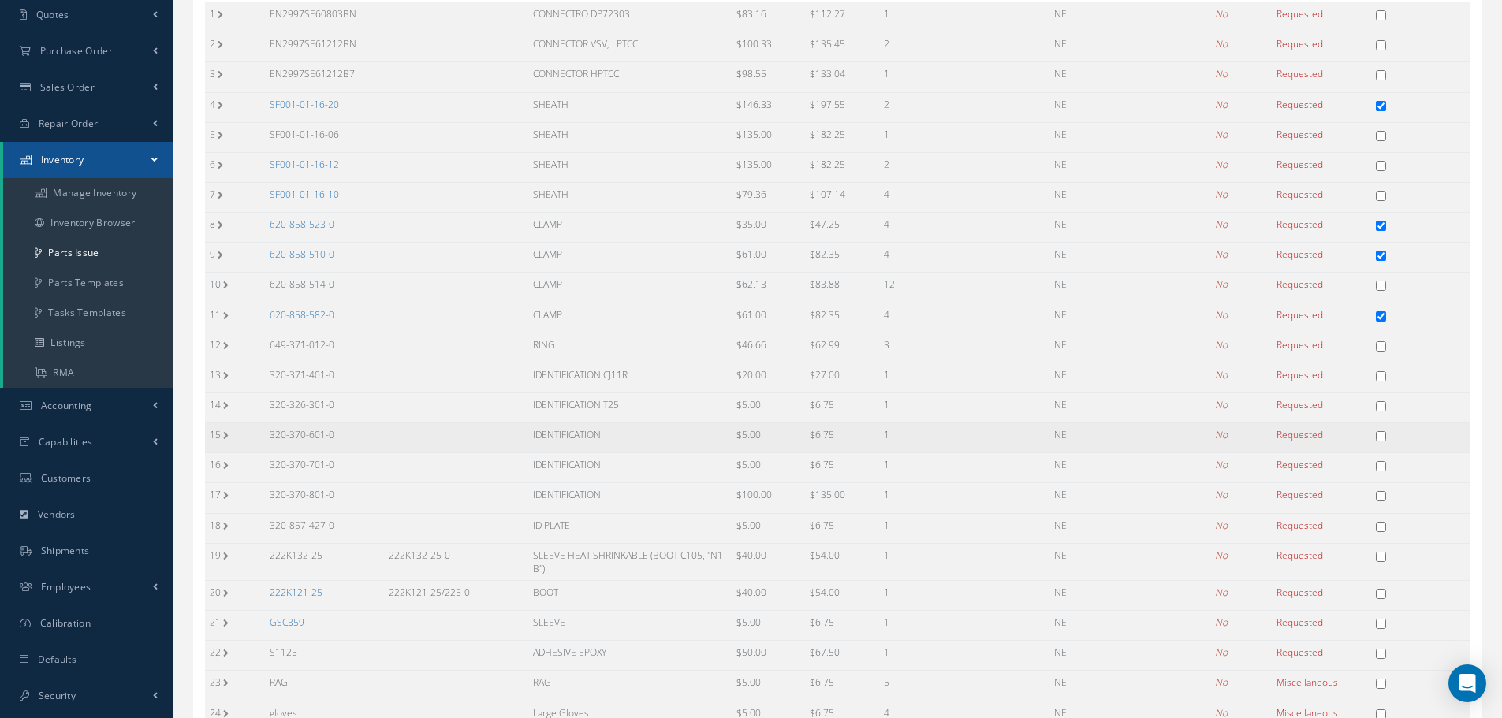
scroll to position [237, 0]
click at [1382, 591] on input "checkbox" at bounding box center [1381, 590] width 10 height 10
checkbox input "true"
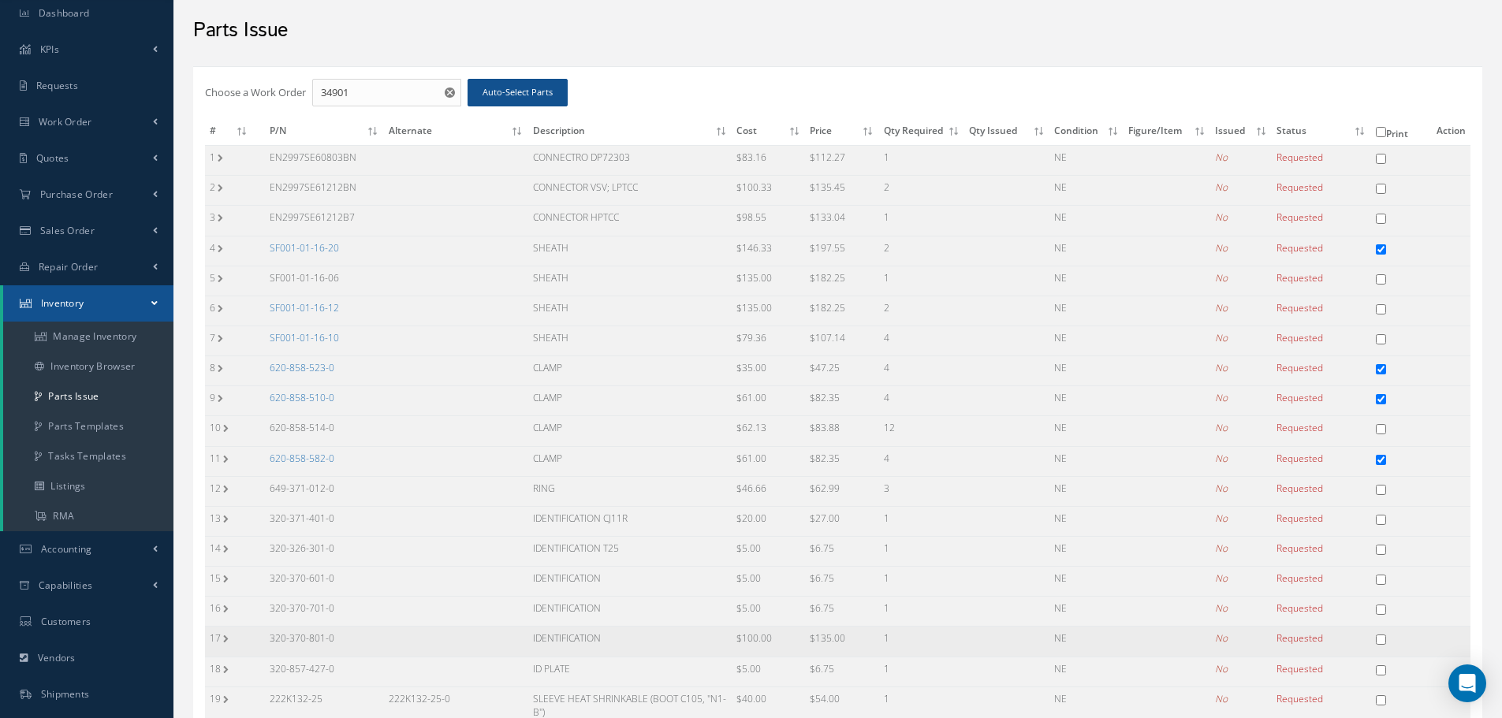
scroll to position [79, 0]
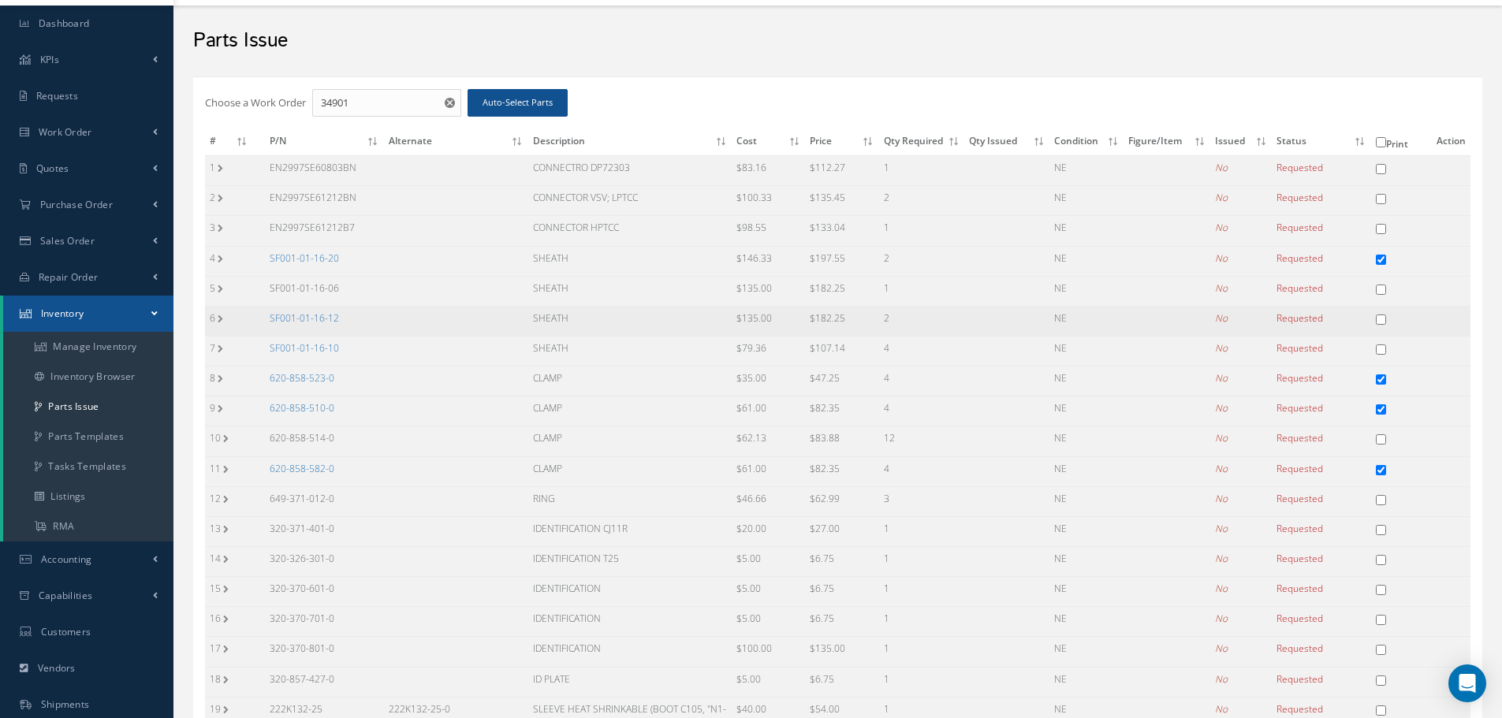
click at [1384, 322] on input "checkbox" at bounding box center [1381, 320] width 10 height 10
checkbox input "true"
click at [1381, 352] on input "checkbox" at bounding box center [1381, 350] width 10 height 10
checkbox input "true"
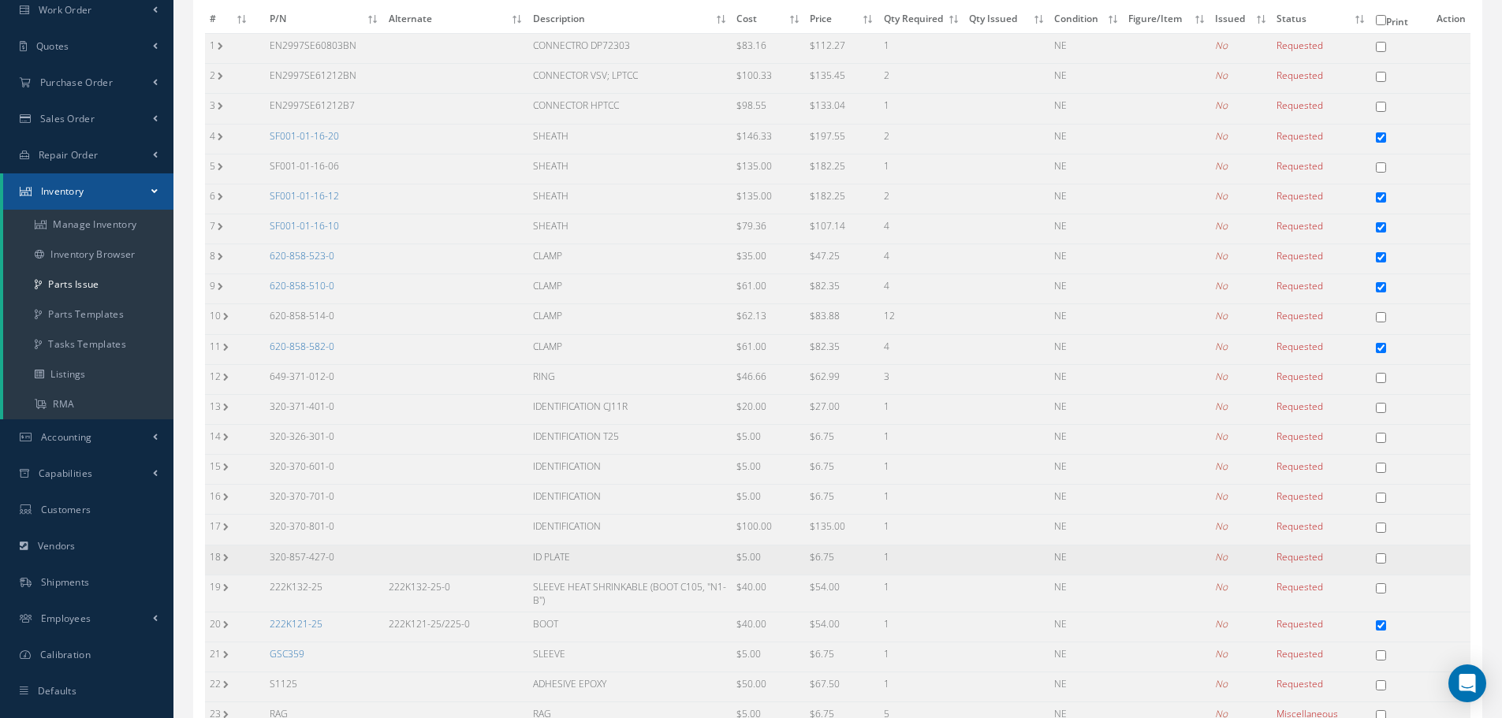
scroll to position [371, 0]
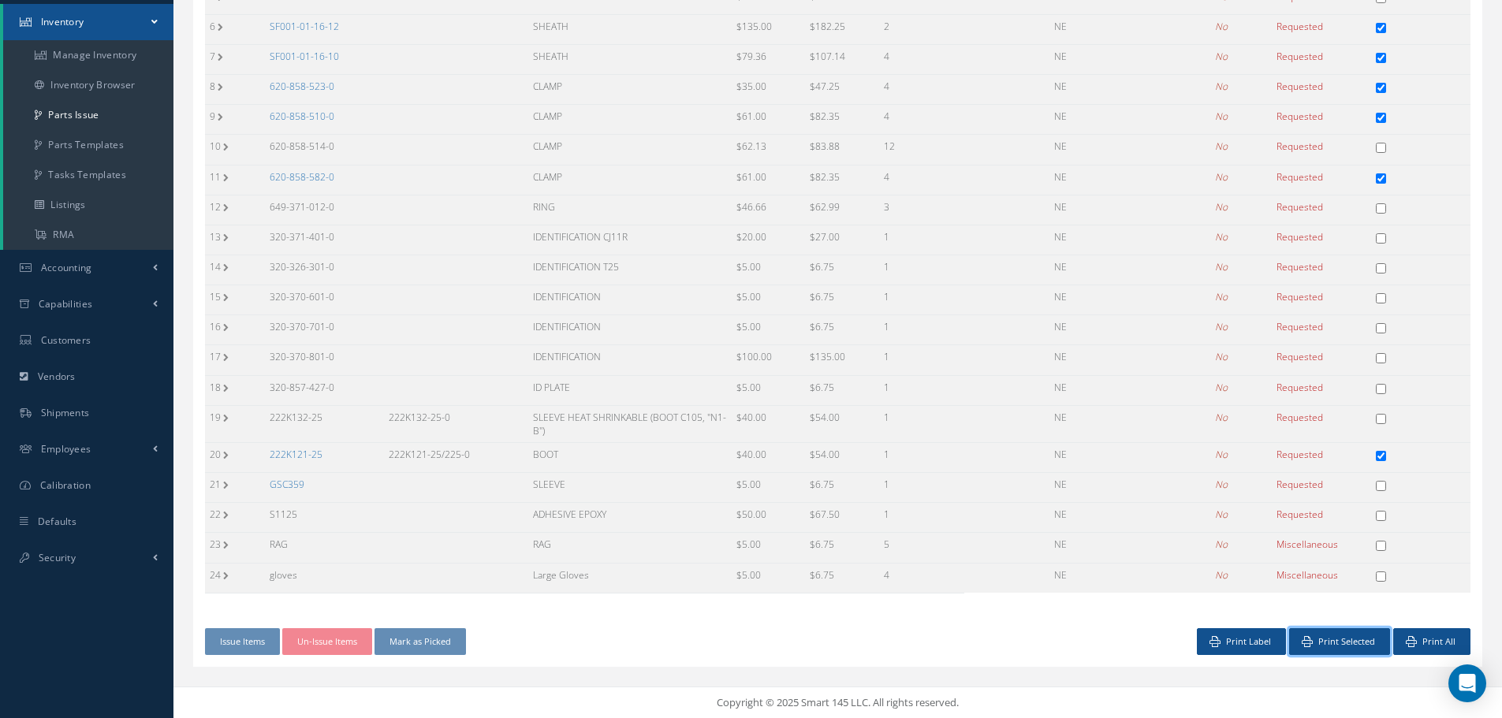
click at [1362, 639] on button "Print Selected" at bounding box center [1339, 642] width 101 height 28
click at [1289, 628] on button "Print Selected" at bounding box center [1339, 642] width 101 height 28
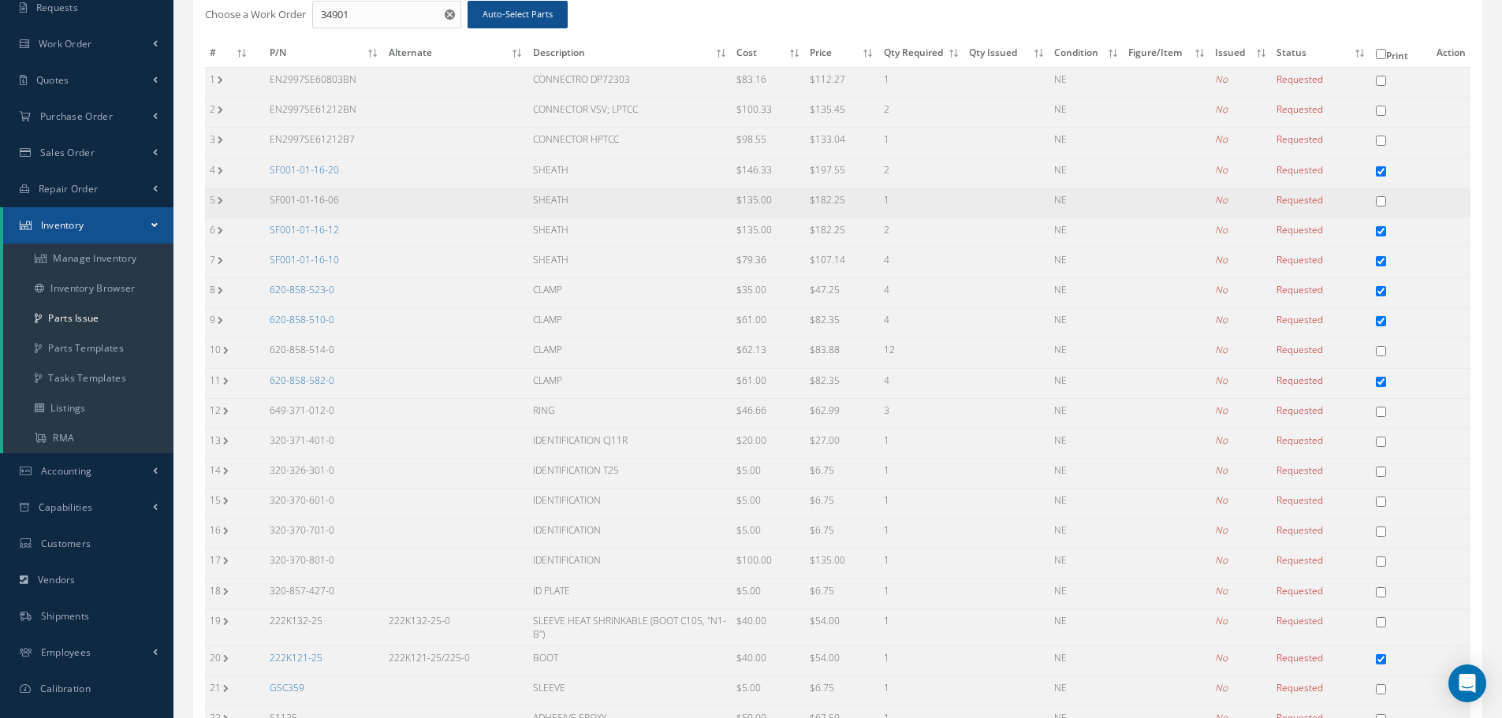
scroll to position [0, 0]
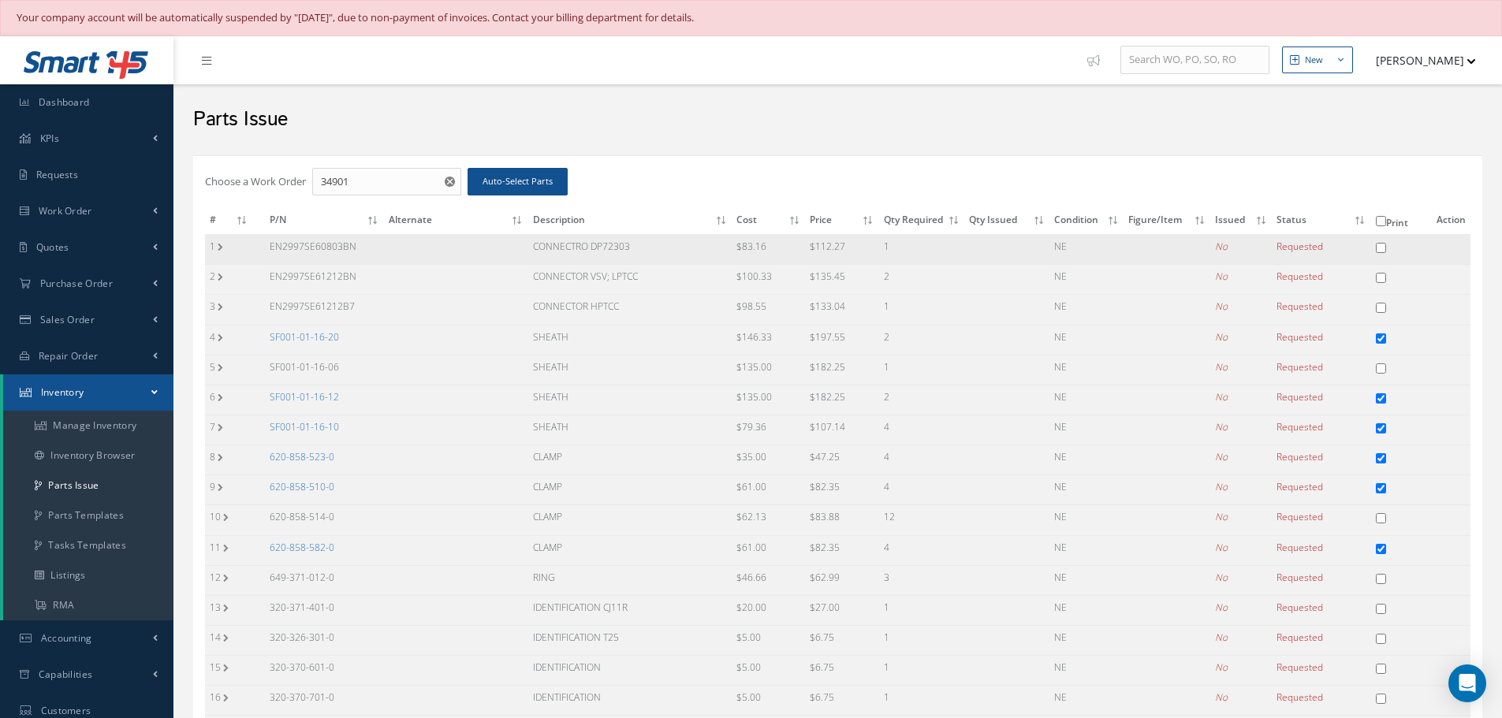
drag, startPoint x: 265, startPoint y: 244, endPoint x: 370, endPoint y: 240, distance: 104.9
click at [370, 240] on td "EN2997SE60803BN" at bounding box center [324, 250] width 119 height 30
copy td "EN2997SE60803BN"
drag, startPoint x: 531, startPoint y: 242, endPoint x: 662, endPoint y: 246, distance: 131.7
click at [662, 246] on td "CONNECTRO DP72303" at bounding box center [629, 250] width 203 height 30
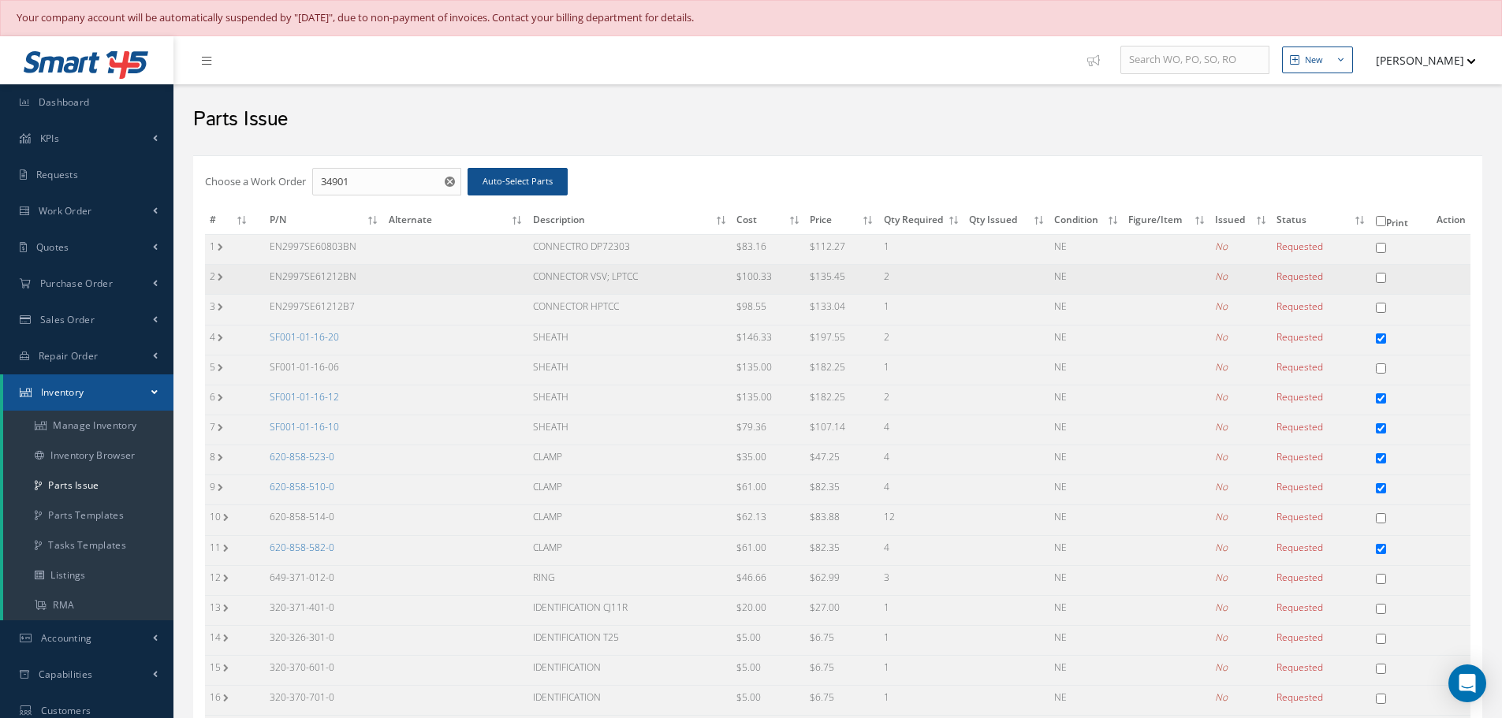
copy td "CONNECTRO DP72303"
drag, startPoint x: 265, startPoint y: 273, endPoint x: 360, endPoint y: 281, distance: 95.0
click at [360, 281] on td "EN2997SE61212BN" at bounding box center [324, 280] width 119 height 30
copy td "EN2997SE61212BN"
drag, startPoint x: 532, startPoint y: 274, endPoint x: 672, endPoint y: 289, distance: 140.4
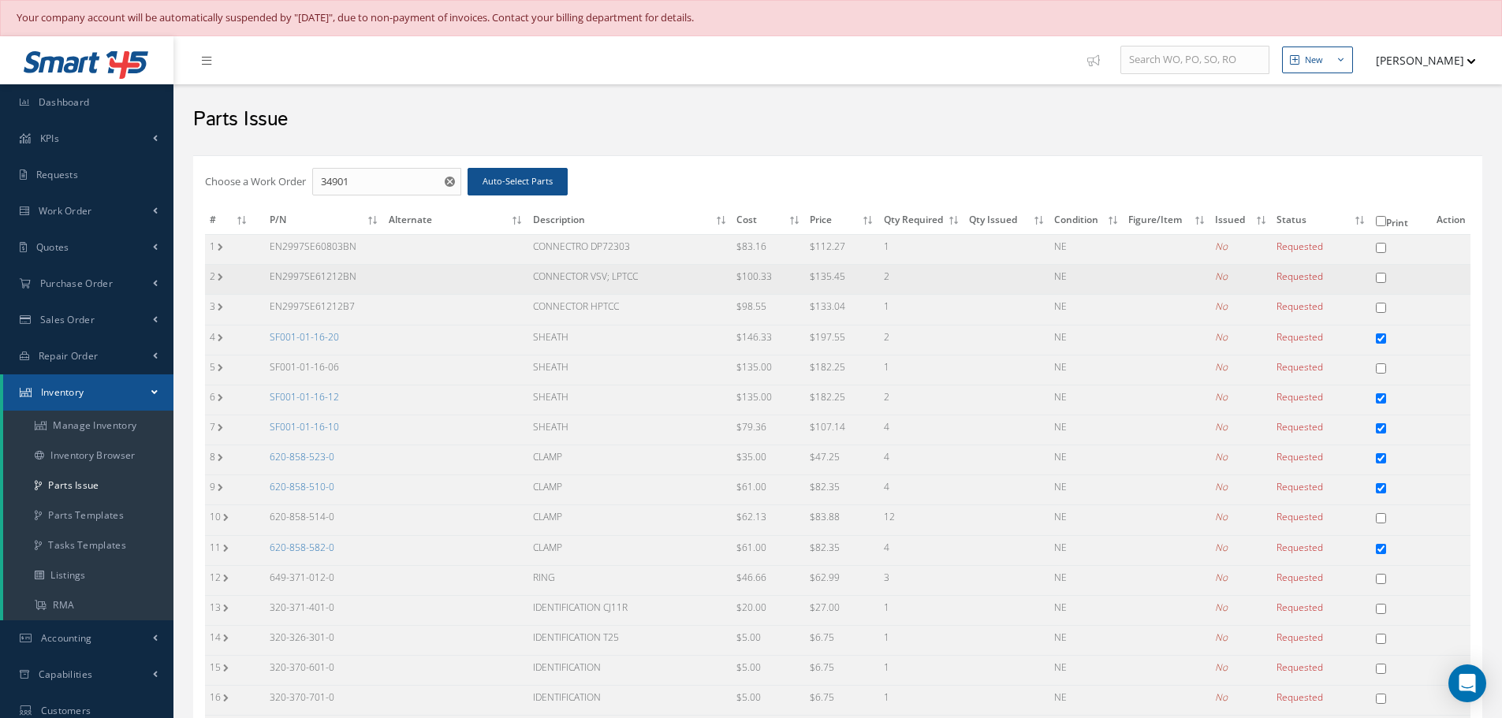
click at [672, 289] on td "CONNECTOR VSV; LPTCC" at bounding box center [629, 280] width 203 height 30
copy td "CONNECTOR VSV; LPTCC"
drag, startPoint x: 269, startPoint y: 304, endPoint x: 389, endPoint y: 313, distance: 120.2
click at [389, 313] on tr "3 EN2997SE61212B7 CONNECTOR HPTCC $98.55 $133.04 1 NE No Requested" at bounding box center [838, 310] width 1266 height 30
copy tr "EN2997SE61212B7"
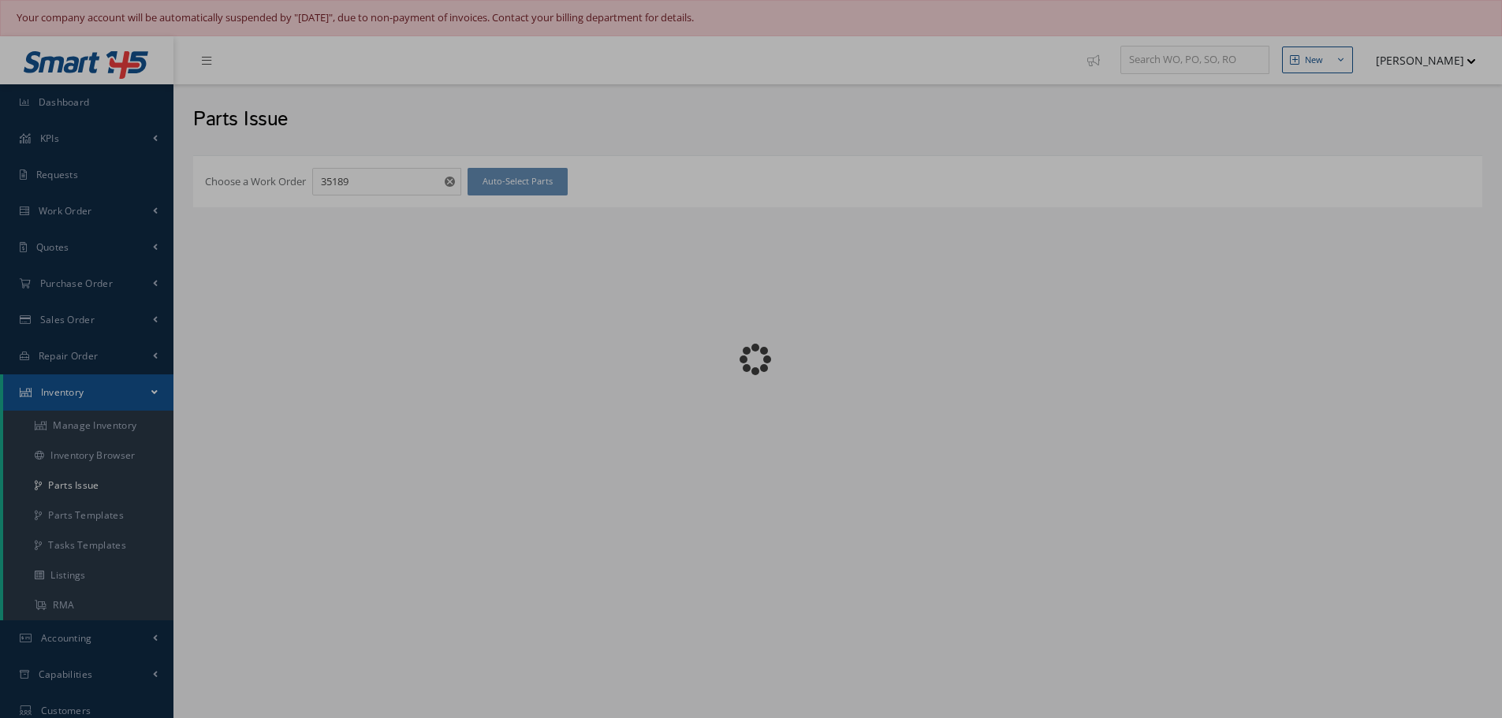
checkbox input "false"
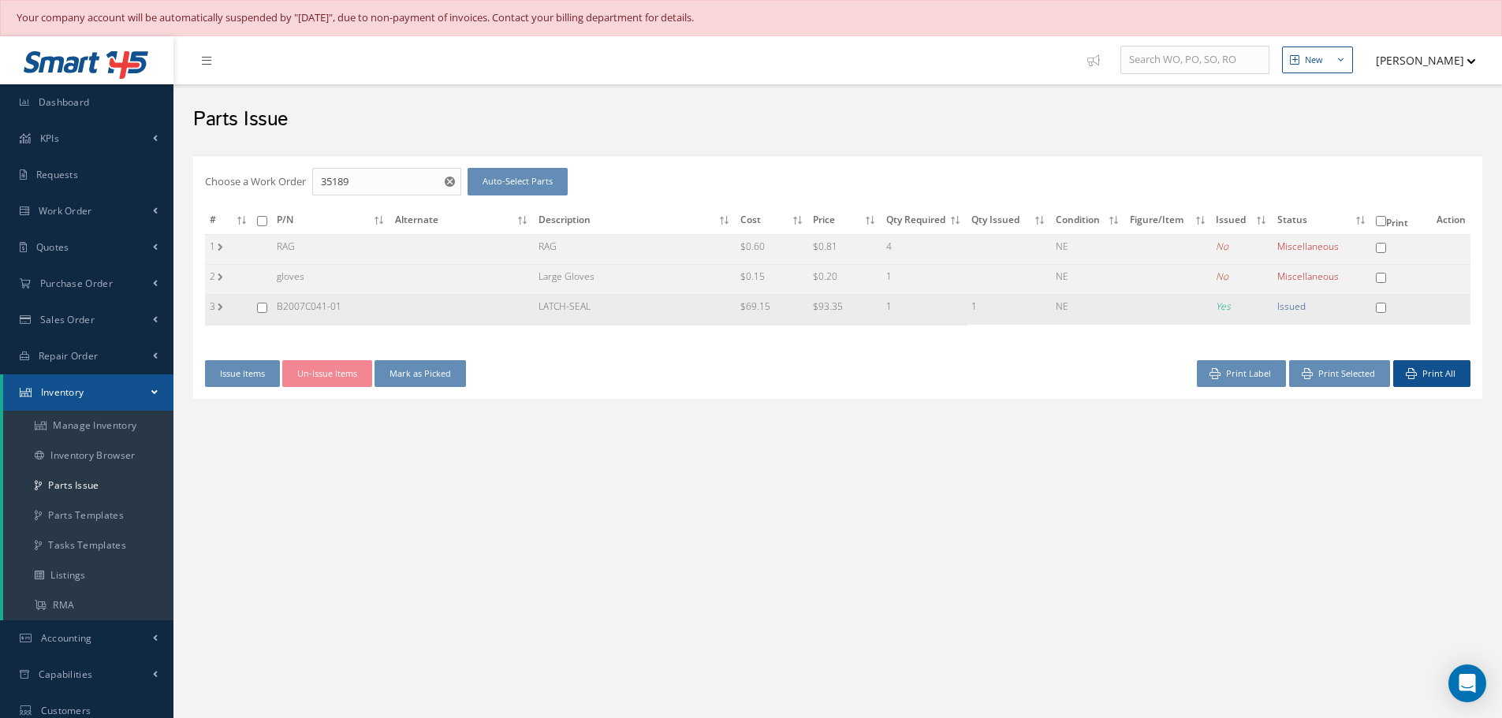
click at [262, 306] on input "checkbox" at bounding box center [262, 308] width 10 height 10
checkbox input "true"
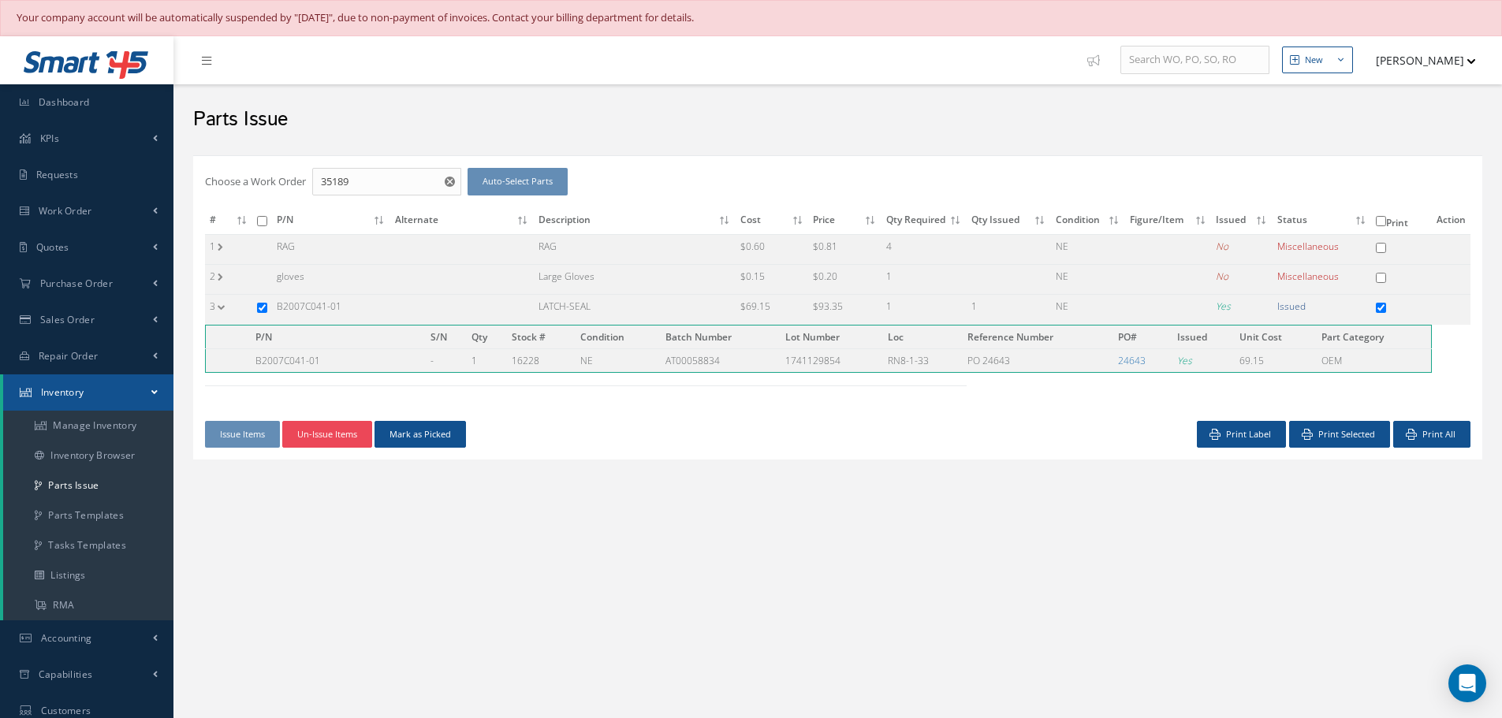
click at [318, 438] on button "Un-Issue Items" at bounding box center [327, 435] width 90 height 28
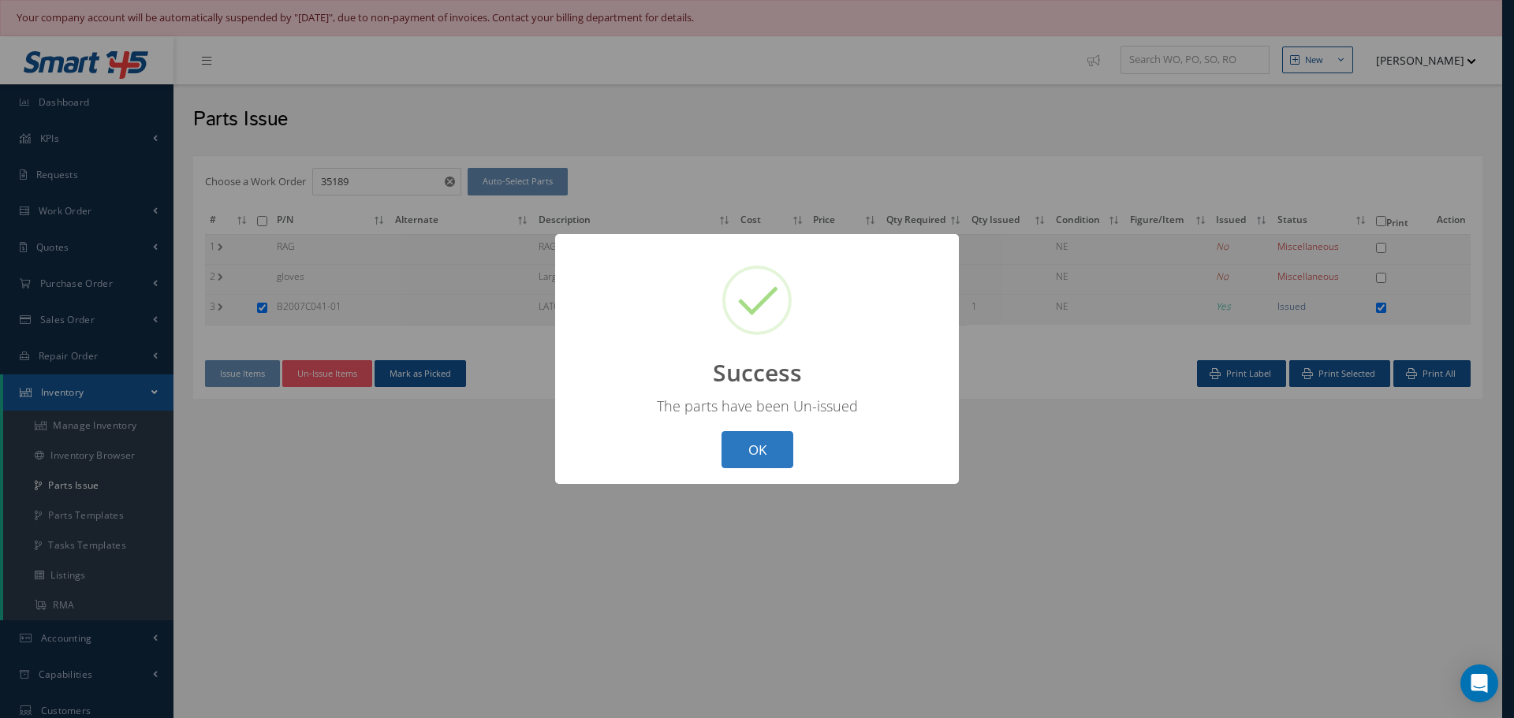
click at [765, 453] on button "OK" at bounding box center [757, 449] width 72 height 37
checkbox input "false"
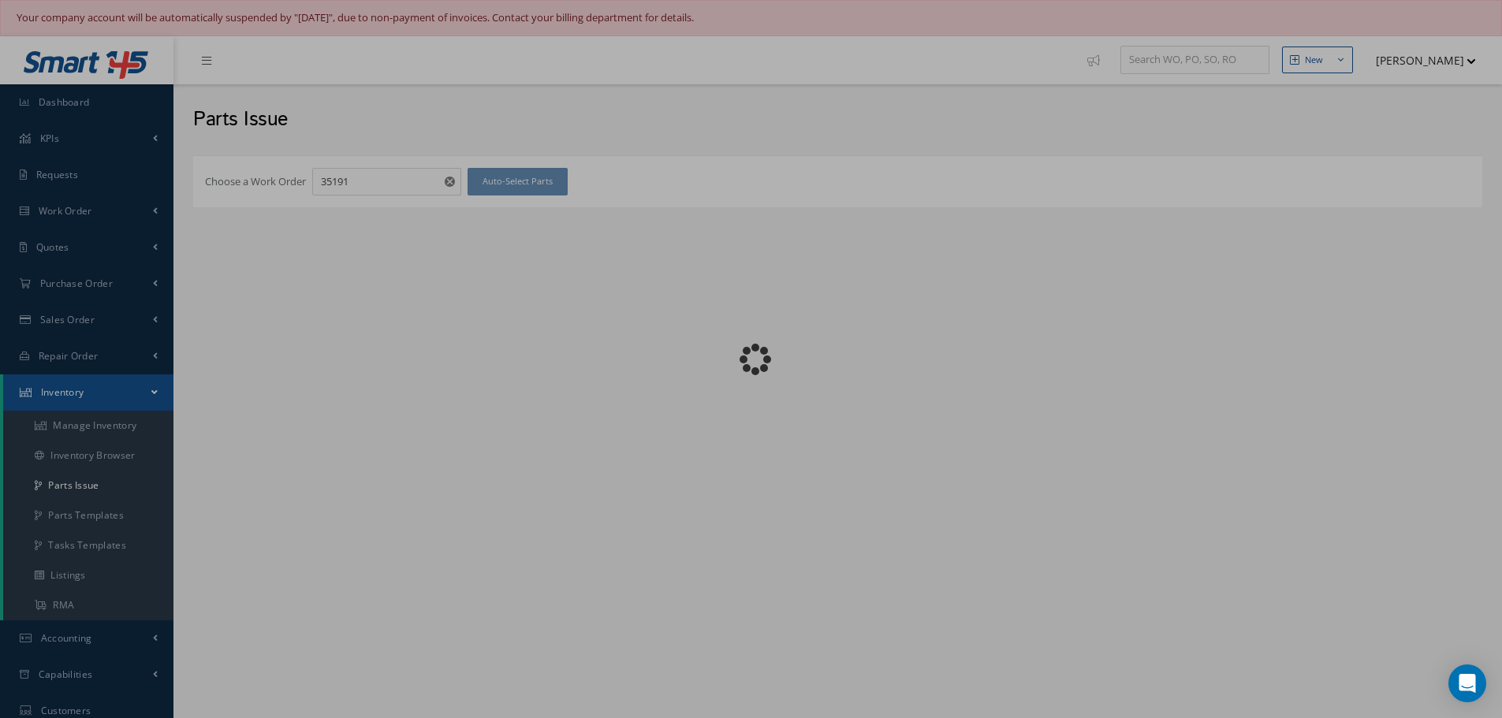
checkbox input "false"
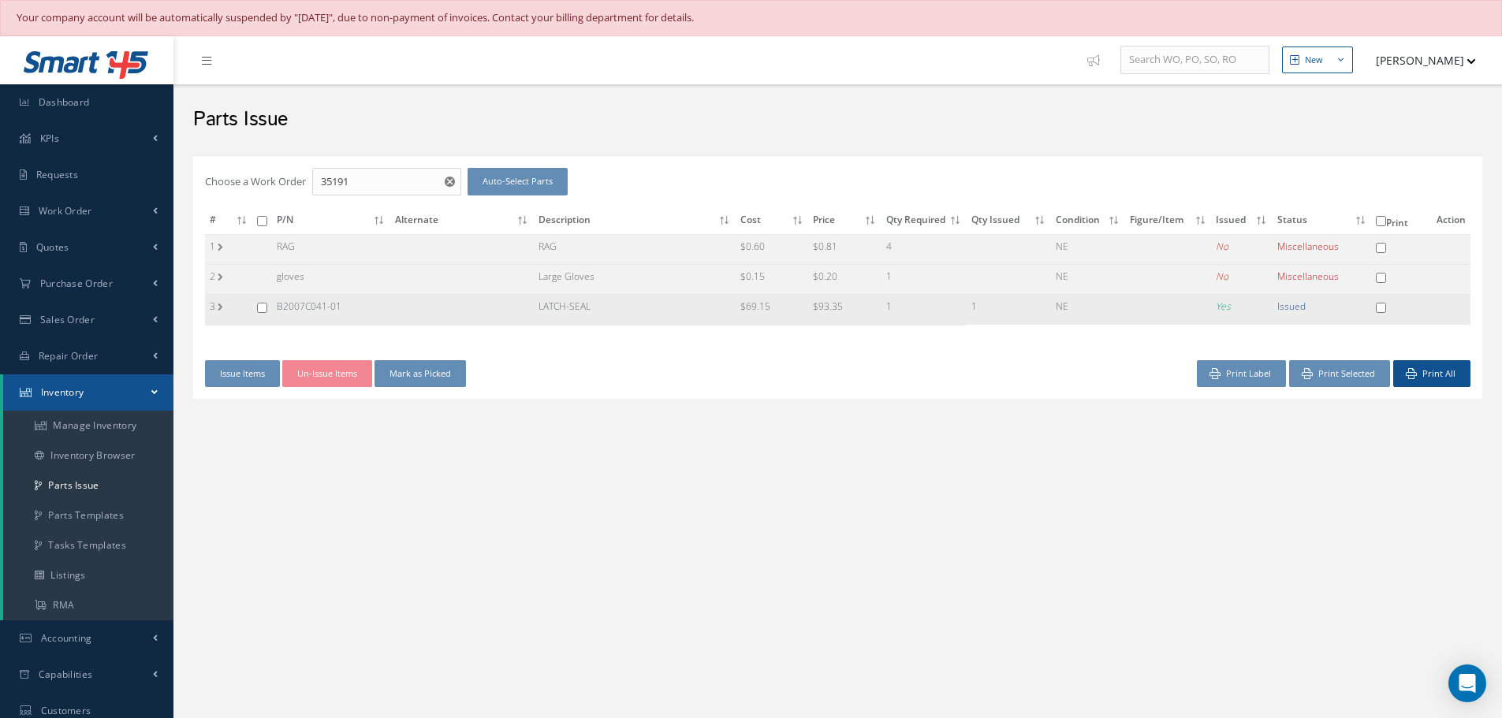
click at [260, 304] on input "checkbox" at bounding box center [262, 308] width 10 height 10
checkbox input "true"
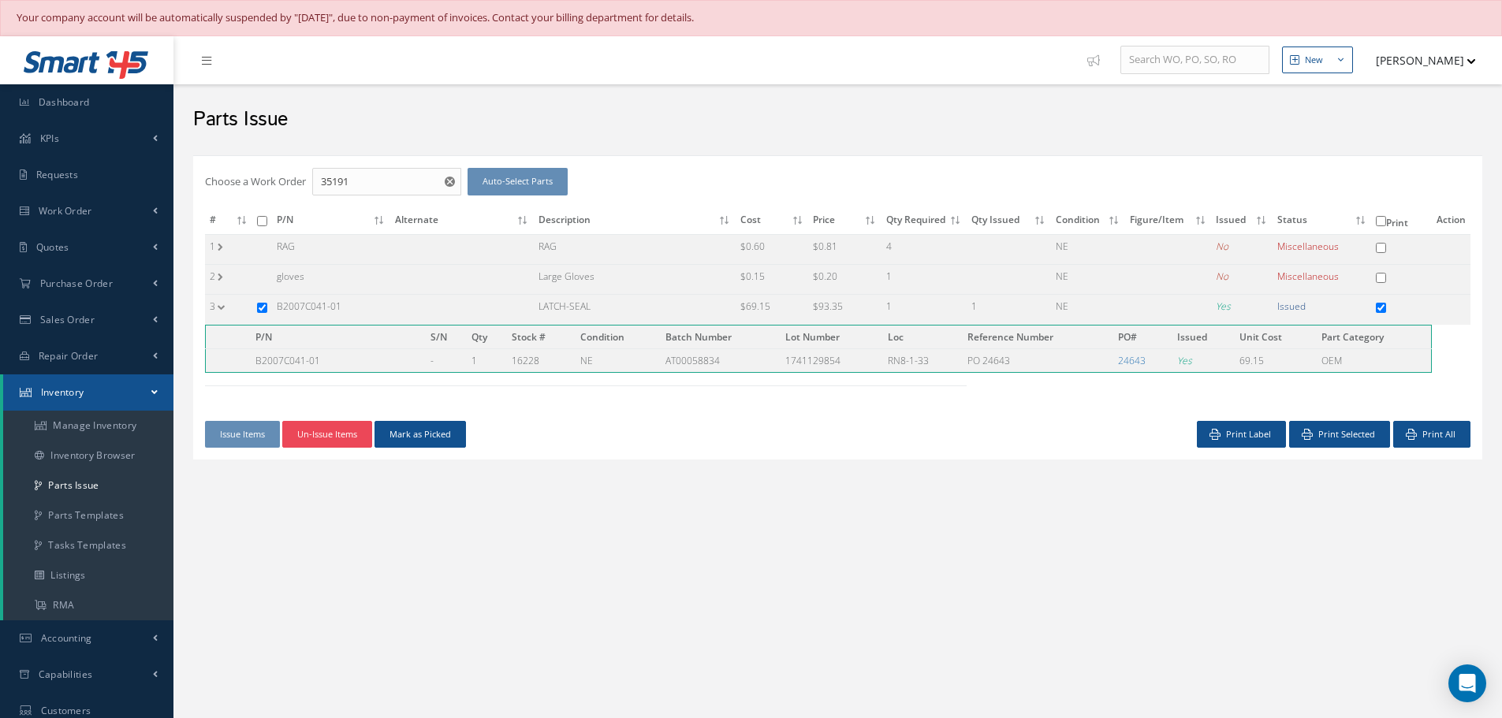
click at [324, 423] on button "Un-Issue Items" at bounding box center [327, 435] width 90 height 28
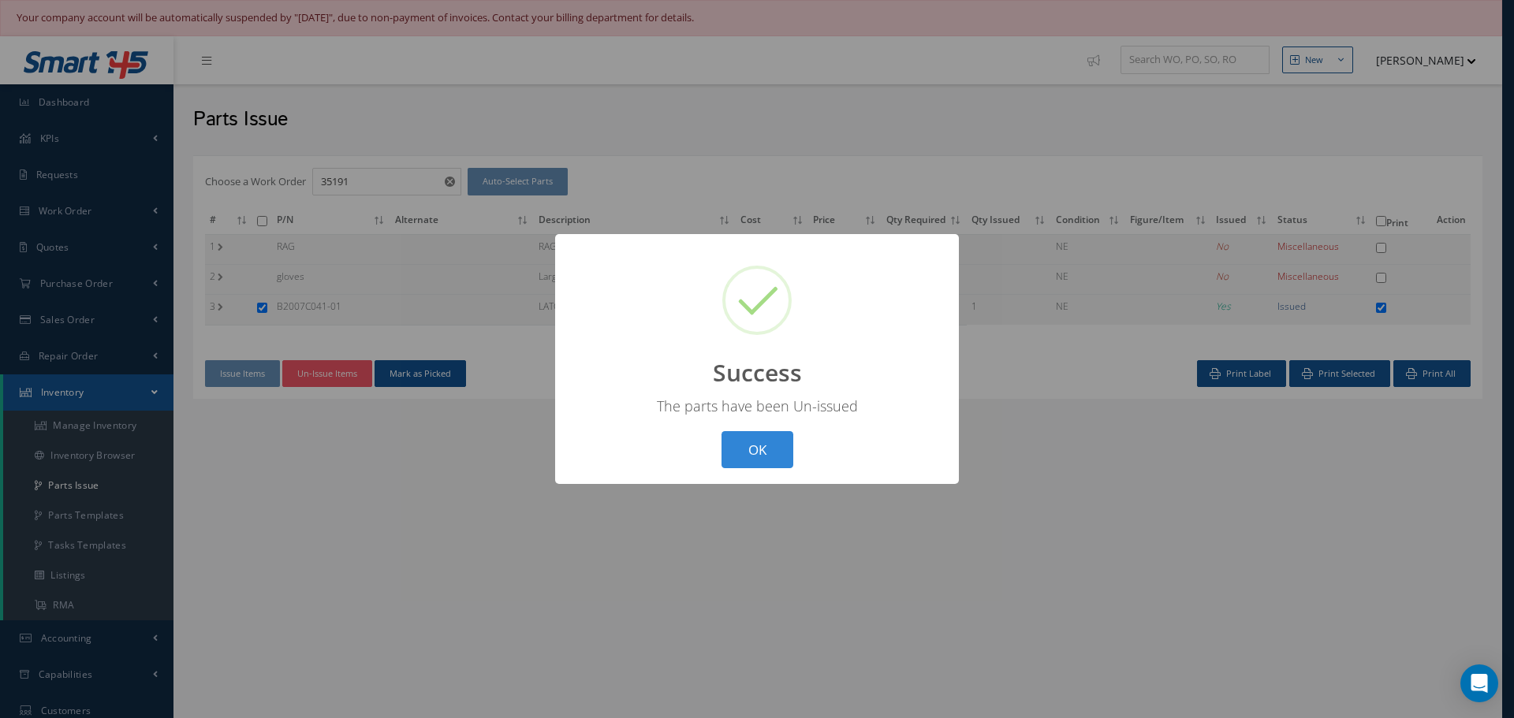
click at [781, 445] on button "OK" at bounding box center [757, 449] width 72 height 37
checkbox input "false"
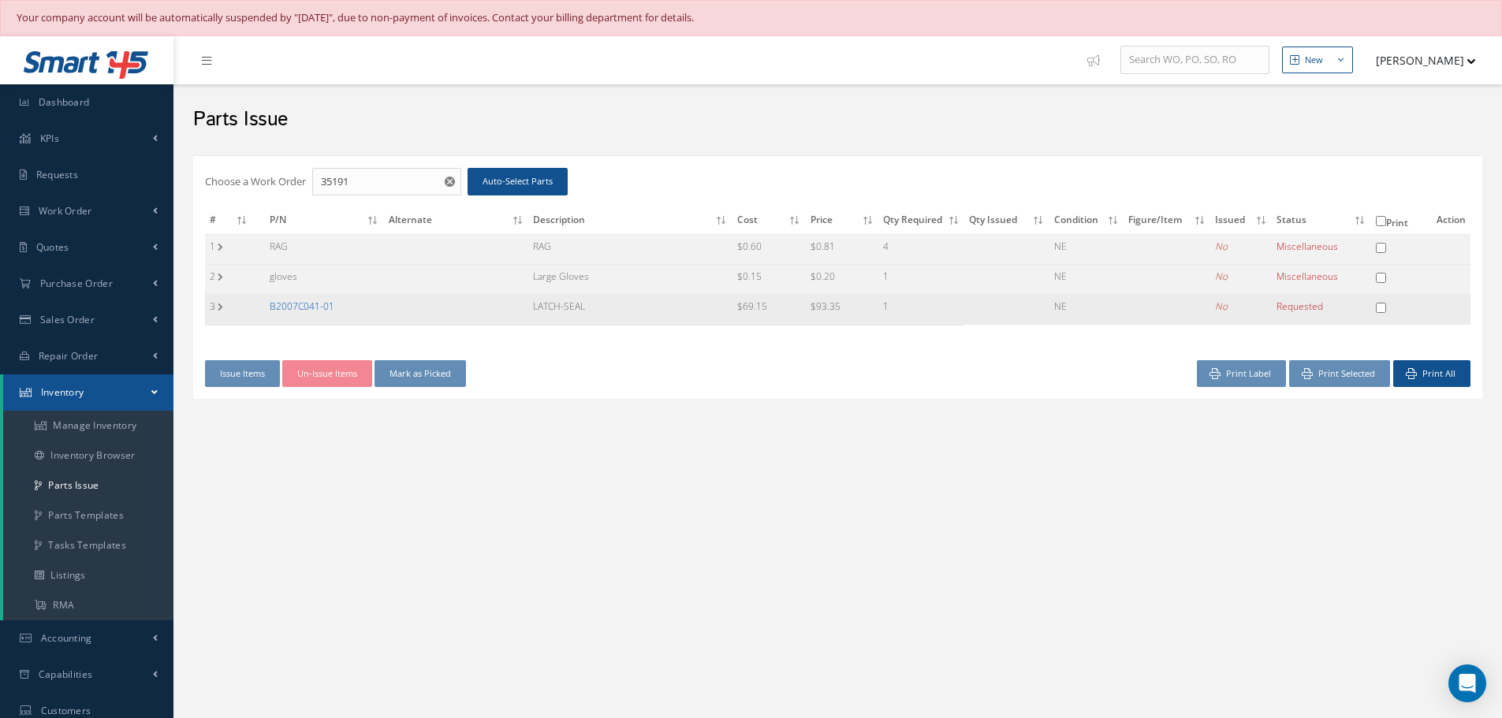
click at [303, 310] on link "B2007C041-01" at bounding box center [302, 306] width 65 height 13
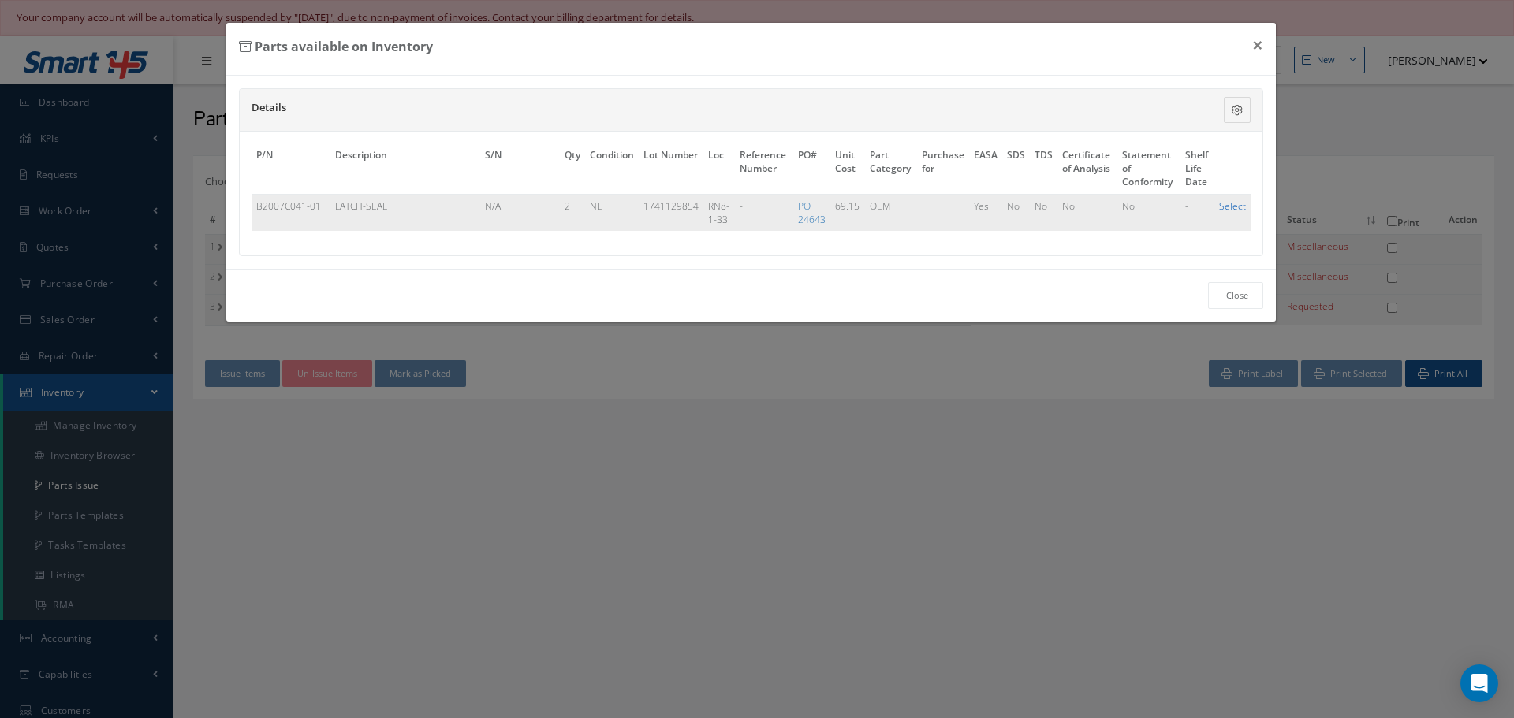
click at [1234, 209] on link "Select" at bounding box center [1232, 205] width 27 height 13
checkbox input "true"
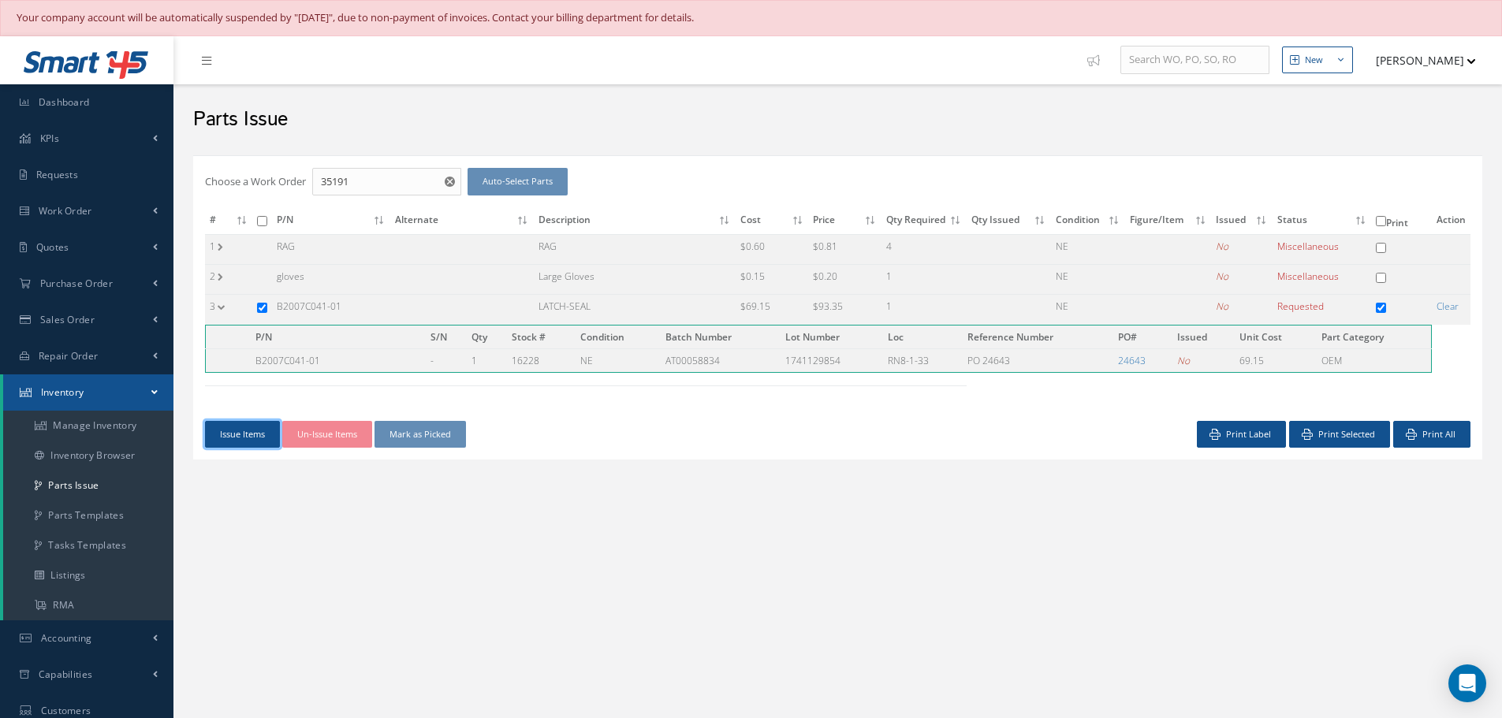
click at [249, 438] on button "Issue Items" at bounding box center [242, 435] width 75 height 28
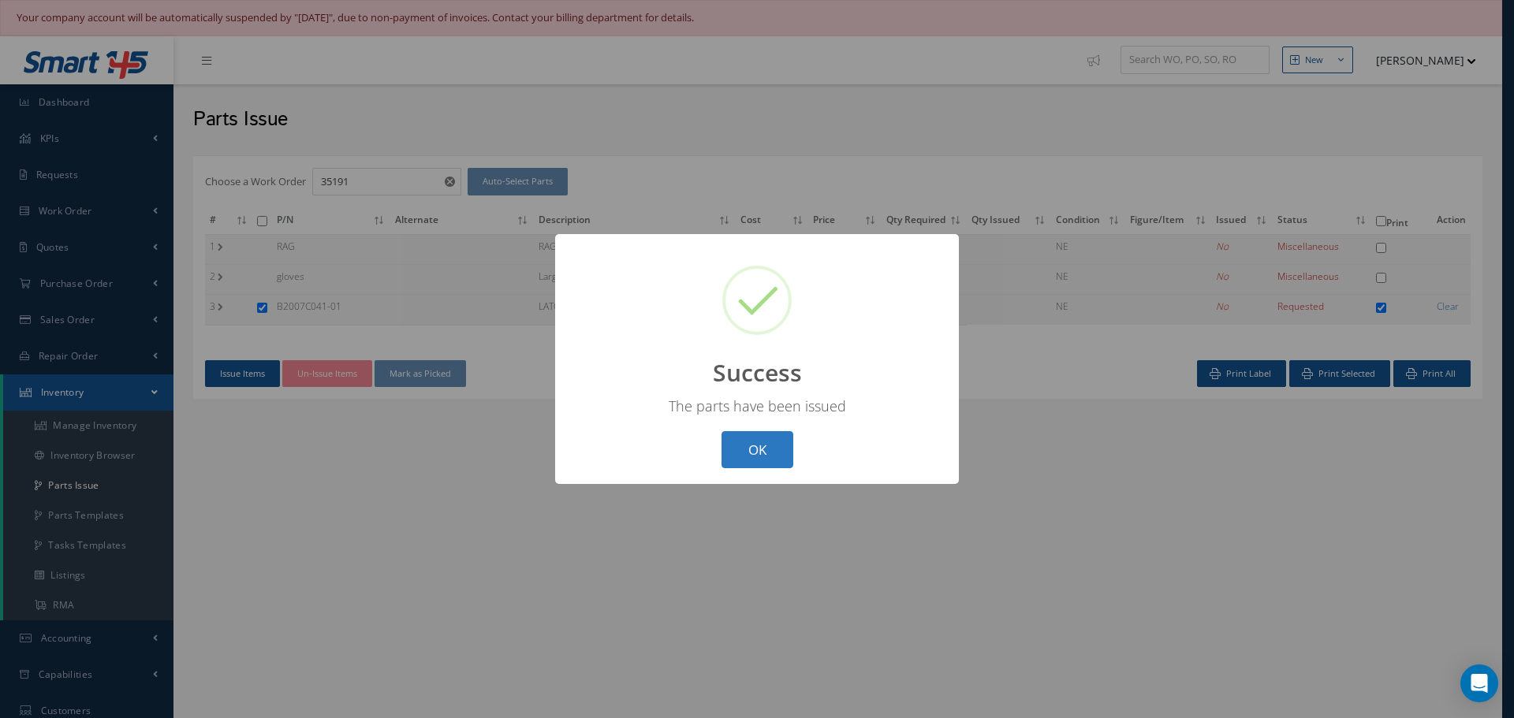
click at [744, 456] on button "OK" at bounding box center [757, 449] width 72 height 37
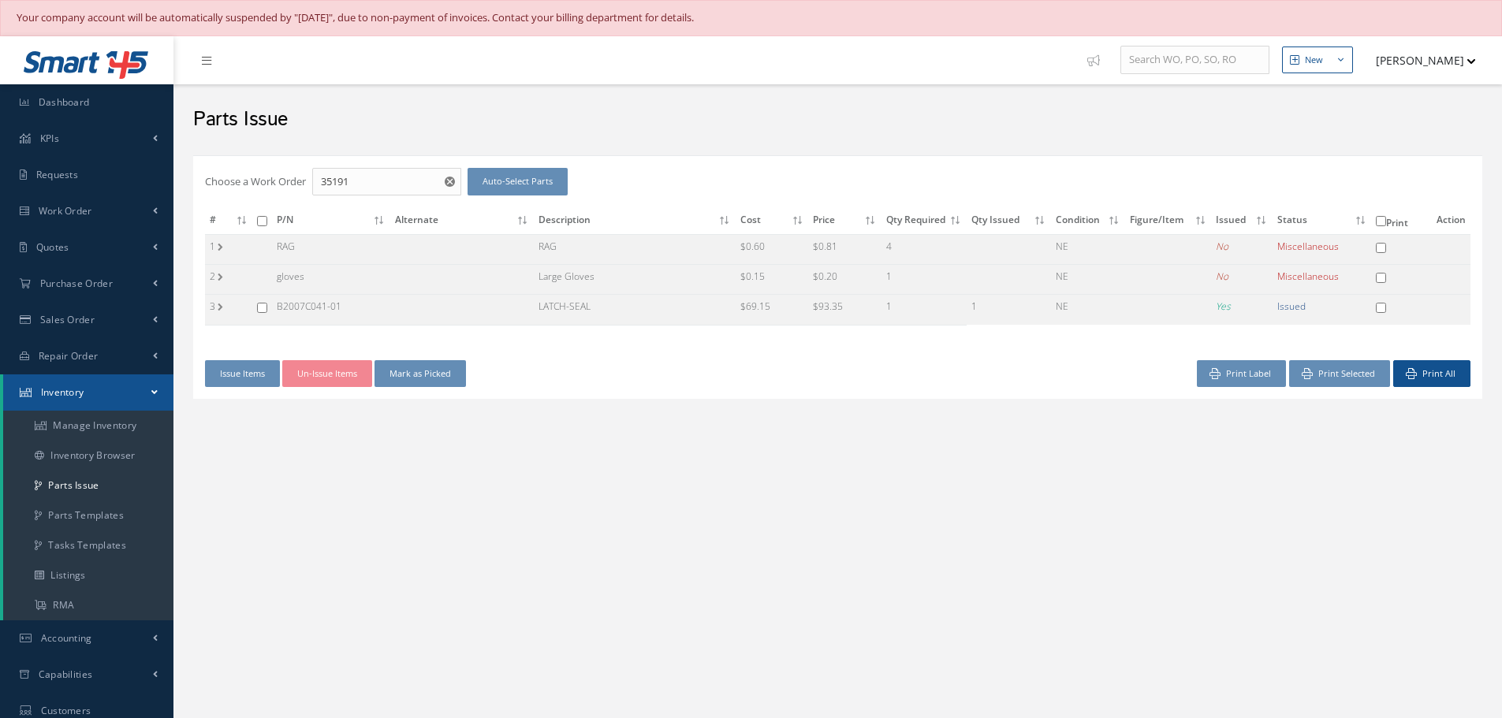
checkbox input "false"
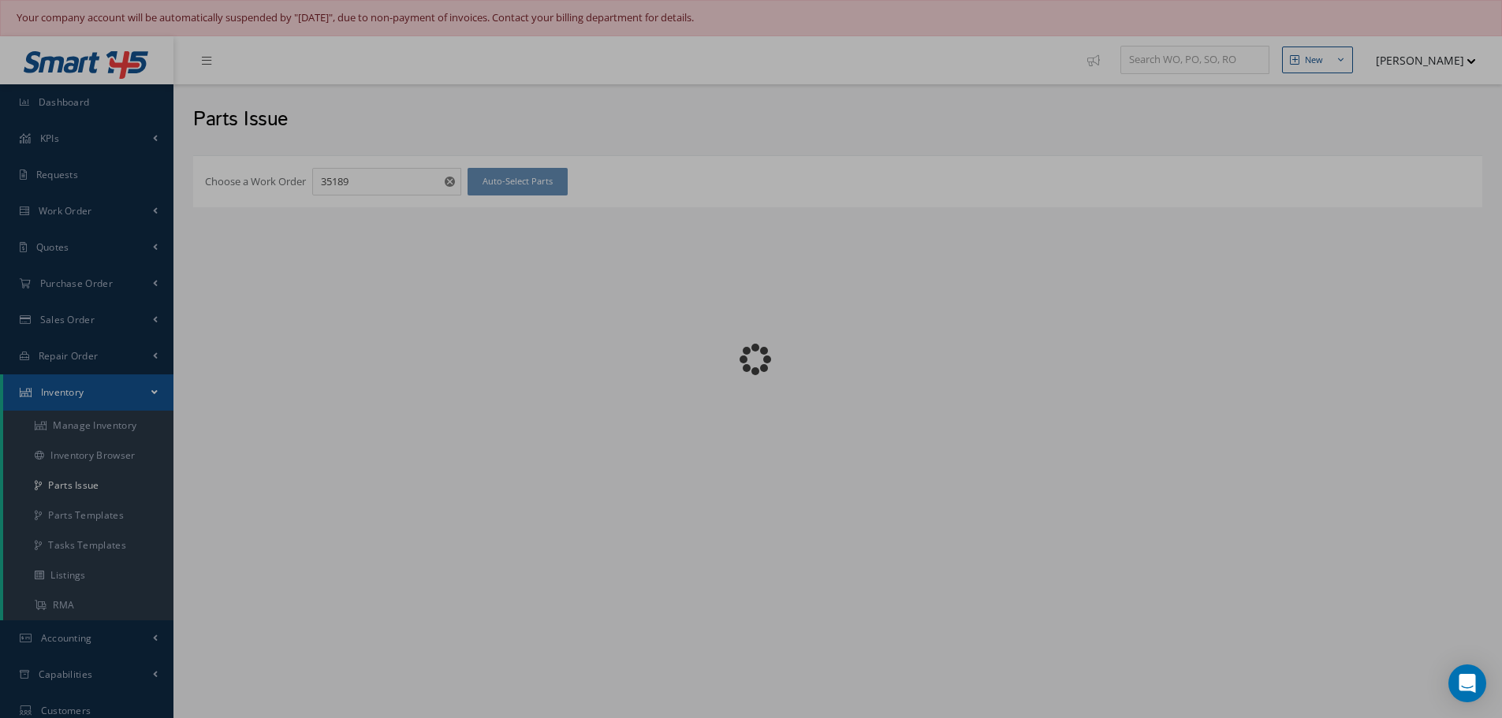
checkbox input "false"
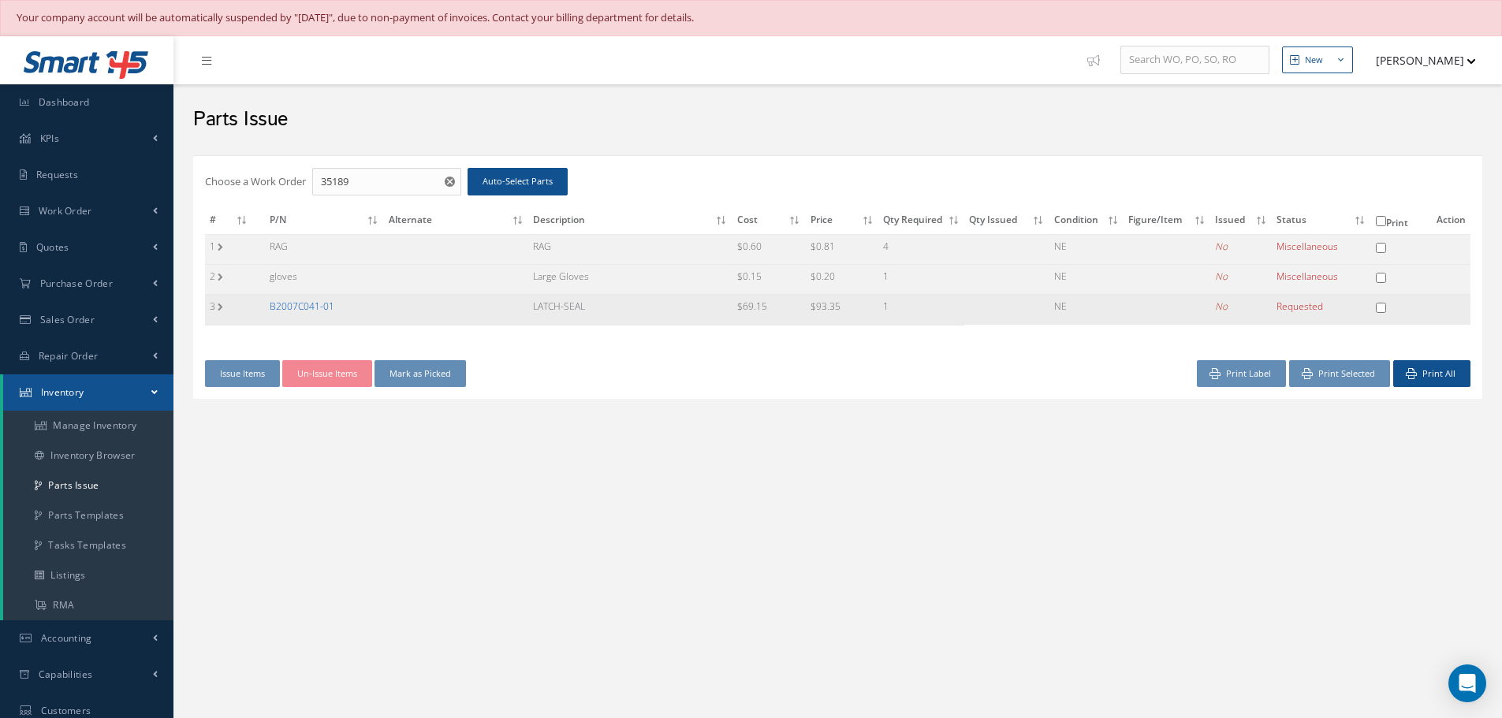
click at [292, 306] on link "B2007C041-01" at bounding box center [302, 306] width 65 height 13
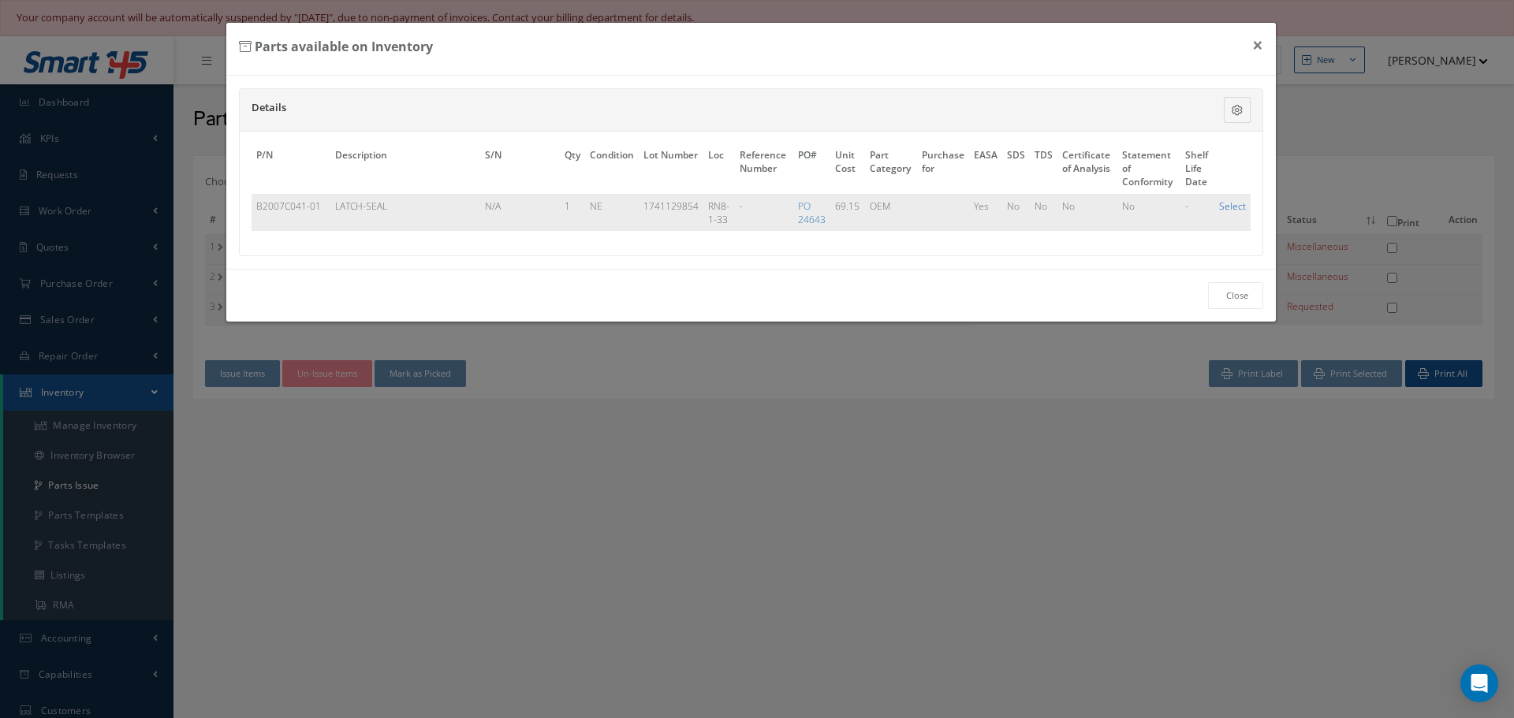
click at [1244, 206] on link "Select" at bounding box center [1232, 205] width 27 height 13
checkbox input "true"
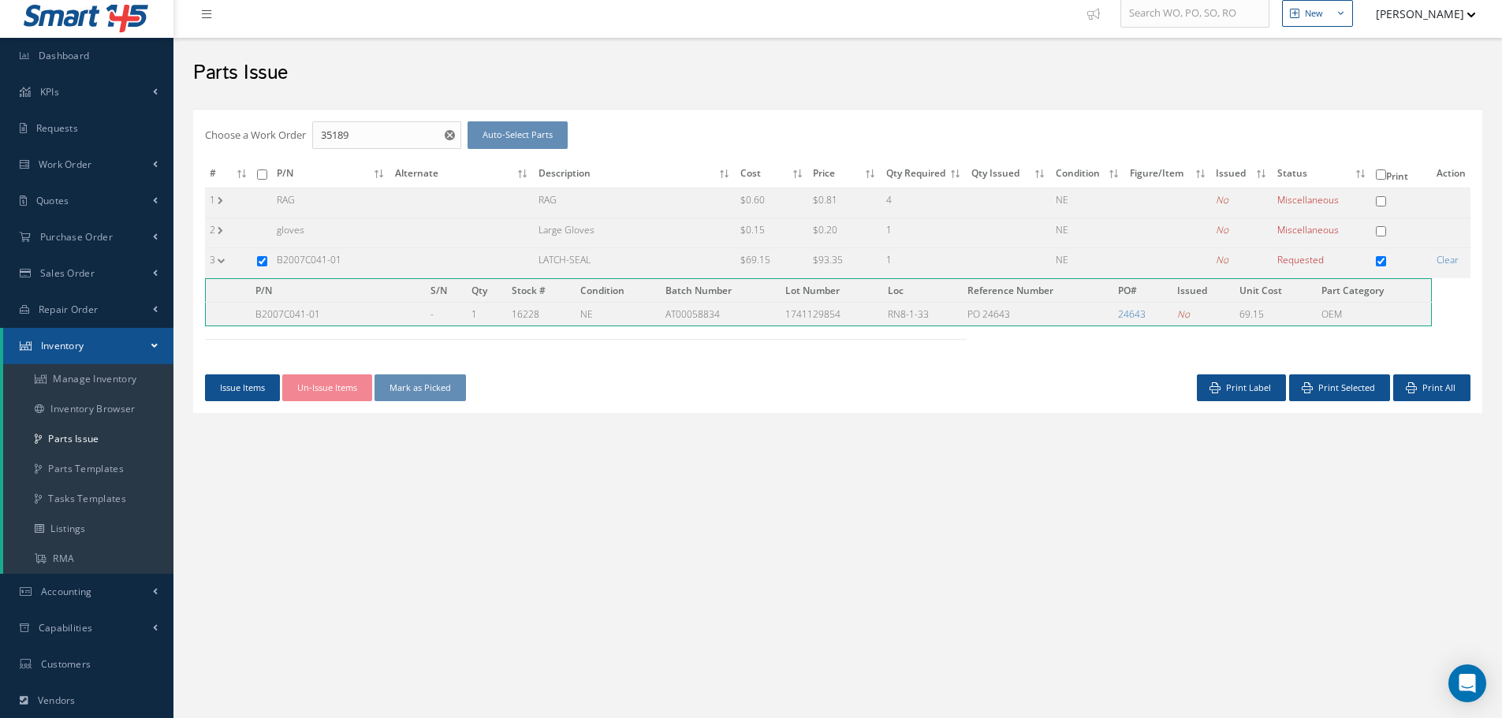
scroll to position [229, 0]
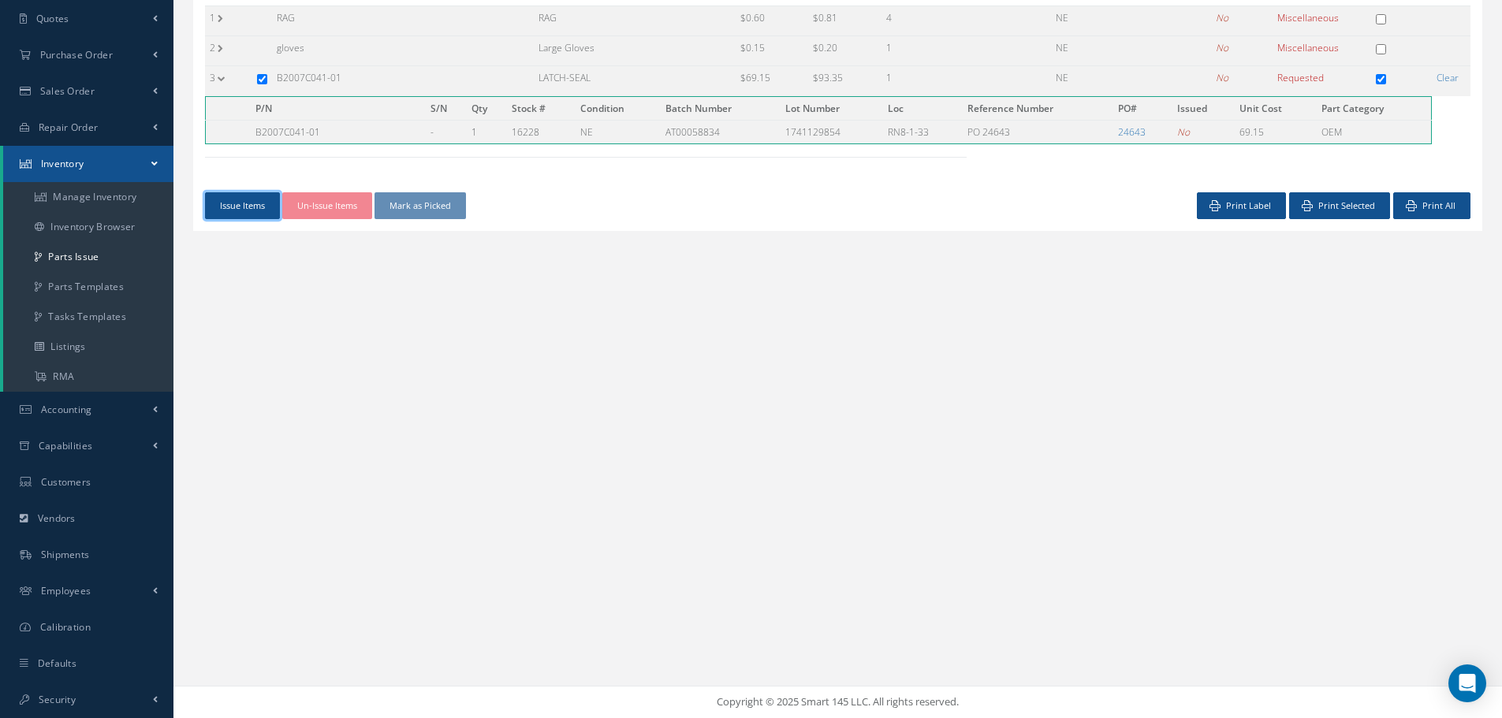
click at [248, 213] on button "Issue Items" at bounding box center [242, 206] width 75 height 28
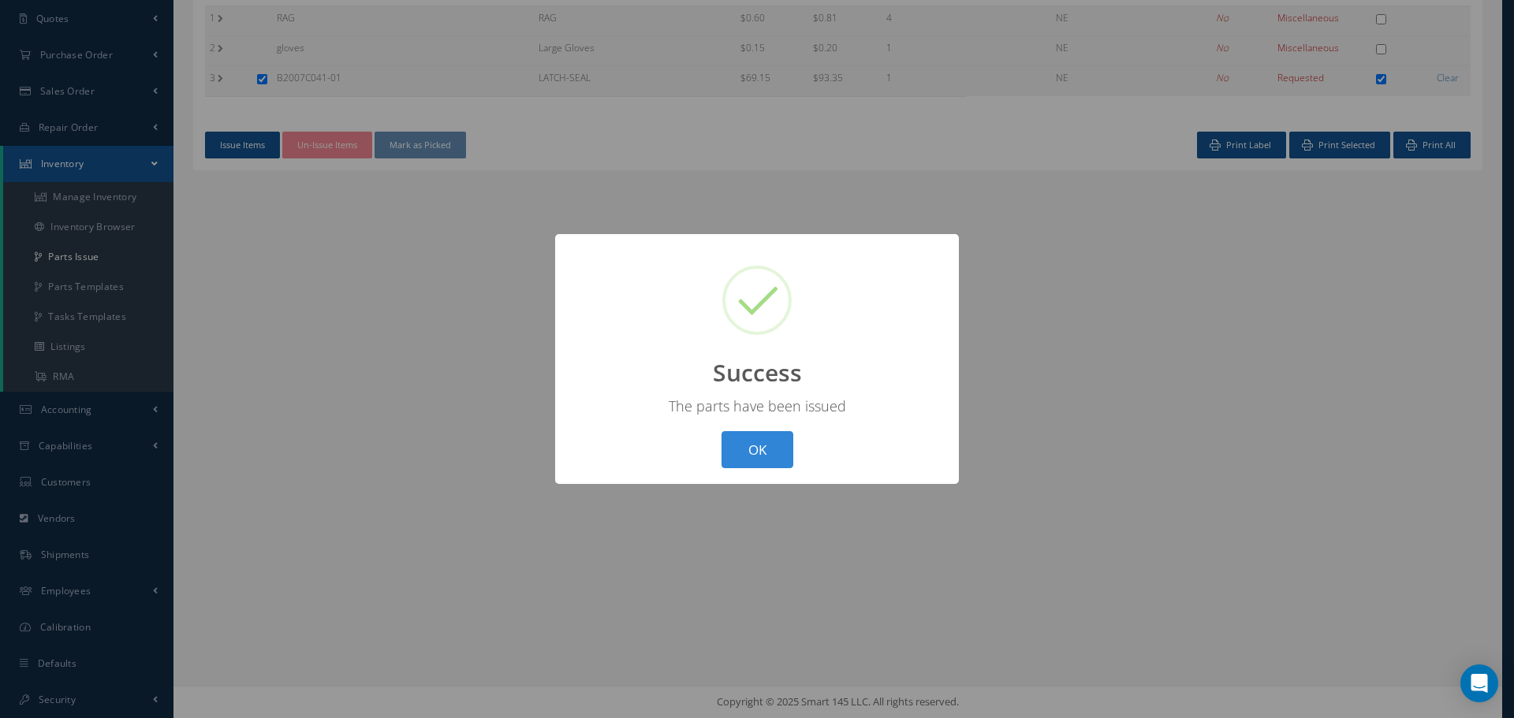
drag, startPoint x: 757, startPoint y: 445, endPoint x: 863, endPoint y: 416, distance: 109.6
click at [760, 445] on button "OK" at bounding box center [757, 449] width 72 height 37
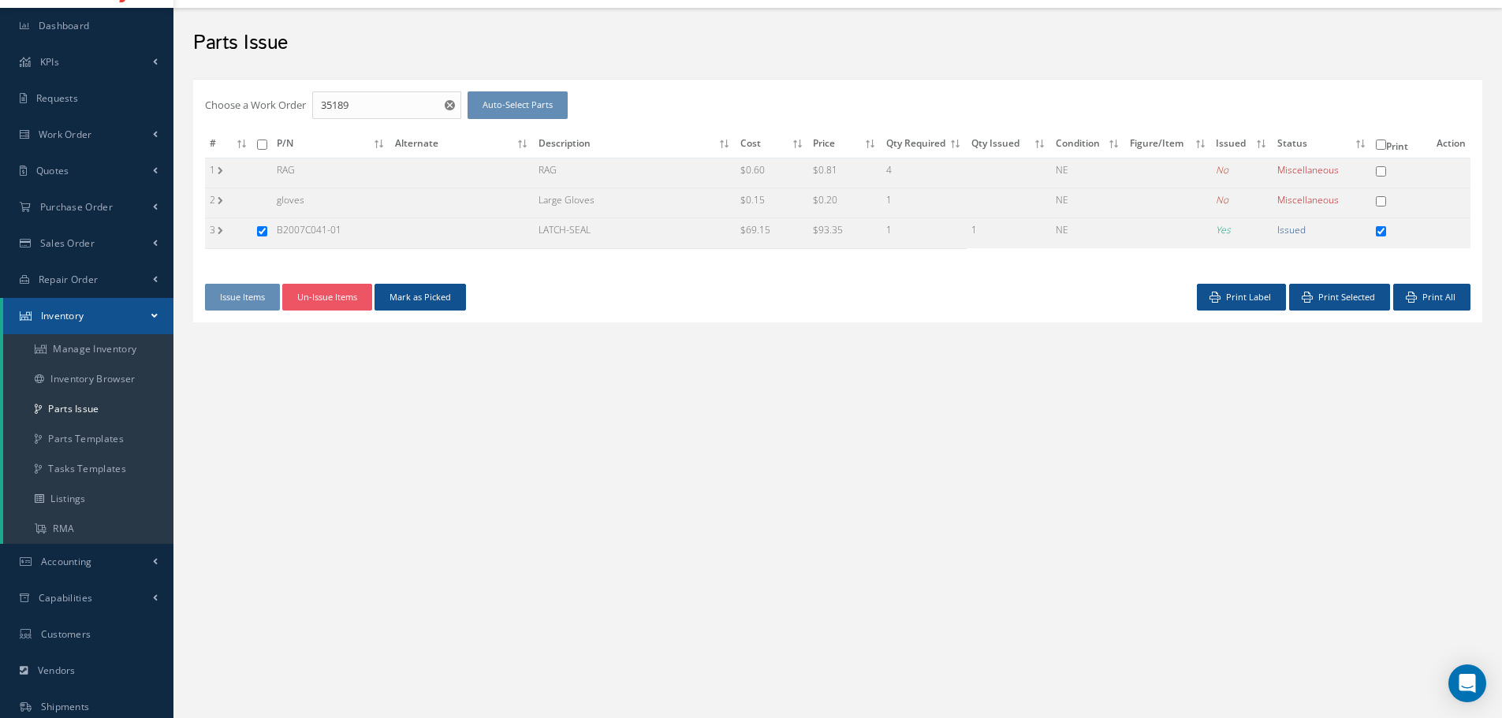
scroll to position [0, 0]
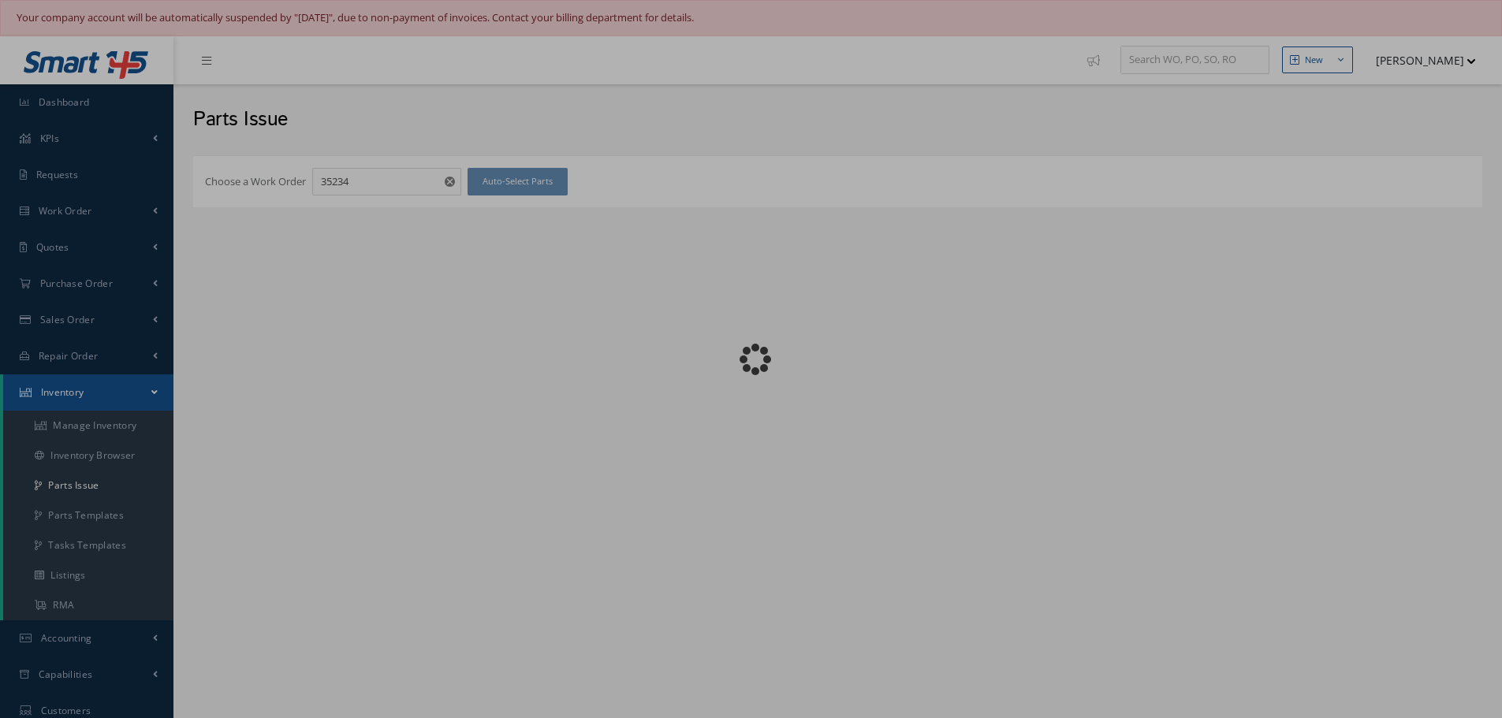
checkbox input "false"
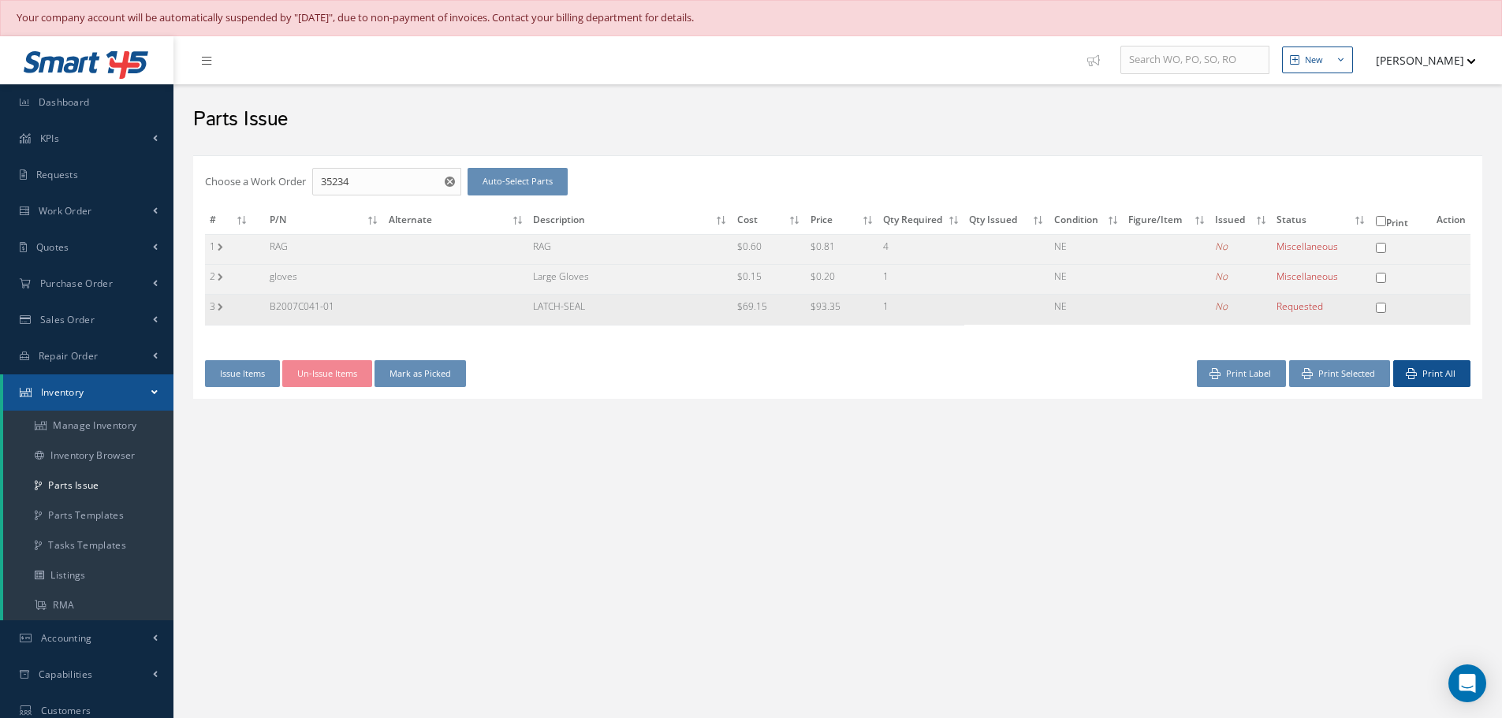
drag, startPoint x: 270, startPoint y: 304, endPoint x: 347, endPoint y: 317, distance: 78.4
click at [347, 317] on td "B2007C041-01" at bounding box center [324, 310] width 119 height 30
copy td "B2007C041-01"
